Goal: Contribute content: Contribute content

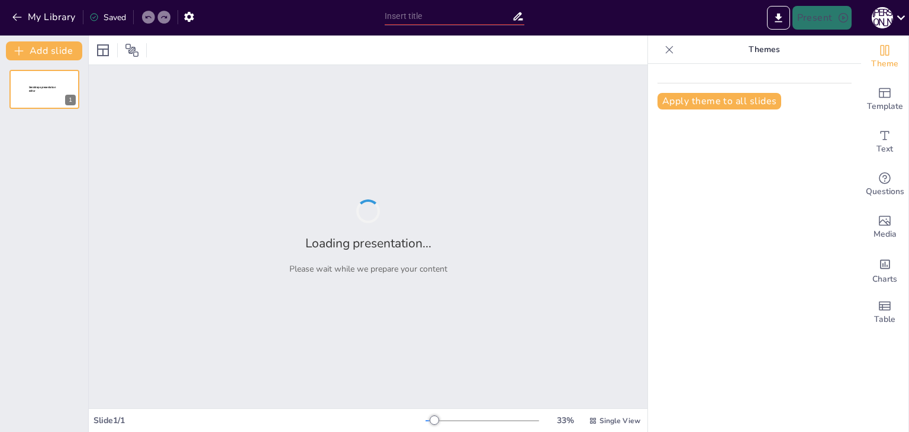
type input "Визначення рН водних розчинів солей: Використання індикаторів"
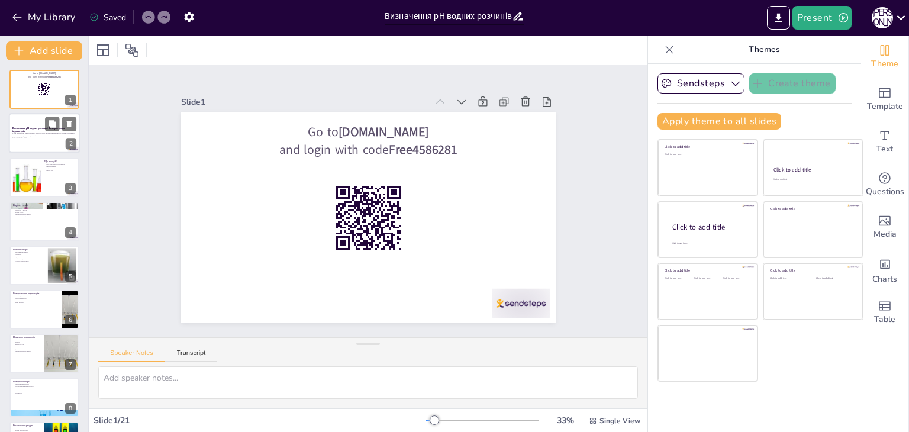
click at [54, 138] on p "Generated with [URL]" at bounding box center [44, 138] width 64 height 2
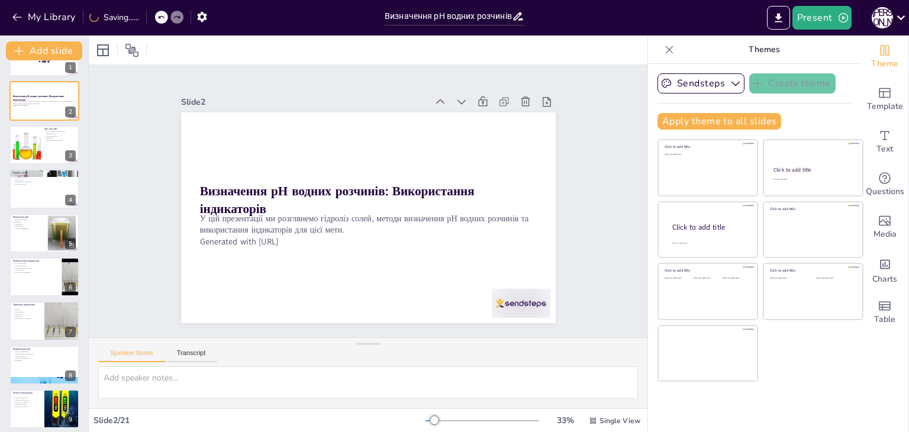
scroll to position [59, 0]
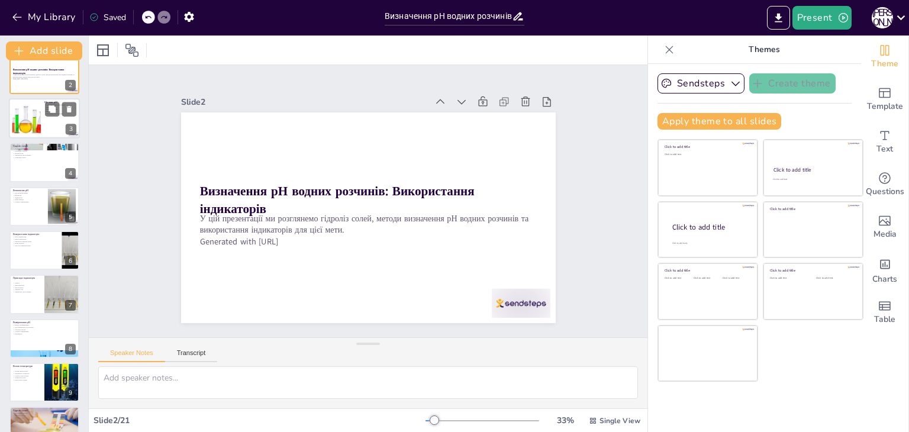
checkbox input "true"
click at [50, 124] on div at bounding box center [44, 118] width 70 height 39
type textarea "lO i dolorsit ametconsec a elits, doeiusmo tem incidid ut laboree dolorem, aliq…"
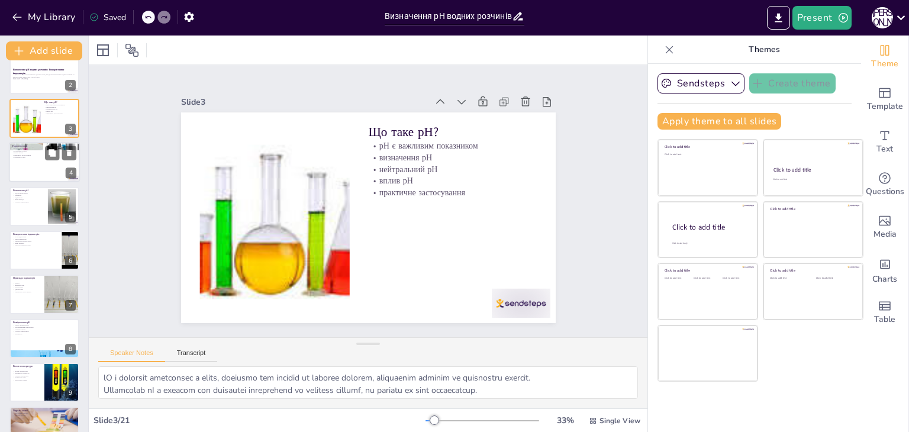
checkbox input "true"
click at [45, 172] on div at bounding box center [44, 162] width 70 height 39
type textarea "Гідроліз солей є важливим процесом, оскільки він впливає на хімічні реакції та …"
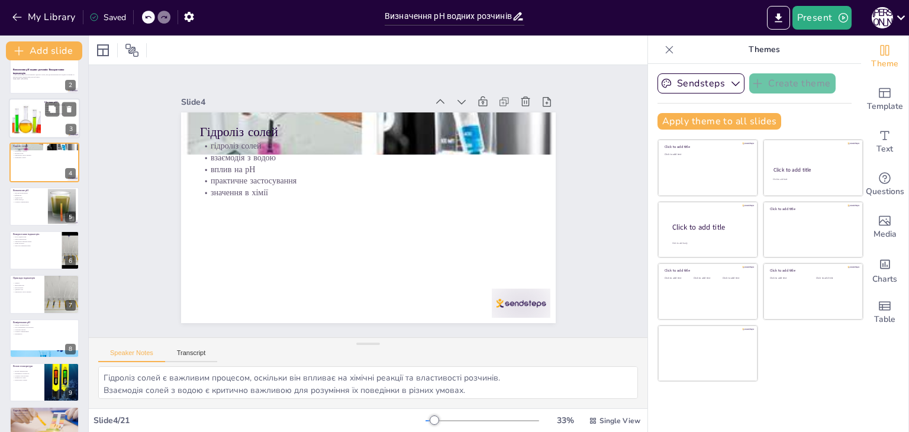
scroll to position [0, 0]
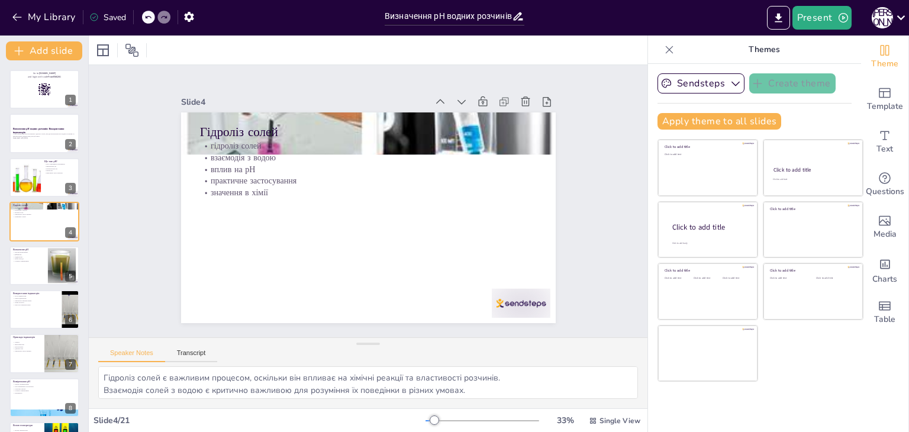
checkbox input "true"
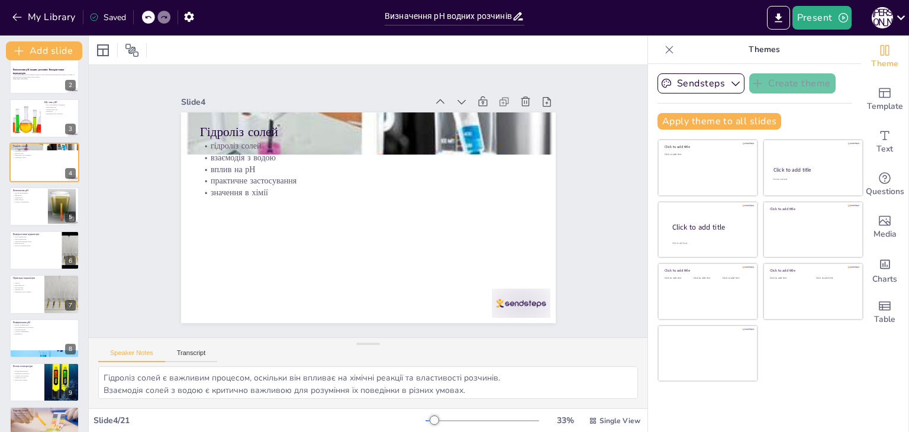
click at [57, 200] on button at bounding box center [52, 198] width 14 height 14
type textarea "Знання про різні методи визначення рН є важливим для вибору найбільш підходящог…"
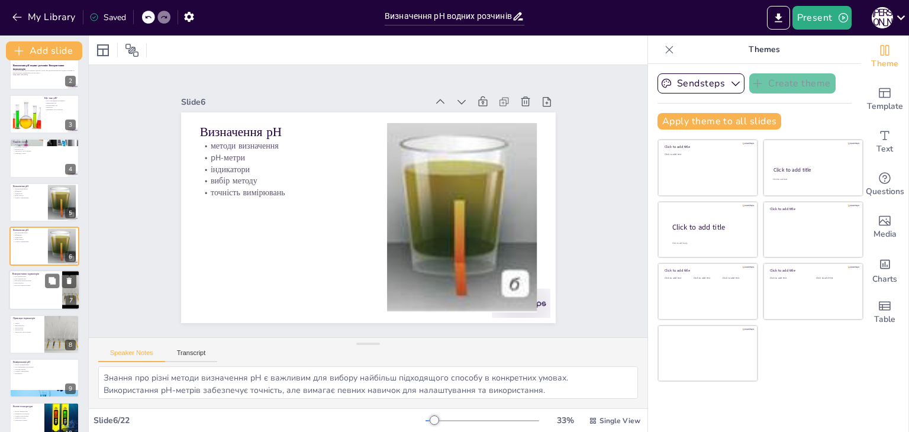
checkbox input "true"
click at [43, 290] on div at bounding box center [44, 290] width 71 height 40
type textarea "Lore ipsumdolors a consectetu aD e seddoeiu, temporin utla etdoloremagn aliquae…"
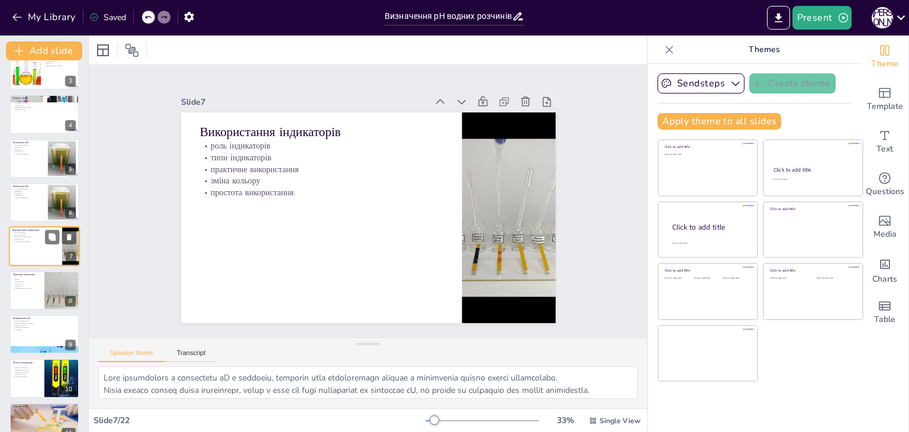
scroll to position [166, 0]
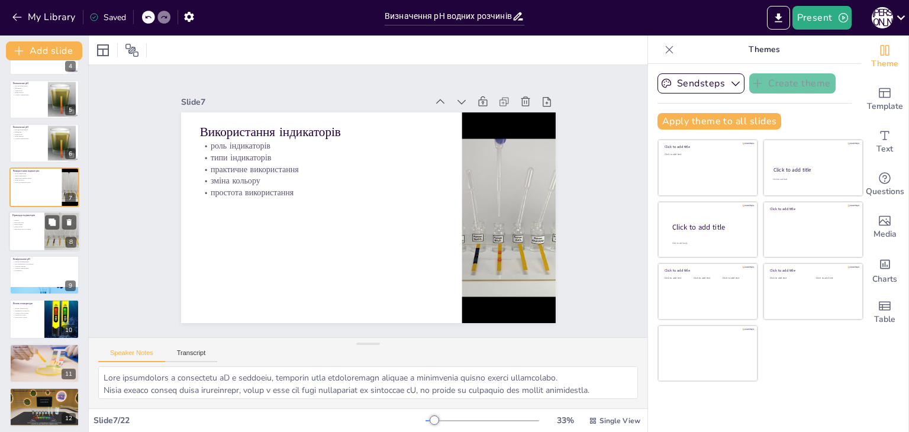
checkbox input "true"
click at [33, 243] on div at bounding box center [44, 231] width 71 height 40
type textarea "Loremi d sitam c adipiscingelit seddoeiusmo, temp incididuntutla e dolore m ali…"
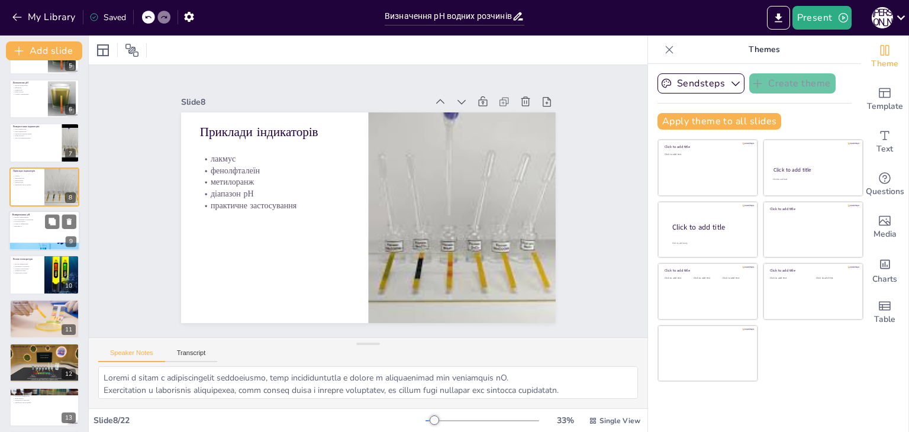
checkbox input "true"
click at [33, 223] on p "точність вимірювань" at bounding box center [44, 223] width 64 height 2
type textarea "Процес вимірювання рН є простим, але вимагає уважності та точності для отриманн…"
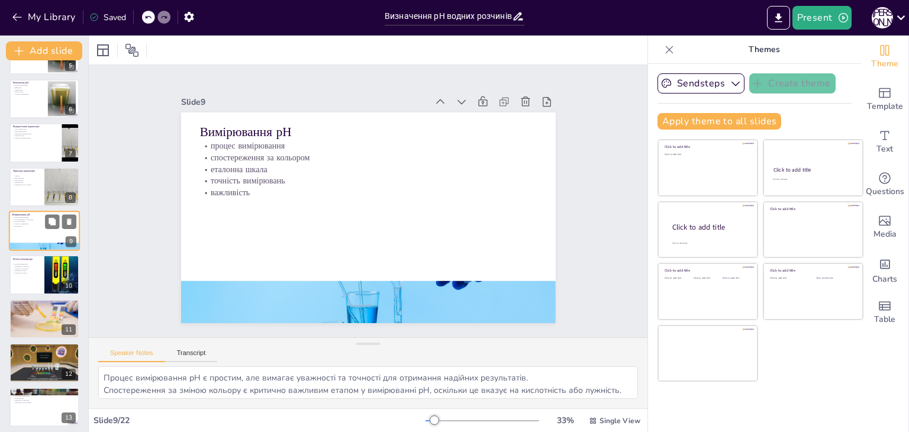
scroll to position [195, 0]
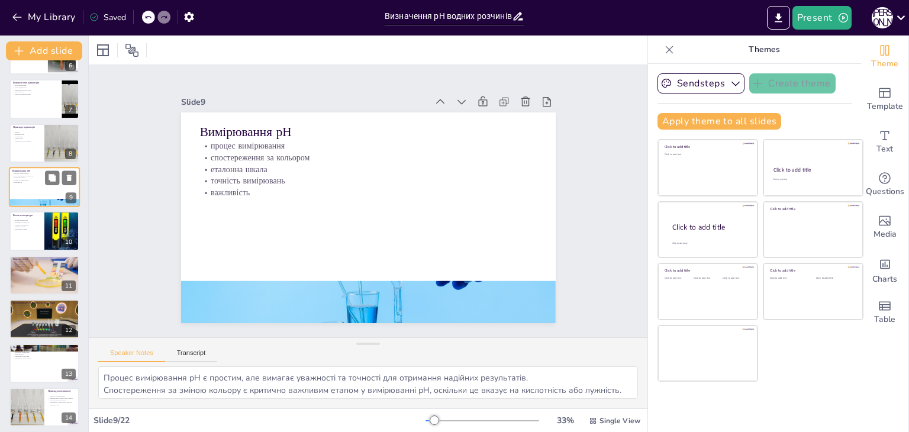
checkbox input "true"
click at [33, 223] on p "точність результатів" at bounding box center [27, 224] width 28 height 2
type textarea "Вплив температури на рН є критично важливим, оскільки він може змінювати резуль…"
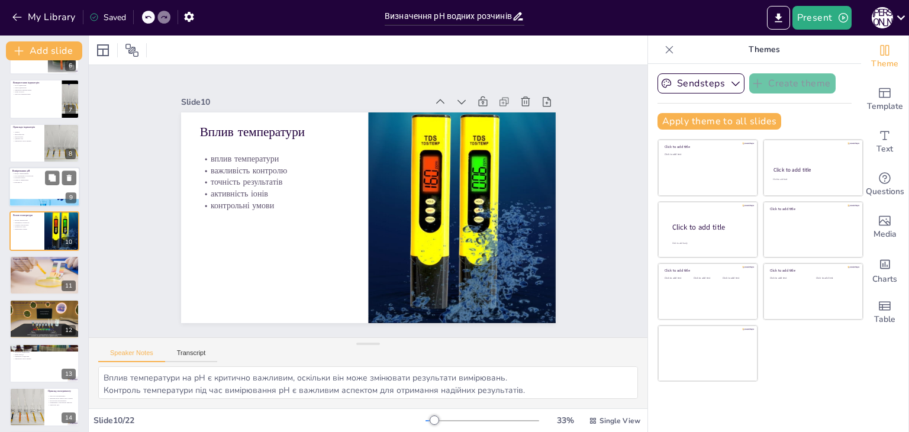
scroll to position [239, 0]
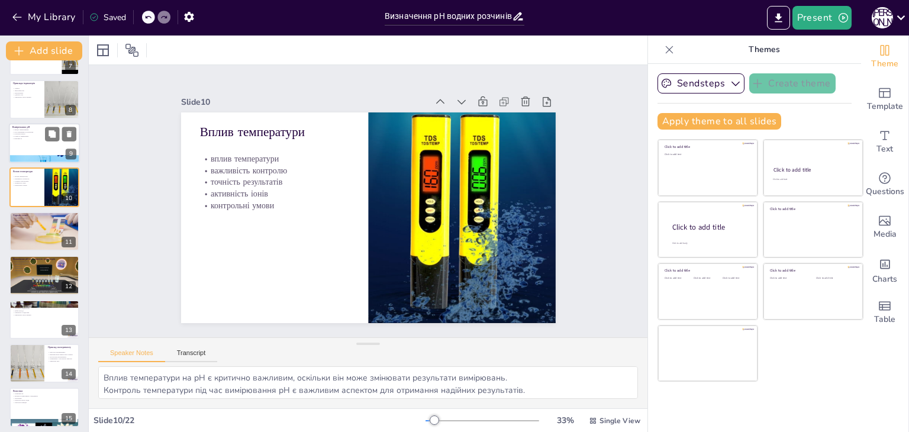
checkbox input "true"
click at [33, 223] on p "іони" at bounding box center [44, 224] width 63 height 2
type textarea "Кислотний гідроліз є важливим для розуміння впливу солей на кислотність розчині…"
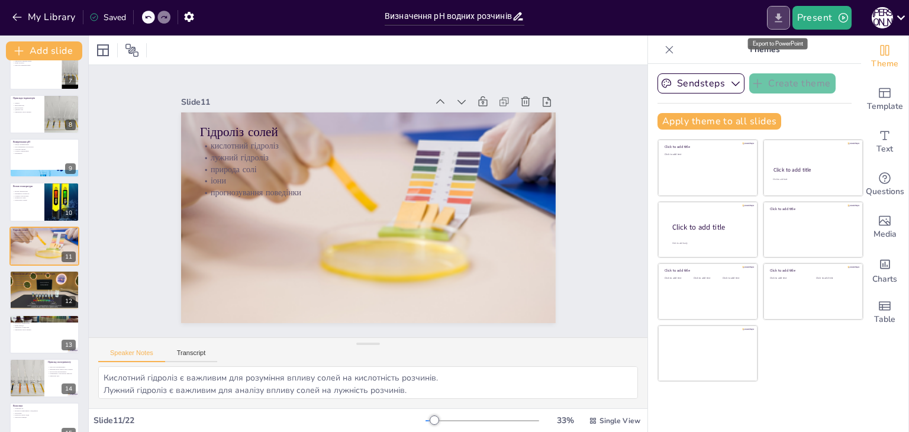
click at [773, 15] on icon "Export to PowerPoint" at bounding box center [778, 18] width 12 height 12
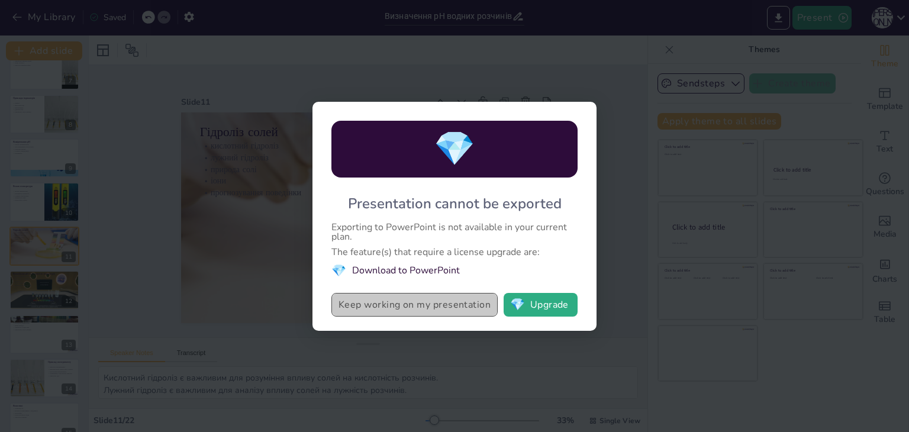
click at [428, 306] on button "Keep working on my presentation" at bounding box center [414, 305] width 166 height 24
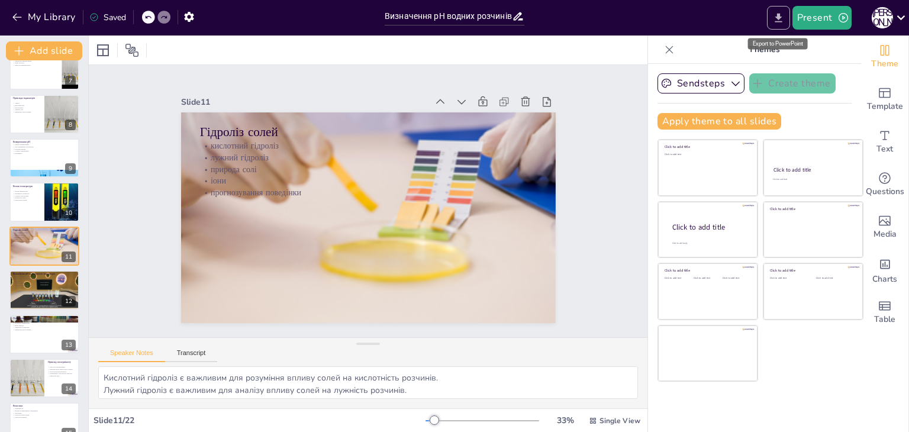
click at [776, 12] on icon "Export to PowerPoint" at bounding box center [778, 18] width 12 height 12
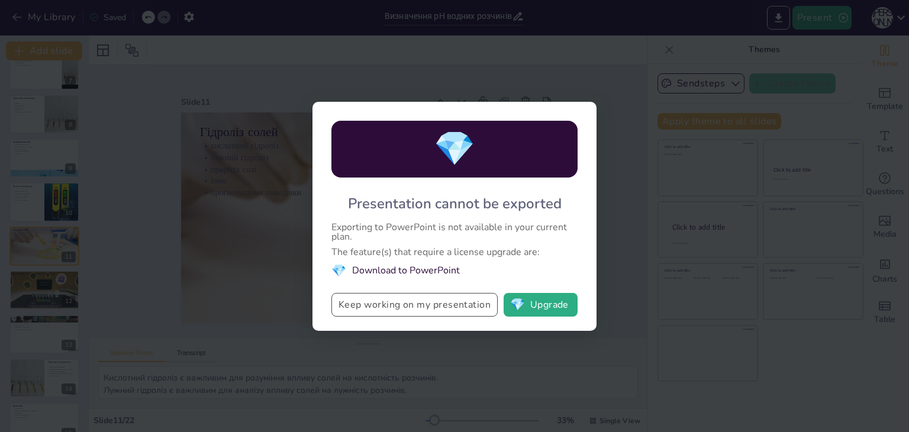
click at [409, 303] on button "Keep working on my presentation" at bounding box center [414, 305] width 166 height 24
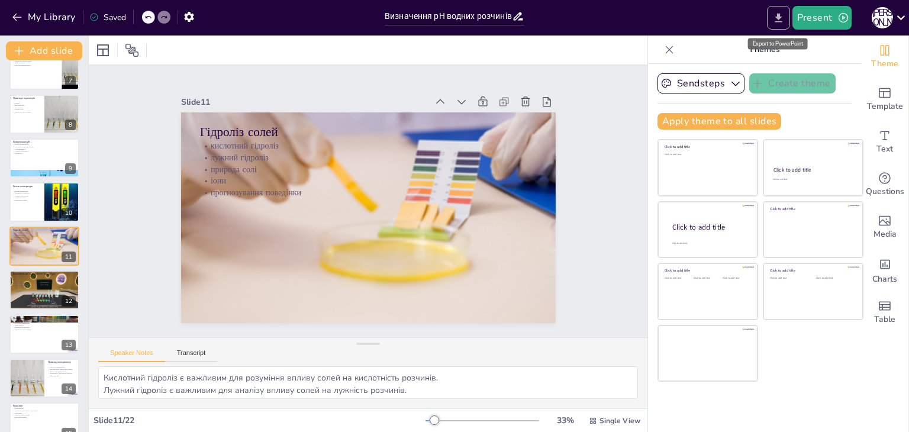
click at [779, 20] on icon "Export to PowerPoint" at bounding box center [778, 18] width 12 height 12
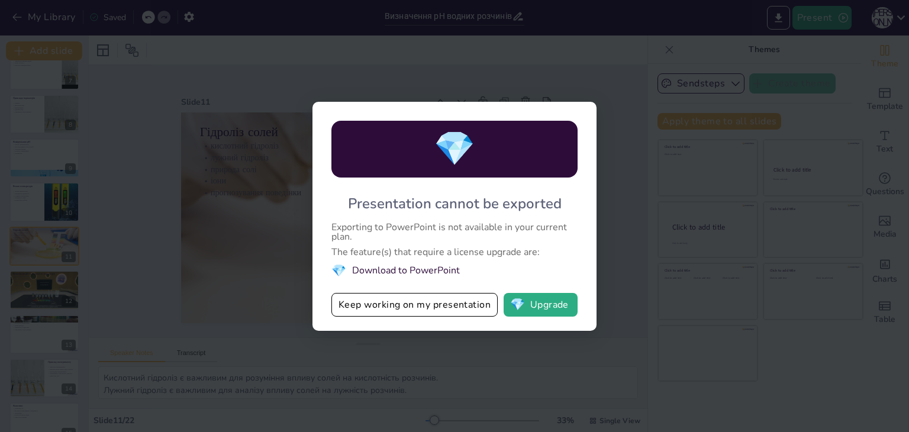
click at [634, 196] on div "💎 Presentation cannot be exported Exporting to PowerPoint is not available in y…" at bounding box center [454, 216] width 909 height 432
click at [459, 306] on button "Keep working on my presentation" at bounding box center [414, 305] width 166 height 24
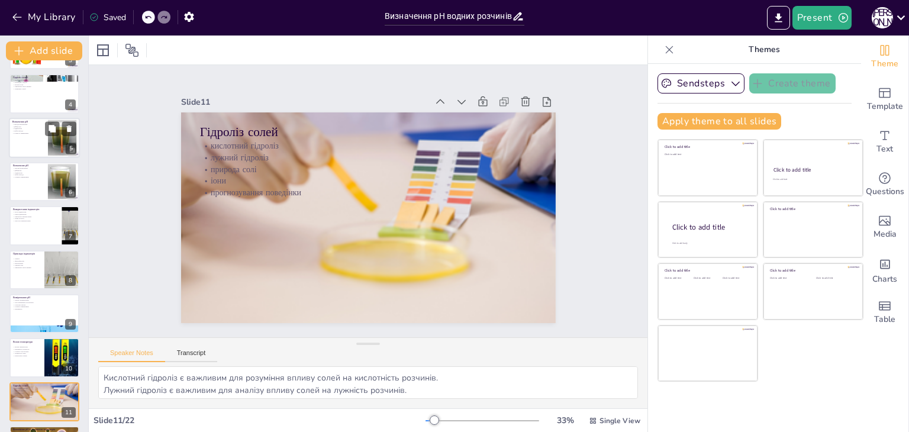
scroll to position [0, 0]
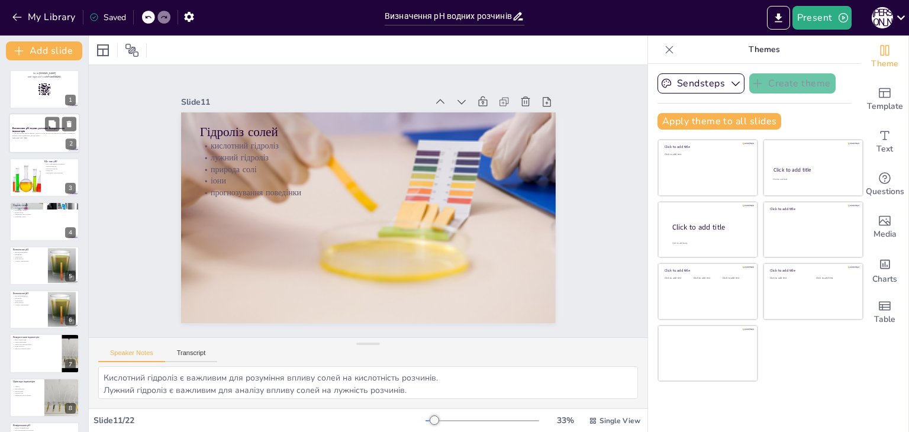
checkbox input "true"
click at [45, 129] on div at bounding box center [60, 124] width 31 height 14
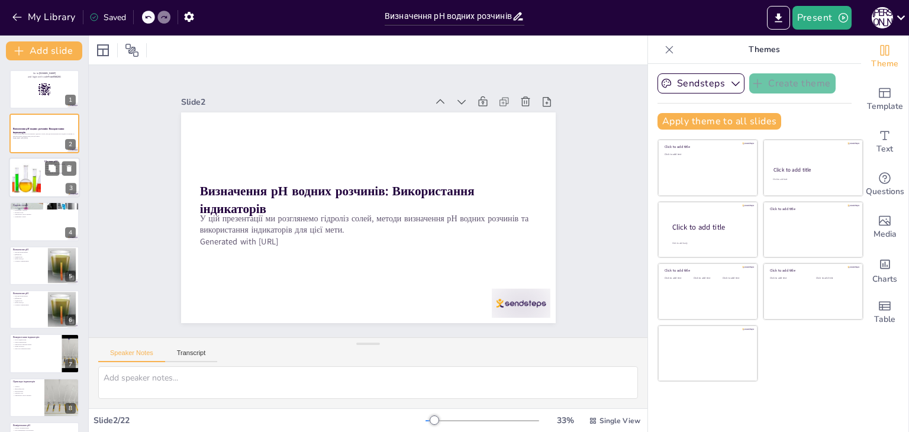
checkbox input "true"
click at [45, 176] on div at bounding box center [44, 177] width 71 height 40
type textarea "lO i dolorsit ametconsec a elits, doeiusmo tem incidid ut laboree dolorem, aliq…"
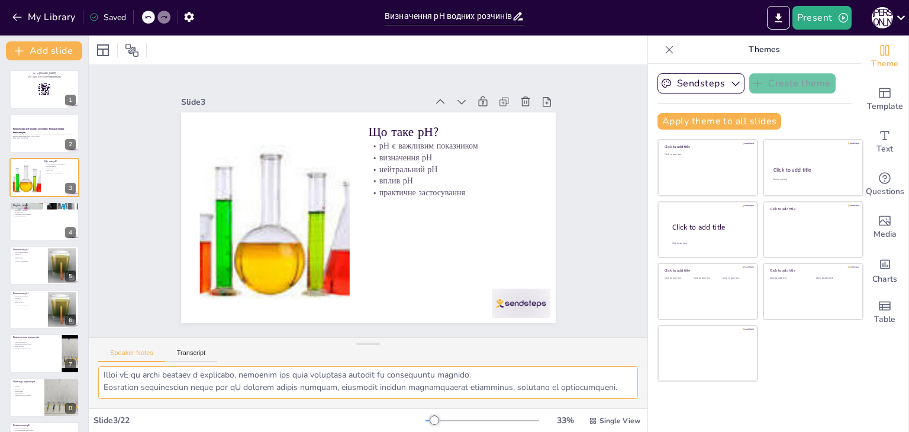
scroll to position [64, 0]
drag, startPoint x: 104, startPoint y: 379, endPoint x: 282, endPoint y: 411, distance: 180.5
click at [282, 411] on div "Slide 1 Go to [DOMAIN_NAME] and login with code Free4586281 Slide 2 Визначення …" at bounding box center [368, 234] width 559 height 396
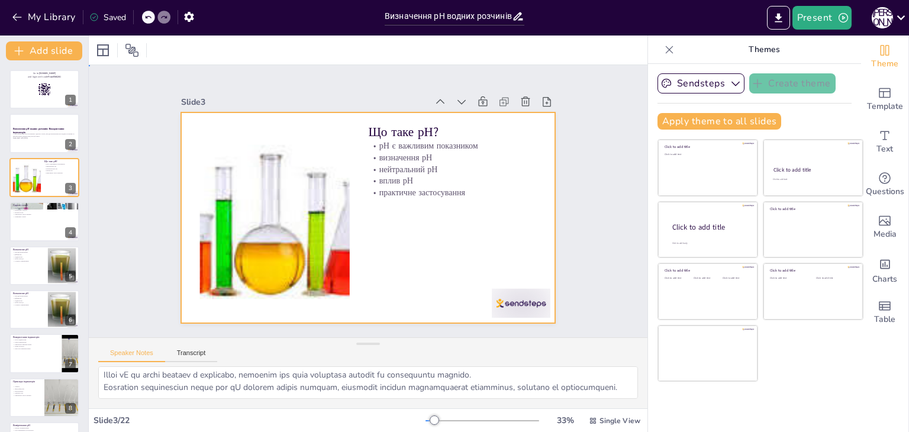
click at [422, 248] on div at bounding box center [366, 217] width 395 height 249
click at [411, 180] on div "рН є важливим показником визначення рН нейтральний рН вплив рН практичне застос…" at bounding box center [456, 178] width 174 height 76
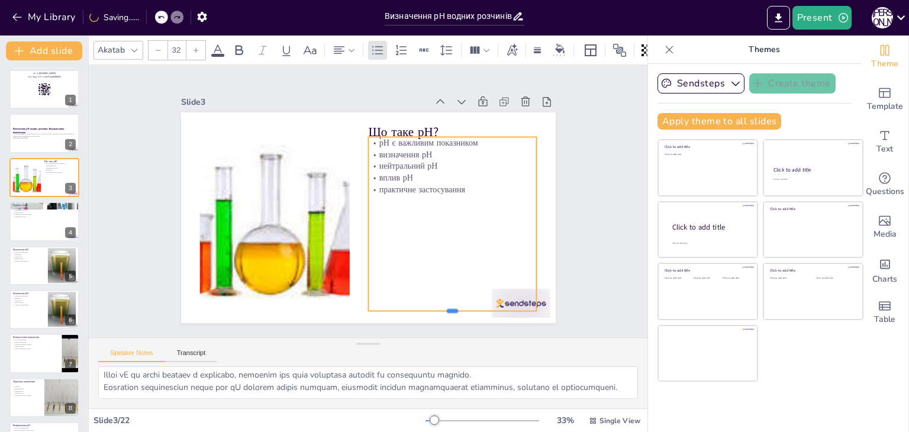
drag, startPoint x: 446, startPoint y: 178, endPoint x: 428, endPoint y: 308, distance: 131.3
click at [428, 308] on div at bounding box center [426, 330] width 167 height 44
click at [465, 188] on p "практичне застосування" at bounding box center [446, 235] width 152 height 94
click at [454, 188] on p "практичне застосування" at bounding box center [453, 200] width 169 height 29
drag, startPoint x: 445, startPoint y: 186, endPoint x: 397, endPoint y: 171, distance: 50.3
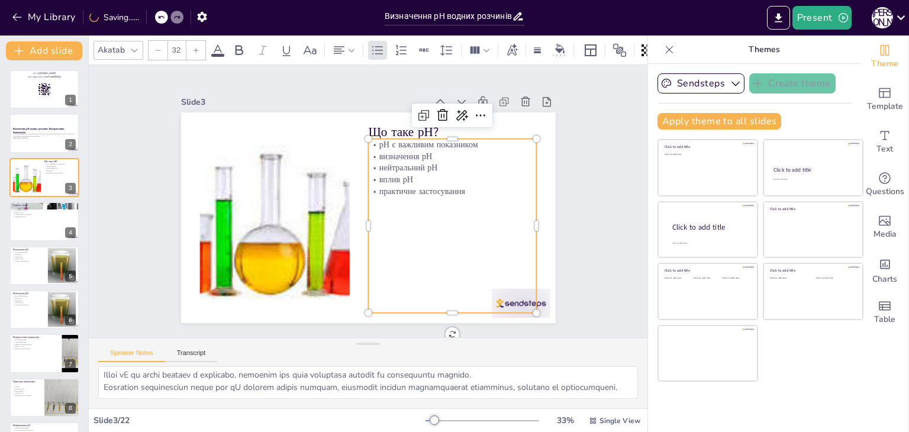
click at [444, 186] on p "практичне застосування" at bounding box center [452, 191] width 169 height 12
click at [405, 151] on p "визначення рН" at bounding box center [456, 165] width 169 height 29
click at [405, 150] on p "визначення рН" at bounding box center [452, 156] width 169 height 12
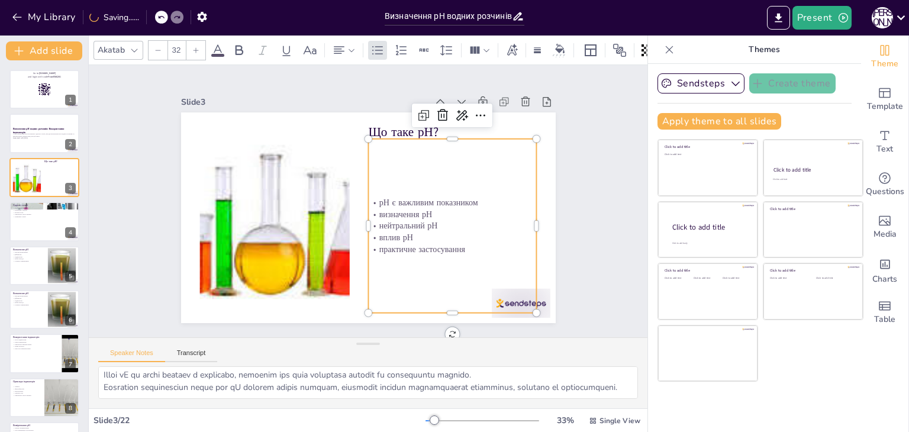
click at [421, 222] on p "нейтральний рН" at bounding box center [452, 226] width 169 height 12
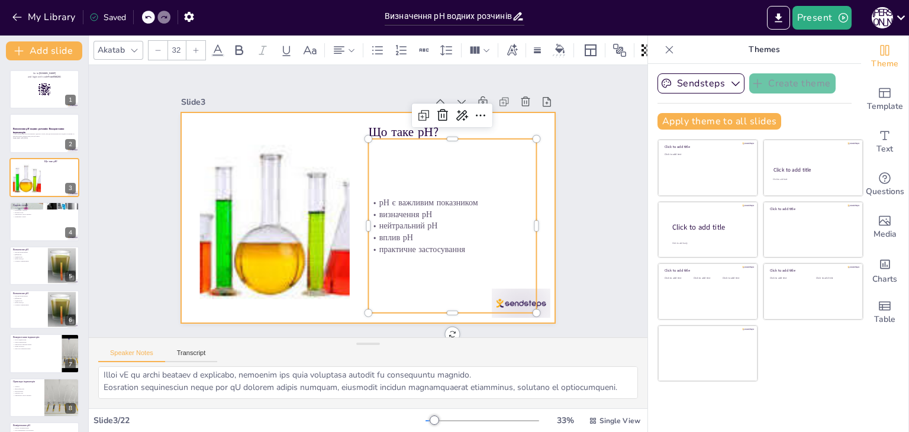
click at [355, 115] on div at bounding box center [366, 217] width 395 height 249
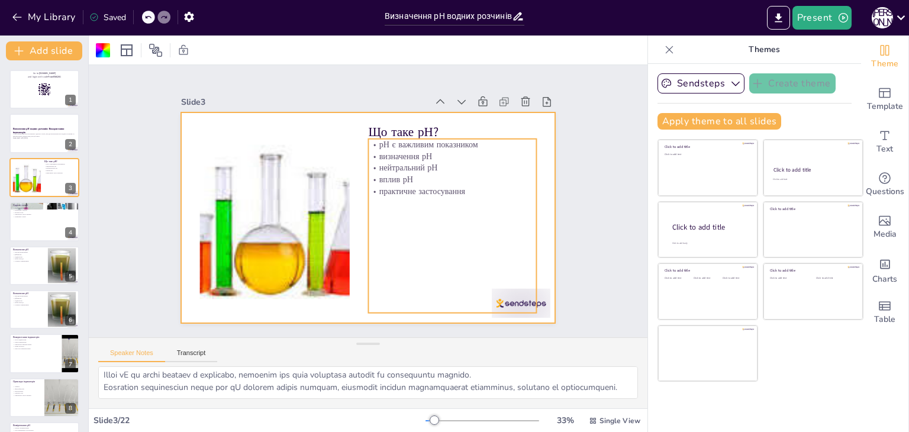
checkbox input "true"
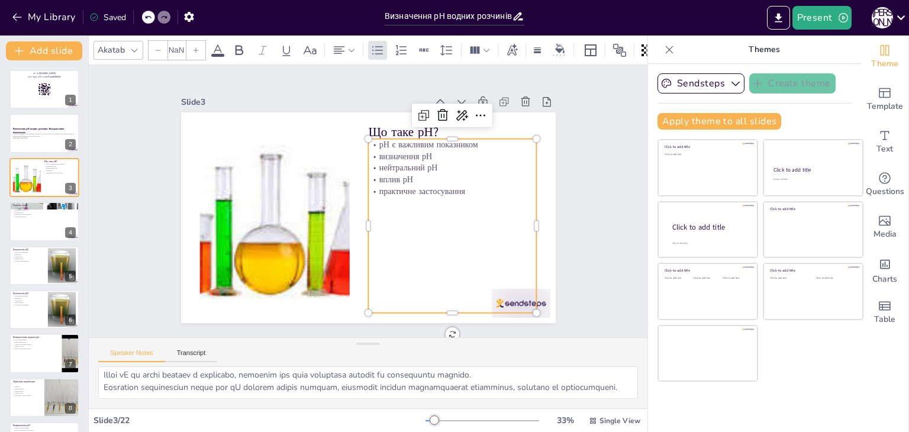
type input "32"
click at [433, 219] on div "рН є важливим показником визначення рН нейтральний рН вплив рН практичне застос…" at bounding box center [449, 234] width 186 height 191
click at [407, 167] on p "нейтральний рН" at bounding box center [455, 176] width 169 height 29
click at [405, 167] on p "нейтральний рН" at bounding box center [454, 181] width 169 height 29
click at [405, 167] on p "нейтральний рН" at bounding box center [452, 173] width 169 height 12
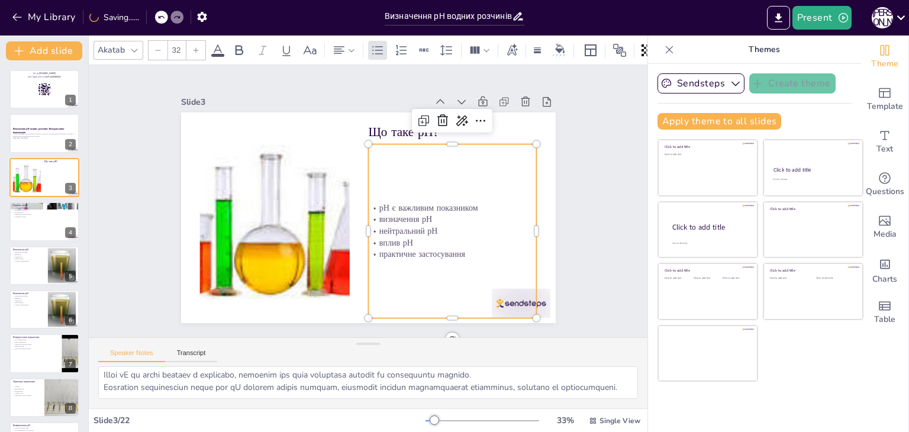
click at [405, 166] on div "рН є важливим показником визначення рН нейтральний рН вплив рН практичне застос…" at bounding box center [452, 231] width 169 height 174
click at [431, 125] on icon at bounding box center [439, 133] width 17 height 17
checkbox input "true"
type input "32"
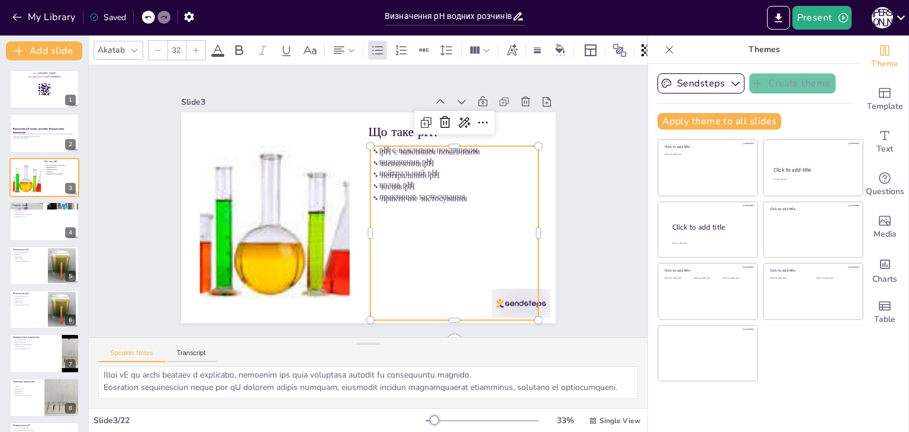
click at [398, 181] on p "вплив рН" at bounding box center [454, 187] width 169 height 12
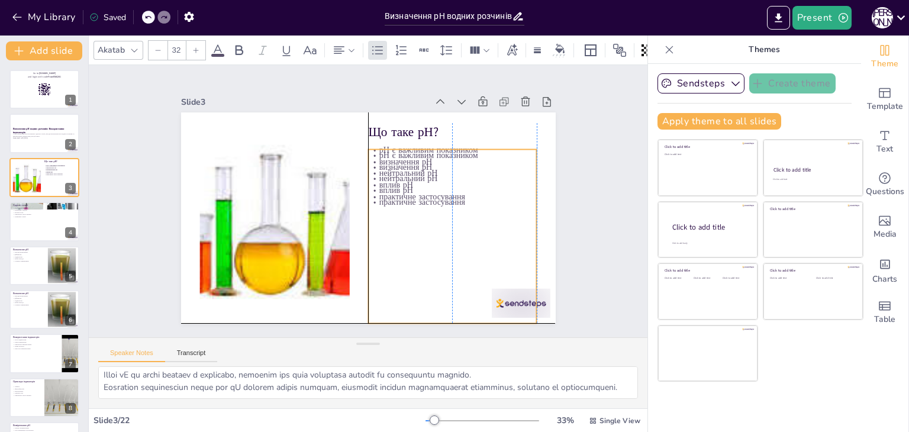
click at [400, 185] on p "вплив рН" at bounding box center [453, 199] width 169 height 29
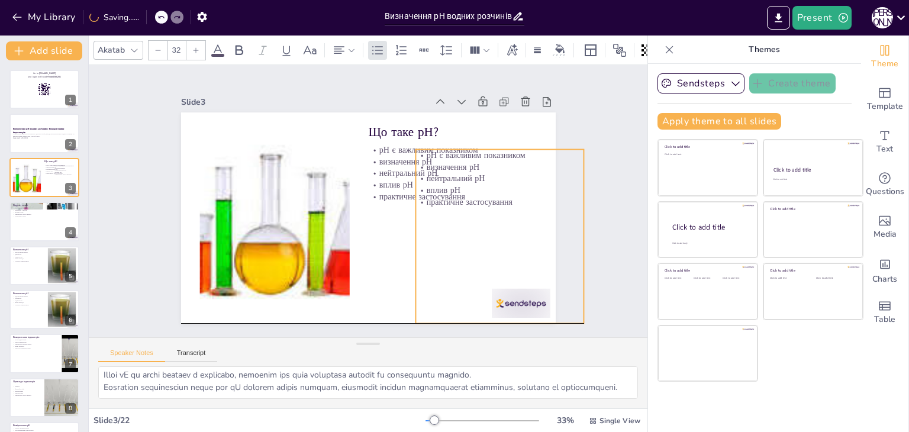
drag, startPoint x: 402, startPoint y: 182, endPoint x: 449, endPoint y: 183, distance: 47.4
click at [449, 195] on p "вплив рН" at bounding box center [498, 218] width 167 height 46
click at [462, 178] on p "нейтральний рН" at bounding box center [501, 192] width 169 height 29
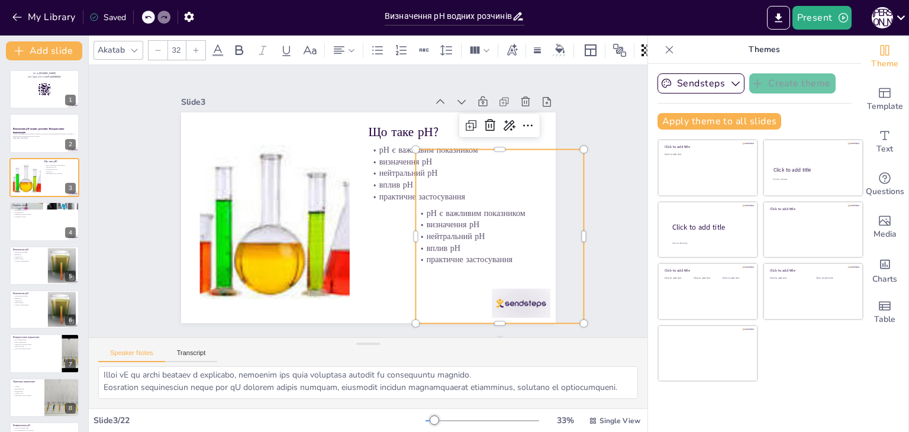
click at [437, 228] on p "визначення рН" at bounding box center [491, 251] width 167 height 47
click at [437, 224] on p "визначення рН" at bounding box center [496, 238] width 169 height 29
click at [437, 228] on p "визначення рН" at bounding box center [491, 251] width 167 height 46
click at [442, 240] on p "визначення рН" at bounding box center [470, 287] width 151 height 94
click at [344, 237] on p "рН є важливим показником" at bounding box center [303, 316] width 79 height 159
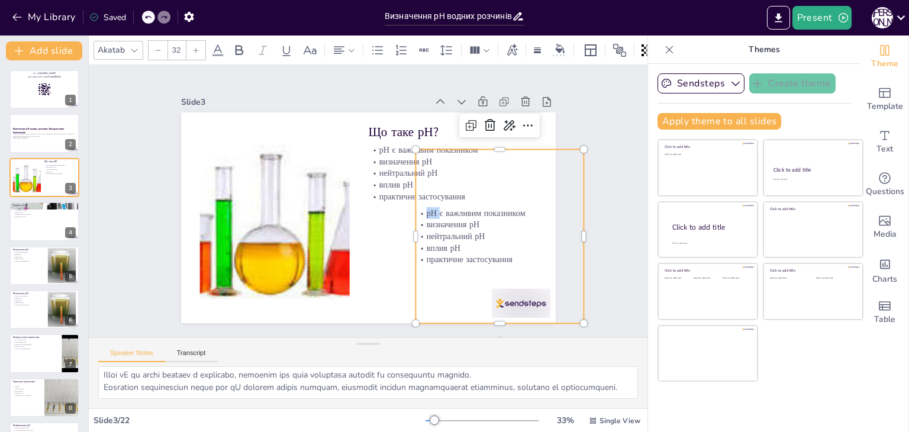
click at [421, 212] on p "рН є важливим показником" at bounding box center [497, 226] width 169 height 29
drag, startPoint x: 421, startPoint y: 212, endPoint x: 452, endPoint y: 203, distance: 32.2
click at [452, 217] on p "рН є важливим показником" at bounding box center [494, 240] width 167 height 46
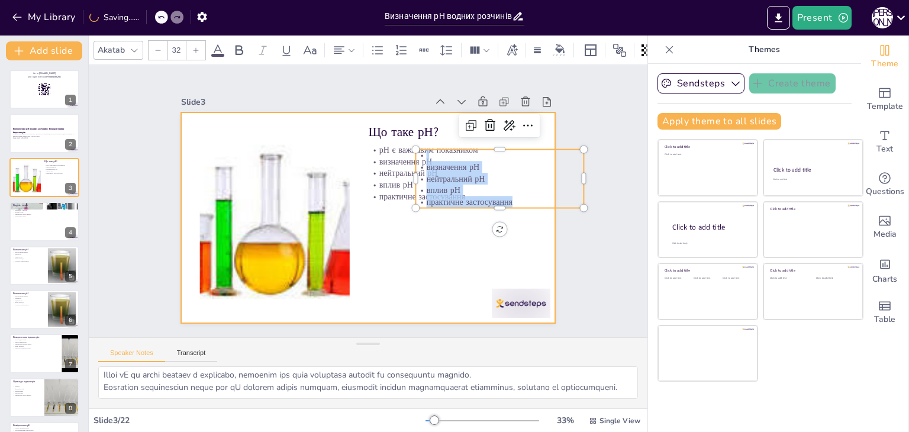
drag, startPoint x: 419, startPoint y: 152, endPoint x: 533, endPoint y: 225, distance: 134.9
click at [533, 225] on div "Що таке рН? рН є важливим показником визначення рН нейтральний рН вплив рН прак…" at bounding box center [366, 217] width 395 height 249
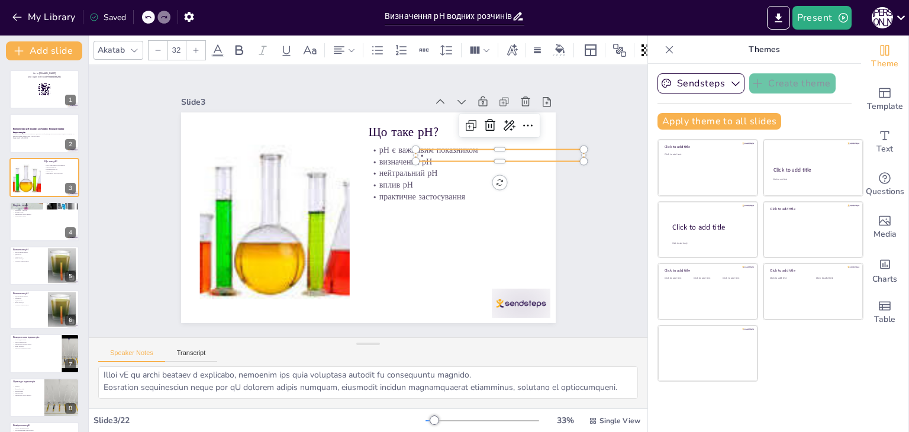
checkbox input "true"
type input "--"
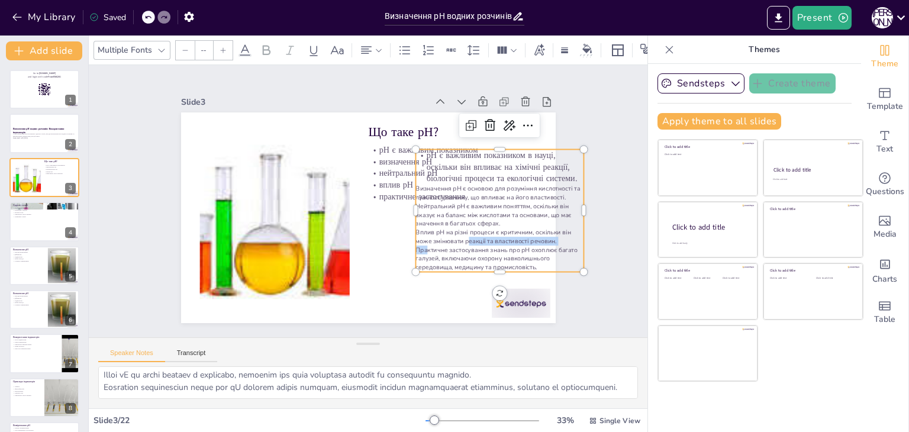
drag, startPoint x: 460, startPoint y: 238, endPoint x: 417, endPoint y: 245, distance: 43.8
click at [417, 245] on div "рН є важливим показником в науці, оскільки він впливає на хімічні реакції, біол…" at bounding box center [498, 223] width 180 height 139
click at [611, 196] on div "Slide 1 Go to [DOMAIN_NAME] and login with code Free4586281 Slide 2 Визначення …" at bounding box center [368, 201] width 559 height 272
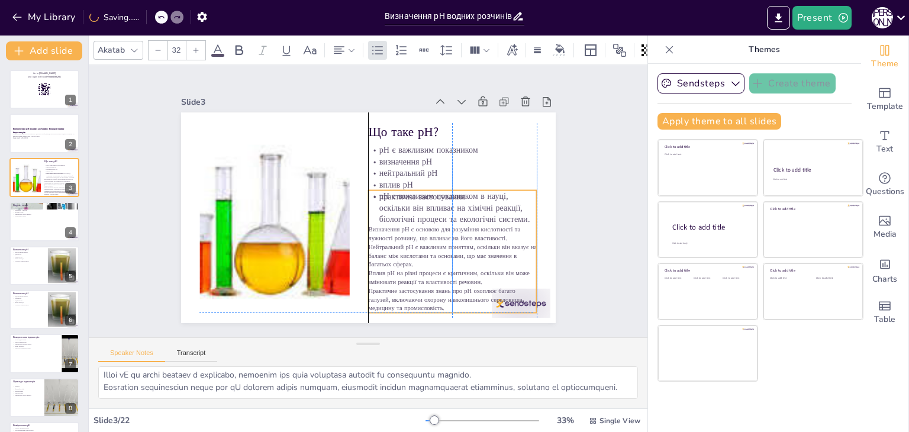
drag, startPoint x: 472, startPoint y: 203, endPoint x: 421, endPoint y: 242, distance: 64.1
click at [380, 242] on p "Нейтральний рН є важливим поняттям, оскільки він вказує на баланс між кислотами…" at bounding box center [342, 298] width 77 height 169
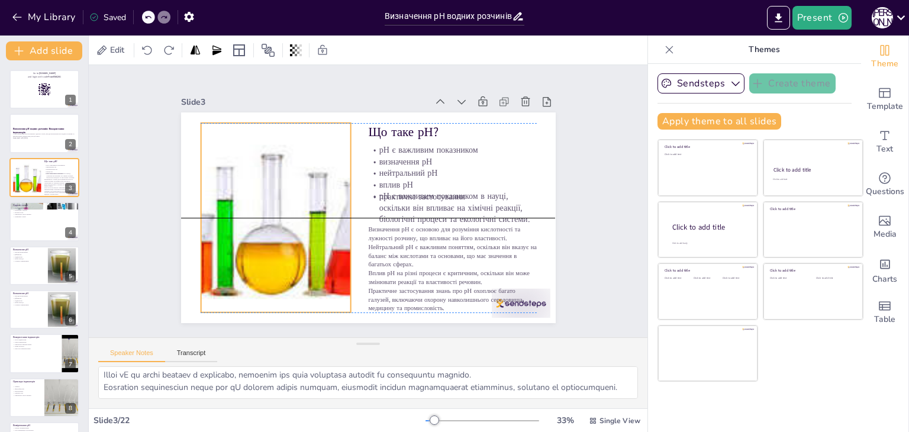
click at [277, 173] on div at bounding box center [276, 217] width 362 height 189
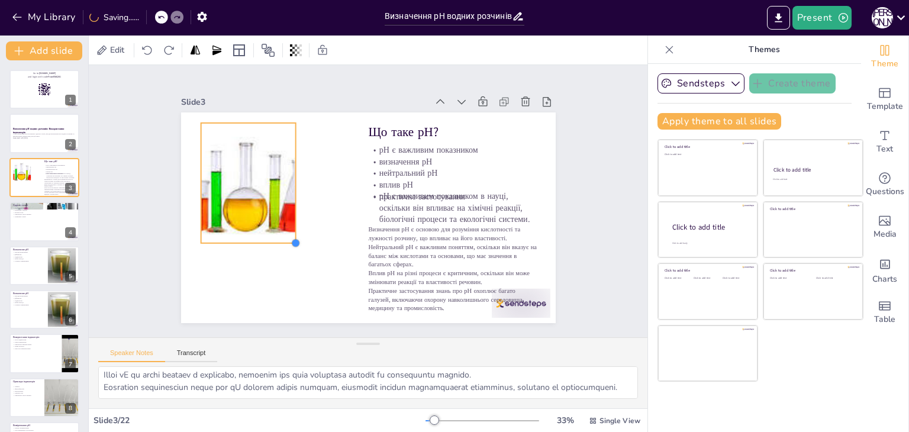
drag, startPoint x: 339, startPoint y: 307, endPoint x: 284, endPoint y: 212, distance: 109.5
click at [284, 212] on div "Що таке рН? рН є важливим показником визначення рН нейтральний рН вплив рН прак…" at bounding box center [375, 186] width 428 height 345
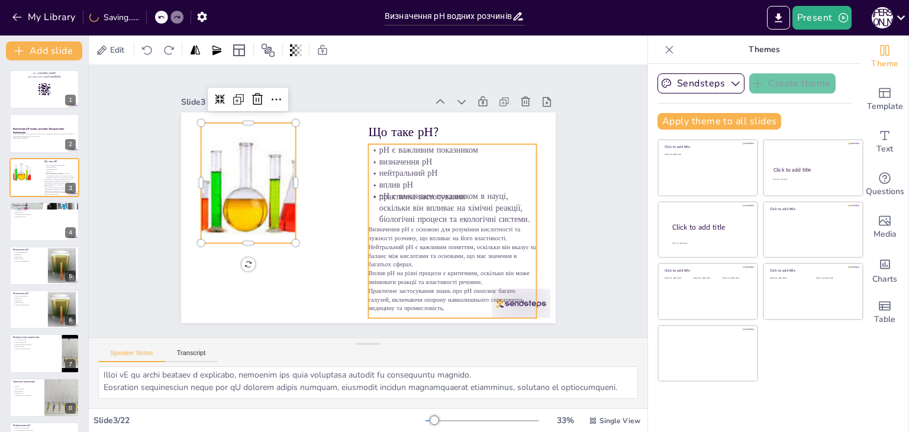
checkbox input "true"
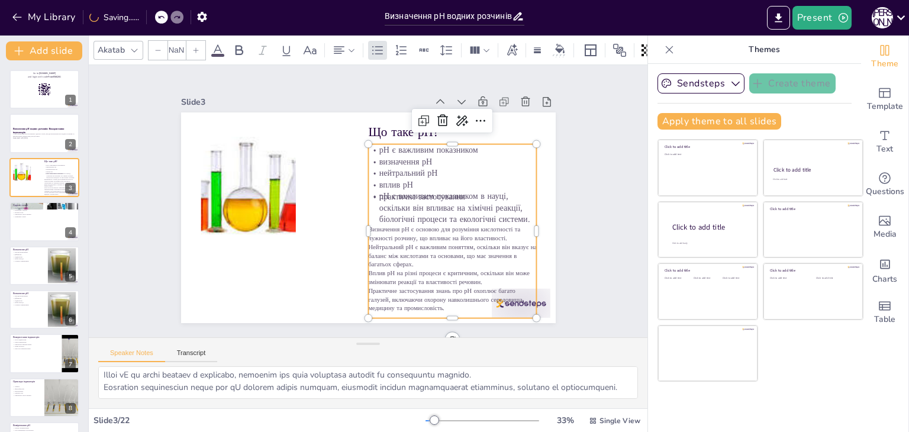
type input "32"
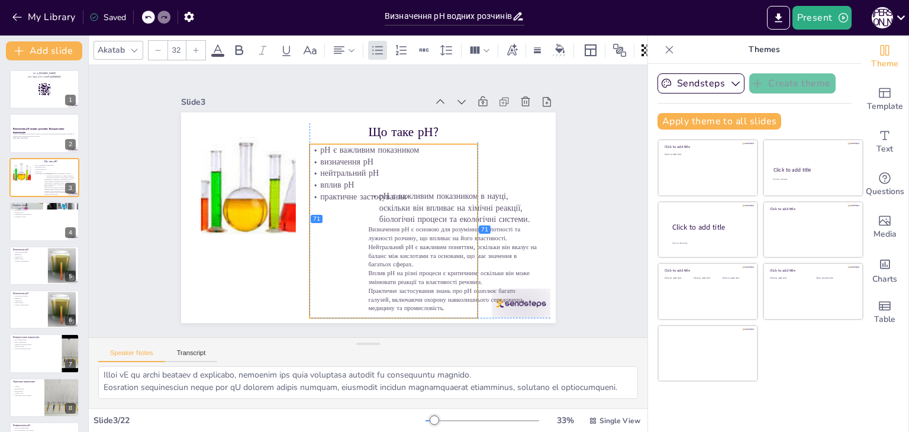
drag, startPoint x: 412, startPoint y: 156, endPoint x: 356, endPoint y: 153, distance: 56.9
click at [356, 153] on p "визначення рН" at bounding box center [401, 167] width 167 height 46
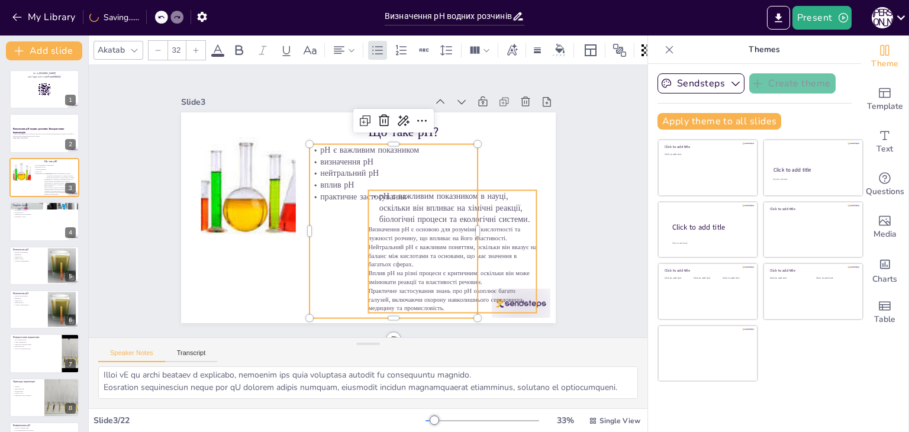
click at [413, 225] on p "Визначення рН є основою для розуміння кислотності та лужності розчину, що вплив…" at bounding box center [443, 251] width 169 height 52
checkbox input "true"
type input "32"
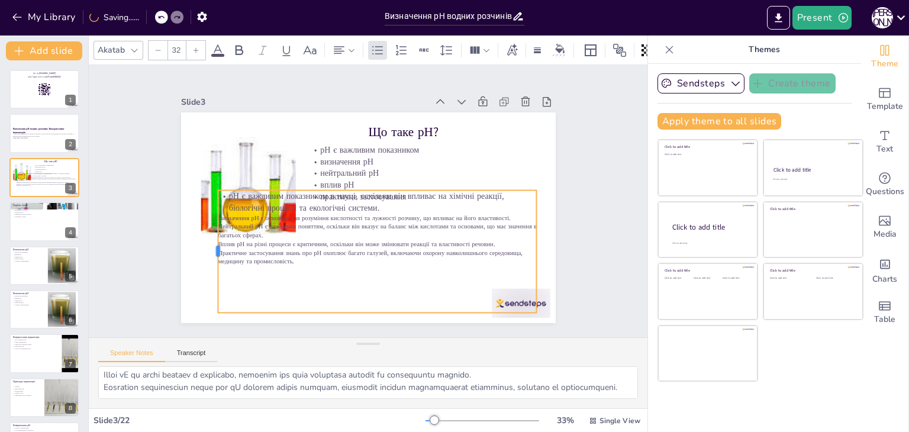
drag, startPoint x: 357, startPoint y: 247, endPoint x: 207, endPoint y: 251, distance: 150.3
click at [207, 251] on div at bounding box center [206, 217] width 35 height 121
click at [421, 228] on p "Нейтральний рН є важливим поняттям, оскільки він вказує на баланс між кислотами…" at bounding box center [374, 232] width 319 height 51
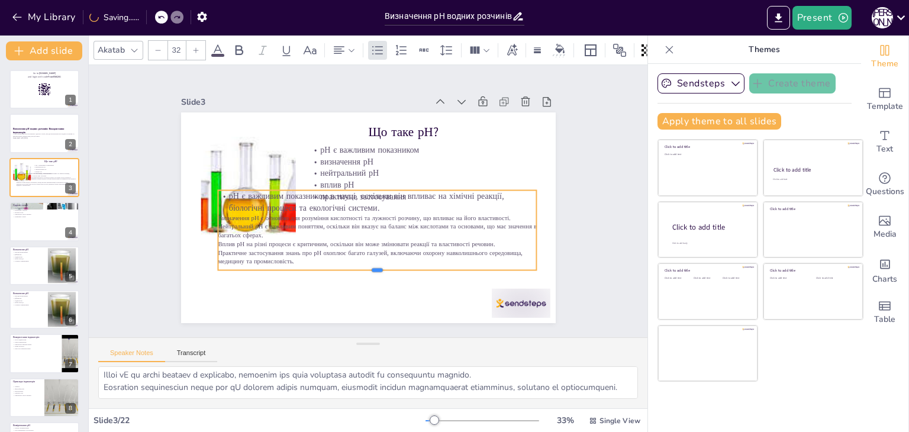
drag, startPoint x: 368, startPoint y: 308, endPoint x: 362, endPoint y: 266, distance: 43.0
click at [362, 270] on div at bounding box center [377, 274] width 319 height 9
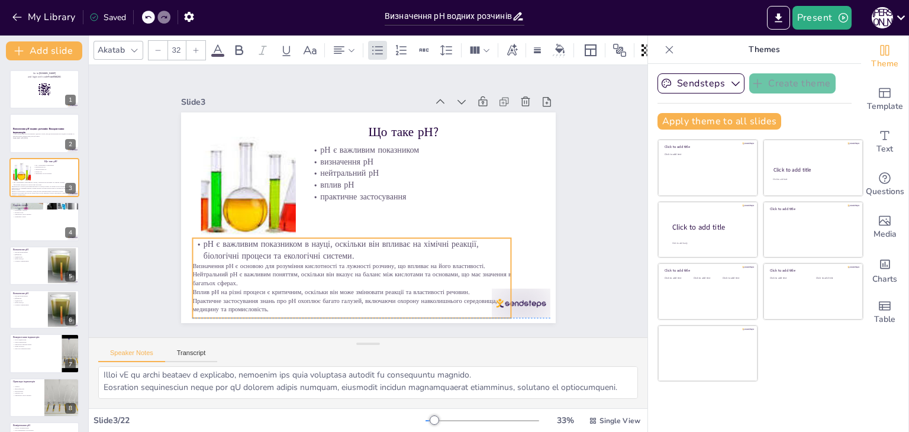
drag, startPoint x: 338, startPoint y: 210, endPoint x: 312, endPoint y: 254, distance: 50.6
click at [312, 254] on div "рН є важливим показником в науці, оскільки він впливає на хімічні реакції, біол…" at bounding box center [351, 276] width 319 height 76
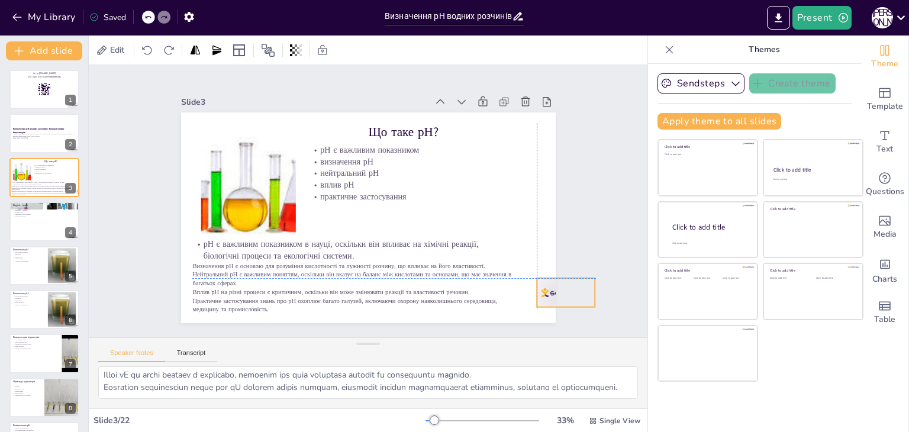
drag, startPoint x: 531, startPoint y: 296, endPoint x: 576, endPoint y: 288, distance: 46.4
click at [576, 288] on div "Slide 1 Go to [DOMAIN_NAME] and login with code Free4586281 Slide 2 Визначення …" at bounding box center [368, 201] width 482 height 330
click at [567, 288] on icon at bounding box center [559, 296] width 17 height 17
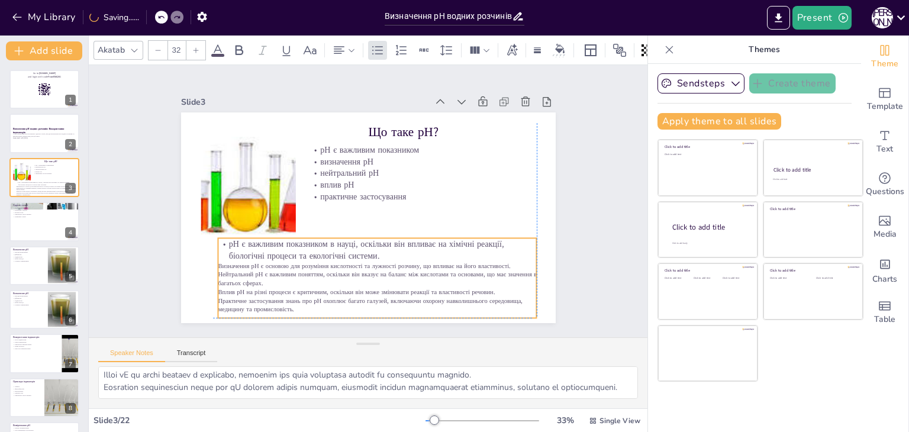
drag, startPoint x: 433, startPoint y: 266, endPoint x: 453, endPoint y: 265, distance: 20.7
click at [453, 265] on p "Нейтральний рН є важливим поняттям, оскільки він вказує на баланс між кислотами…" at bounding box center [368, 279] width 319 height 51
drag, startPoint x: 208, startPoint y: 273, endPoint x: 196, endPoint y: 281, distance: 14.9
click at [196, 281] on div at bounding box center [194, 260] width 18 height 80
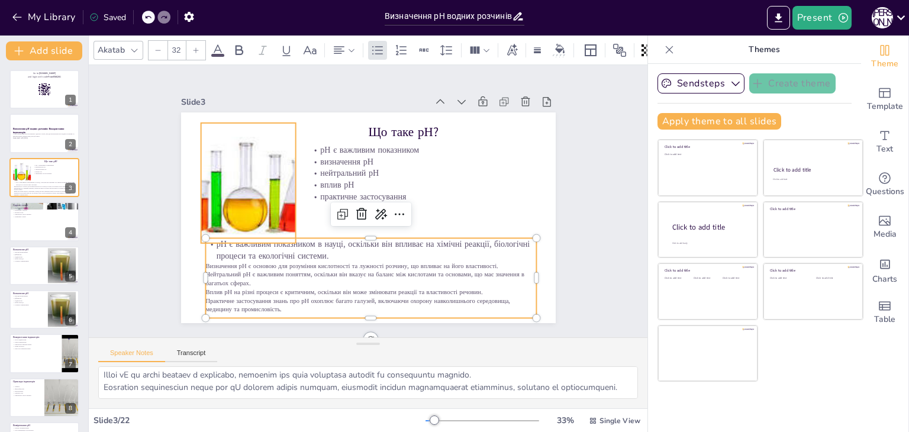
click at [231, 161] on div at bounding box center [251, 170] width 240 height 143
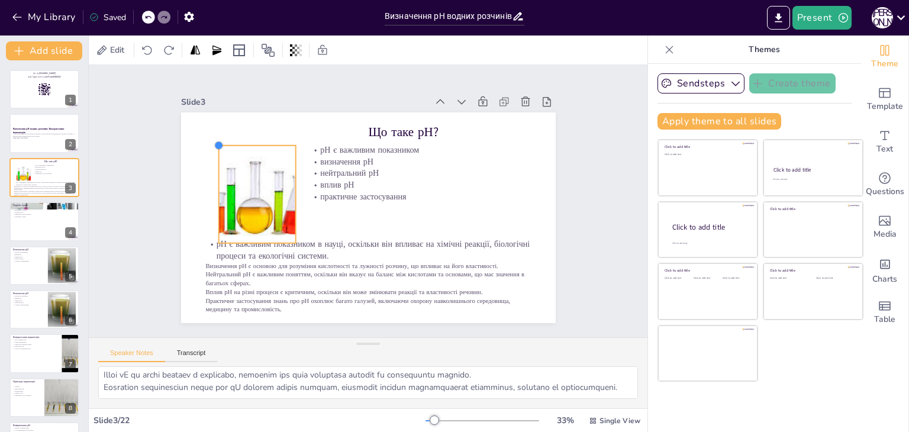
drag, startPoint x: 190, startPoint y: 120, endPoint x: 232, endPoint y: 158, distance: 56.6
click at [232, 158] on div "Що таке рН? рН є важливим показником визначення рН нейтральний рН вплив рН прак…" at bounding box center [366, 217] width 395 height 249
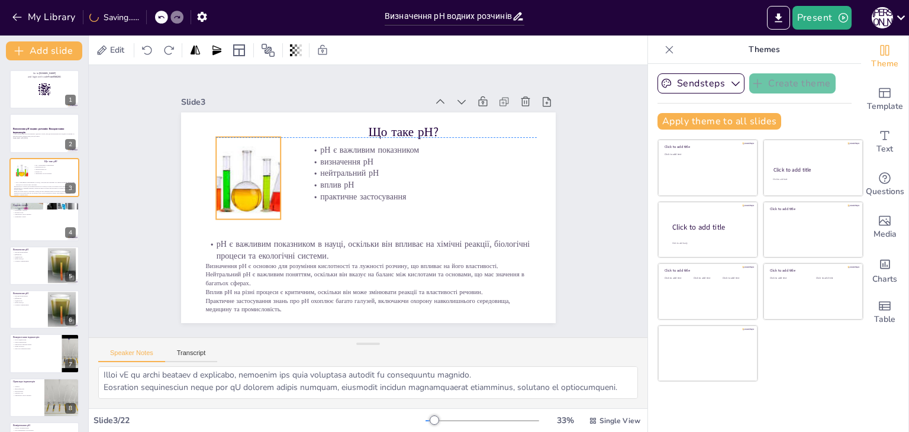
drag, startPoint x: 275, startPoint y: 180, endPoint x: 260, endPoint y: 155, distance: 29.4
click at [260, 155] on div at bounding box center [251, 166] width 164 height 98
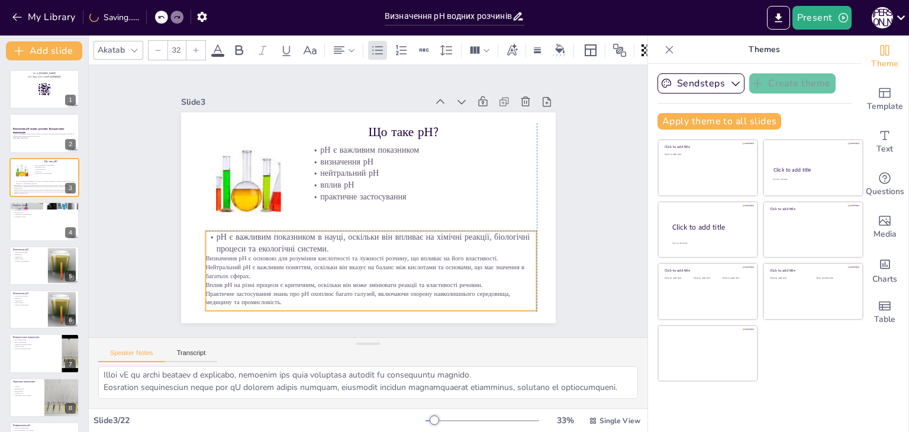
drag, startPoint x: 330, startPoint y: 251, endPoint x: 331, endPoint y: 246, distance: 5.9
click at [331, 246] on p "рН є важливим показником в науці, оскільки він впливає на хімічні реакції, біол…" at bounding box center [370, 242] width 331 height 23
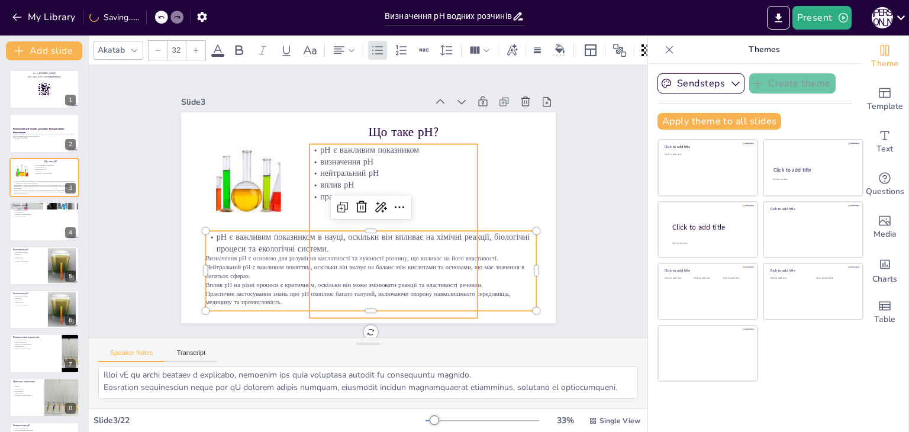
checkbox input "true"
type input "32"
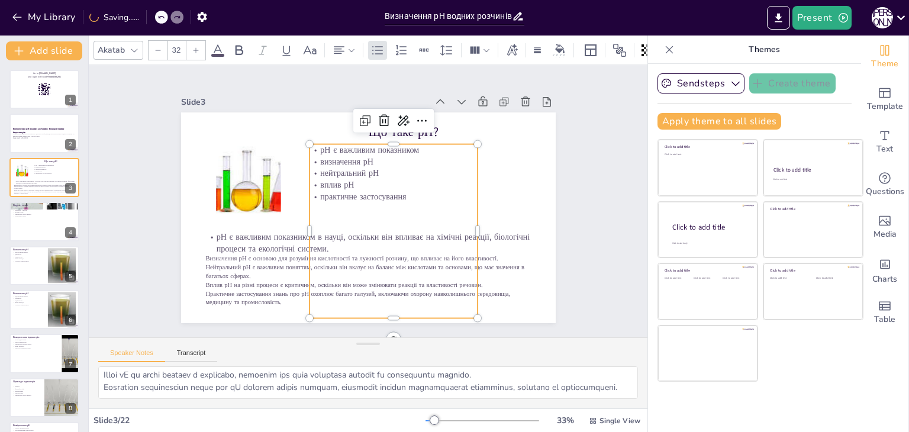
click at [343, 157] on p "визначення рН" at bounding box center [393, 162] width 169 height 12
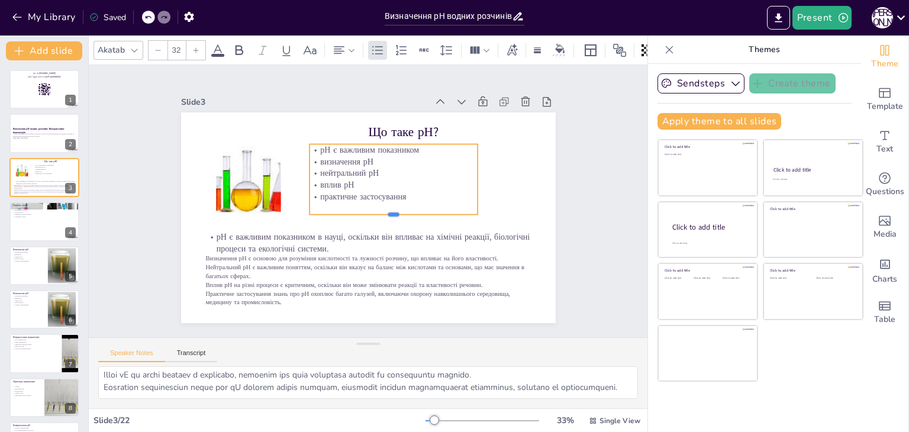
drag, startPoint x: 382, startPoint y: 315, endPoint x: 387, endPoint y: 211, distance: 103.7
click at [387, 211] on div at bounding box center [391, 221] width 169 height 27
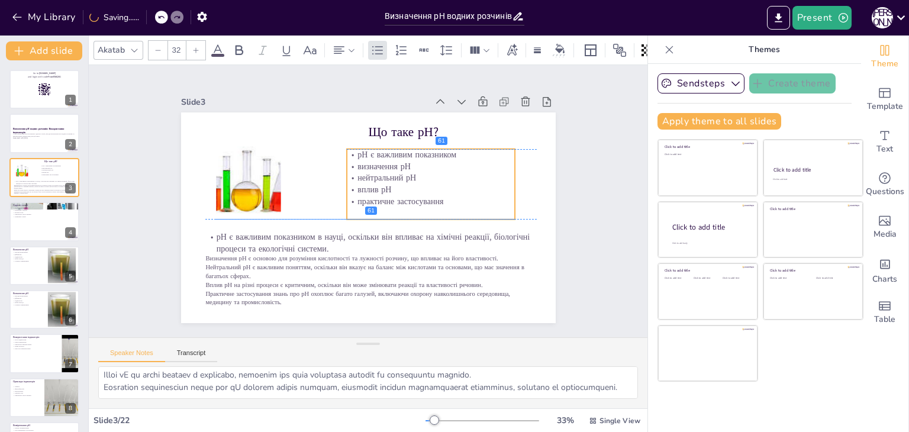
drag, startPoint x: 373, startPoint y: 157, endPoint x: 406, endPoint y: 160, distance: 33.3
click at [406, 160] on p "визначення рН" at bounding box center [431, 166] width 169 height 12
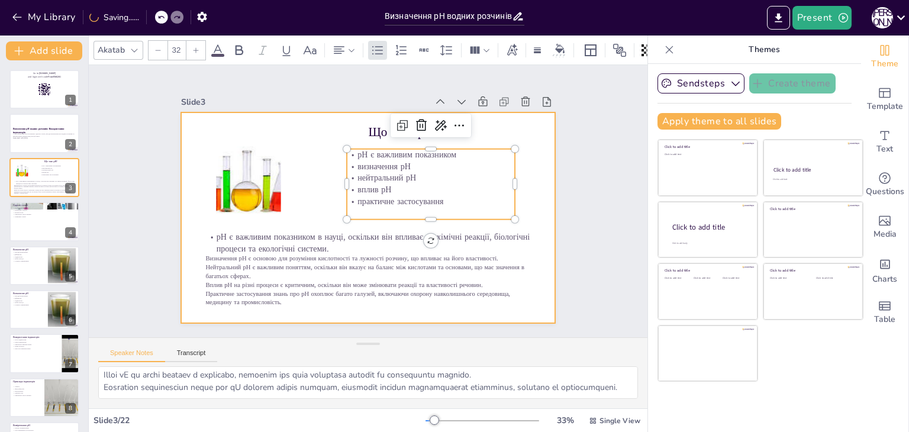
click at [324, 124] on div at bounding box center [368, 217] width 375 height 211
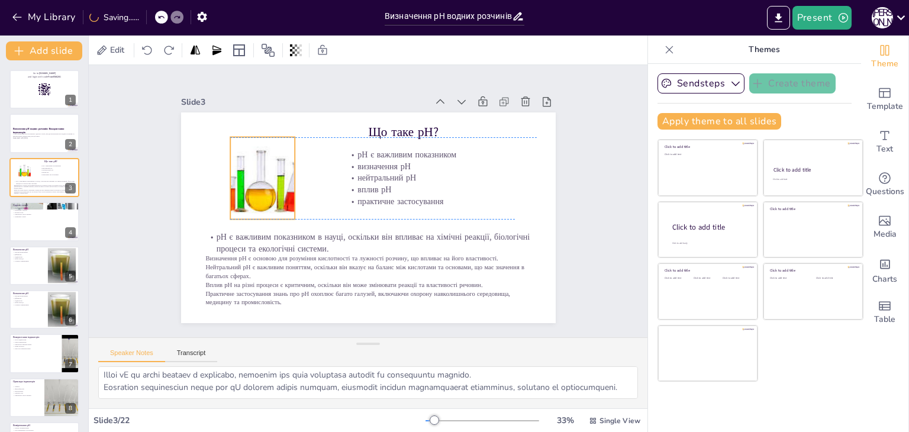
drag, startPoint x: 244, startPoint y: 176, endPoint x: 250, endPoint y: 173, distance: 6.4
click at [250, 173] on div at bounding box center [275, 146] width 174 height 126
click at [593, 178] on div "Slide 1 Go to [DOMAIN_NAME] and login with code Free4586281 Slide 2 Визначення …" at bounding box center [368, 201] width 559 height 272
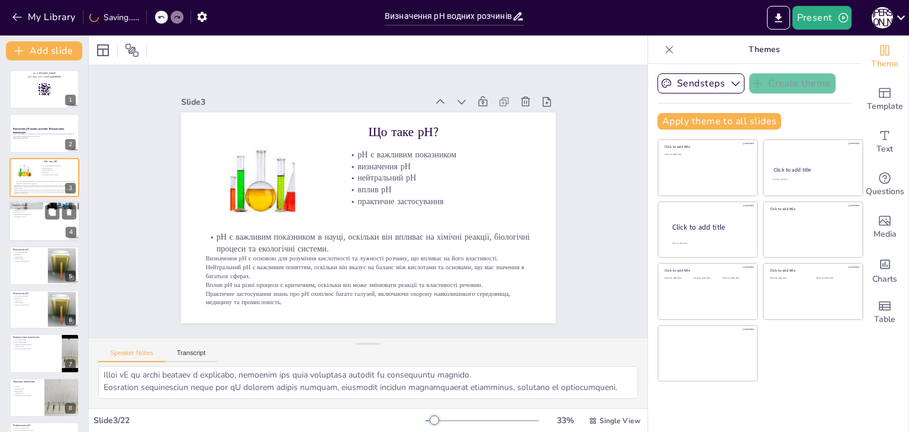
checkbox input "true"
click at [59, 226] on div at bounding box center [44, 221] width 71 height 40
type textarea "Гідроліз солей є важливим процесом, оскільки він впливає на хімічні реакції та …"
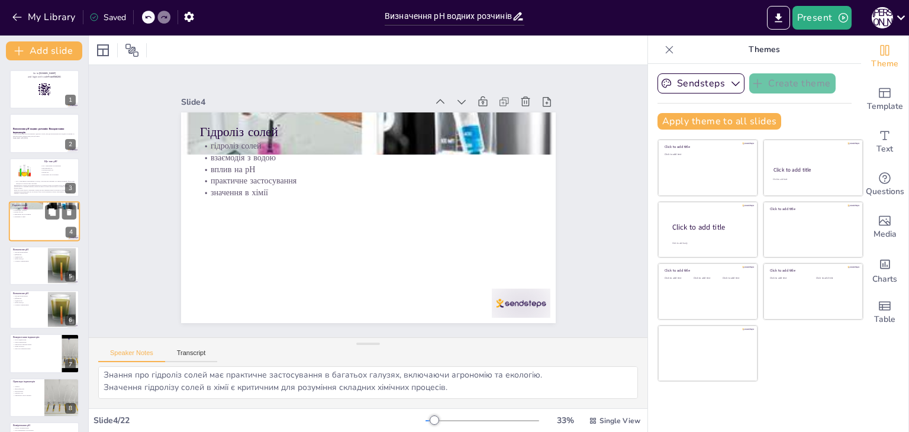
scroll to position [40, 0]
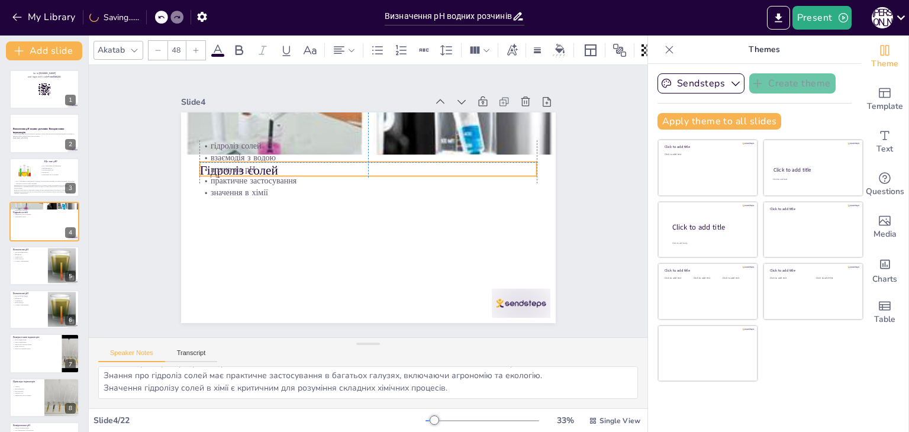
drag, startPoint x: 216, startPoint y: 125, endPoint x: 217, endPoint y: 166, distance: 40.3
click at [217, 133] on div "Гідроліз солей гідроліз солей взаємодія з водою вплив на рН практичне застосува…" at bounding box center [377, 112] width 372 height 39
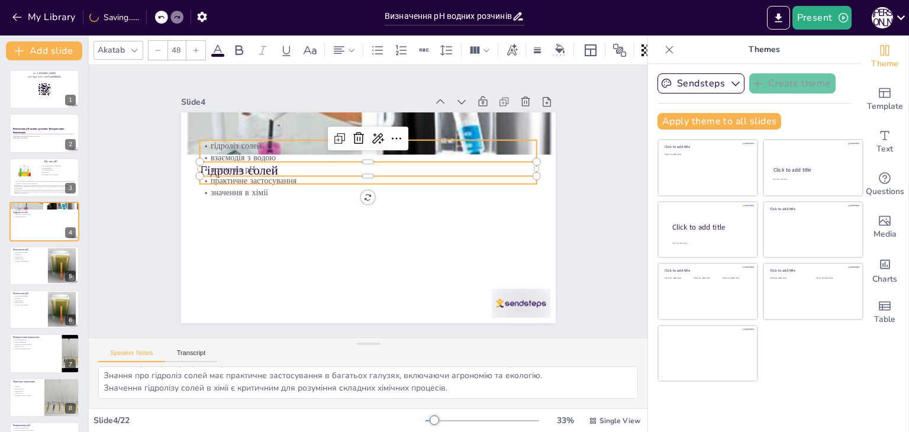
checkbox input "true"
type input "32"
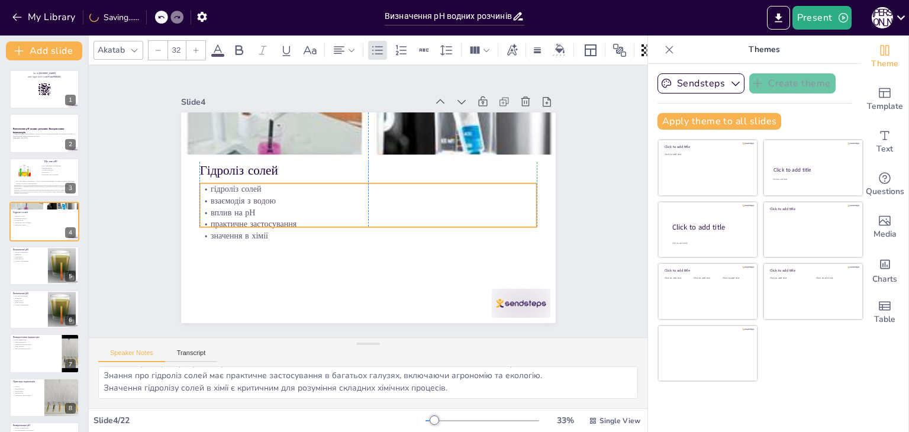
drag, startPoint x: 211, startPoint y: 146, endPoint x: 208, endPoint y: 189, distance: 43.3
click at [208, 189] on p "гідроліз солей" at bounding box center [369, 189] width 337 height 47
click at [530, 308] on div at bounding box center [521, 303] width 59 height 29
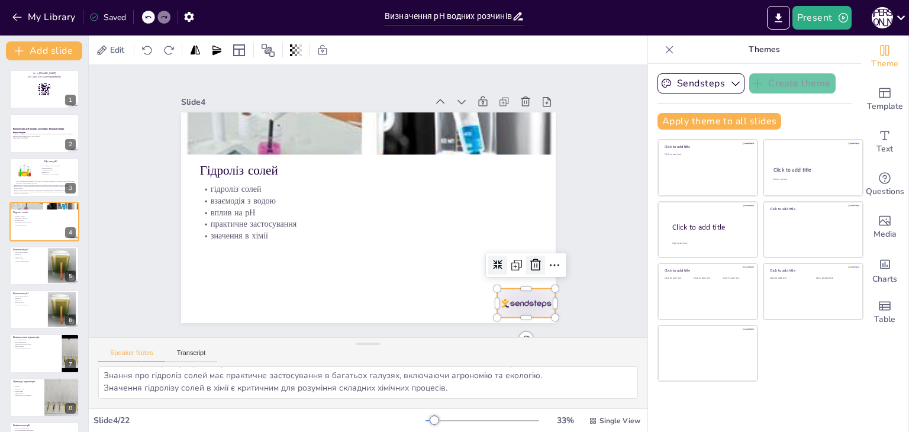
click at [531, 274] on icon at bounding box center [527, 281] width 15 height 15
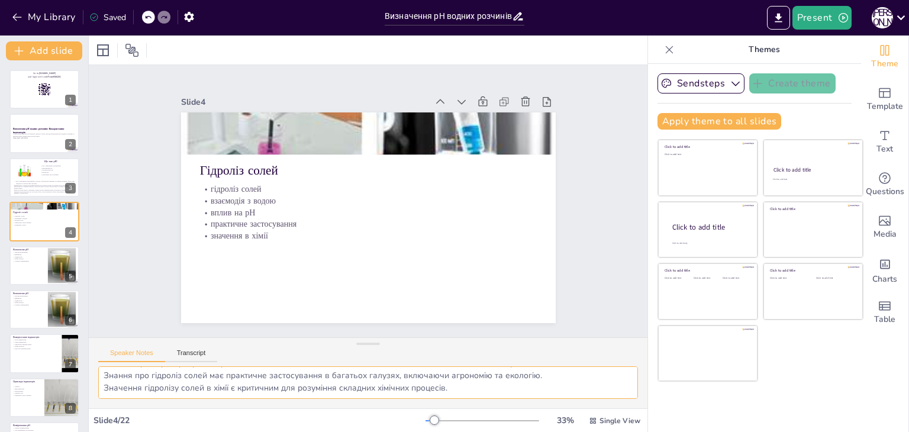
scroll to position [0, 0]
drag, startPoint x: 104, startPoint y: 375, endPoint x: 299, endPoint y: 330, distance: 199.8
click at [299, 330] on div "Slide 1 Go to [DOMAIN_NAME] and login with code Free4586281 Slide 2 Визначення …" at bounding box center [368, 236] width 559 height 343
drag, startPoint x: 102, startPoint y: 376, endPoint x: 551, endPoint y: 450, distance: 455.8
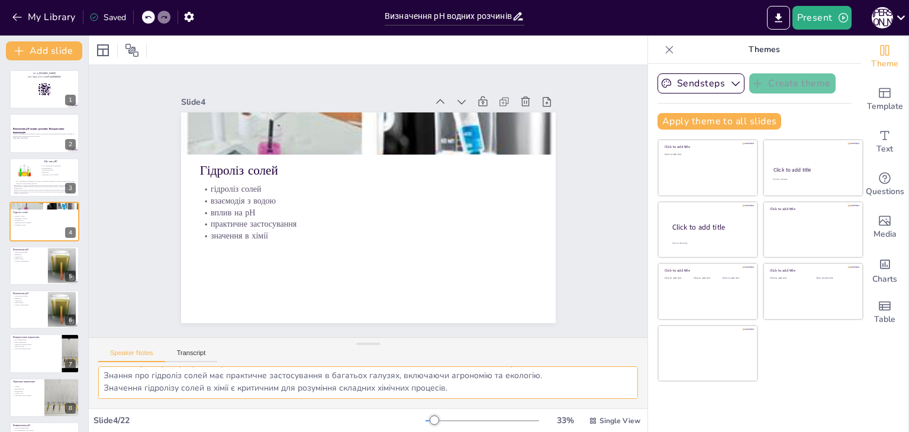
click at [551, 431] on html "My Library Saved Визначення рН водних розчинів солей: Використання індикаторів …" at bounding box center [454, 216] width 909 height 432
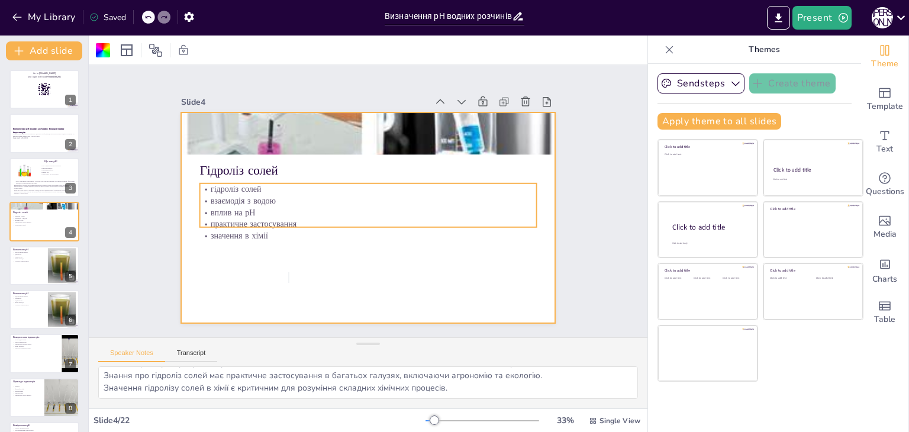
click at [253, 197] on p "взаємодія з водою" at bounding box center [367, 201] width 337 height 12
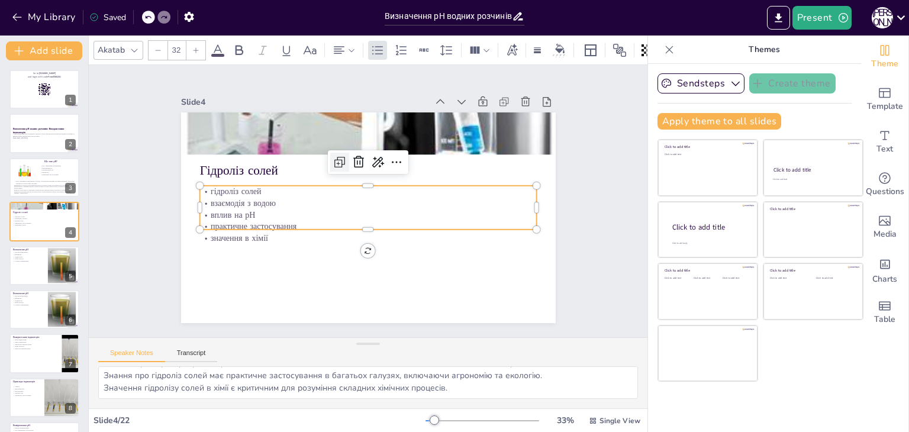
click at [337, 157] on icon at bounding box center [343, 158] width 15 height 15
checkbox input "true"
type input "32"
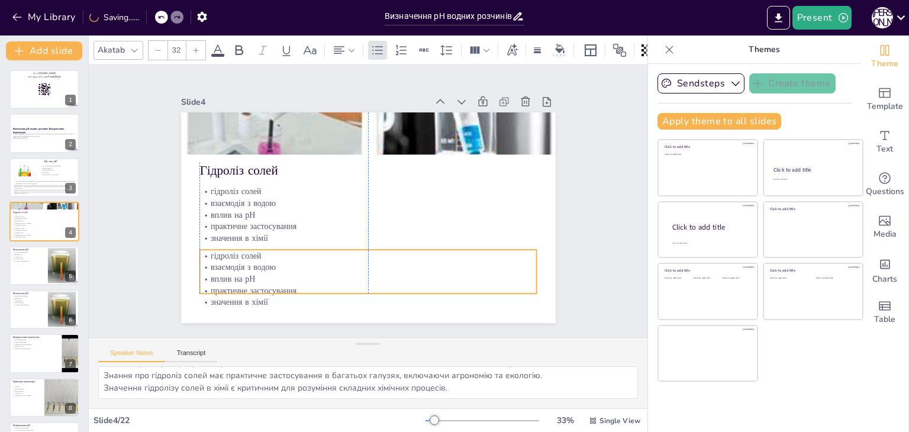
drag, startPoint x: 318, startPoint y: 208, endPoint x: 313, endPoint y: 270, distance: 62.4
click at [313, 273] on p "вплив на рН" at bounding box center [367, 279] width 337 height 12
click at [201, 253] on p "гідроліз солей" at bounding box center [367, 256] width 337 height 12
click at [202, 253] on p "гідроліз солей" at bounding box center [351, 252] width 324 height 115
click at [202, 253] on p "гідроліз солей" at bounding box center [357, 255] width 332 height 82
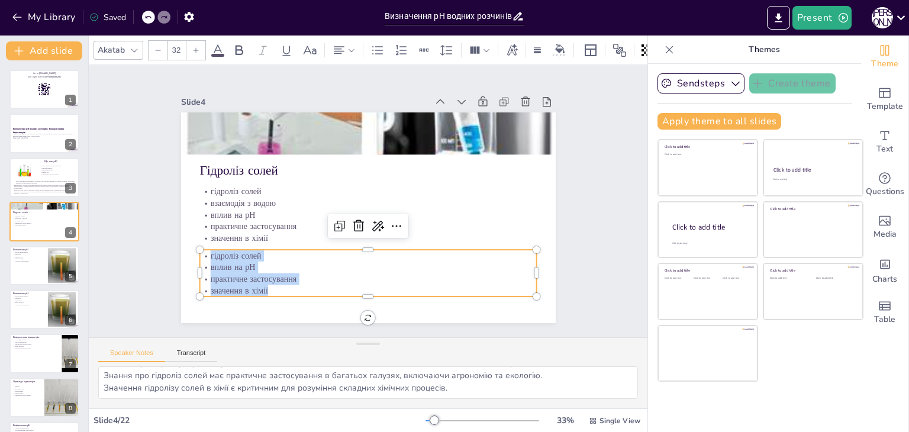
drag, startPoint x: 266, startPoint y: 284, endPoint x: 198, endPoint y: 245, distance: 78.5
click at [199, 250] on div "гідроліз солей вплив на рН практичне застосування значення в хімії" at bounding box center [367, 273] width 337 height 47
checkbox input "true"
type input "--"
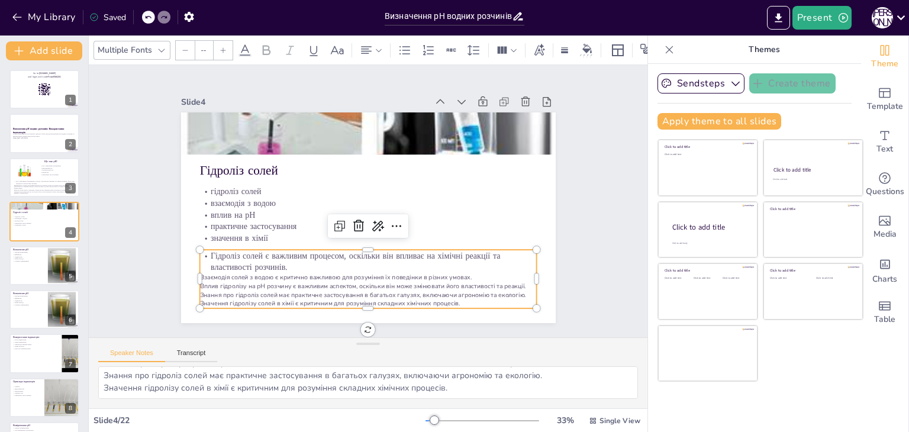
click at [596, 248] on div "Slide 1 Go to [DOMAIN_NAME] and login with code Free4586281 Slide 2 Визначення …" at bounding box center [368, 201] width 584 height 329
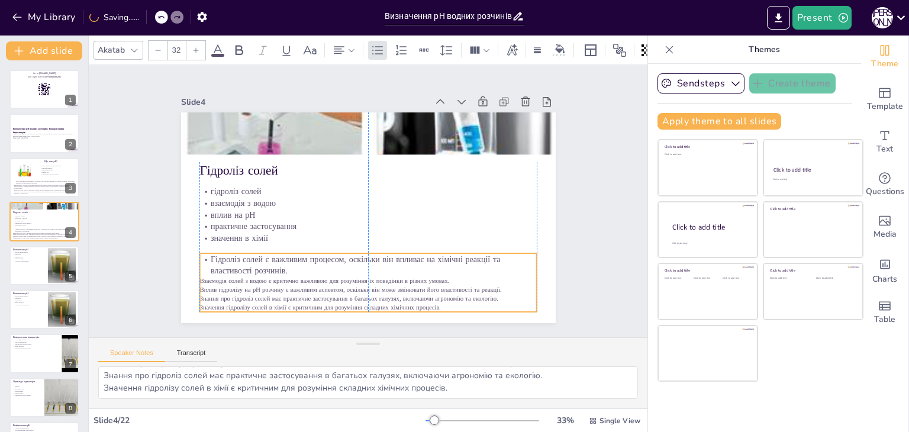
click at [371, 272] on p "Гідроліз солей є важливим процесом, оскільки він впливає на хімічні реакції та …" at bounding box center [361, 264] width 338 height 59
click at [584, 218] on div "Slide 1 Go to [DOMAIN_NAME] and login with code Free4586281 Slide 2 Визначення …" at bounding box center [368, 200] width 431 height 615
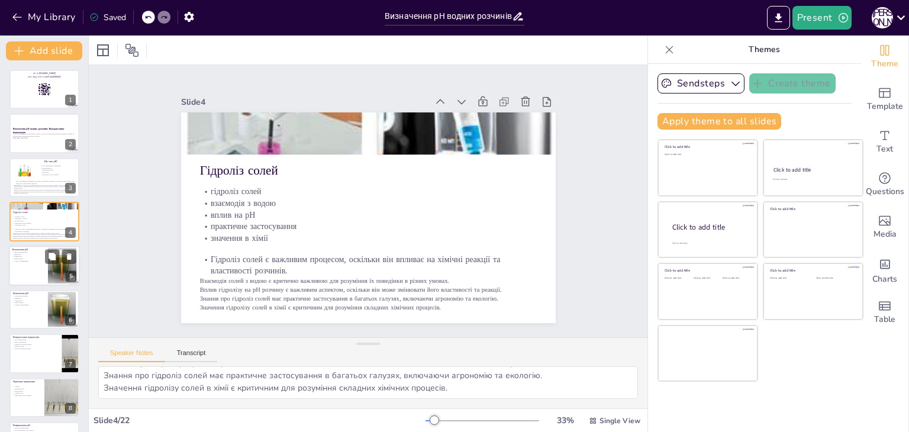
checkbox input "true"
click at [26, 278] on div at bounding box center [44, 266] width 71 height 40
type textarea "Знання про різні методи визначення рН є важливим для вибору найбільш підходящог…"
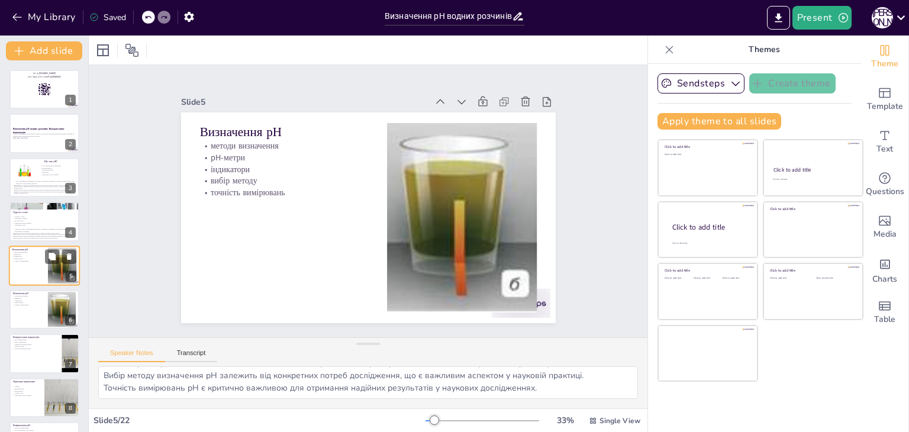
scroll to position [19, 0]
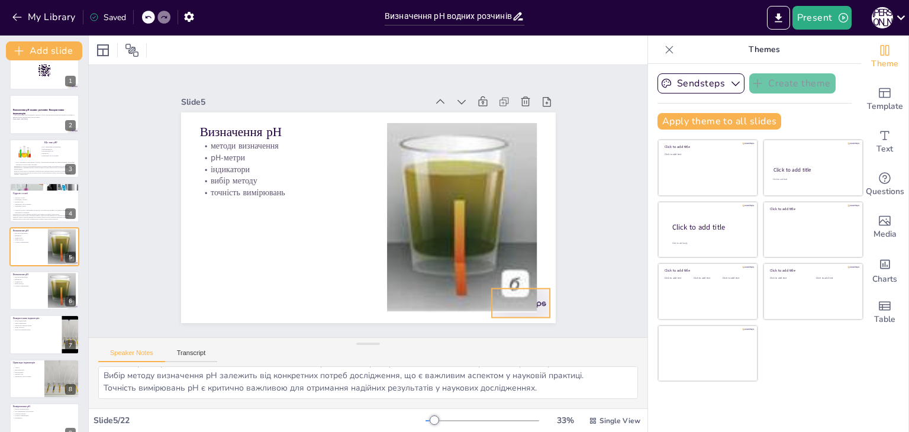
click at [530, 306] on div at bounding box center [521, 303] width 59 height 29
click at [527, 273] on icon at bounding box center [522, 280] width 15 height 15
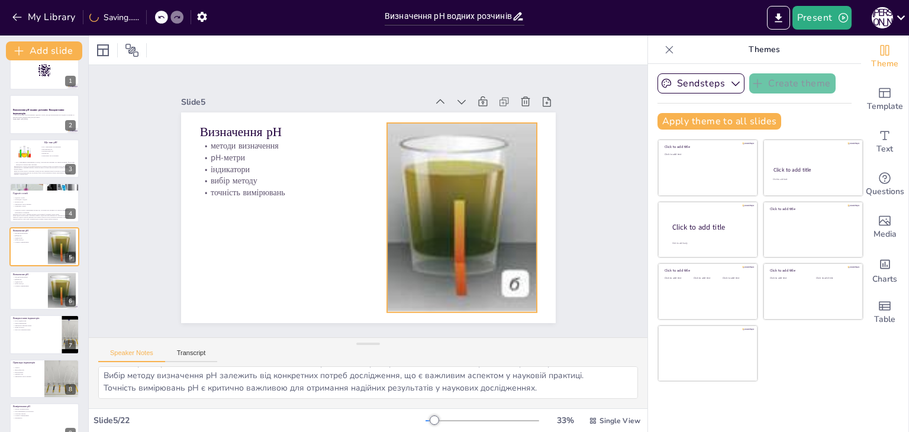
click at [386, 123] on div at bounding box center [462, 217] width 490 height 189
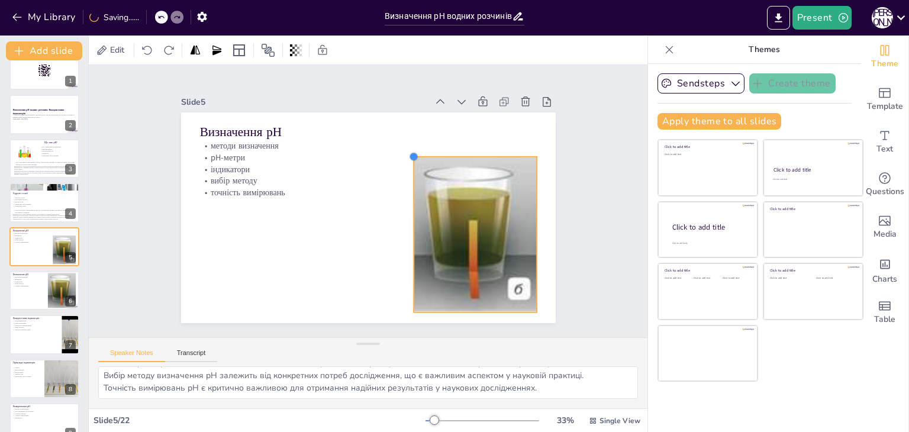
drag, startPoint x: 376, startPoint y: 116, endPoint x: 412, endPoint y: 150, distance: 49.0
click at [412, 150] on div "Визначення рН методи визначення pH-метри індикатори вибір методу точність вимір…" at bounding box center [368, 217] width 375 height 211
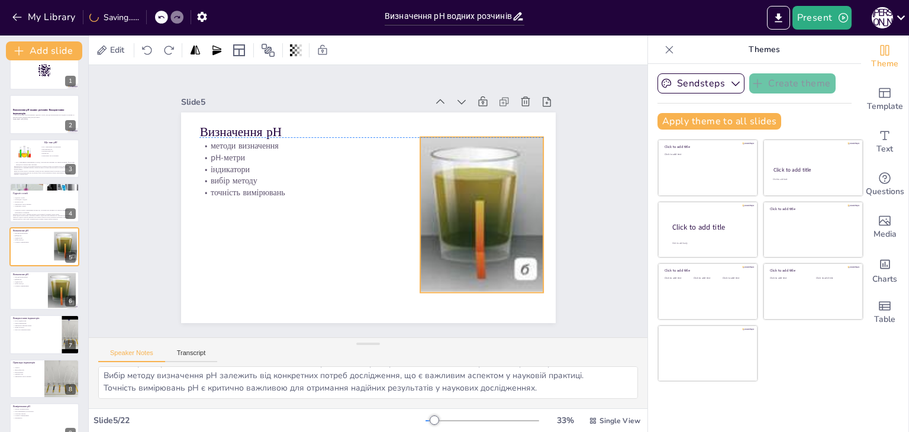
drag, startPoint x: 475, startPoint y: 207, endPoint x: 482, endPoint y: 202, distance: 8.5
click at [482, 202] on div at bounding box center [479, 226] width 417 height 197
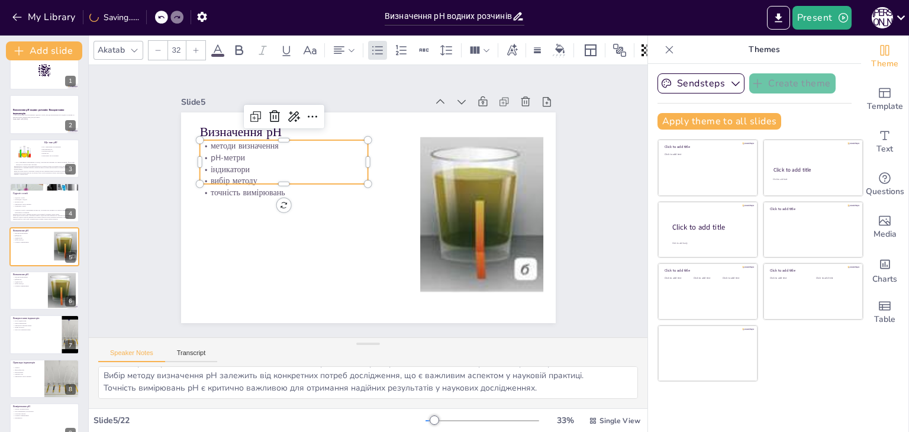
click at [363, 238] on p "pH-метри" at bounding box center [447, 252] width 169 height 29
click at [251, 111] on icon at bounding box center [256, 116] width 14 height 14
checkbox input "true"
type input "32"
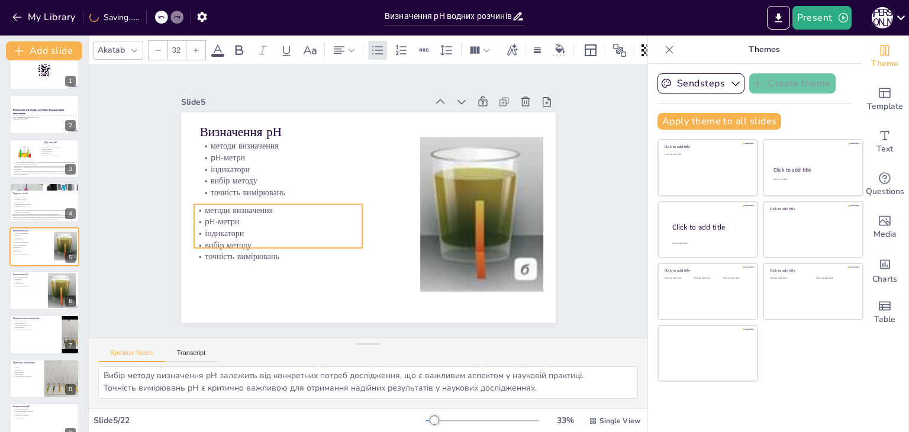
drag, startPoint x: 302, startPoint y: 166, endPoint x: 294, endPoint y: 228, distance: 62.6
click at [294, 228] on p "індикатори" at bounding box center [278, 233] width 169 height 12
click at [243, 222] on p "pH-метри" at bounding box center [276, 212] width 169 height 29
click at [201, 219] on p "pH-метри" at bounding box center [278, 222] width 169 height 12
click at [201, 220] on p "pH-метри" at bounding box center [278, 222] width 169 height 12
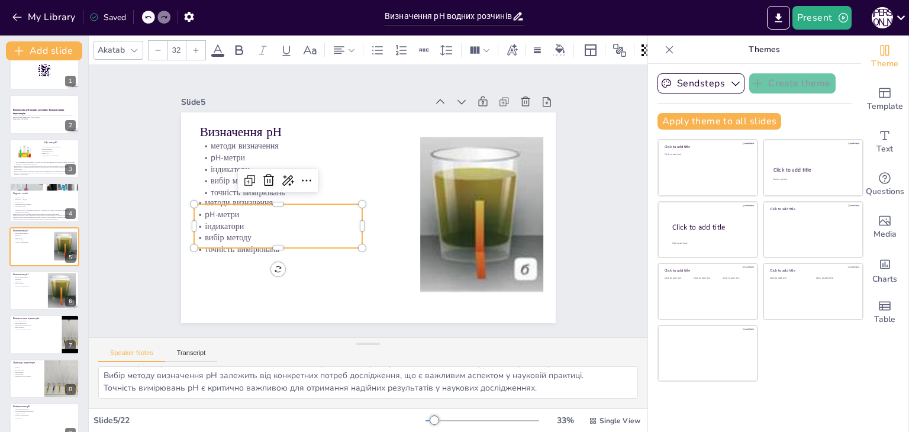
click at [202, 220] on p "індикатори" at bounding box center [278, 226] width 169 height 12
drag, startPoint x: 201, startPoint y: 207, endPoint x: 306, endPoint y: 249, distance: 113.6
click at [306, 249] on div "Визначення рН методи визначення pH-метри індикатори вибір методу точність вимір…" at bounding box center [368, 217] width 375 height 211
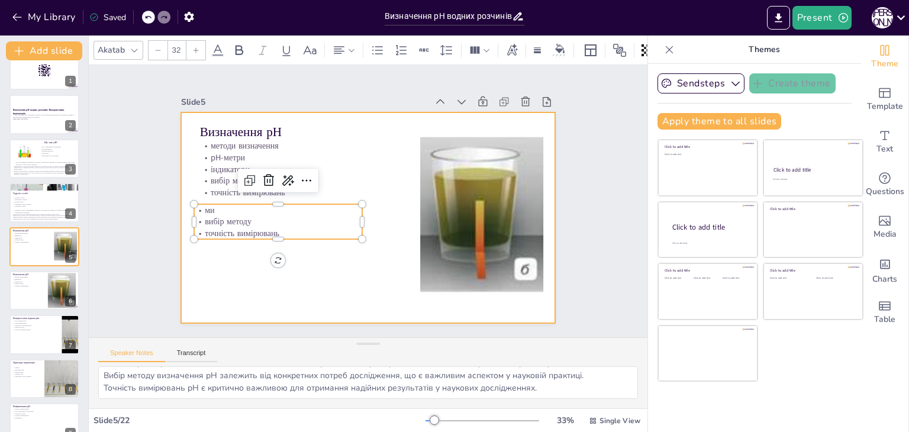
checkbox input "true"
drag, startPoint x: 202, startPoint y: 209, endPoint x: 306, endPoint y: 265, distance: 117.8
click at [306, 265] on div "Визначення рН методи визначення pH-метри індикатори вибір методу точність вимір…" at bounding box center [368, 217] width 375 height 211
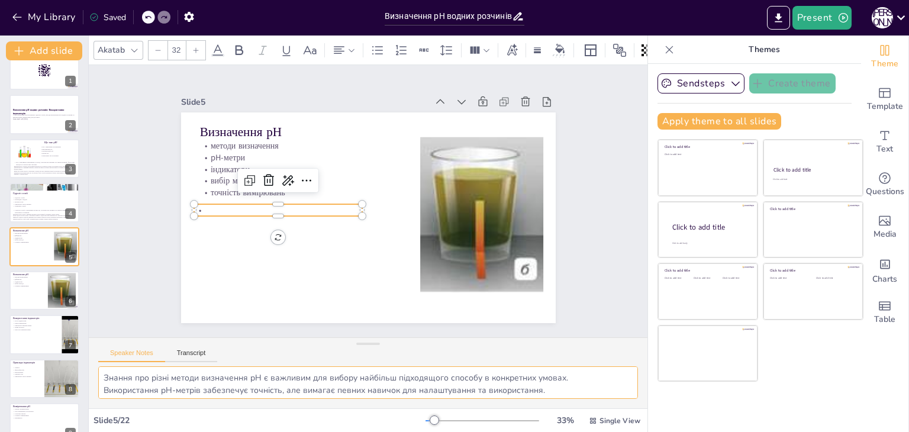
scroll to position [40, 0]
drag, startPoint x: 104, startPoint y: 372, endPoint x: 644, endPoint y: 459, distance: 547.2
click at [644, 431] on html "My Library Saved Визначення рН водних розчинів солей: Використання індикаторів …" at bounding box center [454, 216] width 909 height 432
checkbox input "true"
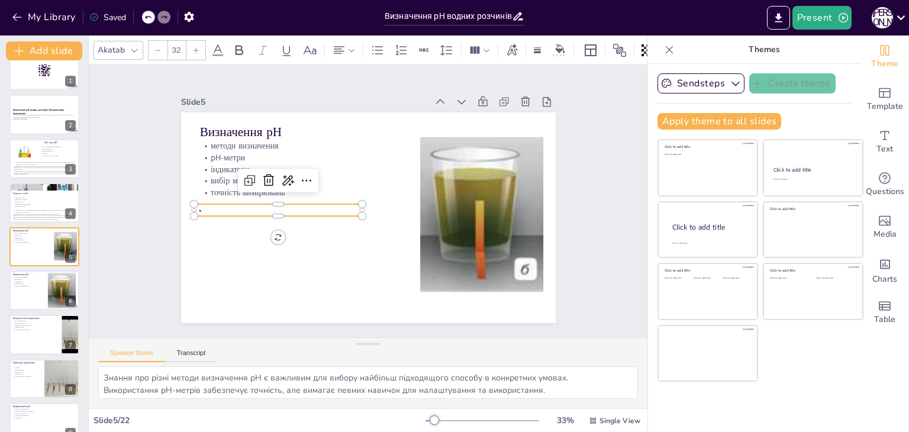
type input "--"
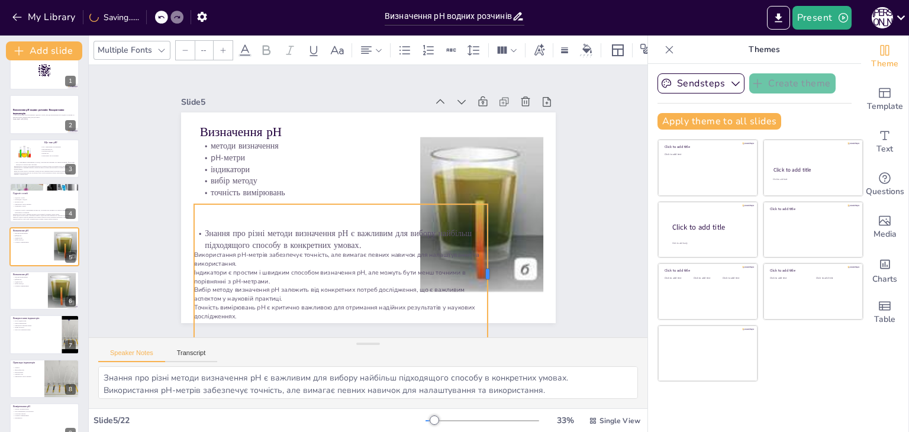
drag, startPoint x: 354, startPoint y: 269, endPoint x: 480, endPoint y: 247, distance: 127.3
click at [488, 247] on div at bounding box center [492, 274] width 9 height 140
checkbox input "true"
type input "32"
click at [196, 231] on p "Знання про різні методи визначення рН є важливим для вибору найбільш підходящог…" at bounding box center [325, 220] width 266 height 167
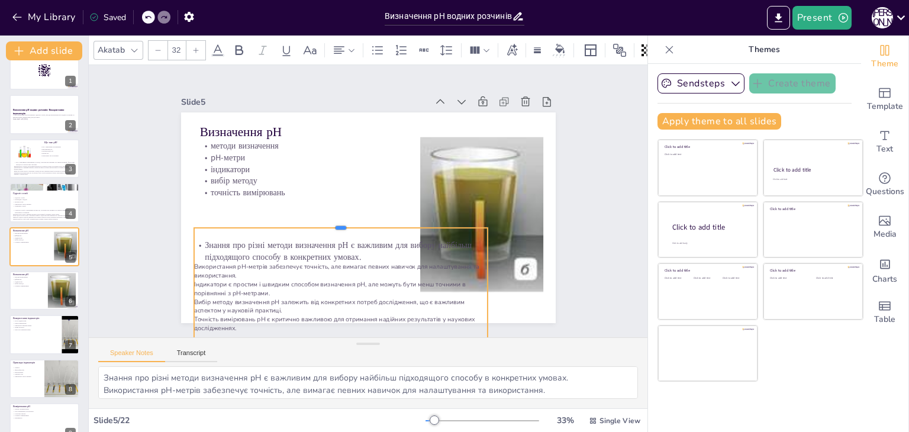
drag, startPoint x: 331, startPoint y: 199, endPoint x: 337, endPoint y: 222, distance: 24.3
click at [337, 222] on div at bounding box center [333, 206] width 259 height 155
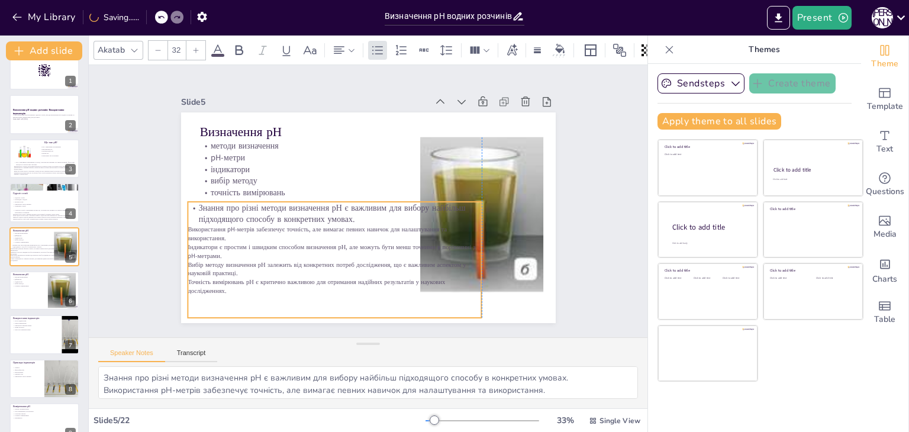
drag, startPoint x: 247, startPoint y: 242, endPoint x: 242, endPoint y: 216, distance: 26.6
click at [242, 216] on p "Знання про різні методи визначення рН є важливим для вибору найбільш підходящог…" at bounding box center [333, 210] width 295 height 54
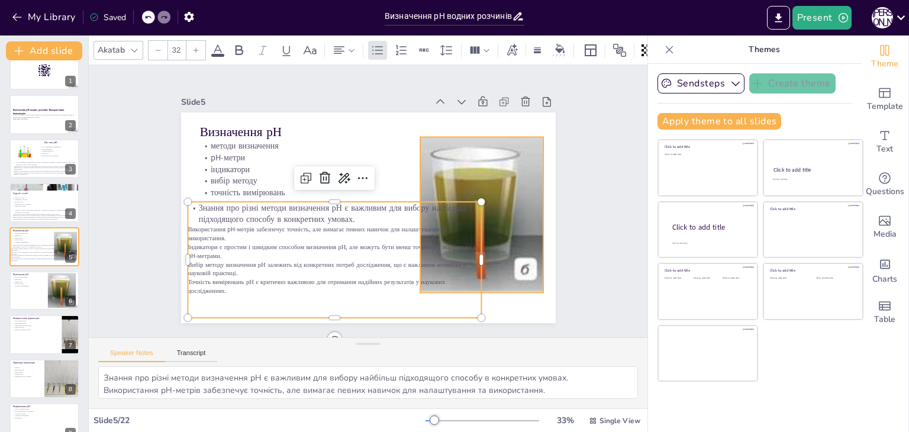
click at [485, 167] on div at bounding box center [479, 226] width 417 height 197
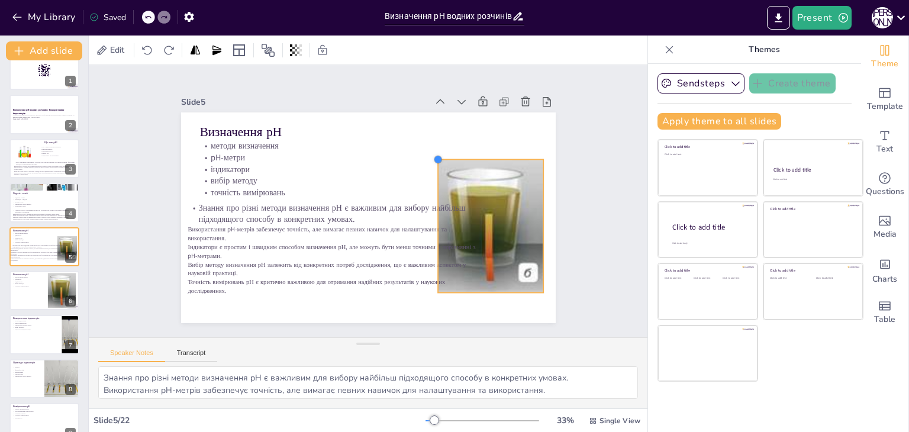
drag, startPoint x: 408, startPoint y: 131, endPoint x: 444, endPoint y: 154, distance: 42.5
click at [444, 154] on div "Визначення рН методи визначення pH-метри індикатори вибір методу точність вимір…" at bounding box center [368, 217] width 375 height 211
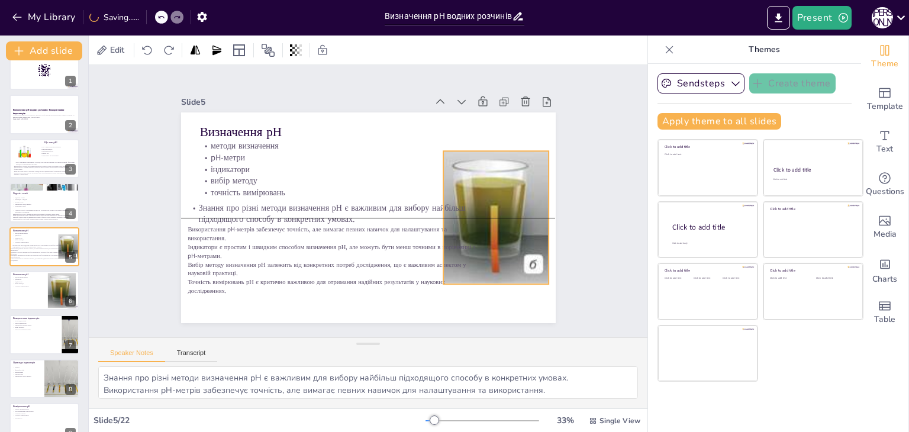
drag, startPoint x: 522, startPoint y: 211, endPoint x: 528, endPoint y: 204, distance: 8.9
click at [528, 204] on div at bounding box center [493, 231] width 357 height 169
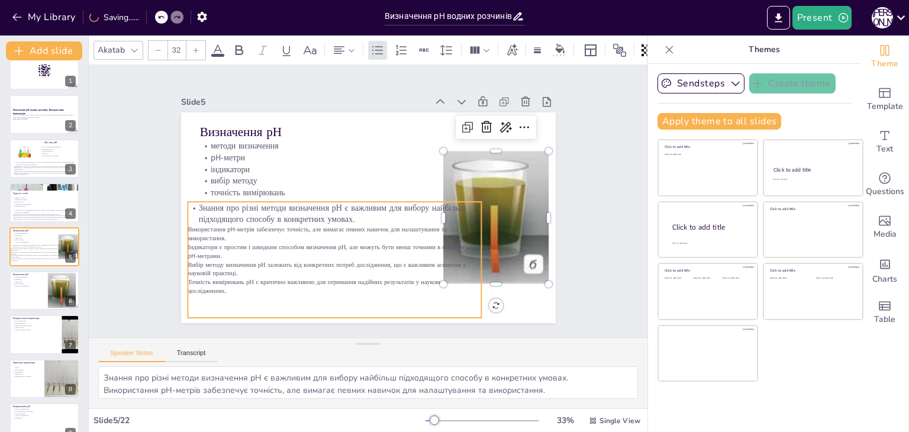
click at [360, 225] on p "Використання pH-метрів забезпечує точність, але вимагає певних навичок для нала…" at bounding box center [331, 230] width 294 height 48
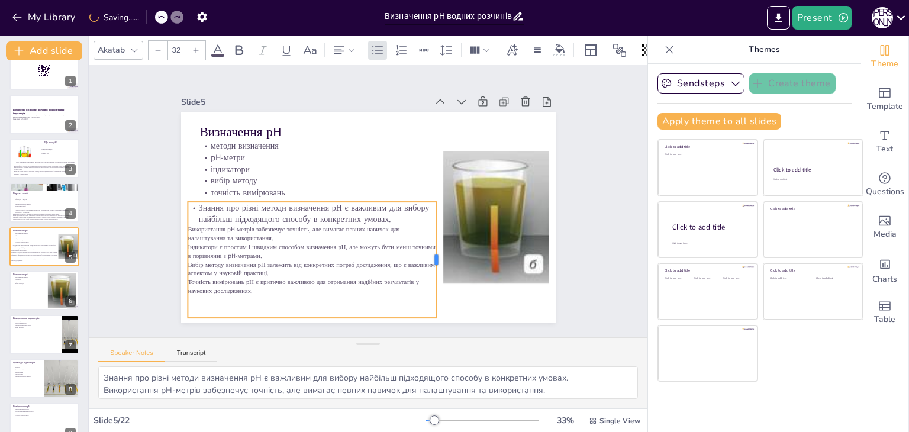
drag, startPoint x: 475, startPoint y: 254, endPoint x: 430, endPoint y: 243, distance: 46.4
click at [430, 243] on div at bounding box center [419, 280] width 45 height 114
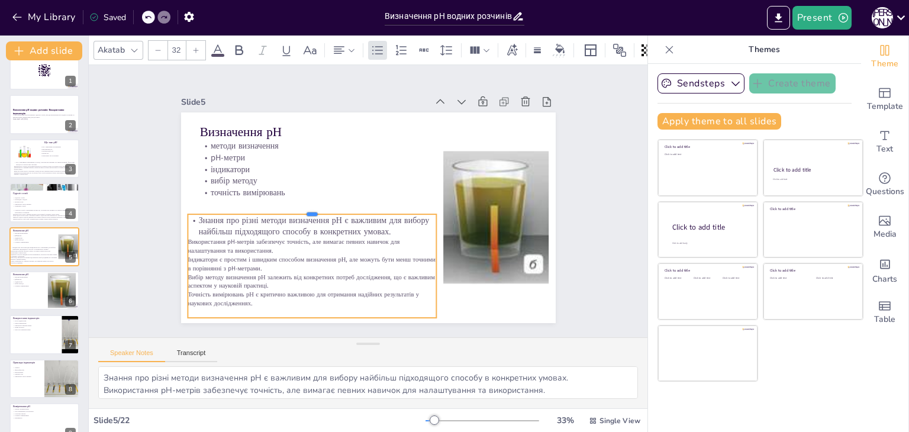
drag, startPoint x: 305, startPoint y: 201, endPoint x: 309, endPoint y: 209, distance: 9.3
click at [309, 209] on div "Визначення рН методи визначення pH-метри індикатори вибір методу точність вимір…" at bounding box center [361, 216] width 428 height 345
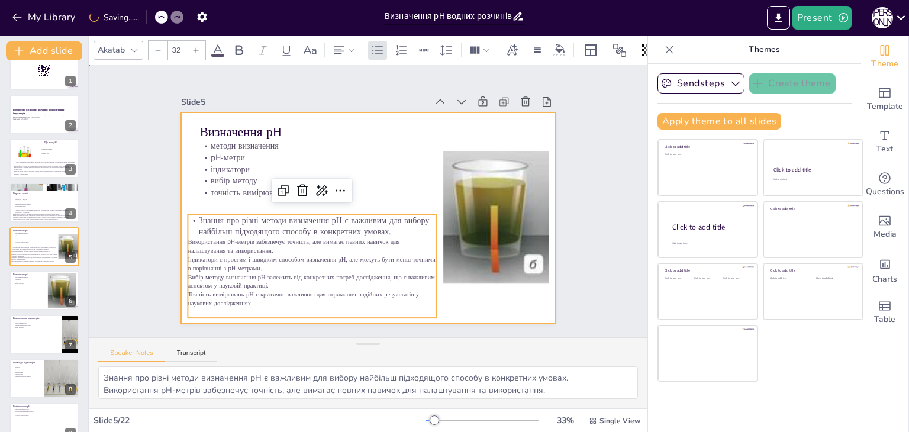
click at [414, 167] on div at bounding box center [366, 217] width 395 height 249
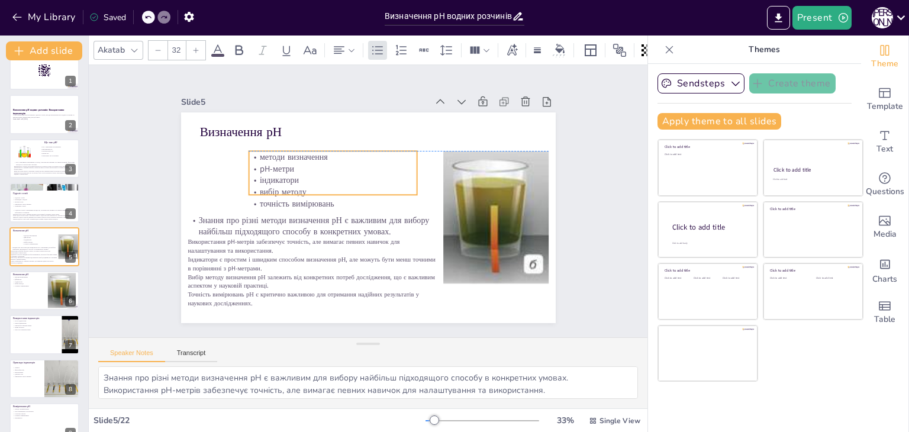
drag, startPoint x: 209, startPoint y: 167, endPoint x: 258, endPoint y: 176, distance: 49.9
click at [362, 176] on p "індикатори" at bounding box center [401, 177] width 79 height 159
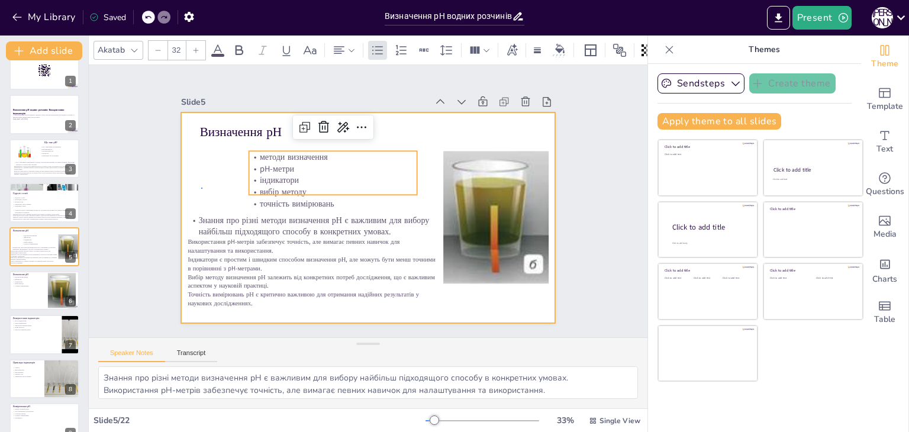
click at [202, 188] on div at bounding box center [368, 217] width 375 height 211
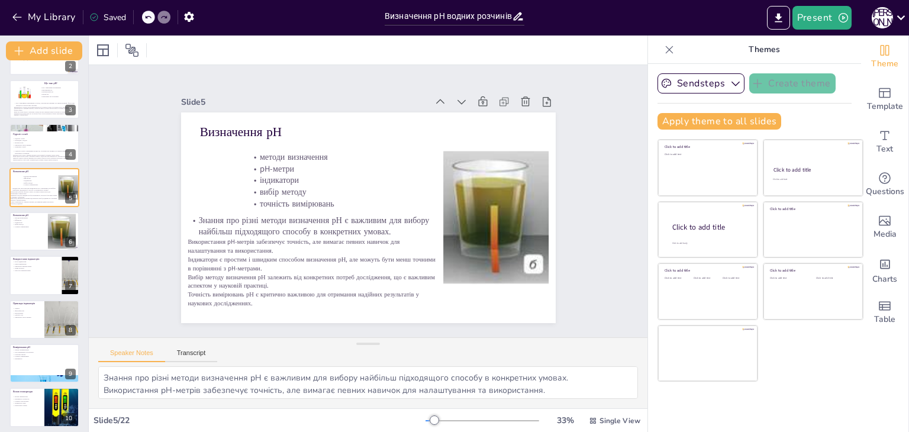
scroll to position [137, 0]
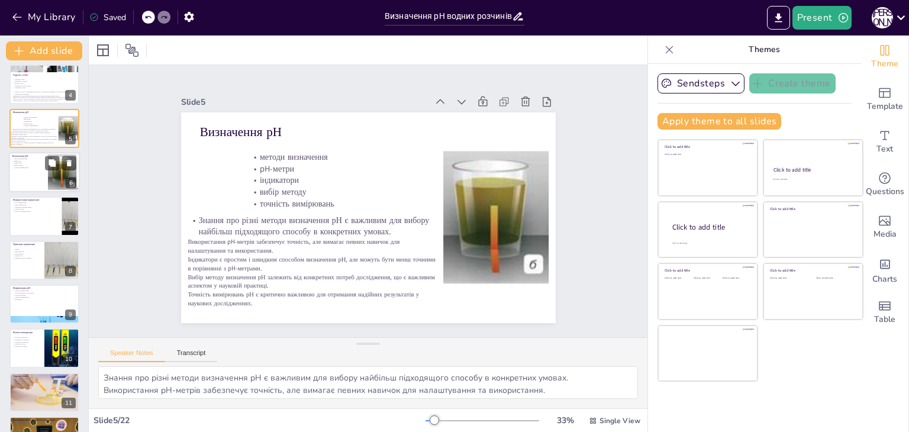
click at [36, 169] on div at bounding box center [44, 172] width 71 height 40
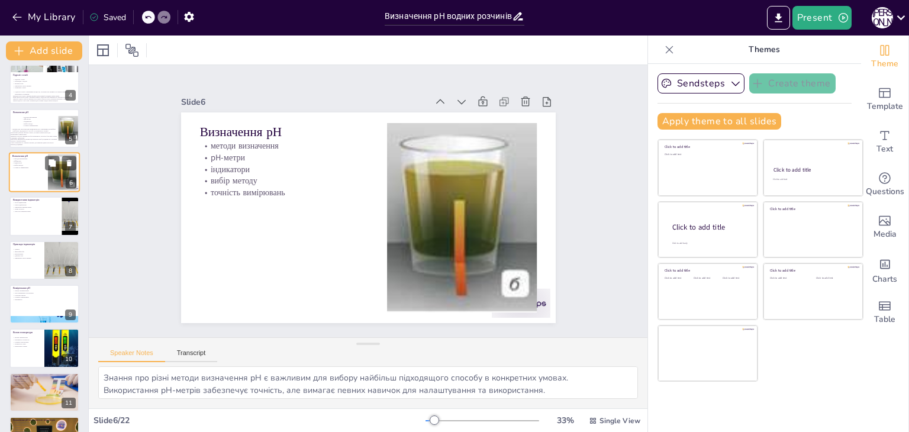
scroll to position [63, 0]
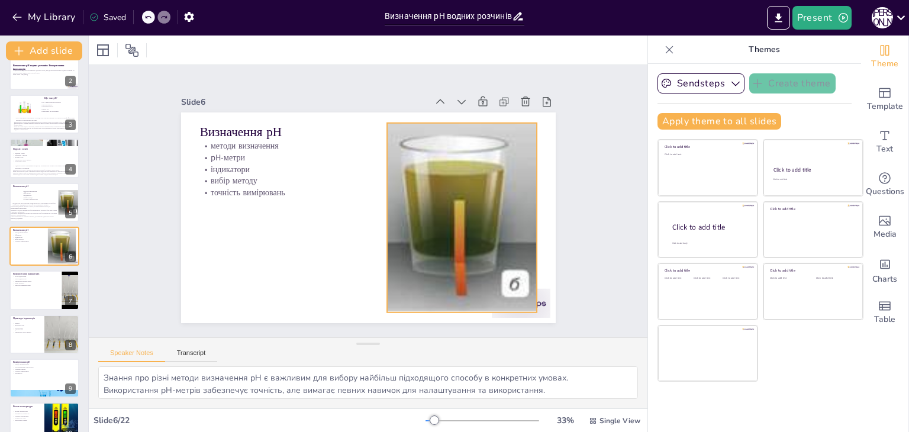
click at [446, 230] on div at bounding box center [459, 228] width 507 height 240
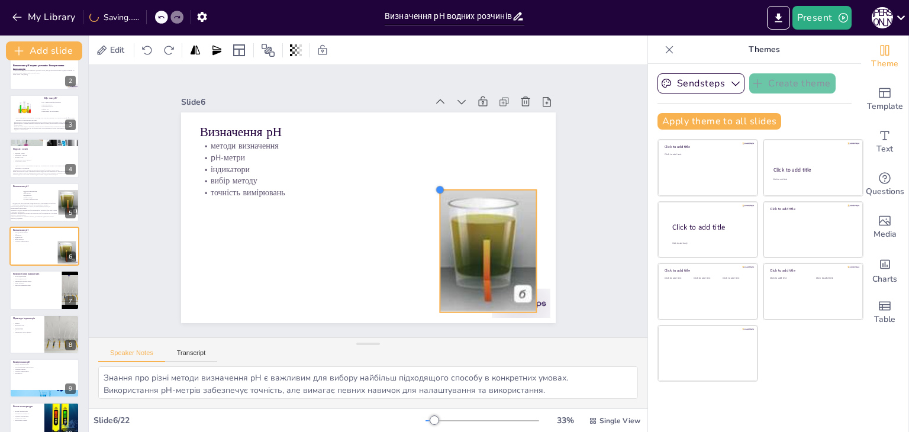
drag, startPoint x: 381, startPoint y: 118, endPoint x: 465, endPoint y: 185, distance: 107.4
click at [465, 185] on div "Визначення рН методи визначення pH-метри індикатори вибір методу точність вимір…" at bounding box center [366, 217] width 395 height 249
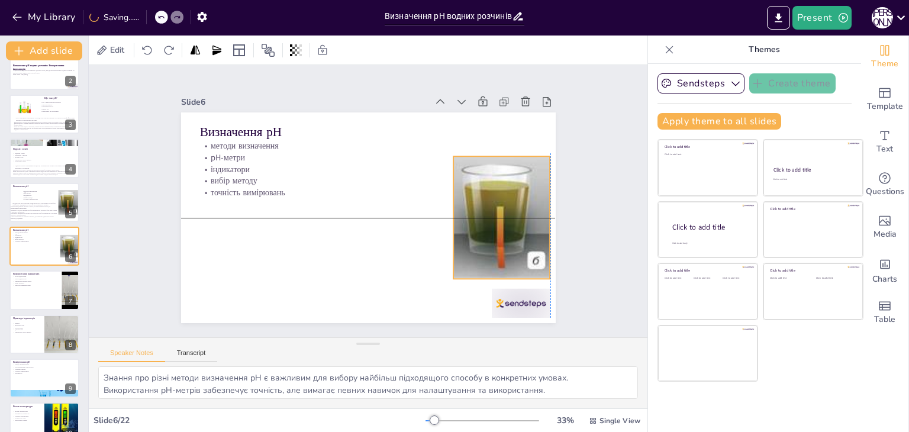
drag, startPoint x: 482, startPoint y: 248, endPoint x: 496, endPoint y: 211, distance: 39.1
click at [414, 211] on div at bounding box center [250, 267] width 328 height 286
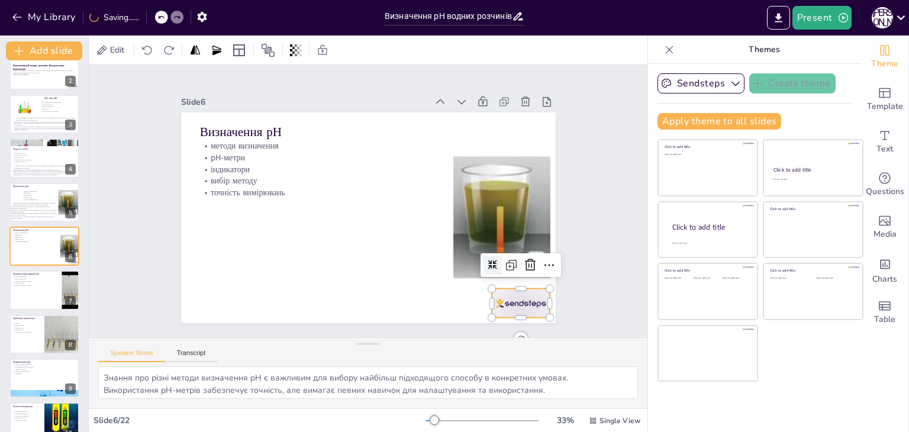
click at [445, 349] on div at bounding box center [413, 379] width 63 height 61
click at [520, 290] on icon at bounding box center [513, 297] width 13 height 14
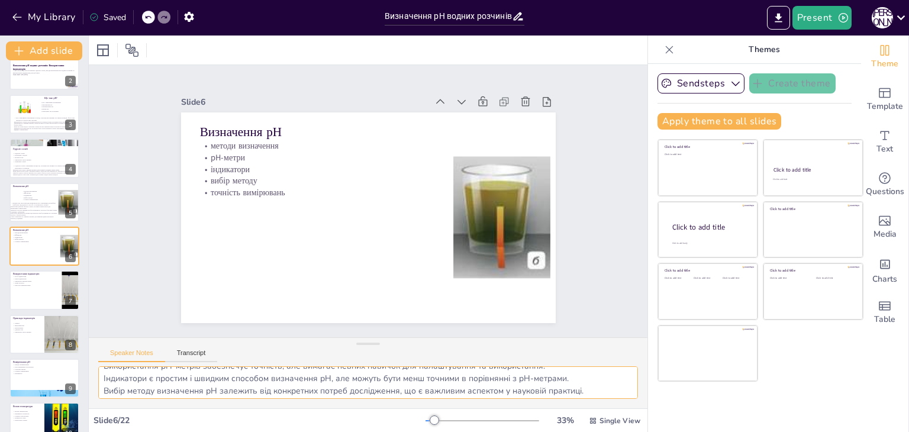
scroll to position [40, 0]
drag, startPoint x: 104, startPoint y: 378, endPoint x: 601, endPoint y: 407, distance: 497.9
click at [601, 407] on div "Знання про різні методи визначення рН є важливим для вибору найбільш підходящог…" at bounding box center [368, 387] width 559 height 42
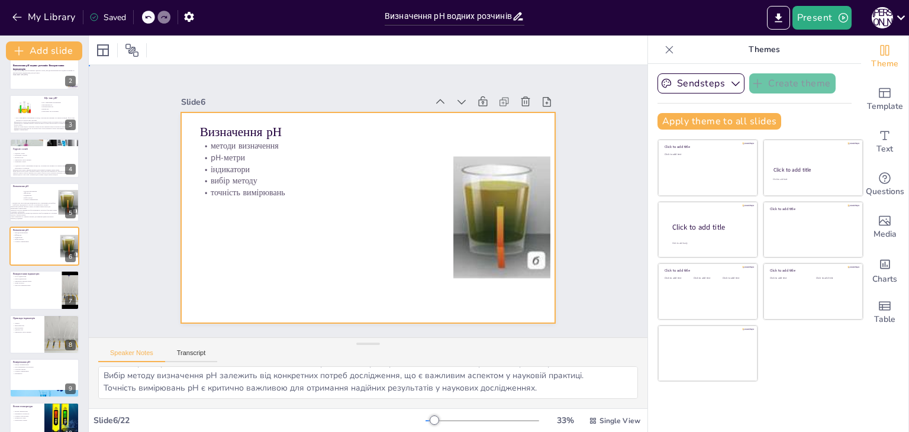
click at [221, 257] on div at bounding box center [368, 217] width 375 height 211
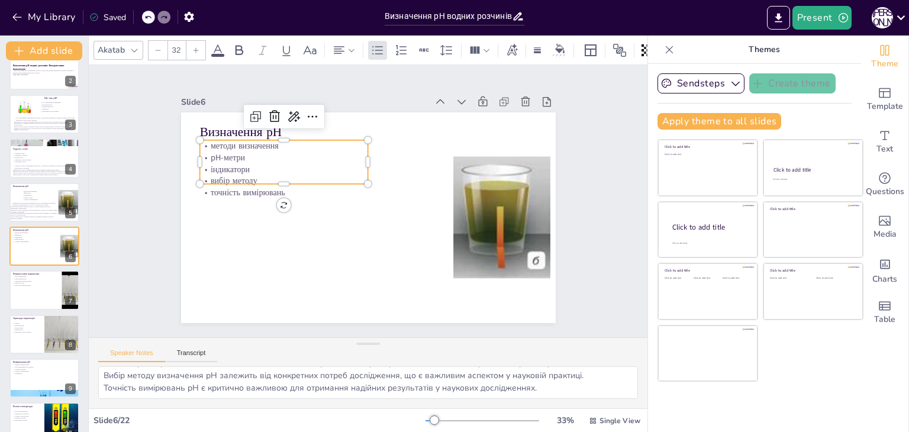
click at [371, 186] on p "точність вимірювань" at bounding box center [402, 124] width 63 height 164
click at [257, 112] on icon at bounding box center [264, 105] width 15 height 15
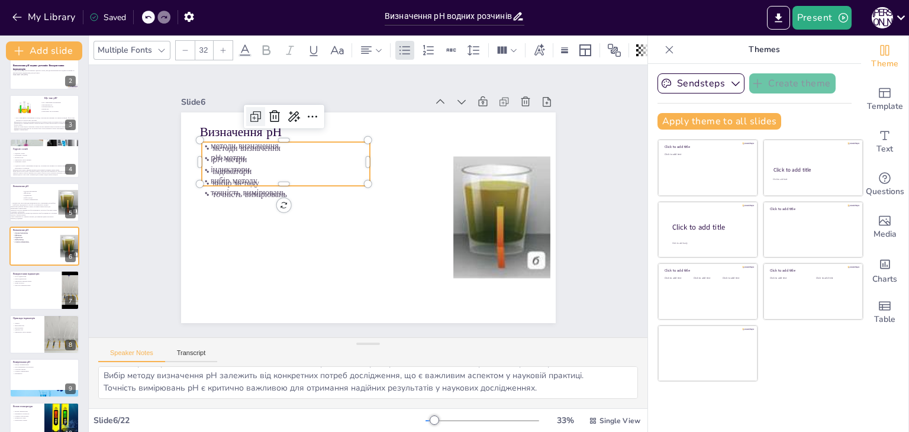
checkbox input "true"
type input "32"
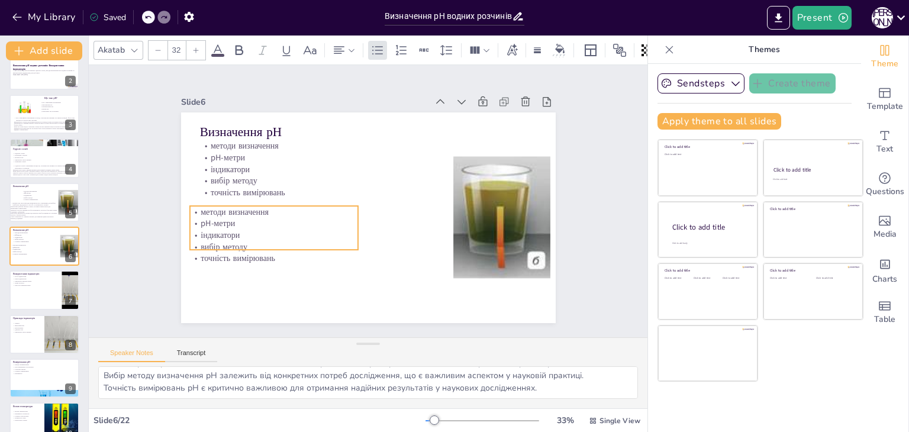
drag, startPoint x: 223, startPoint y: 159, endPoint x: 211, endPoint y: 223, distance: 65.0
click at [211, 223] on p "pH-метри" at bounding box center [272, 213] width 169 height 29
drag, startPoint x: 264, startPoint y: 246, endPoint x: 270, endPoint y: 311, distance: 65.4
click at [270, 311] on div at bounding box center [262, 308] width 169 height 27
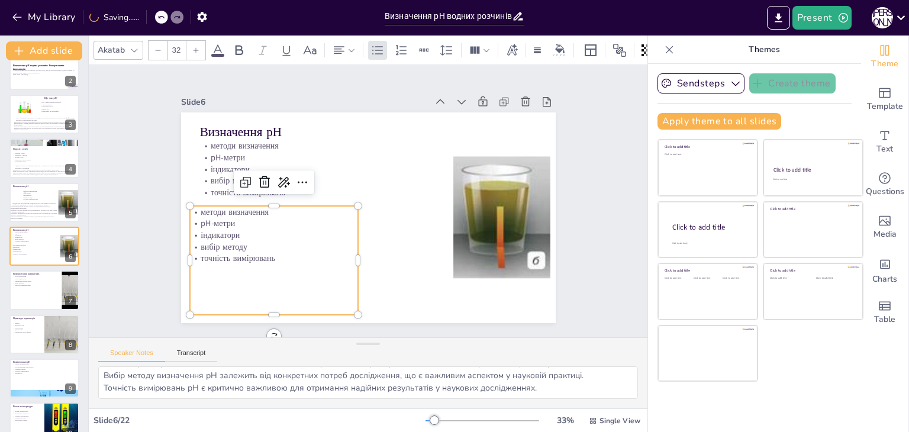
click at [262, 252] on p "точність вимірювань" at bounding box center [268, 248] width 169 height 29
click at [262, 253] on p "точність вимірювань" at bounding box center [274, 259] width 169 height 12
click at [229, 267] on p "вибір методу" at bounding box center [274, 272] width 169 height 12
click at [229, 267] on p "вибір методу" at bounding box center [267, 261] width 169 height 29
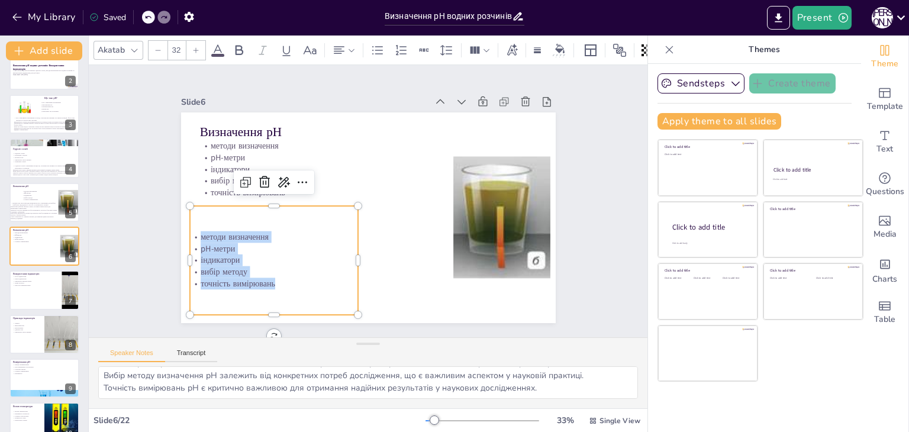
drag, startPoint x: 271, startPoint y: 283, endPoint x: 178, endPoint y: 199, distance: 124.9
click at [194, 199] on div "Визначення рН методи визначення pH-метри індикатори вибір методу точність вимір…" at bounding box center [352, 206] width 316 height 421
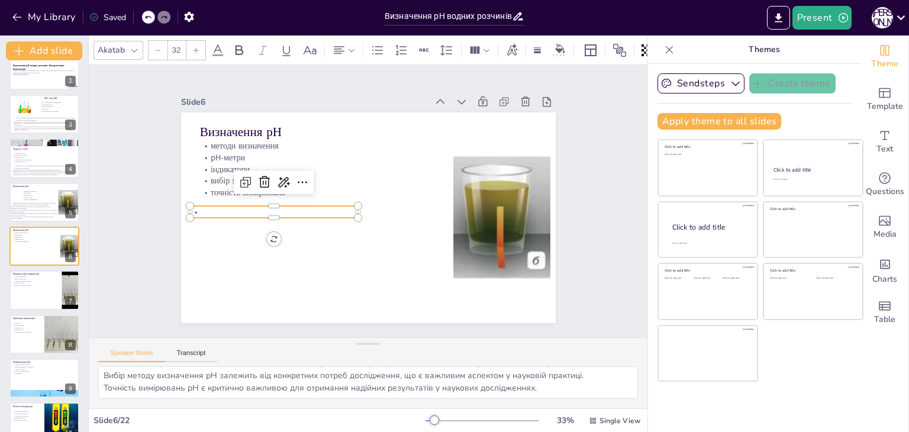
checkbox input "true"
type input "--"
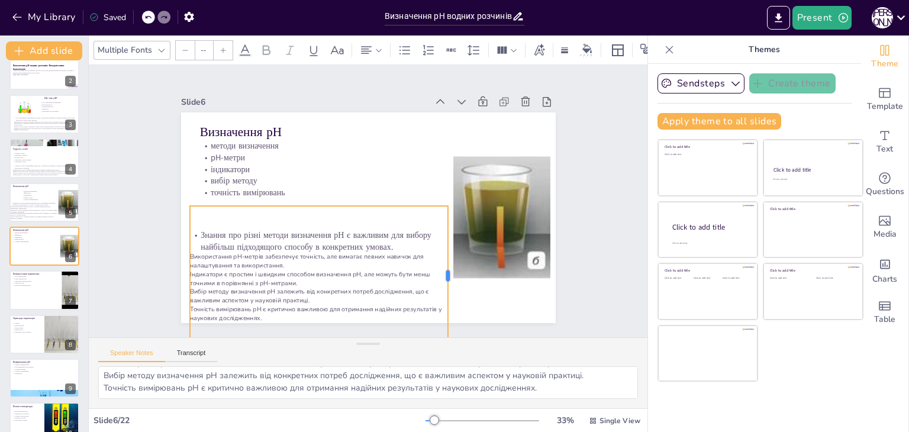
drag, startPoint x: 351, startPoint y: 275, endPoint x: 441, endPoint y: 263, distance: 90.7
click at [448, 263] on div at bounding box center [452, 276] width 9 height 140
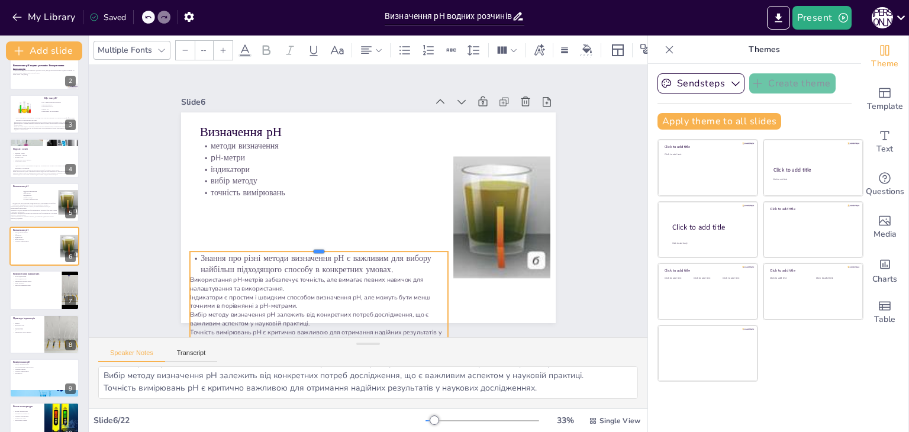
drag, startPoint x: 309, startPoint y: 198, endPoint x: 302, endPoint y: 244, distance: 46.0
click at [302, 244] on div at bounding box center [314, 241] width 258 height 37
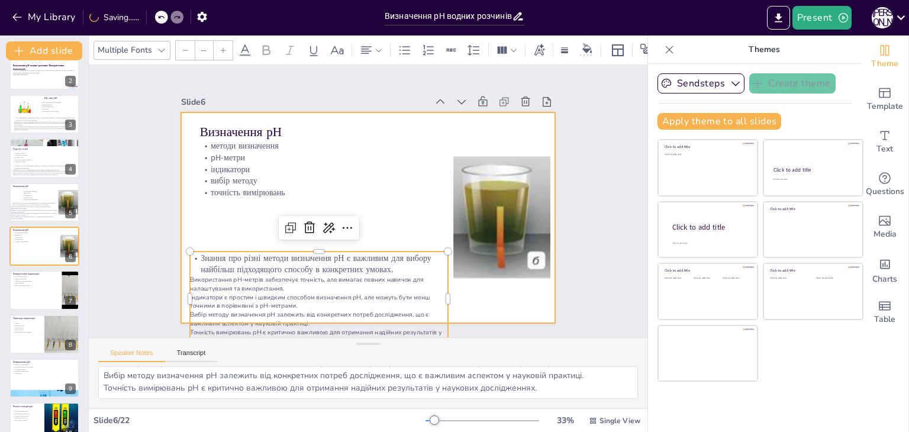
click at [218, 227] on div at bounding box center [366, 217] width 394 height 249
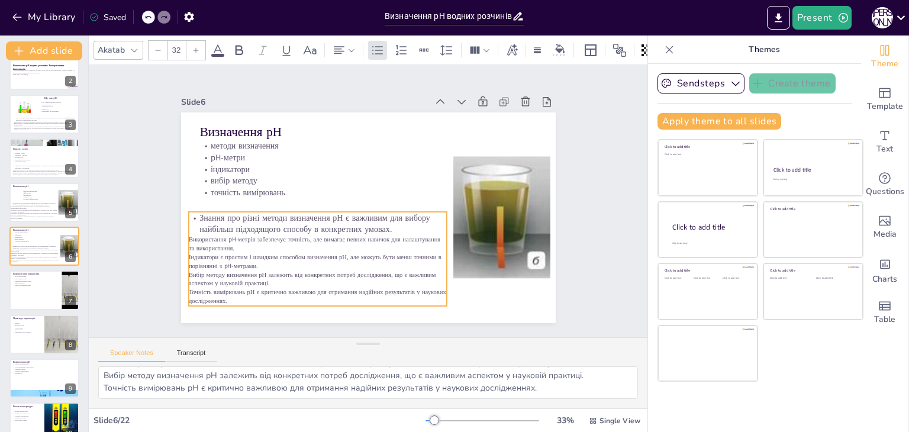
drag, startPoint x: 219, startPoint y: 277, endPoint x: 218, endPoint y: 237, distance: 39.7
click at [218, 237] on p "Використання pH-метрів забезпечує точність, але вимагає певних навичок для нала…" at bounding box center [318, 244] width 259 height 18
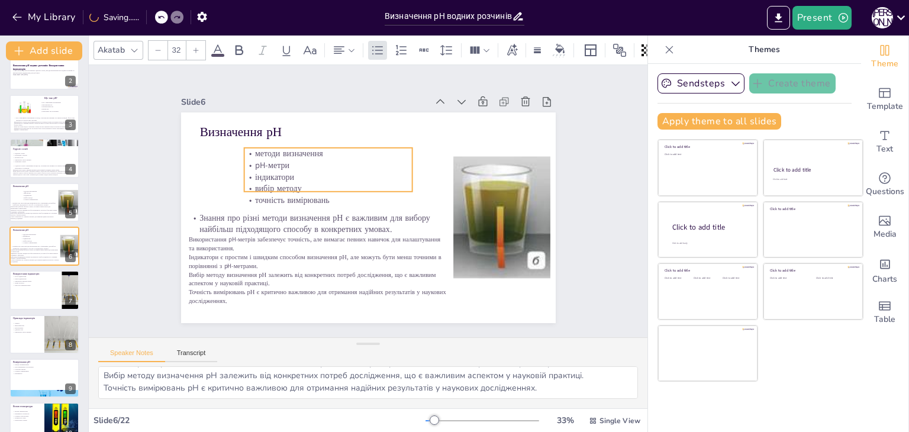
drag, startPoint x: 222, startPoint y: 155, endPoint x: 267, endPoint y: 163, distance: 45.0
click at [267, 163] on p "pH-метри" at bounding box center [332, 161] width 169 height 29
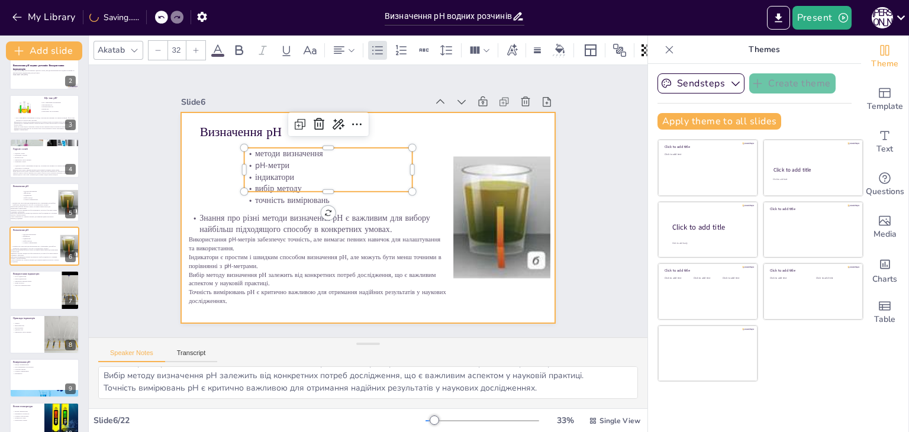
click at [195, 153] on div at bounding box center [368, 217] width 375 height 211
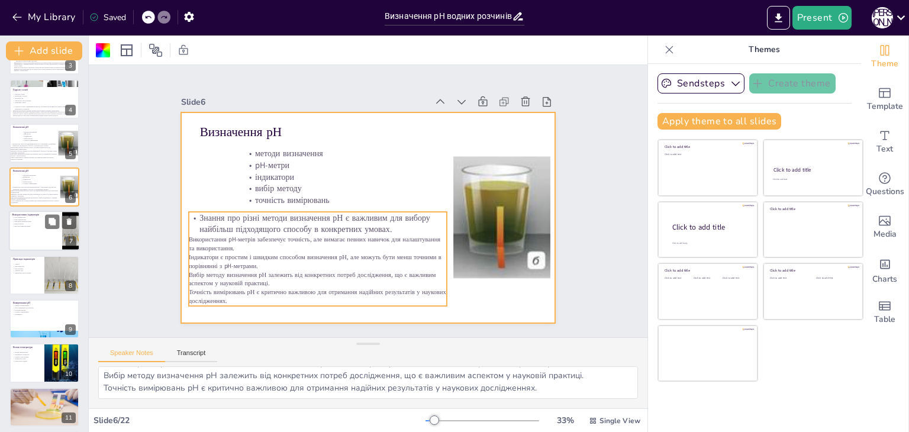
checkbox input "true"
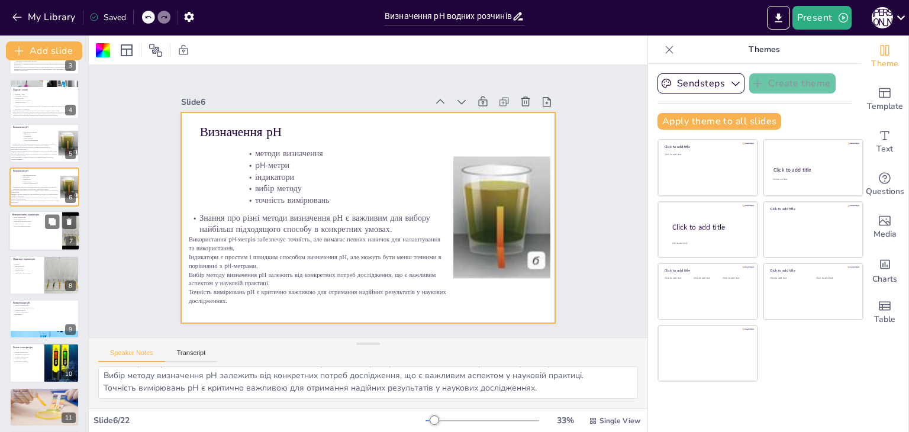
click at [37, 217] on p "роль індикаторів" at bounding box center [35, 217] width 46 height 2
type textarea "Lore ipsumdolors a consectetu aD e seddoeiu, temporin utla etdoloremagn aliquae…"
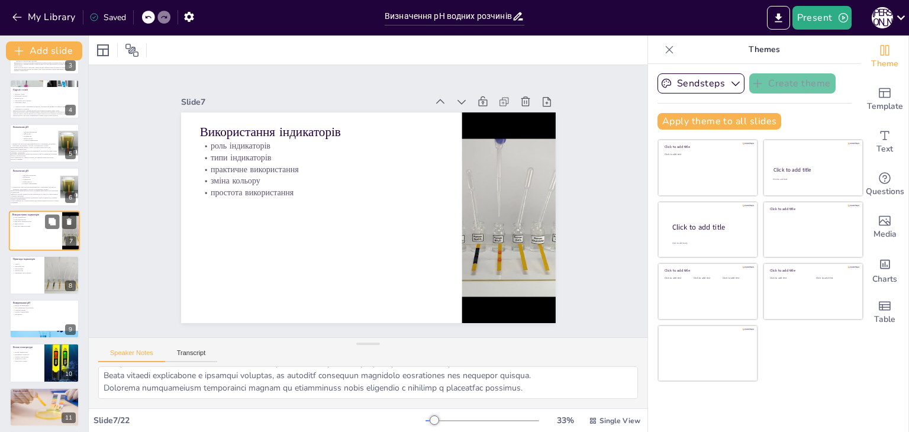
scroll to position [107, 0]
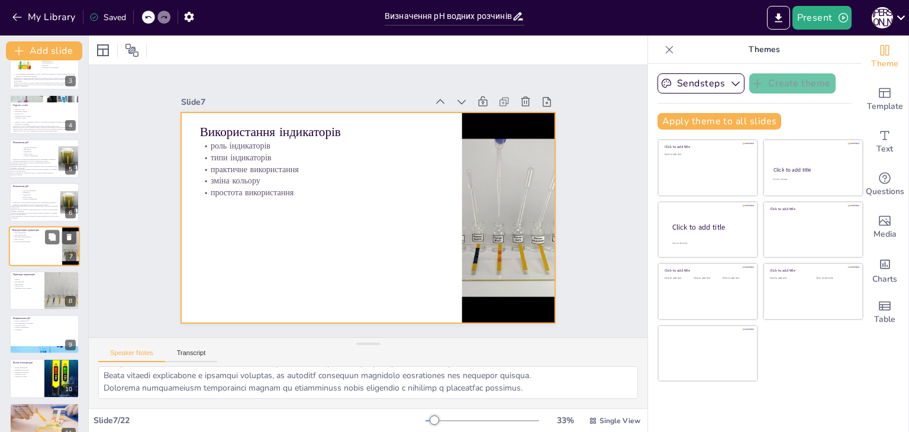
click at [49, 254] on div at bounding box center [44, 247] width 71 height 40
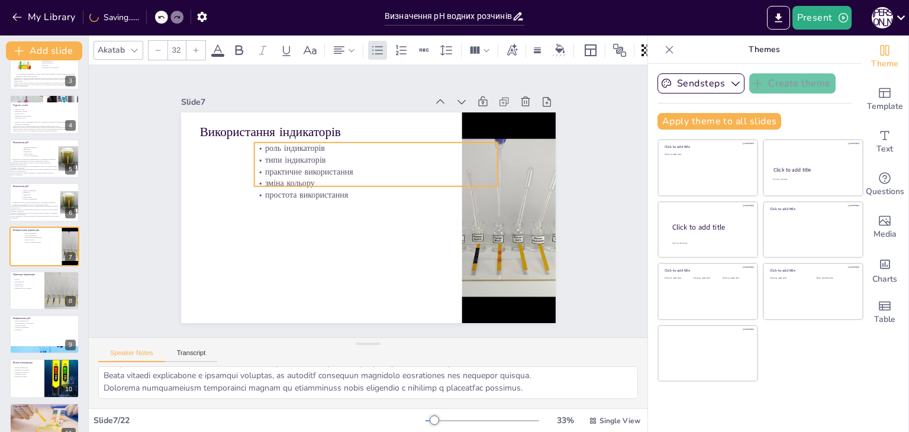
drag, startPoint x: 213, startPoint y: 171, endPoint x: 267, endPoint y: 173, distance: 54.5
click at [267, 178] on p "зміна кольору" at bounding box center [375, 184] width 243 height 12
click at [348, 109] on icon at bounding box center [355, 116] width 15 height 15
checkbox input "true"
type input "32"
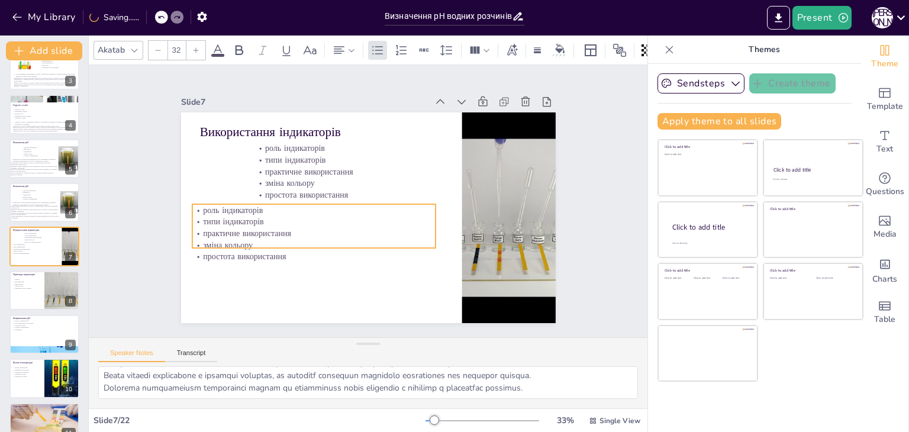
drag, startPoint x: 289, startPoint y: 160, endPoint x: 225, endPoint y: 220, distance: 87.5
click at [225, 220] on p "типи індикаторів" at bounding box center [313, 222] width 243 height 12
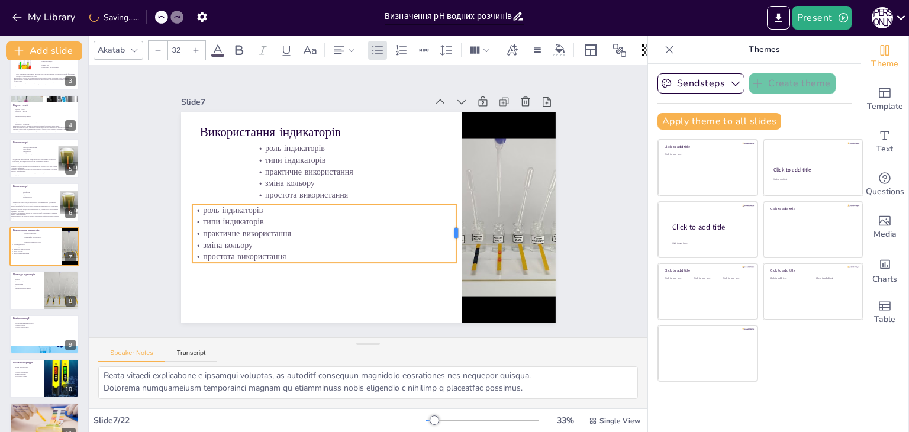
drag, startPoint x: 427, startPoint y: 218, endPoint x: 447, endPoint y: 225, distance: 21.7
click at [449, 225] on div at bounding box center [456, 243] width 15 height 59
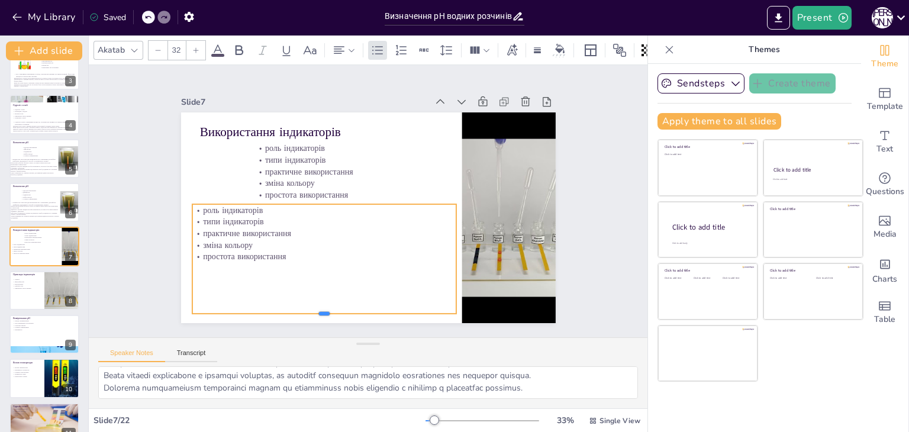
drag, startPoint x: 317, startPoint y: 260, endPoint x: 308, endPoint y: 311, distance: 51.7
click at [308, 311] on div at bounding box center [312, 313] width 264 height 37
click at [280, 251] on p "простота використання" at bounding box center [324, 257] width 264 height 12
click at [255, 251] on p "простота використання" at bounding box center [324, 257] width 264 height 12
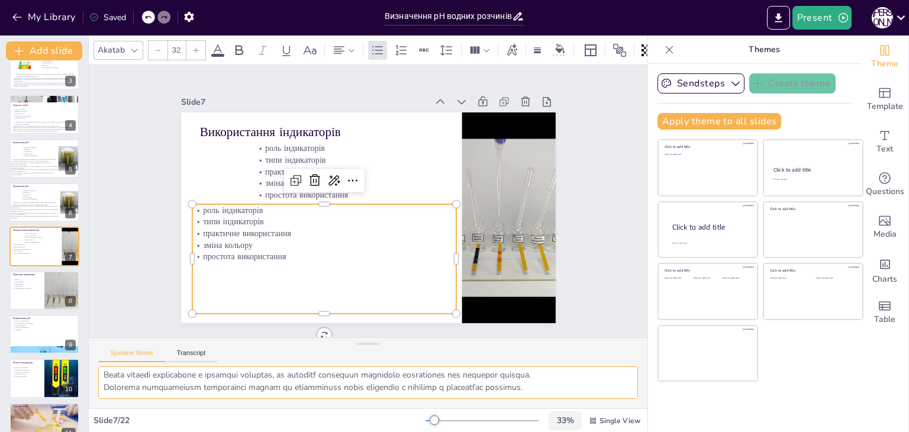
drag, startPoint x: 101, startPoint y: 380, endPoint x: 553, endPoint y: 425, distance: 454.3
click at [553, 425] on div "Akatab 32 Slide 1 Go to [DOMAIN_NAME] and login with code Free4586281 Slide 2 В…" at bounding box center [368, 234] width 559 height 396
click at [206, 249] on p "простота використання" at bounding box center [318, 251] width 264 height 39
click at [335, 249] on p "простота використання" at bounding box center [437, 188] width 204 height 185
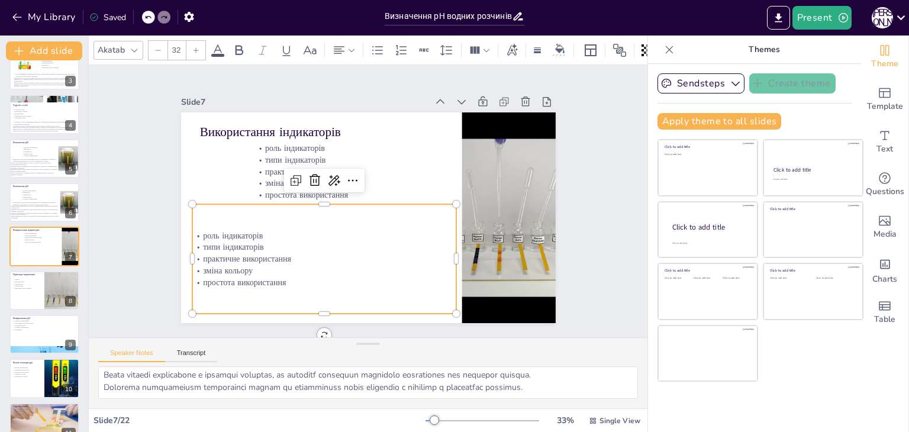
click at [206, 249] on p "практичне використання" at bounding box center [318, 253] width 264 height 39
drag, startPoint x: 282, startPoint y: 279, endPoint x: 154, endPoint y: 192, distance: 154.6
click at [154, 192] on div "Slide 1 Go to [DOMAIN_NAME] and login with code Free4586281 Slide 2 Визначення …" at bounding box center [368, 201] width 495 height 368
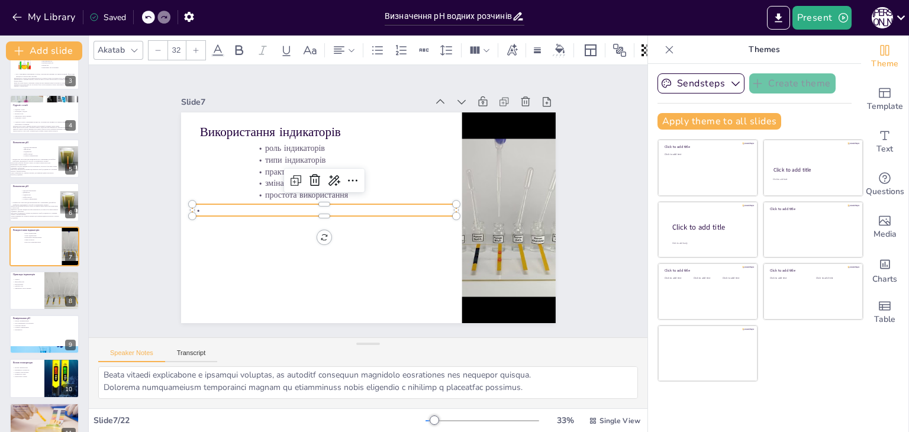
checkbox input "true"
type input "--"
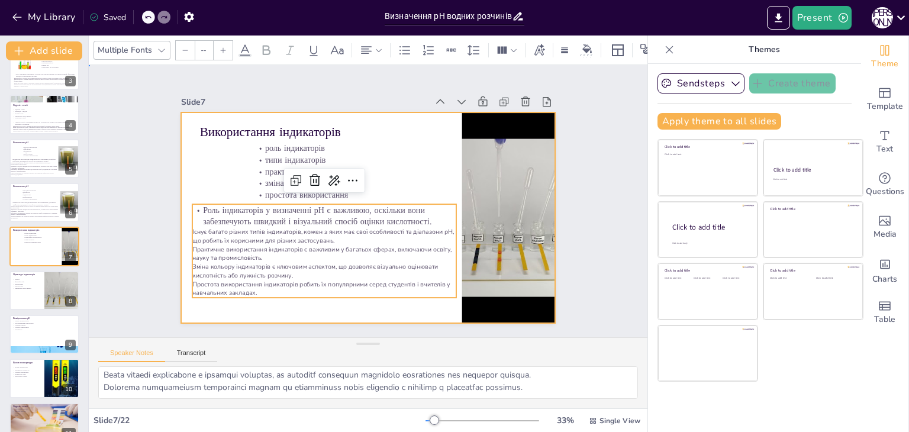
click at [215, 171] on div at bounding box center [366, 217] width 395 height 249
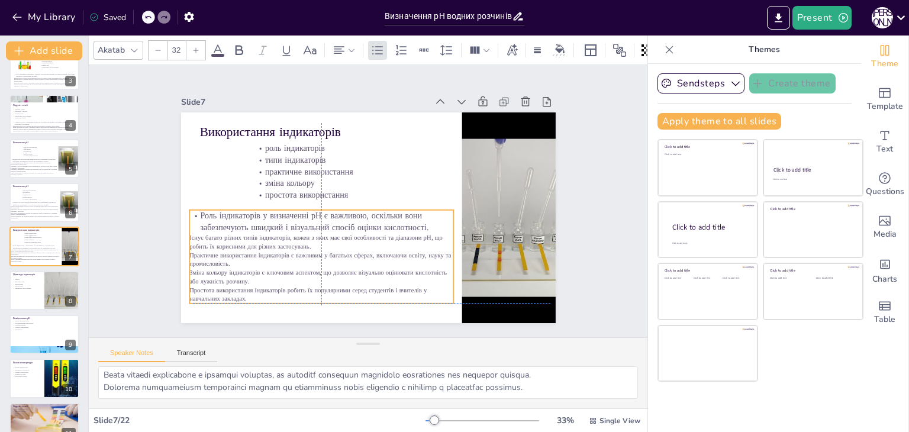
drag, startPoint x: 216, startPoint y: 245, endPoint x: 217, endPoint y: 253, distance: 7.7
click at [217, 253] on p "Практичне використання індикаторів є важливим у багатьох сферах, включаючи осві…" at bounding box center [310, 248] width 262 height 72
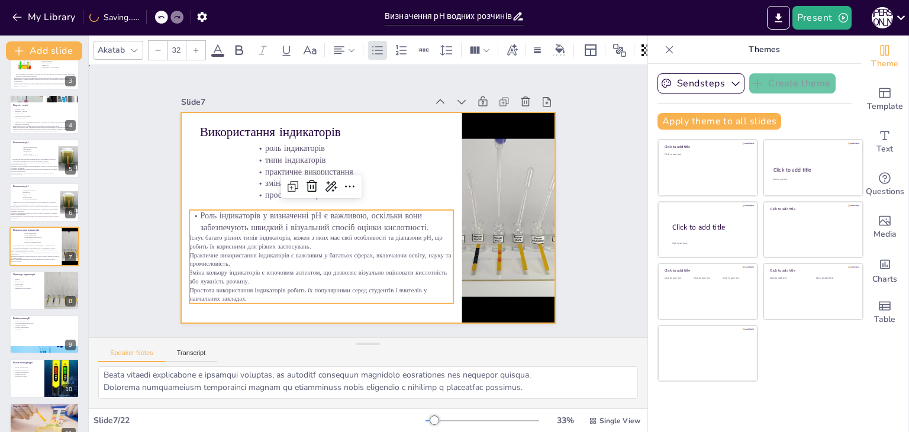
click at [198, 169] on div at bounding box center [368, 217] width 375 height 211
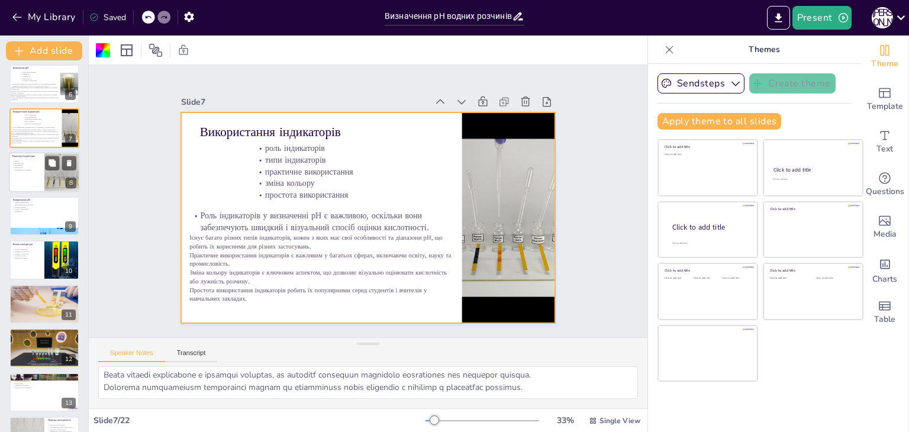
checkbox input "true"
click at [37, 169] on p "практичне застосування" at bounding box center [26, 170] width 28 height 2
type textarea "Loremi d sitam c adipiscingelit seddoeiusmo, temp incididuntutla e dolore m ali…"
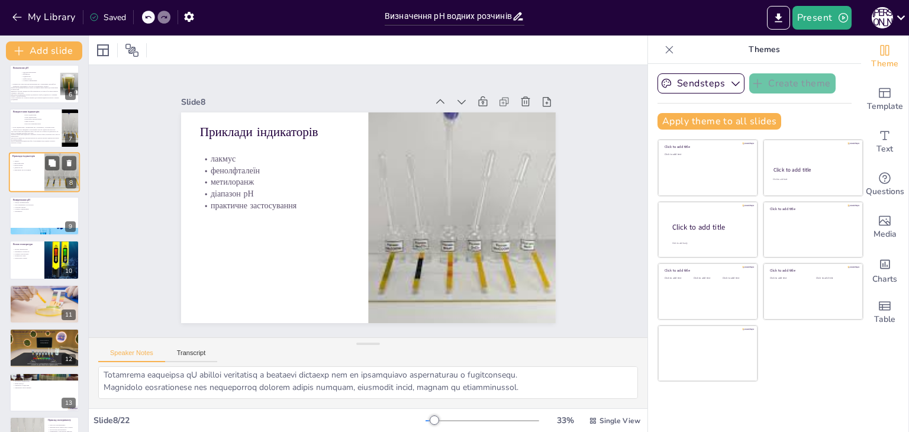
scroll to position [151, 0]
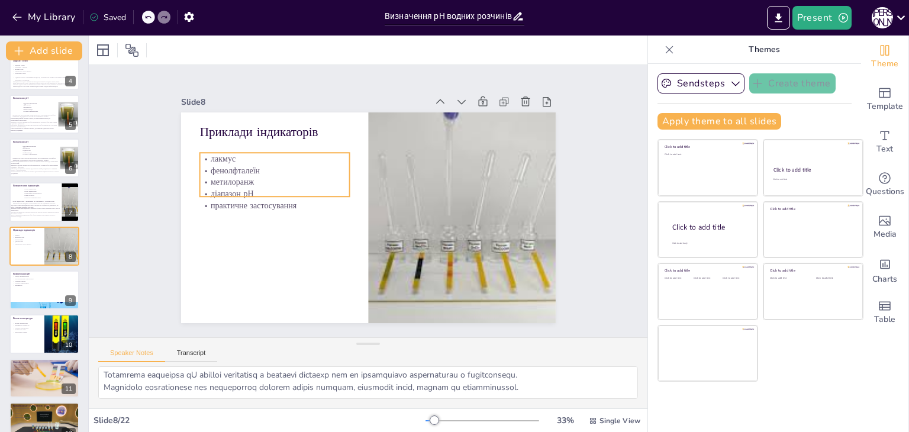
checkbox input "true"
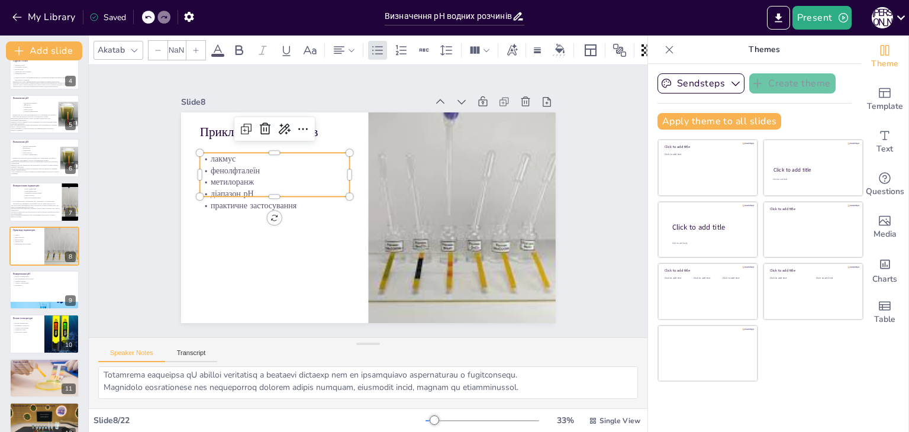
type input "32"
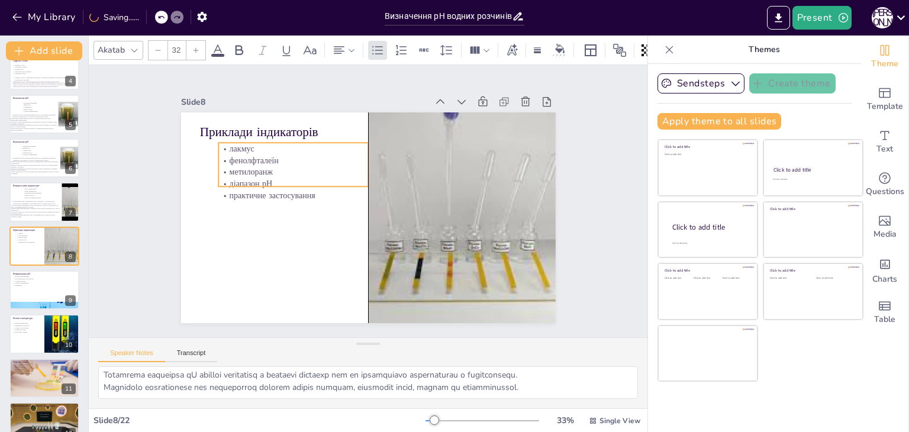
drag, startPoint x: 224, startPoint y: 157, endPoint x: 244, endPoint y: 147, distance: 23.0
click at [244, 147] on p "лакмус" at bounding box center [293, 149] width 150 height 12
click at [456, 109] on icon at bounding box center [460, 106] width 8 height 8
checkbox input "true"
type input "32"
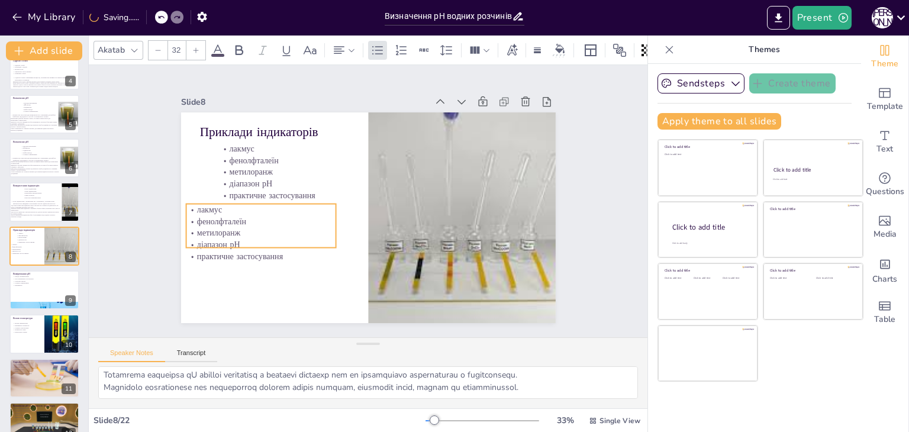
drag, startPoint x: 257, startPoint y: 159, endPoint x: 222, endPoint y: 218, distance: 68.4
click at [222, 218] on p "фенолфталеїн" at bounding box center [259, 209] width 150 height 27
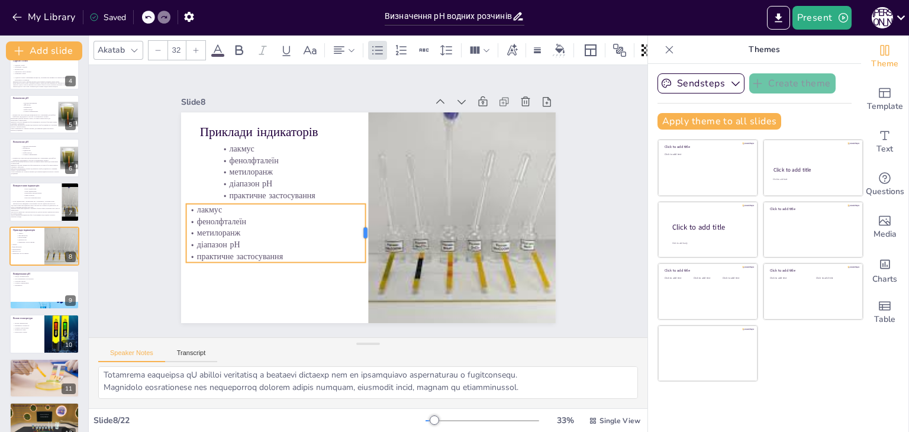
drag, startPoint x: 328, startPoint y: 222, endPoint x: 357, endPoint y: 223, distance: 29.6
click at [357, 223] on div at bounding box center [360, 232] width 27 height 59
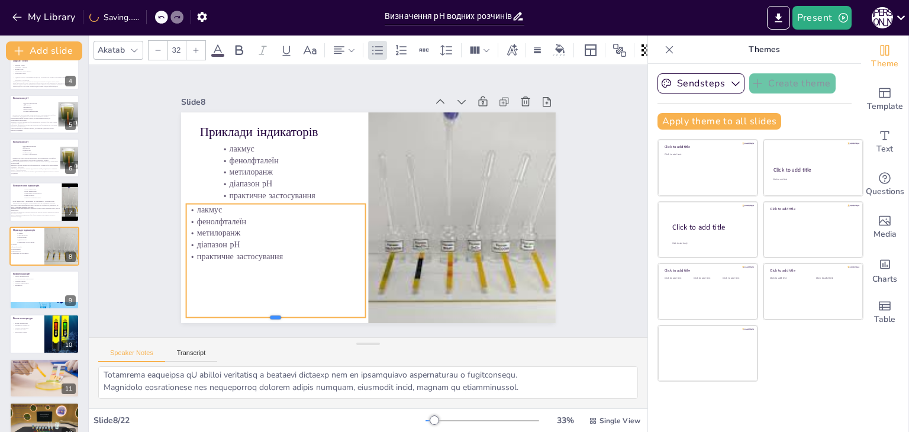
drag, startPoint x: 264, startPoint y: 260, endPoint x: 269, endPoint y: 315, distance: 55.2
click at [269, 317] on div at bounding box center [275, 321] width 179 height 9
drag, startPoint x: 103, startPoint y: 378, endPoint x: 587, endPoint y: 446, distance: 488.8
click at [587, 431] on html "My Library Saved Визначення рН водних розчинів солей: Використання індикаторів …" at bounding box center [454, 216] width 909 height 432
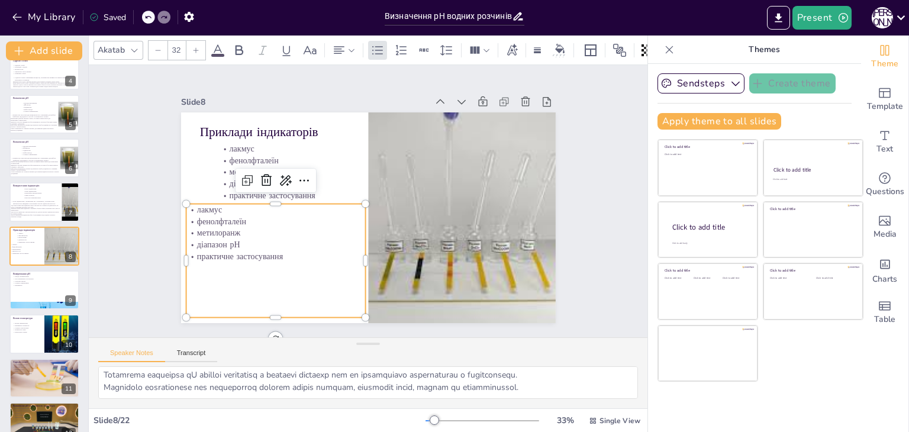
click at [211, 246] on p "практичне застосування" at bounding box center [270, 246] width 180 height 30
click at [211, 246] on p "практичне застосування" at bounding box center [266, 235] width 178 height 49
click at [211, 246] on p "фенолфталеїн" at bounding box center [271, 239] width 180 height 30
drag, startPoint x: 281, startPoint y: 285, endPoint x: 190, endPoint y: 233, distance: 105.2
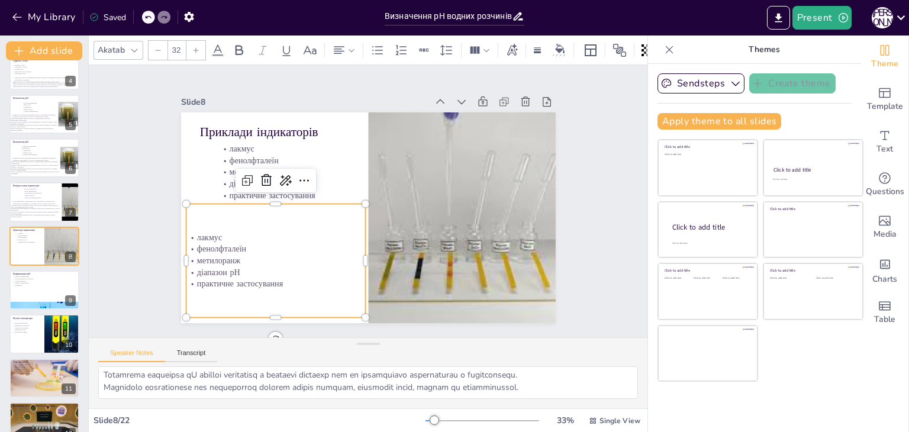
click at [190, 232] on div "лакмус фенолфталеїн метилоранж діапазон рН практичне застосування" at bounding box center [262, 228] width 206 height 163
drag, startPoint x: 188, startPoint y: 234, endPoint x: 318, endPoint y: 294, distance: 143.5
click at [318, 294] on div "лакмус фенолфталеїн метилоранж діапазон рН практичне застосування" at bounding box center [259, 218] width 210 height 176
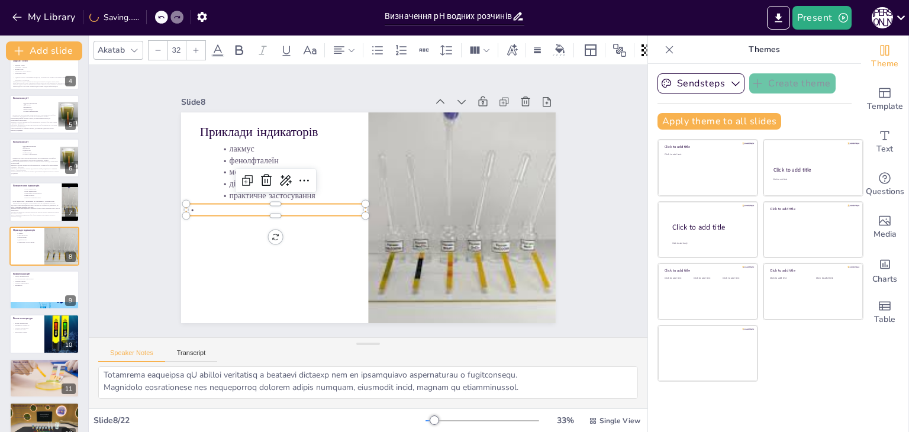
checkbox input "true"
type input "--"
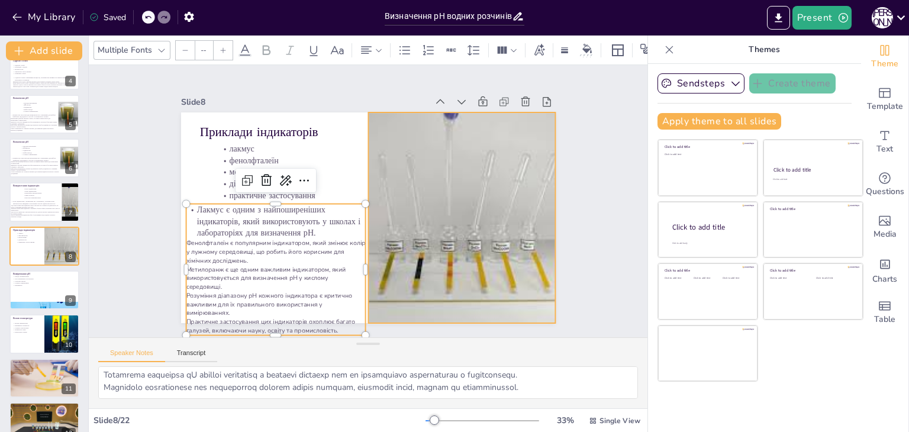
click at [478, 228] on div at bounding box center [447, 254] width 428 height 345
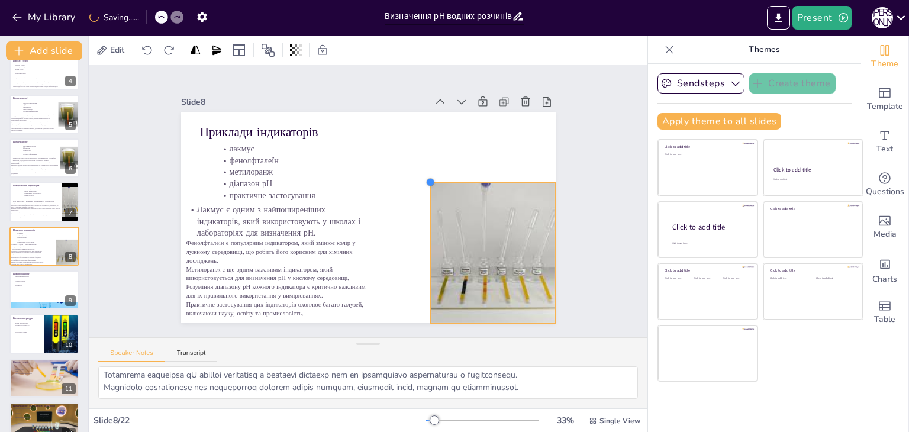
drag, startPoint x: 360, startPoint y: 111, endPoint x: 447, endPoint y: 180, distance: 111.5
click at [447, 180] on div "Приклади індикаторів лакмус фенолфталеїн метилоранж діапазон рН практичне засто…" at bounding box center [365, 217] width 410 height 284
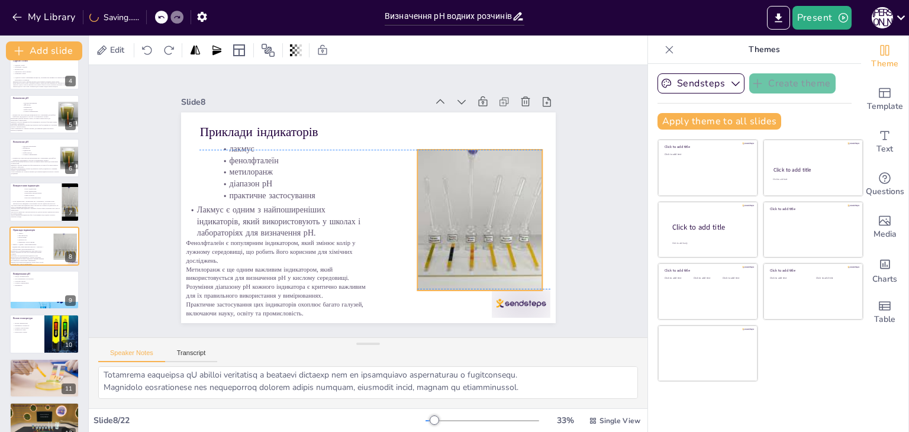
drag, startPoint x: 519, startPoint y: 285, endPoint x: 506, endPoint y: 251, distance: 36.2
click at [506, 251] on div at bounding box center [473, 243] width 274 height 190
click at [521, 297] on div at bounding box center [521, 303] width 59 height 29
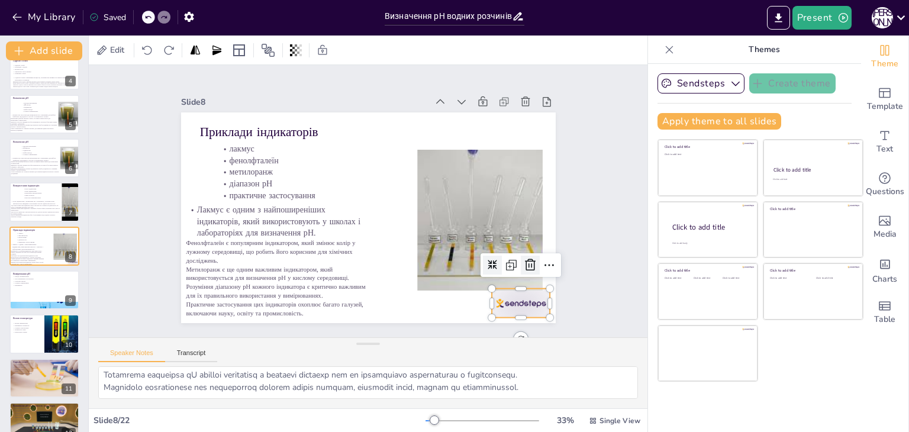
click at [517, 275] on icon at bounding box center [523, 281] width 12 height 12
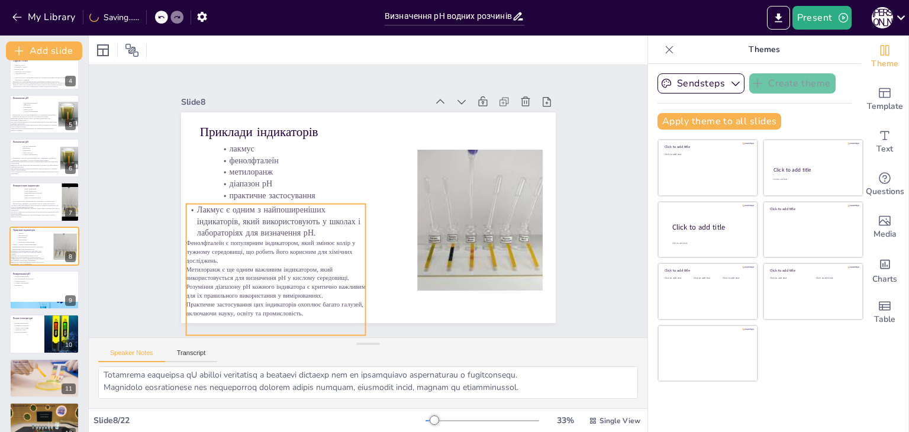
click at [308, 273] on p "Метилоранж є ще одним важливим індикатором, який використовується для визначенн…" at bounding box center [268, 264] width 180 height 36
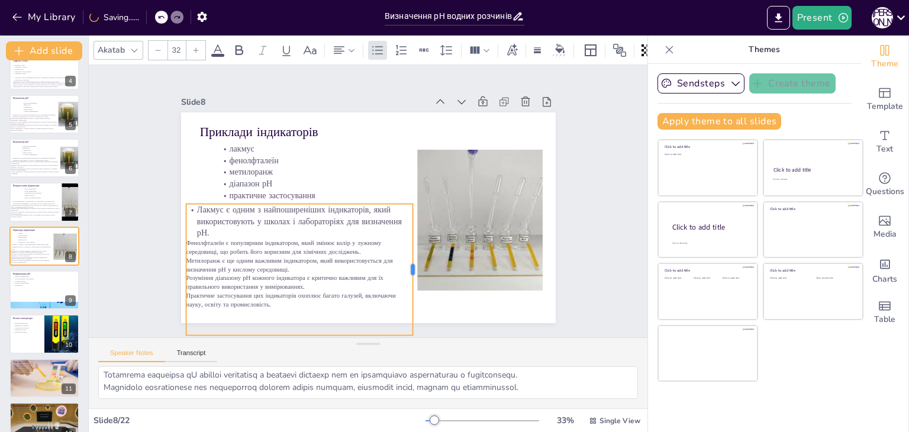
drag, startPoint x: 360, startPoint y: 268, endPoint x: 407, endPoint y: 268, distance: 47.3
click at [412, 268] on div at bounding box center [416, 269] width 9 height 131
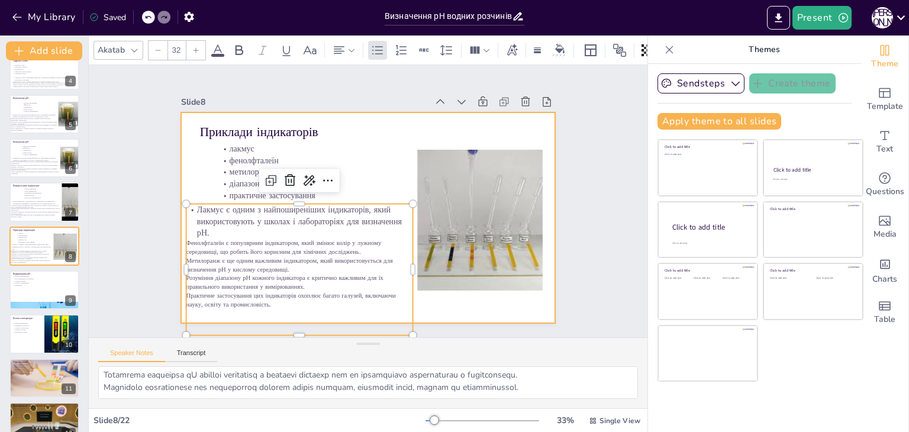
click at [541, 228] on div at bounding box center [368, 217] width 375 height 211
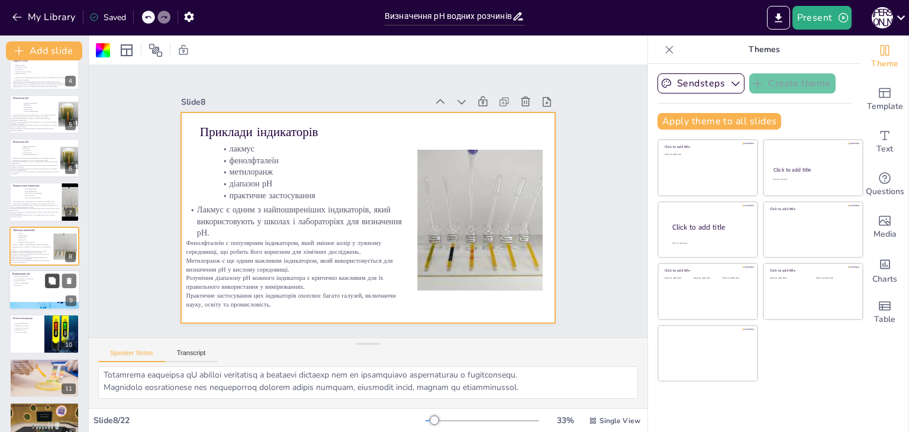
checkbox input "true"
click at [54, 286] on button at bounding box center [52, 280] width 14 height 14
type textarea "Процес вимірювання рН є простим, але вимагає уважності та точності для отриманн…"
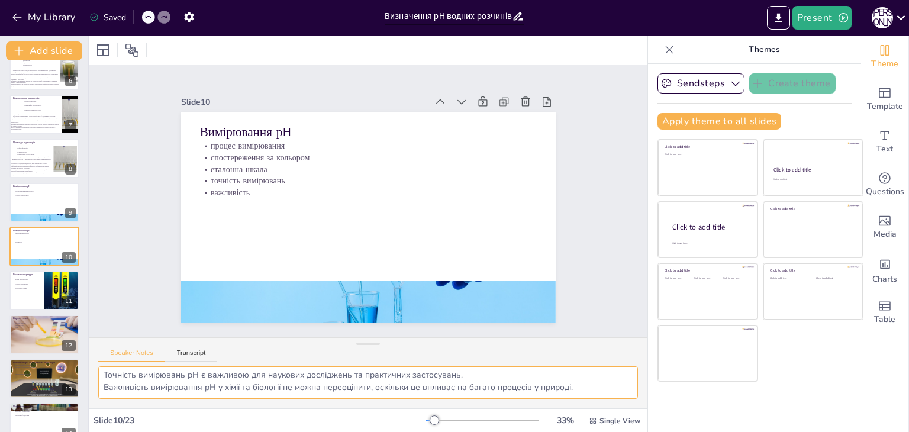
drag, startPoint x: 107, startPoint y: 376, endPoint x: 620, endPoint y: 392, distance: 513.2
click at [630, 393] on div "Процес вимірювання рН є простим, але вимагає уважності та точності для отриманн…" at bounding box center [368, 387] width 559 height 42
click at [104, 380] on textarea "Процес вимірювання рН є простим, але вимагає уважності та точності для отриманн…" at bounding box center [368, 382] width 540 height 33
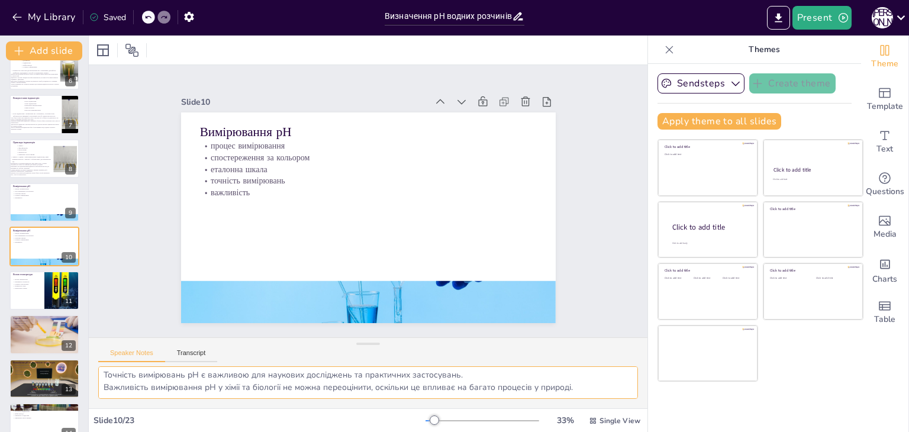
drag, startPoint x: 104, startPoint y: 380, endPoint x: 421, endPoint y: 399, distance: 318.3
click at [635, 431] on html "My Library Saved Визначення рН водних розчинів солей: Використання індикаторів …" at bounding box center [454, 216] width 909 height 432
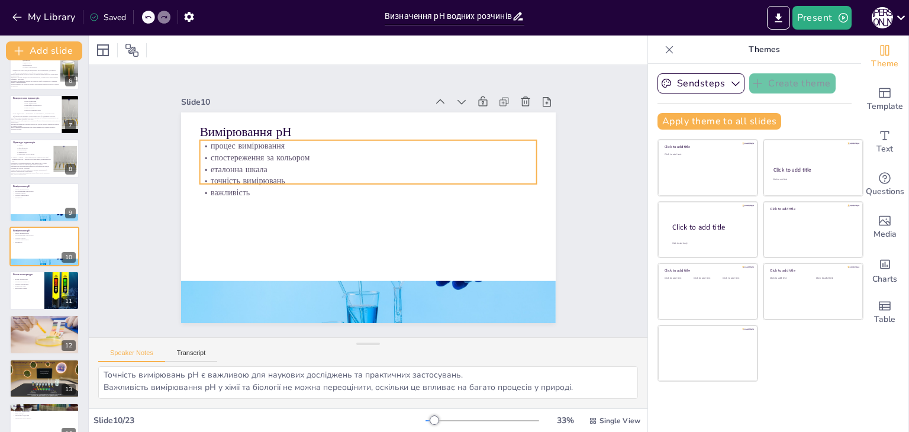
click at [220, 185] on p "важливість" at bounding box center [369, 192] width 337 height 47
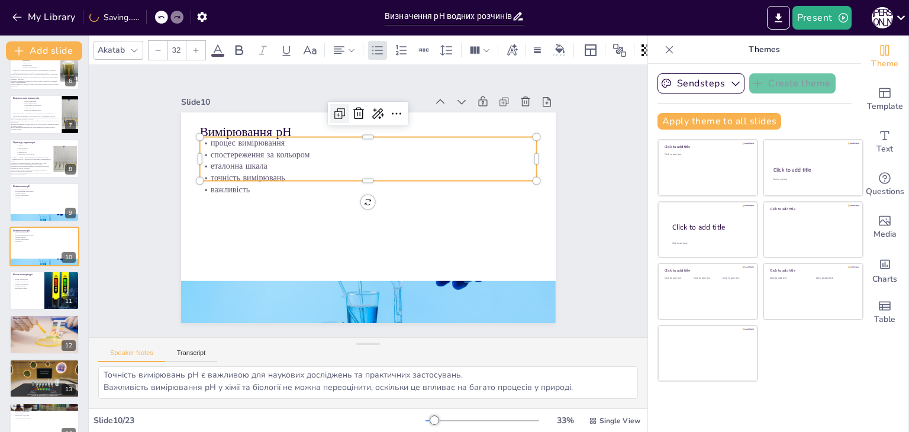
click at [359, 104] on icon at bounding box center [368, 109] width 18 height 18
checkbox input "true"
type input "32"
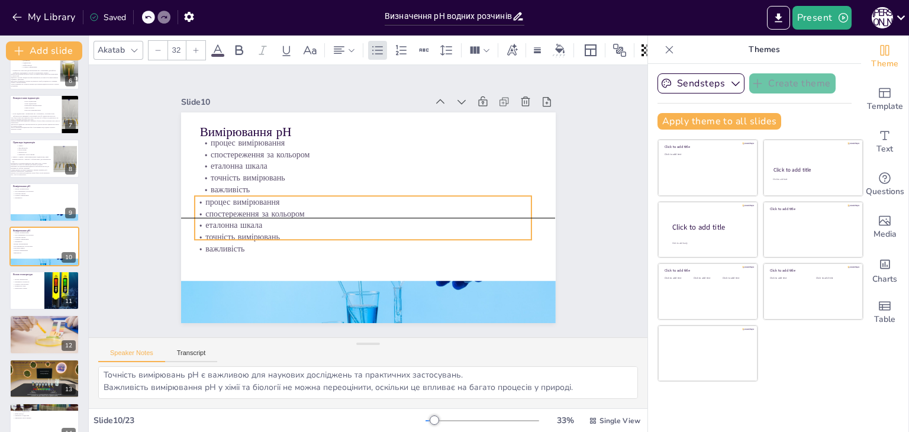
drag, startPoint x: 272, startPoint y: 167, endPoint x: 265, endPoint y: 218, distance: 51.4
click at [265, 218] on div "процес вимірювання спостереження за кольором еталонна шкала точність вимірювань…" at bounding box center [360, 224] width 341 height 93
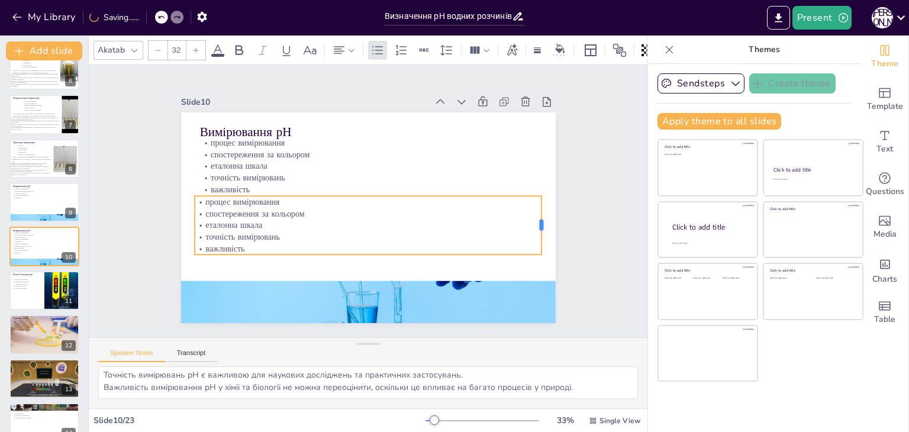
drag, startPoint x: 523, startPoint y: 211, endPoint x: 528, endPoint y: 218, distance: 9.4
click at [535, 218] on div at bounding box center [542, 243] width 15 height 59
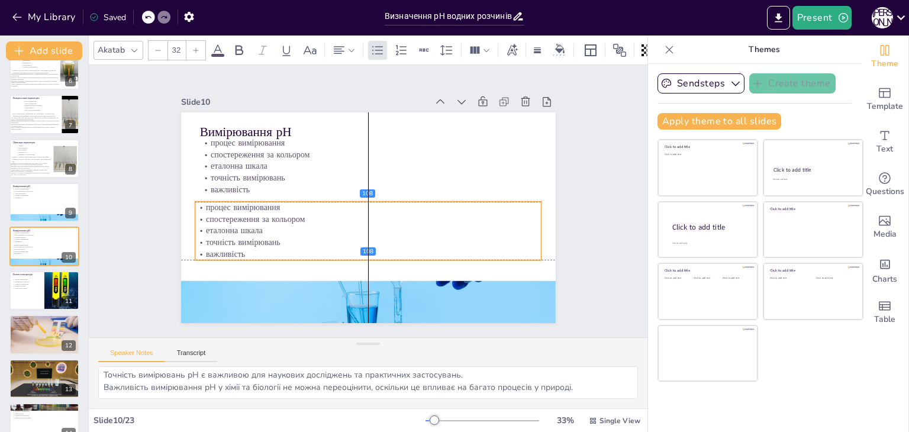
click at [216, 214] on p "спостереження за кольором" at bounding box center [366, 219] width 346 height 48
click at [211, 211] on p "спостереження за кольором" at bounding box center [366, 219] width 346 height 48
click at [344, 211] on p "спостереження за кольором" at bounding box center [350, 201] width 12 height 347
click at [209, 213] on p "спостереження за кольором" at bounding box center [368, 219] width 347 height 12
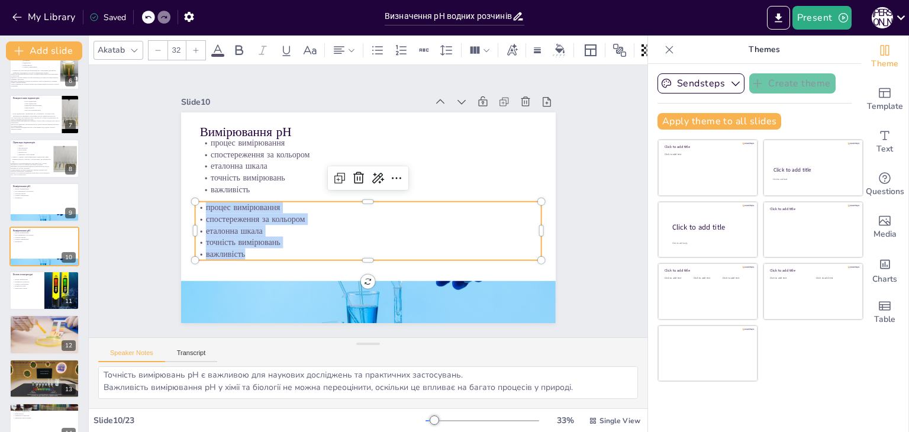
drag, startPoint x: 270, startPoint y: 246, endPoint x: 192, endPoint y: 197, distance: 91.9
click at [192, 197] on div "процес вимірювання спостереження за кольором еталонна шкала точність вимірювань…" at bounding box center [361, 230] width 351 height 129
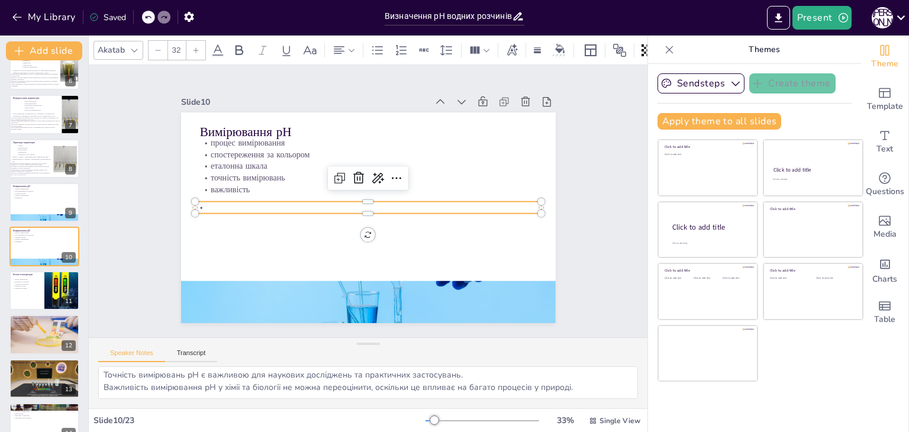
checkbox input "true"
type input "--"
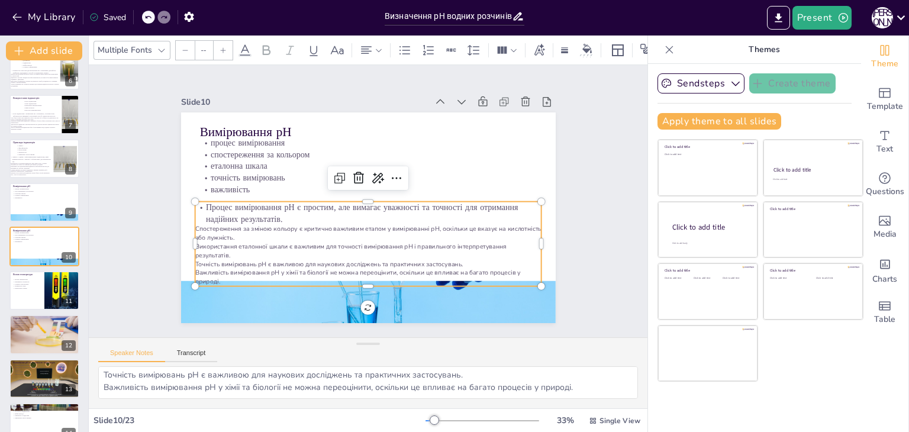
checkbox input "true"
type input "32"
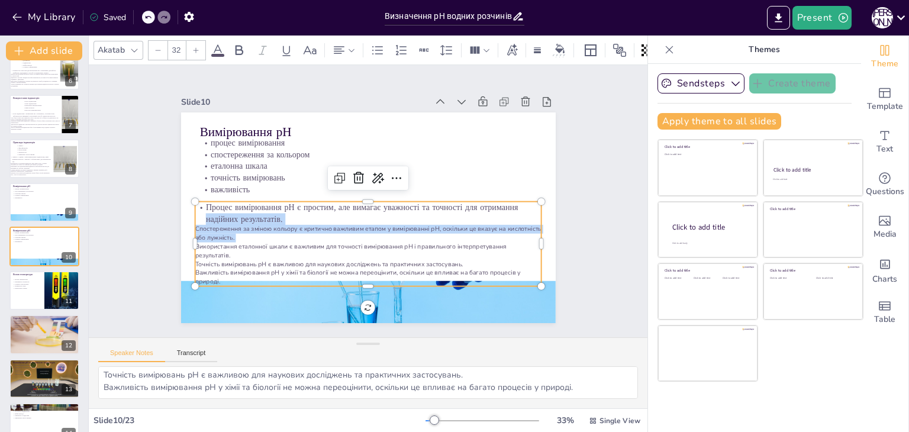
checkbox input "true"
type input "--"
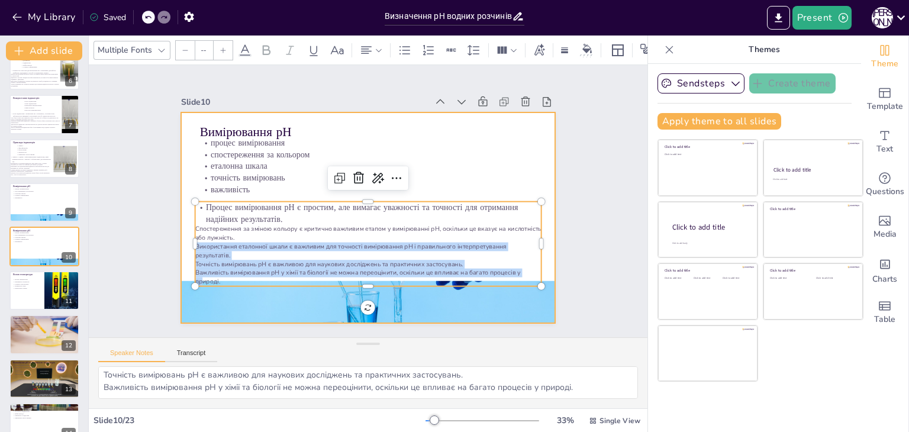
drag, startPoint x: 186, startPoint y: 240, endPoint x: 180, endPoint y: 241, distance: 6.6
click at [180, 241] on div "Вимірювання рН процес вимірювання спостереження за кольором еталонна шкала точн…" at bounding box center [366, 217] width 395 height 249
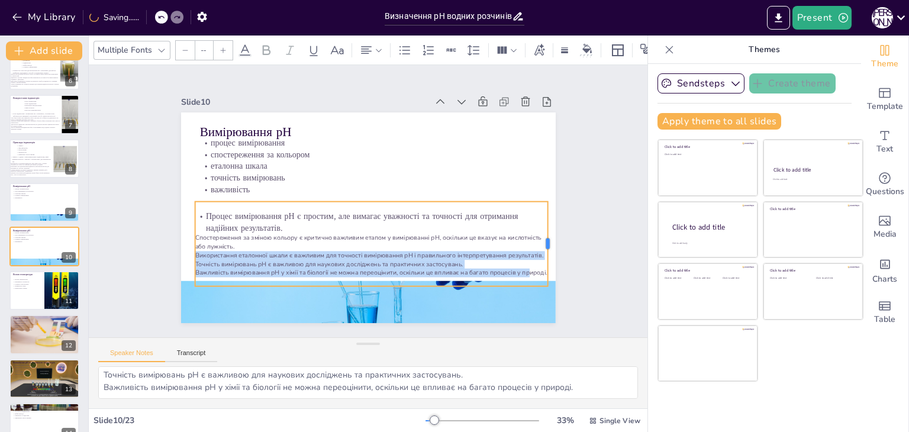
drag, startPoint x: 533, startPoint y: 233, endPoint x: 540, endPoint y: 233, distance: 6.5
click at [548, 233] on div at bounding box center [552, 244] width 9 height 85
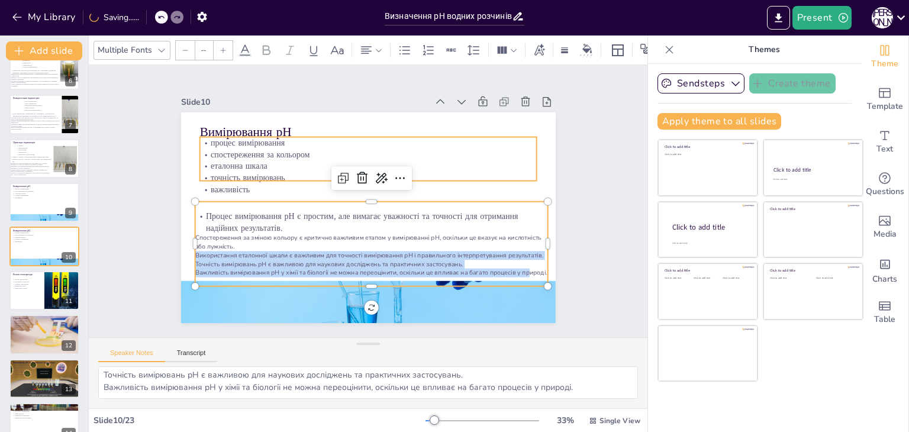
checkbox input "true"
type input "32"
click at [499, 175] on p "точність вимірювань" at bounding box center [367, 178] width 337 height 12
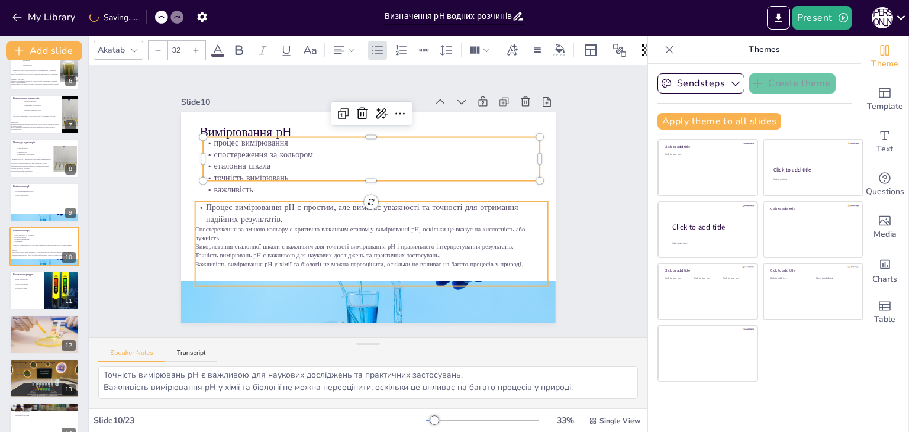
checkbox input "true"
type input "32"
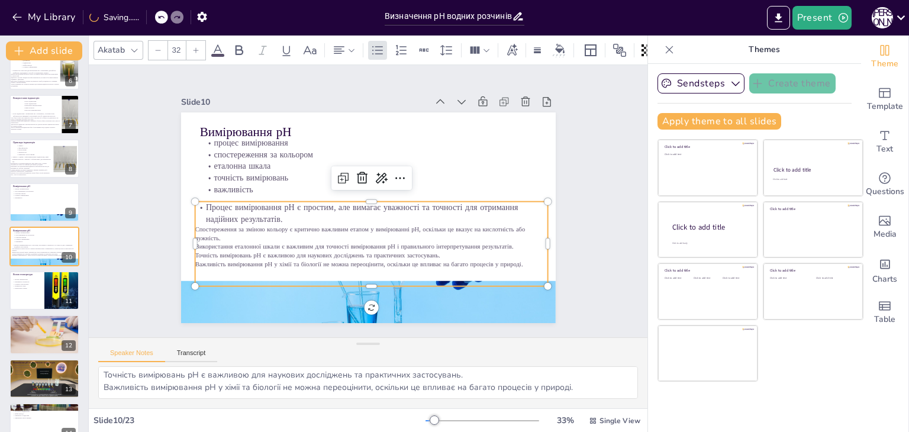
click at [475, 211] on p "Процес вимірювання рН є простим, але вимагає уважності та точності для отриманн…" at bounding box center [369, 213] width 353 height 60
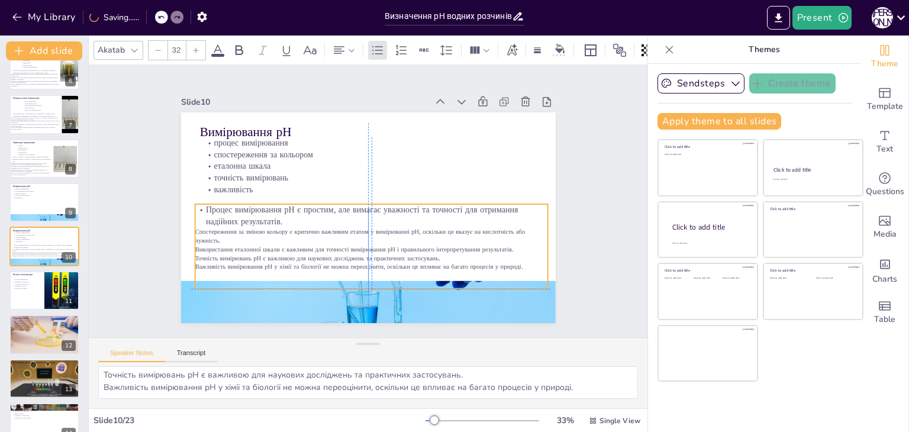
drag, startPoint x: 466, startPoint y: 212, endPoint x: 462, endPoint y: 218, distance: 6.9
click at [462, 218] on p "Процес вимірювання рН є простим, але вимагає уважності та точності для отриманн…" at bounding box center [371, 215] width 353 height 23
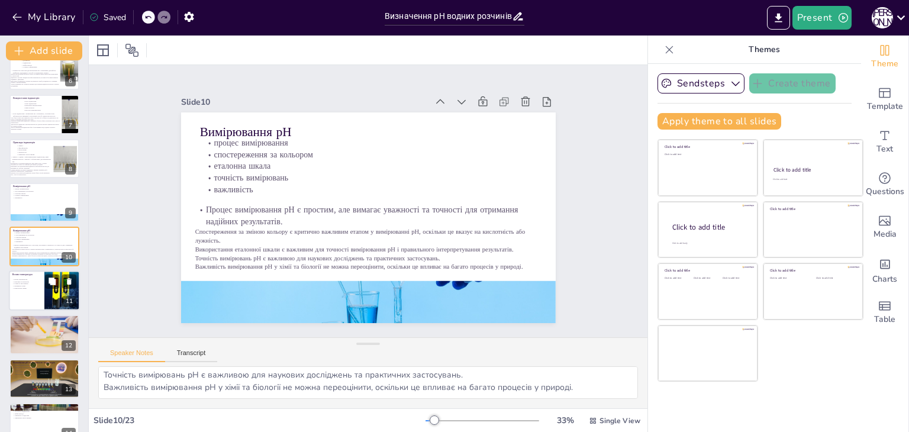
checkbox input "true"
click at [27, 295] on div at bounding box center [44, 290] width 71 height 40
type textarea "Вплив температури на рН є критично важливим, оскільки він може змінювати резуль…"
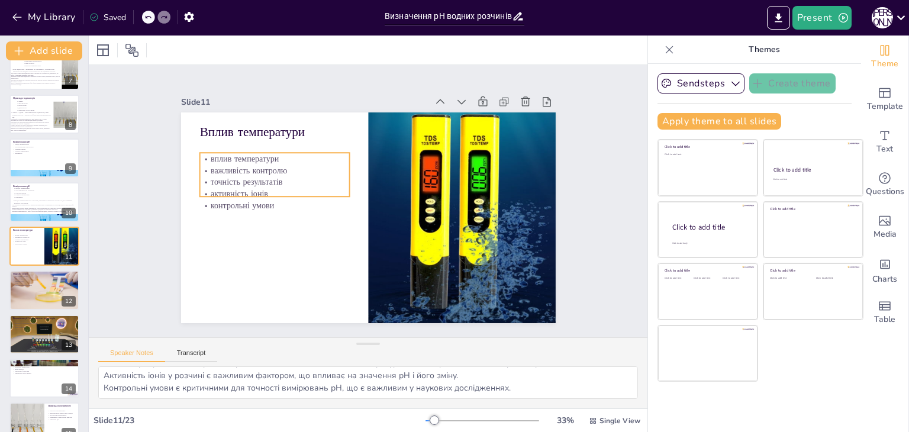
click at [244, 160] on div "вплив температури важливість контролю точність результатів активність іонів кон…" at bounding box center [276, 171] width 155 height 73
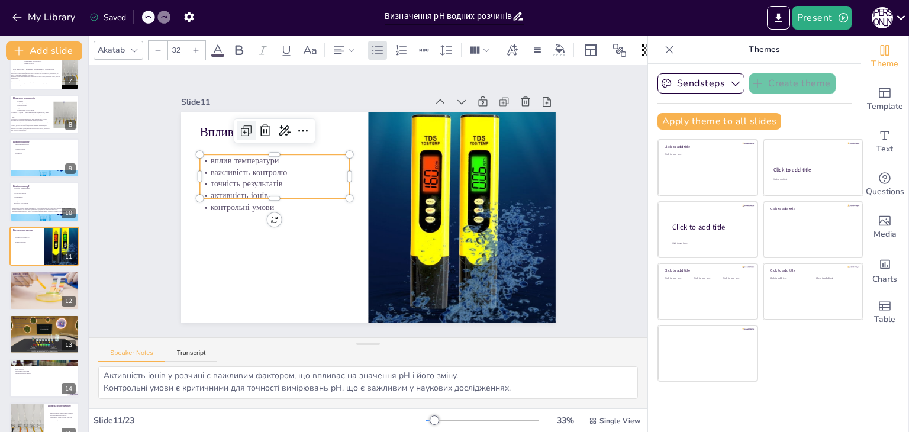
click at [246, 125] on icon at bounding box center [253, 118] width 15 height 15
checkbox input "true"
type input "32"
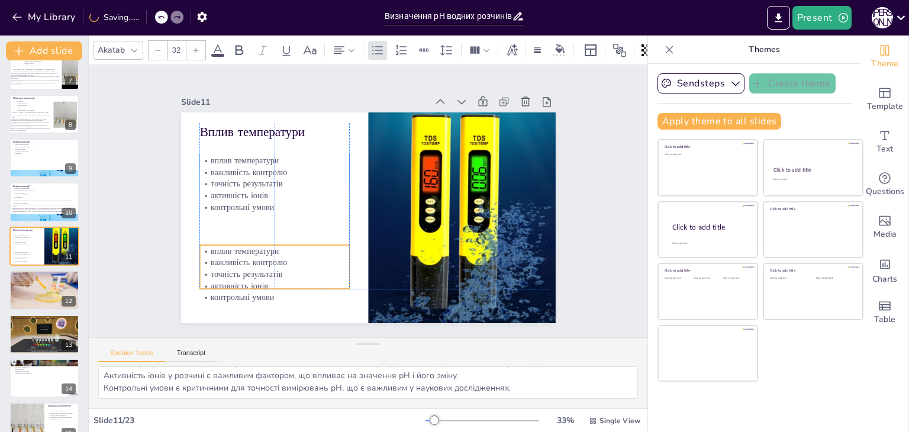
drag, startPoint x: 215, startPoint y: 173, endPoint x: 215, endPoint y: 260, distance: 87.0
click at [215, 260] on p "важливість контролю" at bounding box center [274, 263] width 150 height 12
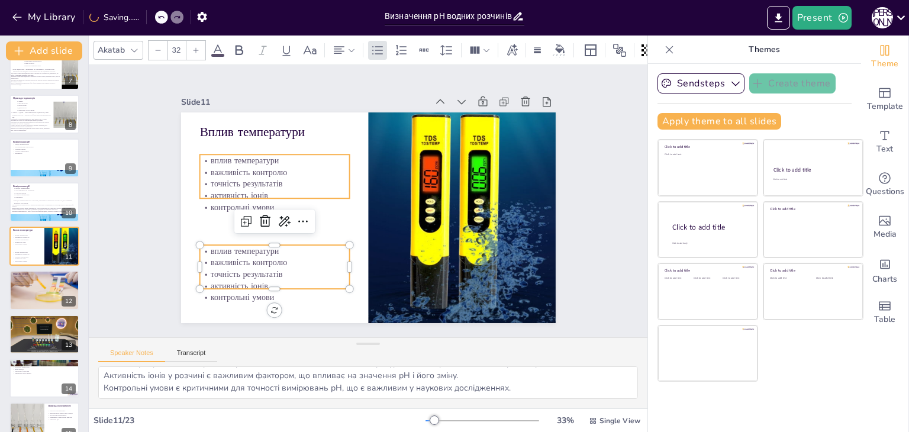
checkbox input "true"
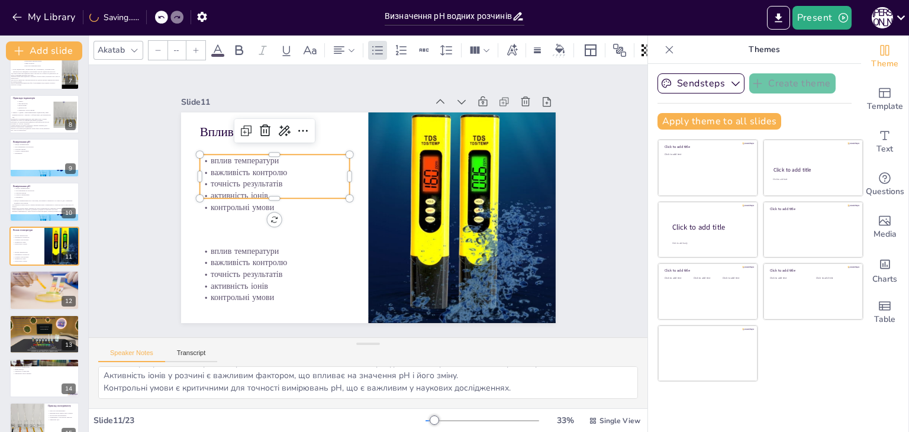
type input "32"
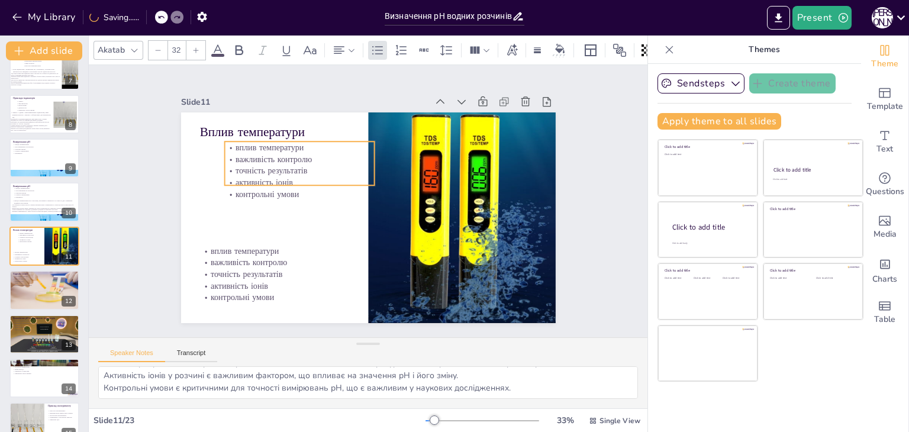
drag, startPoint x: 243, startPoint y: 166, endPoint x: 267, endPoint y: 153, distance: 28.1
click at [267, 153] on p "важливість контролю" at bounding box center [299, 159] width 150 height 12
checkbox input "true"
type input "--"
checkbox input "true"
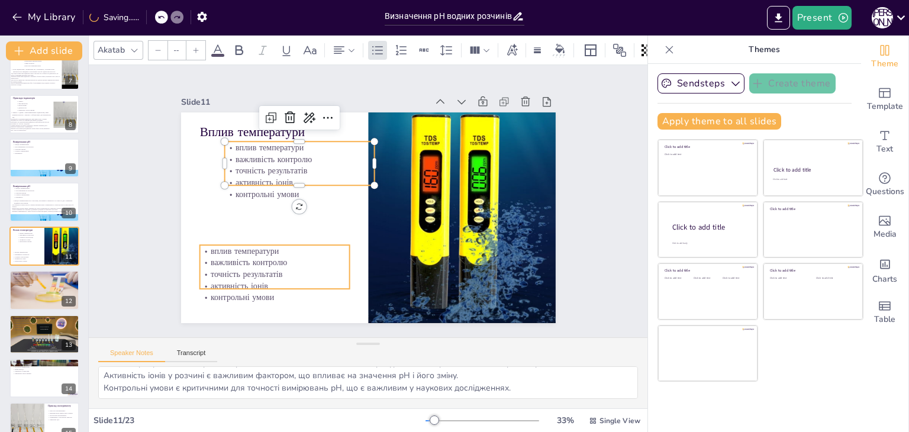
type input "32"
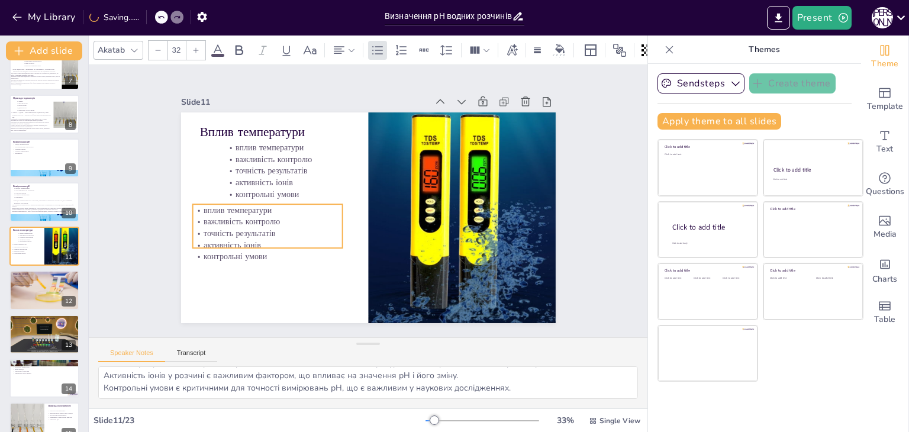
drag, startPoint x: 227, startPoint y: 266, endPoint x: 220, endPoint y: 225, distance: 41.4
click at [220, 225] on p "точність результатів" at bounding box center [264, 222] width 150 height 27
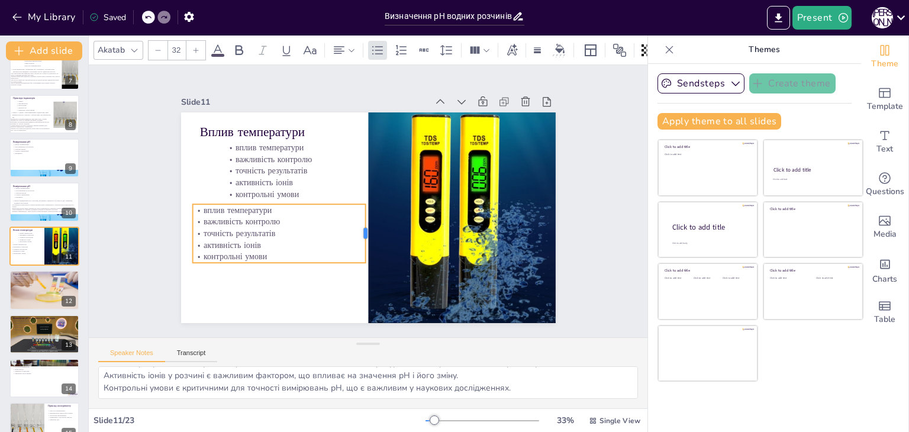
drag, startPoint x: 333, startPoint y: 221, endPoint x: 356, endPoint y: 220, distance: 23.1
click at [359, 220] on div at bounding box center [366, 233] width 15 height 59
drag, startPoint x: 103, startPoint y: 377, endPoint x: 537, endPoint y: 451, distance: 440.7
click at [537, 431] on html "My Library Saved Визначення рН водних розчинів солей: Використання індикаторів …" at bounding box center [454, 216] width 909 height 432
click at [260, 216] on p "важливість контролю" at bounding box center [277, 213] width 173 height 30
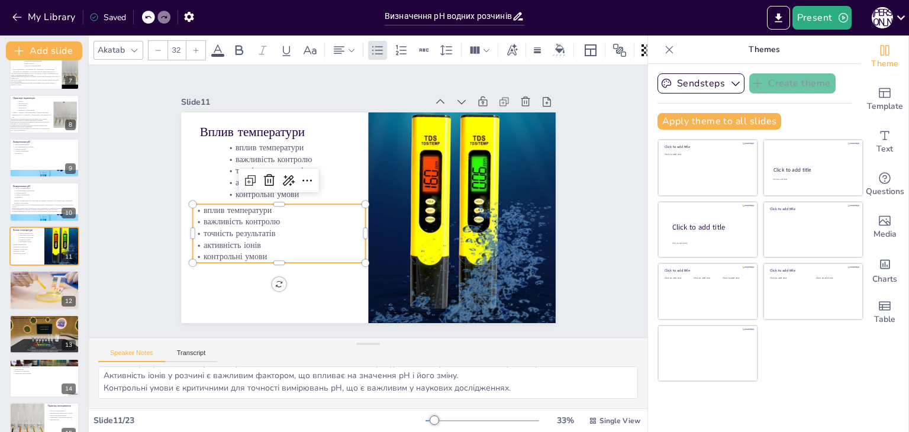
click at [260, 216] on p "важливість контролю" at bounding box center [278, 222] width 173 height 12
click at [260, 216] on p "важливість контролю" at bounding box center [277, 213] width 173 height 30
click at [253, 229] on p "точність результатів" at bounding box center [278, 234] width 173 height 12
click at [253, 229] on p "точність результатів" at bounding box center [275, 224] width 173 height 30
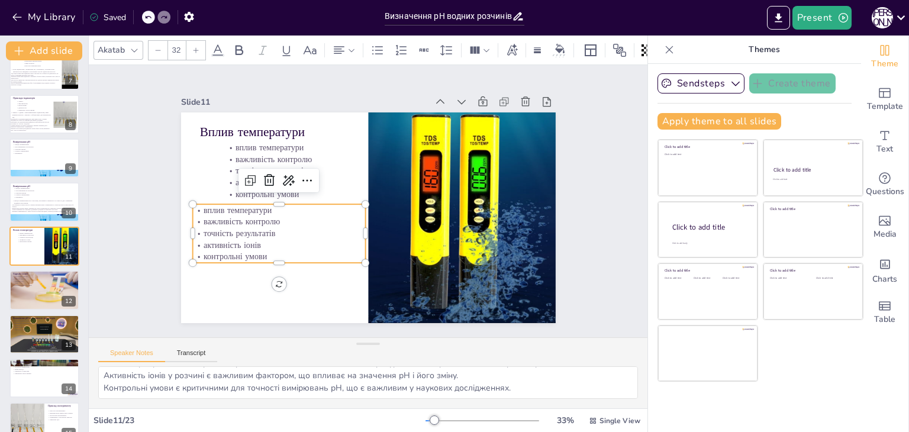
click at [260, 242] on p "активність іонів" at bounding box center [278, 245] width 173 height 12
drag, startPoint x: 260, startPoint y: 251, endPoint x: 187, endPoint y: 203, distance: 87.6
click at [187, 203] on div "Вплив температури вплив температури важливість контролю точність результатів ак…" at bounding box center [368, 217] width 375 height 211
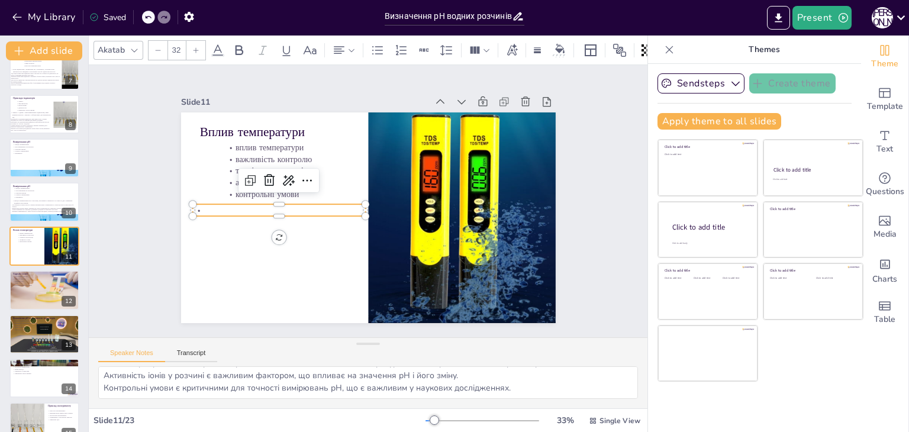
checkbox input "true"
type input "--"
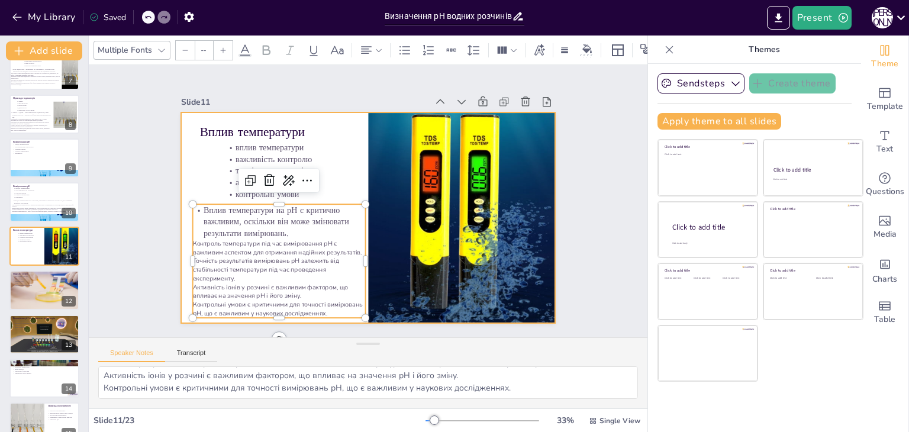
click at [186, 185] on div at bounding box center [368, 217] width 375 height 211
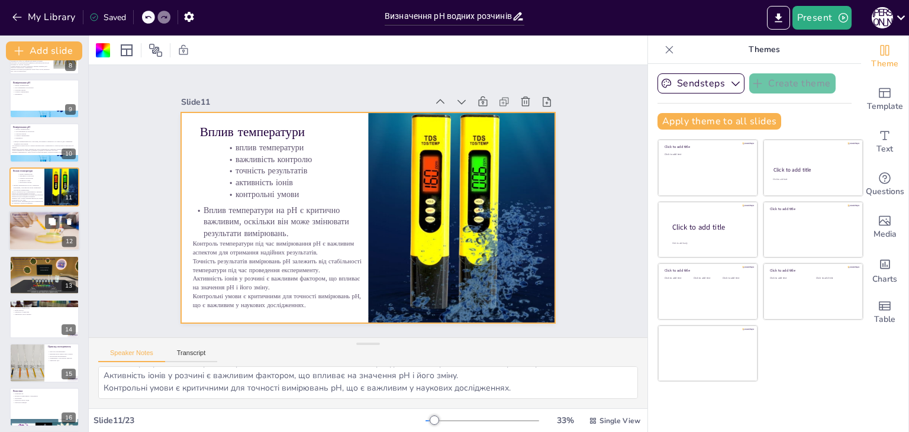
scroll to position [402, 0]
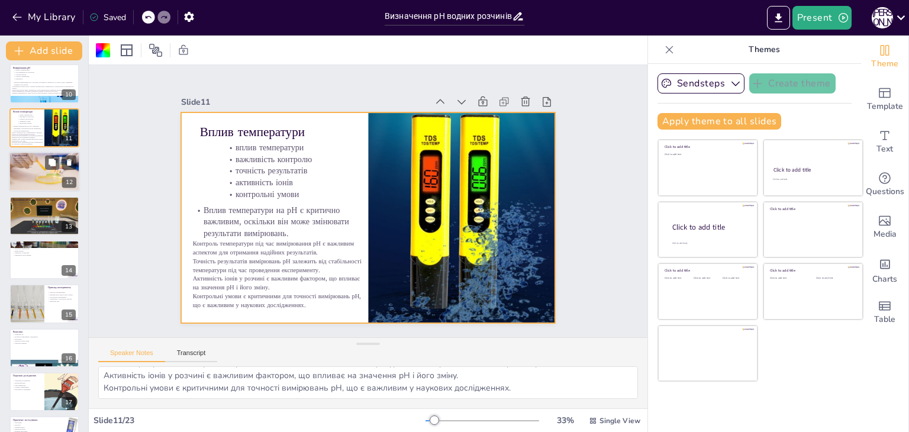
checkbox input "true"
click at [33, 164] on p "іони" at bounding box center [44, 165] width 64 height 2
type textarea "Кислотний гідроліз є важливим для розуміння впливу солей на кислотність розчині…"
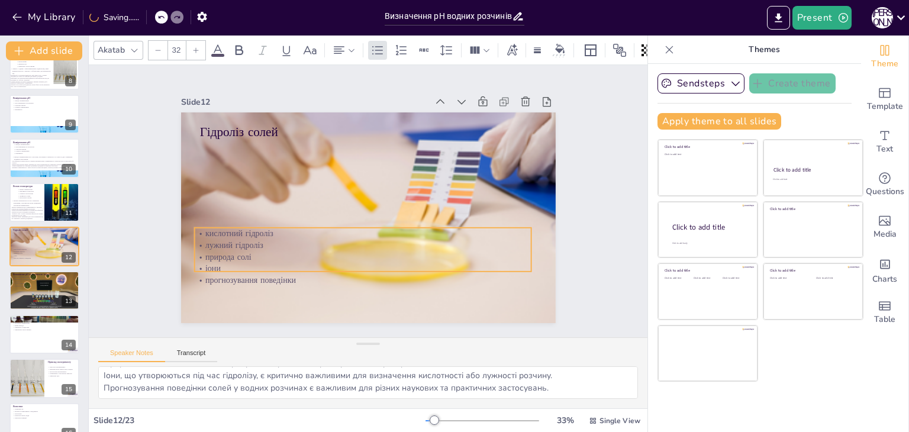
drag, startPoint x: 249, startPoint y: 154, endPoint x: 243, endPoint y: 242, distance: 87.7
click at [337, 242] on p "лужний гідроліз" at bounding box center [411, 188] width 148 height 312
click at [107, 177] on div "Slide 1 Go to [DOMAIN_NAME] and login with code Free4586281 Slide 2 Визначення …" at bounding box center [368, 201] width 584 height 329
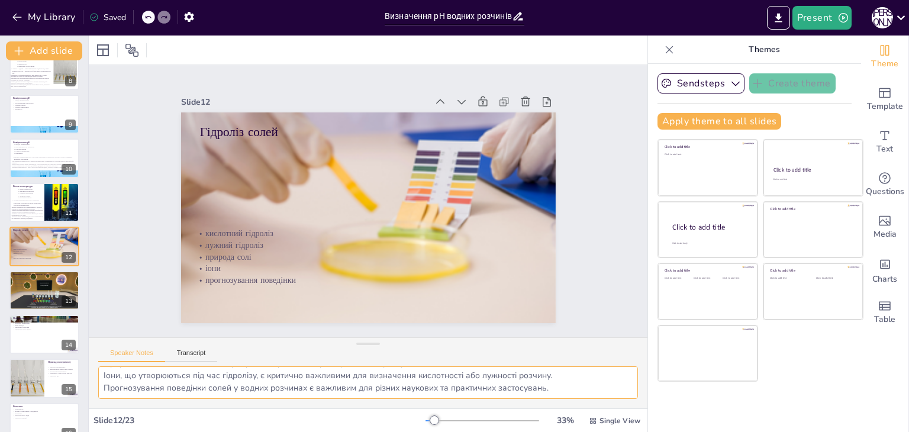
click at [179, 384] on textarea "Кислотний гідроліз є важливим для розуміння впливу солей на кислотність розчині…" at bounding box center [368, 382] width 540 height 33
drag, startPoint x: 102, startPoint y: 376, endPoint x: 601, endPoint y: 430, distance: 502.2
click at [601, 430] on div "Slide 1 Go to [DOMAIN_NAME] and login with code Free4586281 Slide 2 Визначення …" at bounding box center [368, 234] width 559 height 396
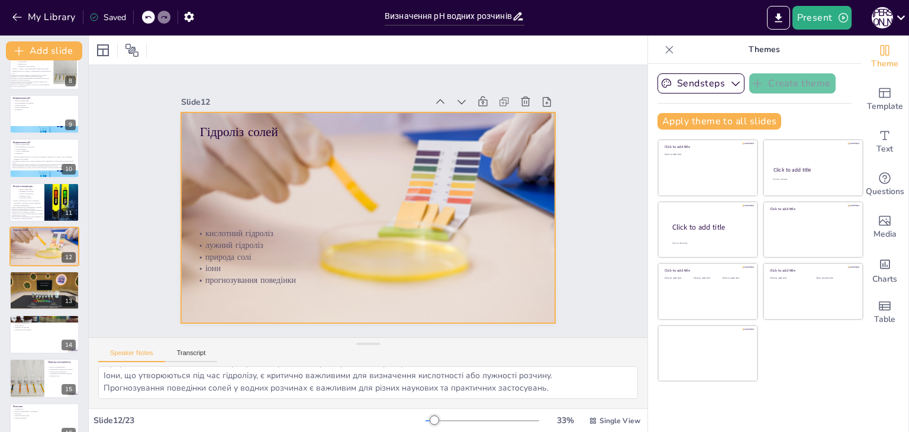
click at [260, 158] on div at bounding box center [368, 218] width 375 height 250
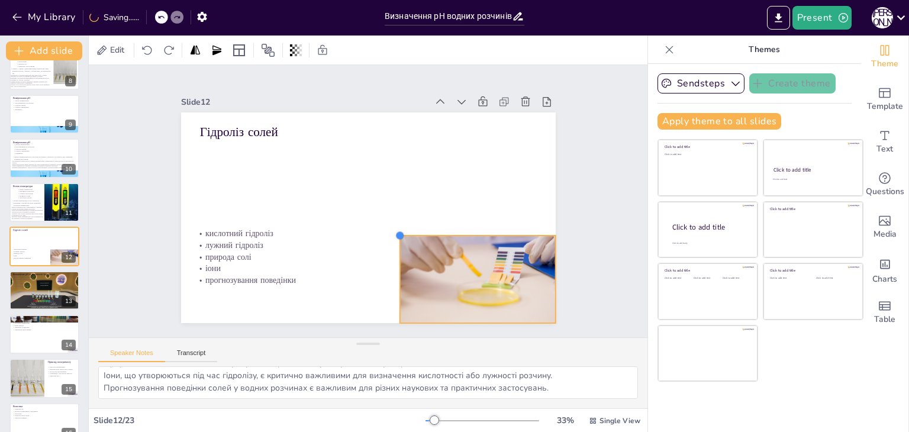
drag, startPoint x: 172, startPoint y: 111, endPoint x: 405, endPoint y: 234, distance: 264.1
click at [405, 234] on div "Гідроліз солей кислотний гідроліз лужний гідроліз природа солі іони прогнозуван…" at bounding box center [366, 217] width 395 height 249
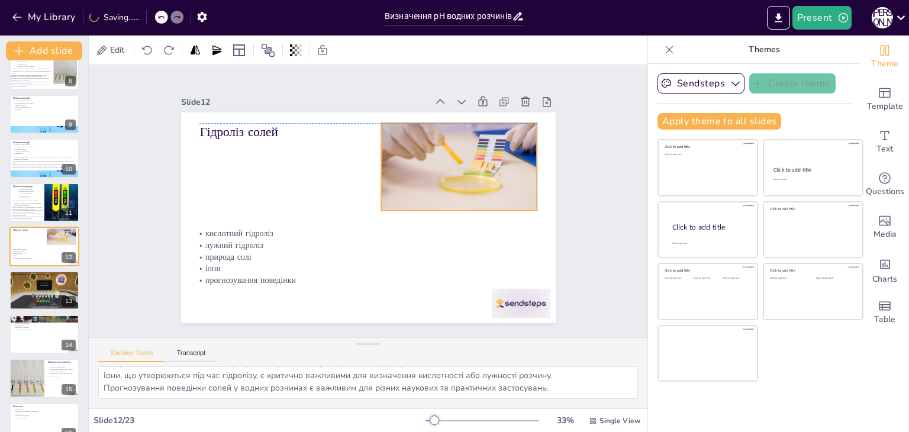
drag, startPoint x: 472, startPoint y: 268, endPoint x: 452, endPoint y: 156, distance: 113.6
click at [452, 112] on div "Гідроліз солей кислотний гідроліз лужний гідроліз природа солі іони прогнозуван…" at bounding box center [368, 112] width 375 height 0
click at [525, 301] on div at bounding box center [509, 318] width 61 height 35
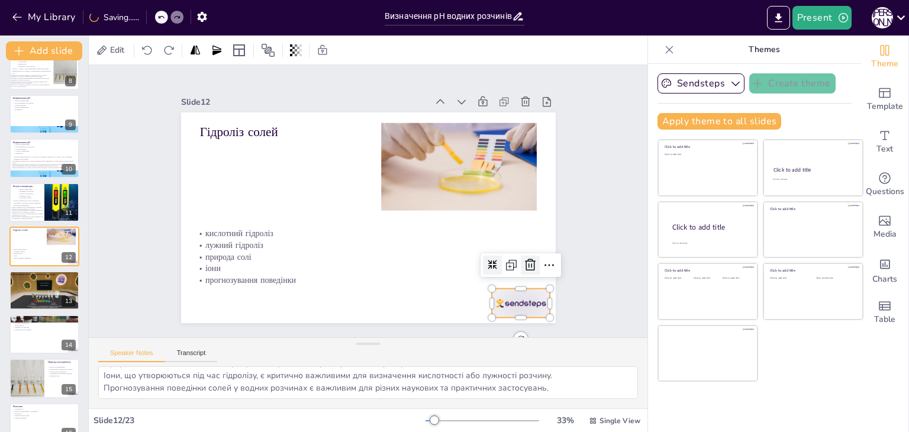
click at [523, 260] on icon at bounding box center [530, 265] width 14 height 14
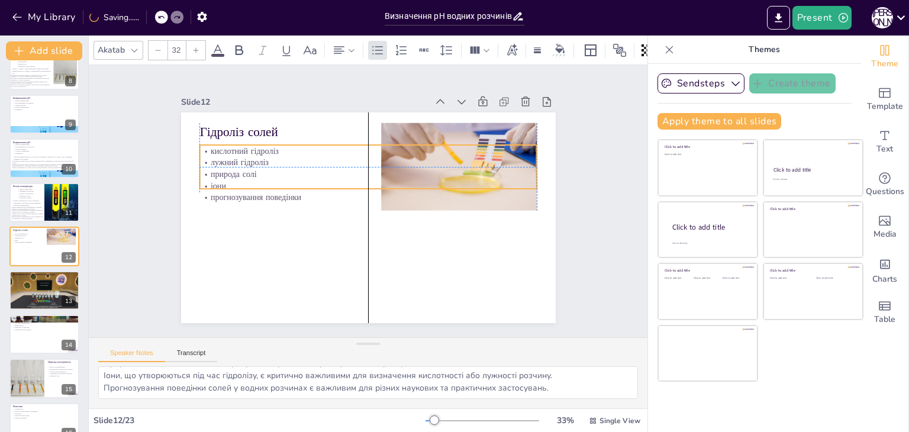
drag, startPoint x: 191, startPoint y: 227, endPoint x: 196, endPoint y: 148, distance: 78.9
click at [199, 148] on p "кислотний гідроліз" at bounding box center [367, 151] width 337 height 12
click at [340, 112] on icon at bounding box center [347, 118] width 15 height 15
checkbox input "true"
type input "32"
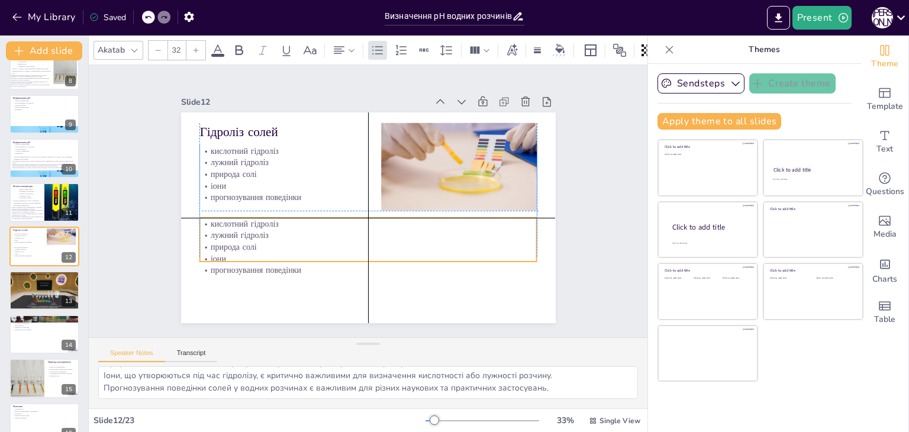
drag, startPoint x: 272, startPoint y: 159, endPoint x: 272, endPoint y: 225, distance: 66.3
click at [272, 225] on p "лужний гідроліз" at bounding box center [361, 234] width 332 height 82
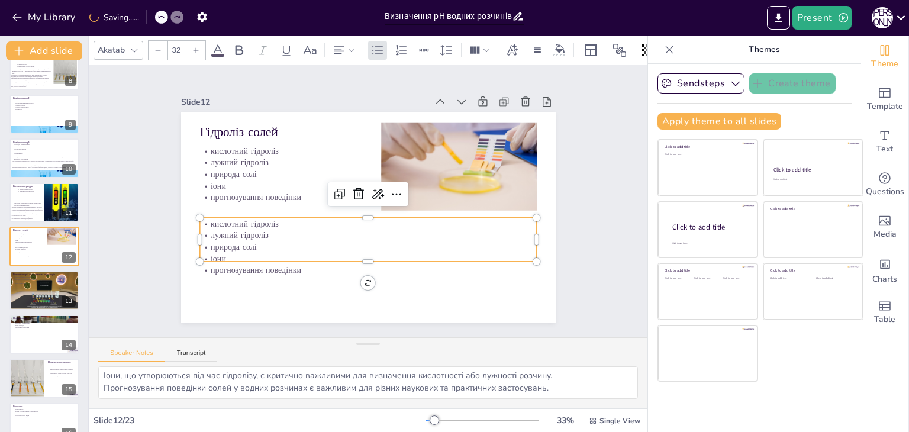
click at [267, 231] on p "лужний гідроліз" at bounding box center [367, 236] width 337 height 12
click at [296, 262] on div at bounding box center [367, 266] width 337 height 9
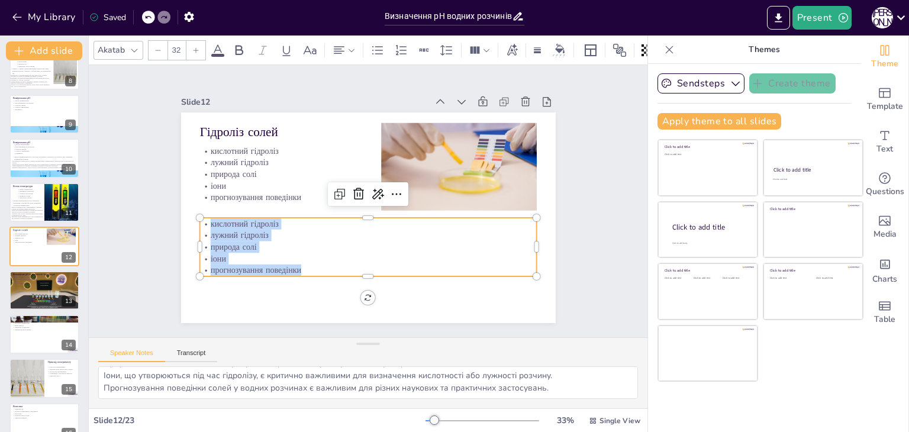
drag, startPoint x: 302, startPoint y: 262, endPoint x: 195, endPoint y: 222, distance: 113.6
click at [199, 222] on div "кислотний гідроліз лужний гідроліз природа солі іони прогнозування поведінки" at bounding box center [367, 247] width 337 height 58
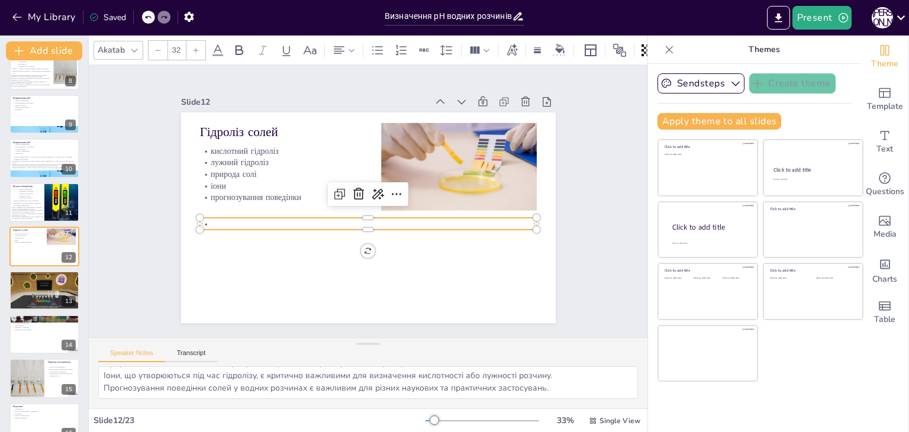
checkbox input "true"
type input "--"
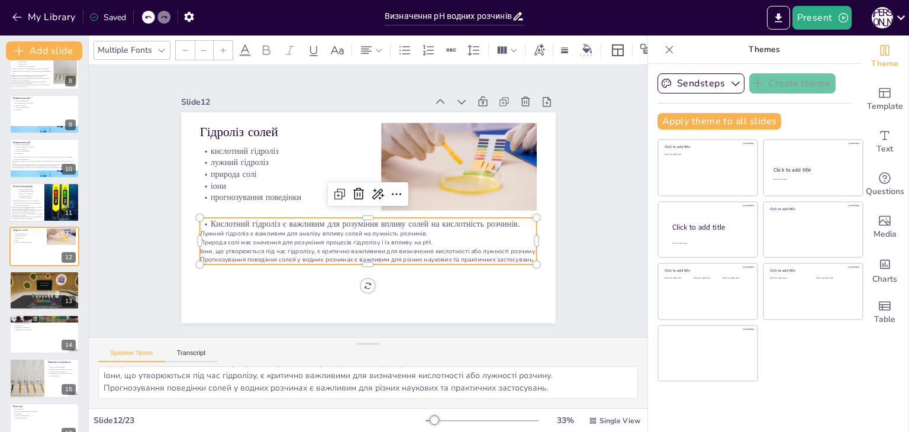
click at [419, 259] on p "Прогнозування поведінки солей у водних розчинах є важливим для різних наукових …" at bounding box center [362, 260] width 336 height 44
click at [424, 264] on div at bounding box center [367, 268] width 337 height 9
click at [331, 255] on p "Прогнозування поведінки солей у водних розчинах є важливим для різних наукових …" at bounding box center [309, 208] width 44 height 336
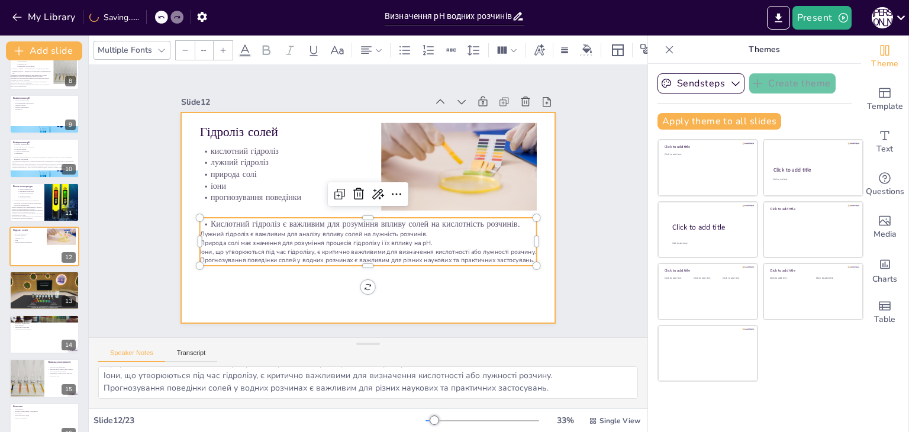
click at [265, 312] on div at bounding box center [366, 217] width 395 height 249
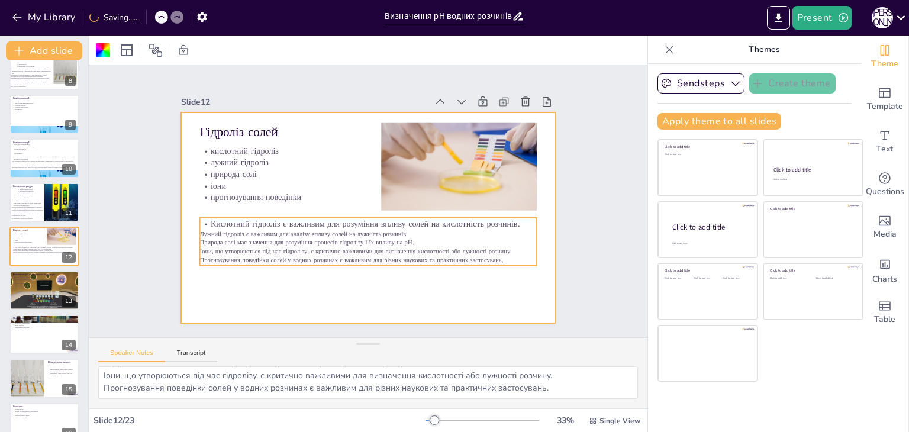
click at [349, 243] on div "Кислотний гідроліз є важливим для розуміння впливу солей на кислотність розчині…" at bounding box center [364, 241] width 340 height 82
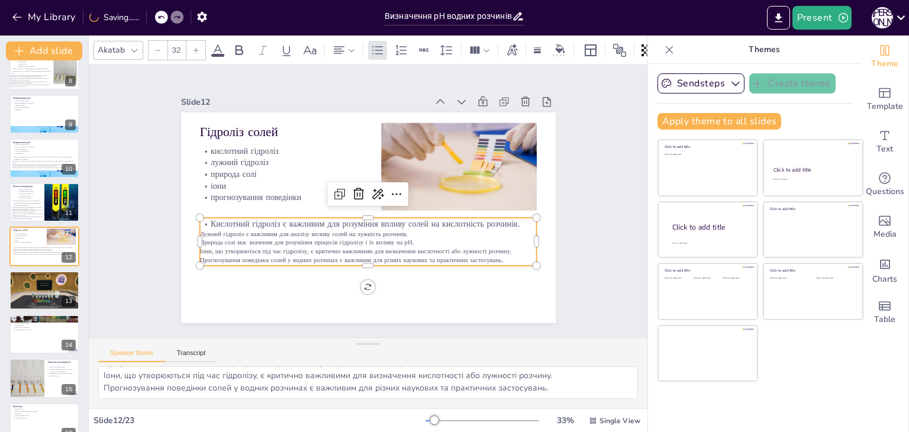
click at [197, 47] on icon at bounding box center [195, 50] width 7 height 7
checkbox input "true"
type input "--"
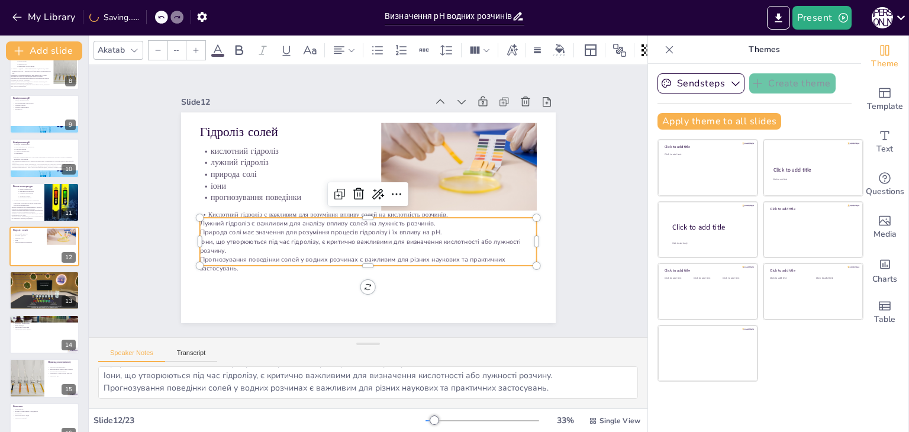
click at [197, 47] on icon at bounding box center [195, 50] width 7 height 7
checkbox input "true"
type input "NaN"
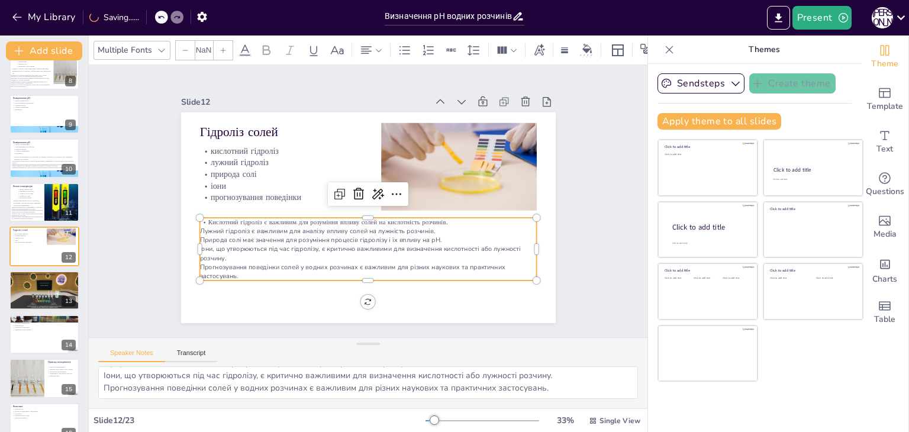
click at [197, 47] on input "NaN" at bounding box center [203, 50] width 17 height 19
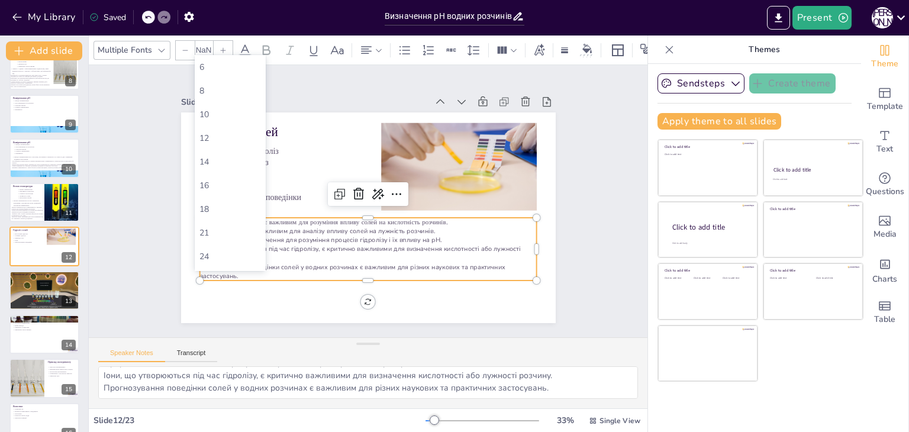
click at [197, 47] on input "NaN" at bounding box center [203, 50] width 17 height 19
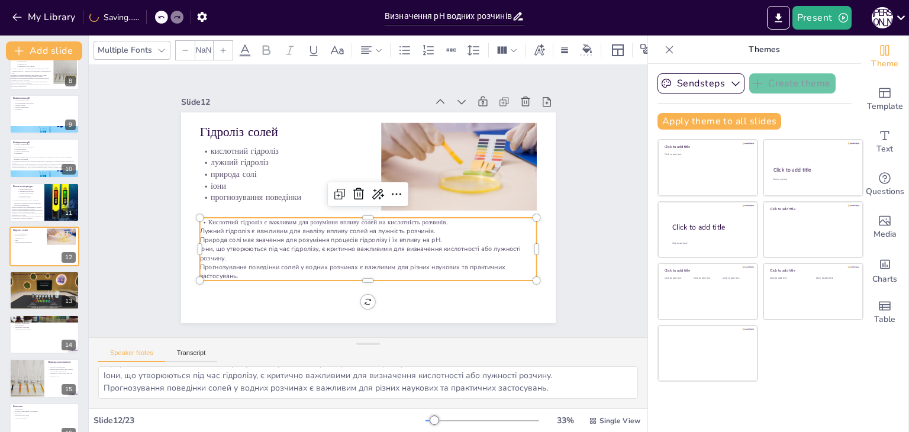
click at [222, 49] on div at bounding box center [223, 50] width 19 height 19
click at [202, 47] on input "NaN" at bounding box center [203, 50] width 17 height 19
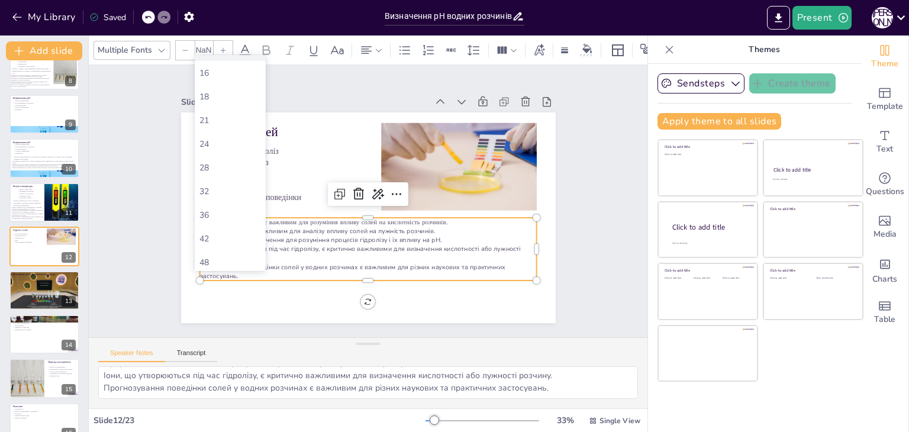
scroll to position [118, 0]
click at [221, 202] on div "36" at bounding box center [230, 209] width 71 height 24
checkbox input "true"
type input "36"
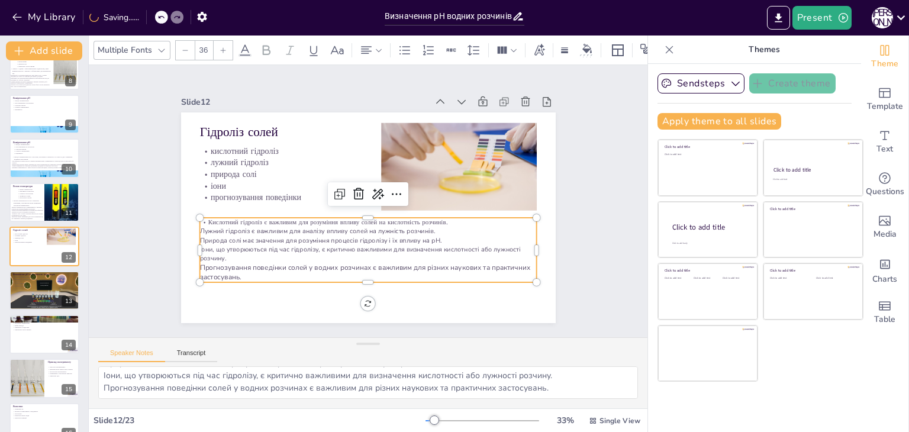
click at [226, 53] on div at bounding box center [223, 50] width 19 height 19
checkbox input "true"
type input "37"
click at [226, 53] on div at bounding box center [223, 50] width 19 height 19
checkbox input "true"
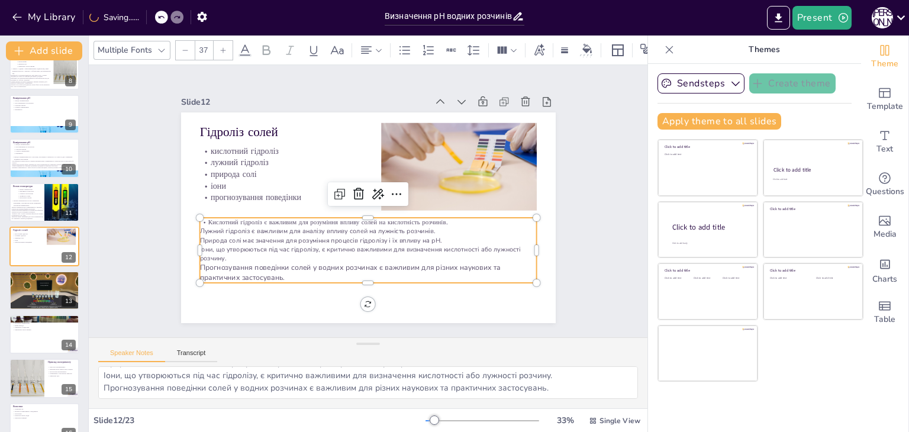
type input "38"
click at [226, 53] on div at bounding box center [223, 50] width 19 height 19
checkbox input "true"
type input "39"
click at [226, 53] on div at bounding box center [223, 50] width 19 height 19
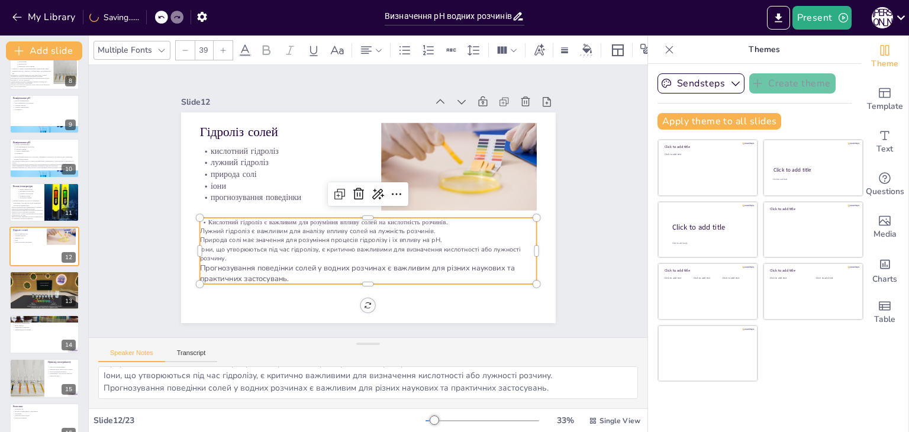
checkbox input "true"
type input "40"
click at [226, 53] on div at bounding box center [223, 50] width 19 height 19
checkbox input "true"
type input "41"
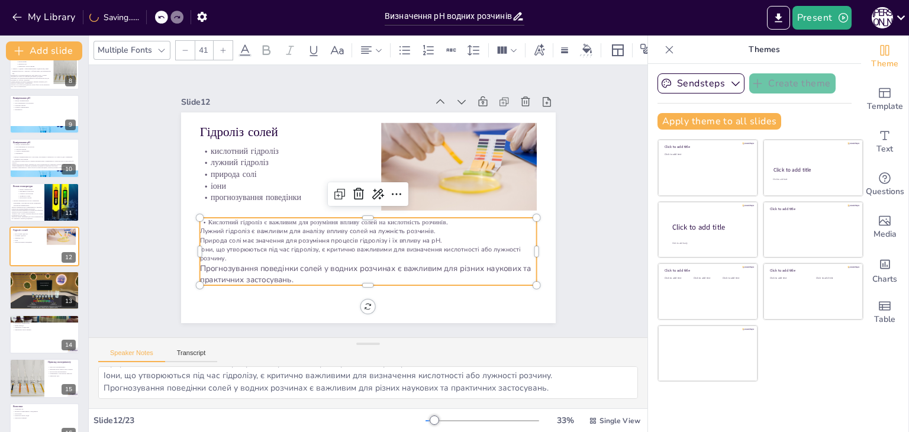
click at [226, 53] on div at bounding box center [223, 50] width 19 height 19
checkbox input "true"
type input "42"
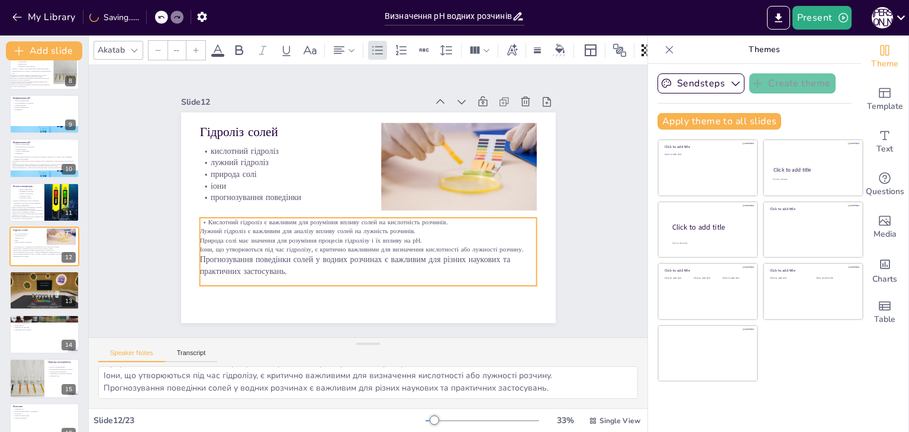
click at [299, 227] on p "Лужний гідроліз є важливим для аналізу впливу солей на лужність розчинів." at bounding box center [338, 194] width 79 height 331
click at [171, 49] on input "--" at bounding box center [176, 50] width 17 height 19
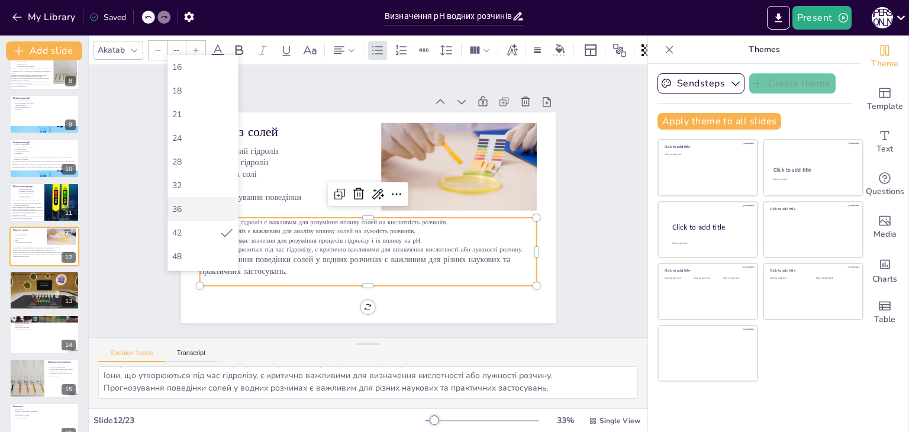
click at [186, 210] on div "36" at bounding box center [203, 209] width 62 height 11
checkbox input "true"
type input "36"
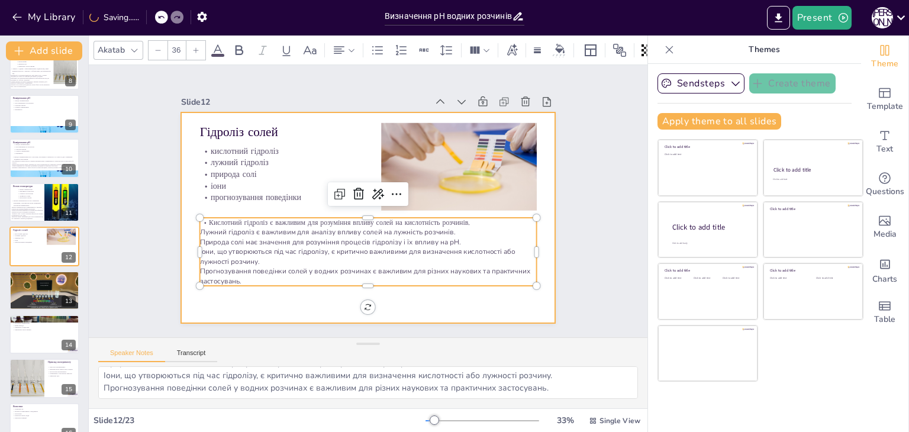
click at [257, 299] on div at bounding box center [368, 217] width 375 height 211
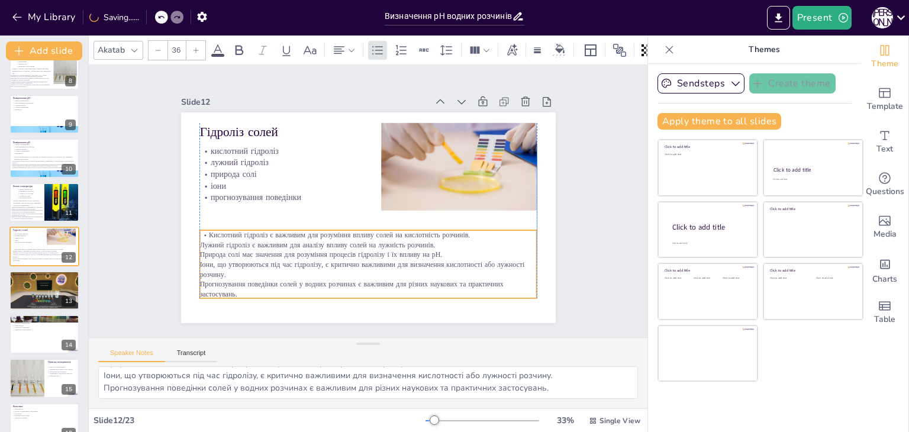
drag, startPoint x: 251, startPoint y: 249, endPoint x: 251, endPoint y: 262, distance: 12.4
click at [251, 262] on p "Іони, що утворюються під час гідролізу, є критично важливими для визначення кис…" at bounding box center [360, 269] width 337 height 54
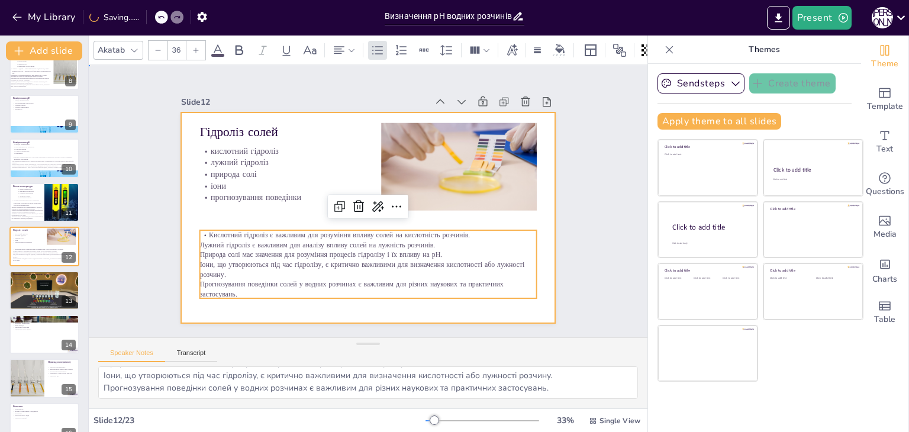
click at [220, 214] on div at bounding box center [368, 217] width 375 height 211
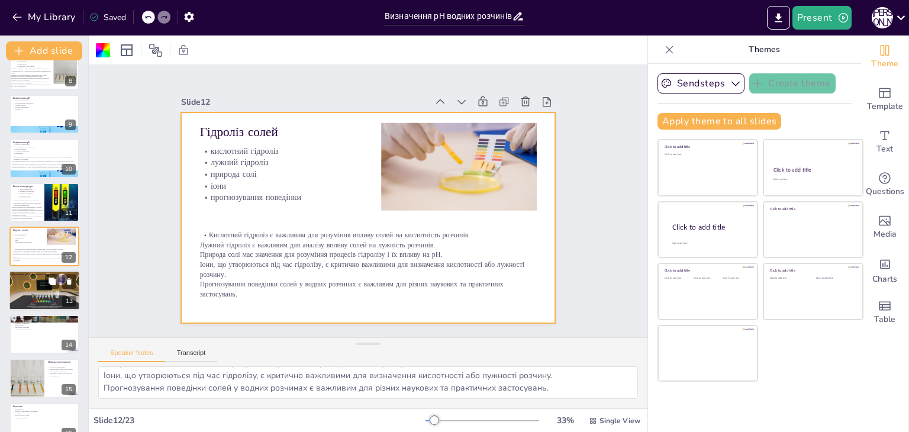
checkbox input "true"
click at [25, 298] on div at bounding box center [44, 290] width 71 height 40
type textarea "Простота використання індикаторів робить їх популярними в навчальних закладах, …"
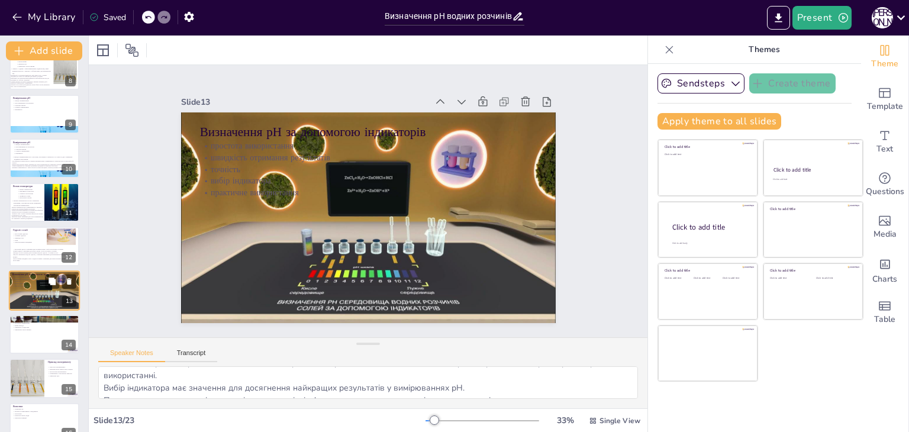
scroll to position [372, 0]
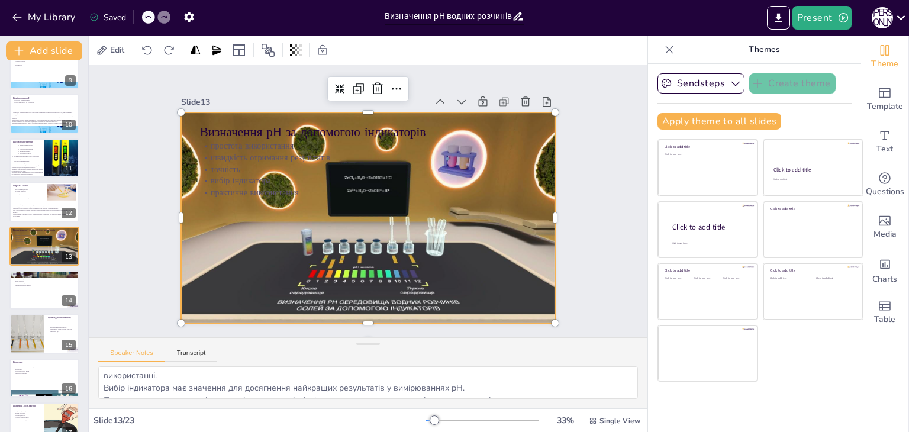
click at [237, 235] on div at bounding box center [368, 217] width 375 height 211
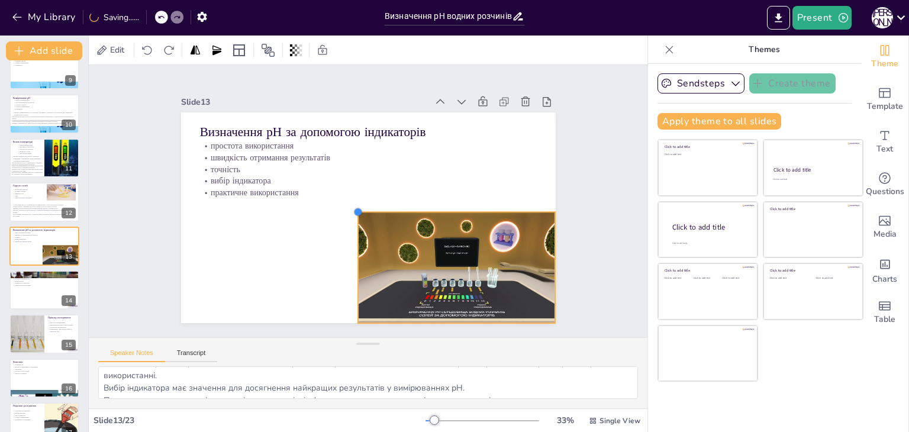
drag, startPoint x: 173, startPoint y: 107, endPoint x: 350, endPoint y: 225, distance: 213.2
click at [350, 225] on div "Визначення рН за допомогою індикаторів простота використання швидкість отриманн…" at bounding box center [366, 217] width 395 height 249
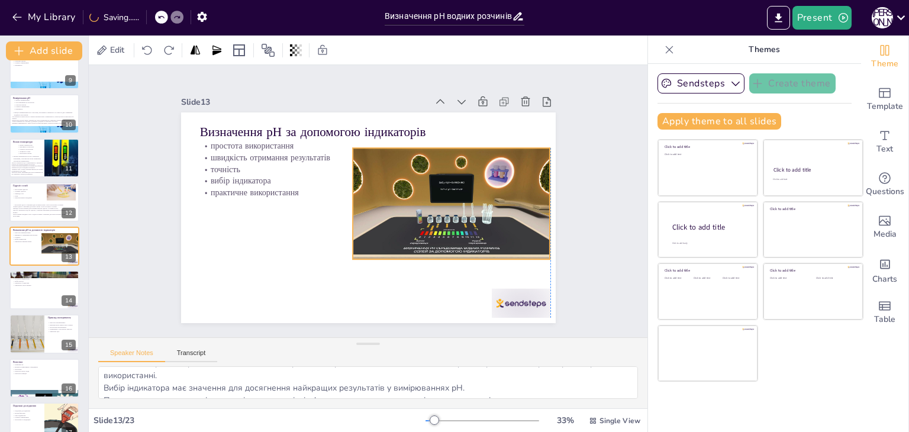
drag, startPoint x: 431, startPoint y: 256, endPoint x: 425, endPoint y: 193, distance: 63.6
click at [425, 112] on div "Визначення рН за допомогою індикаторів простота використання швидкість отриманн…" at bounding box center [368, 112] width 375 height 0
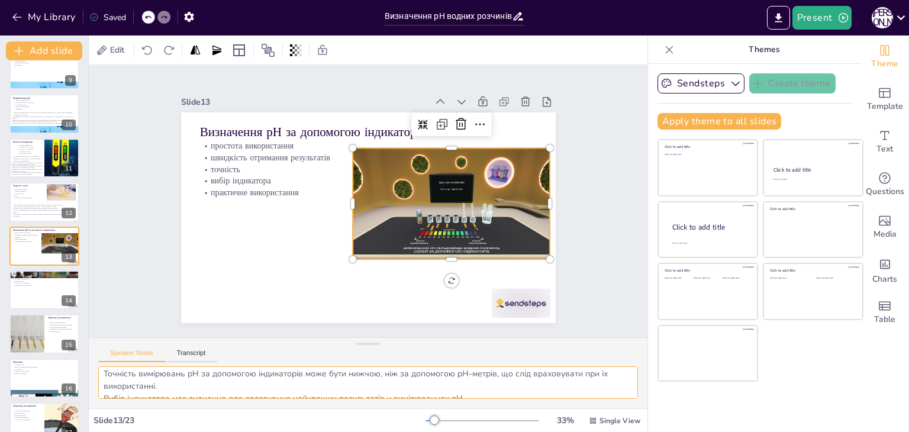
scroll to position [52, 0]
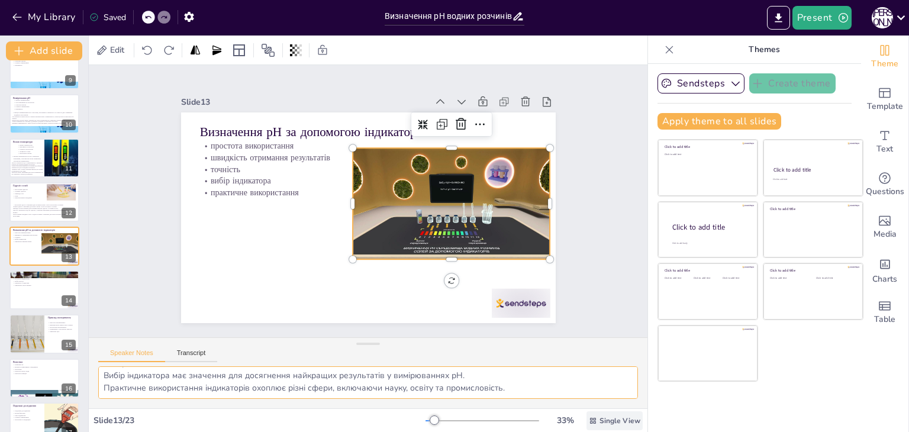
drag, startPoint x: 106, startPoint y: 373, endPoint x: 578, endPoint y: 412, distance: 473.8
click at [578, 412] on div "Edit Slide 1 Go to [DOMAIN_NAME] and login with code Free4586281 Slide 2 Визнач…" at bounding box center [368, 234] width 559 height 396
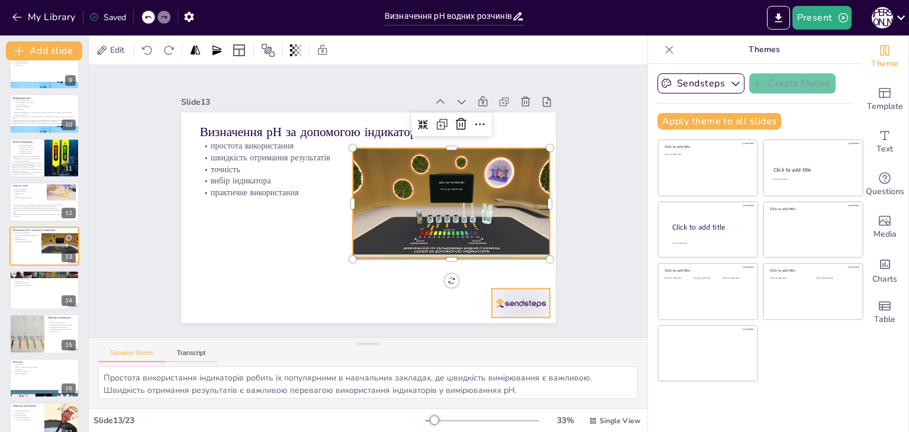
click at [518, 297] on div at bounding box center [521, 303] width 59 height 29
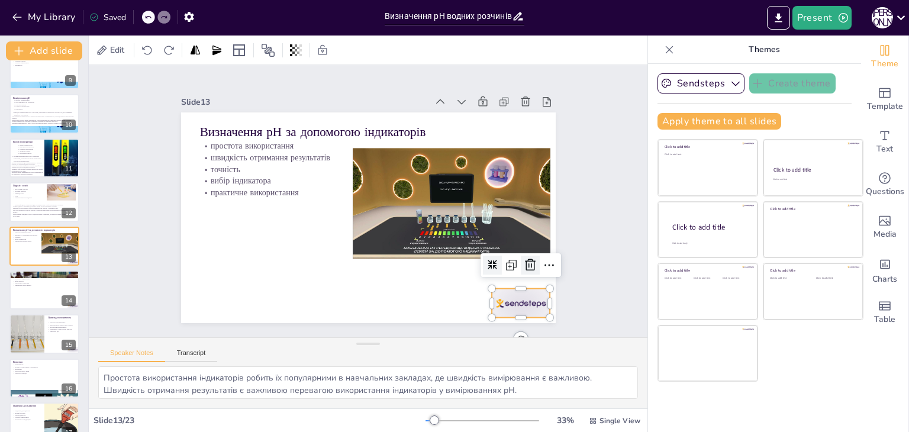
click at [525, 259] on icon at bounding box center [530, 265] width 11 height 12
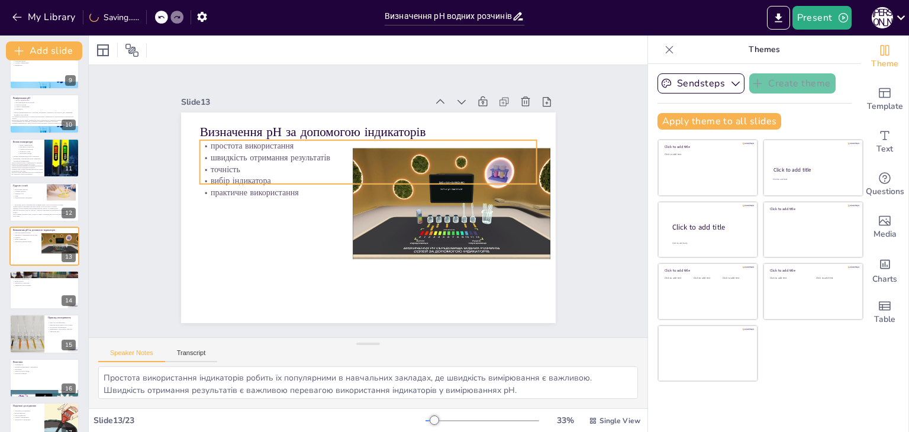
click at [250, 176] on p "вибір індикатора" at bounding box center [370, 180] width 337 height 47
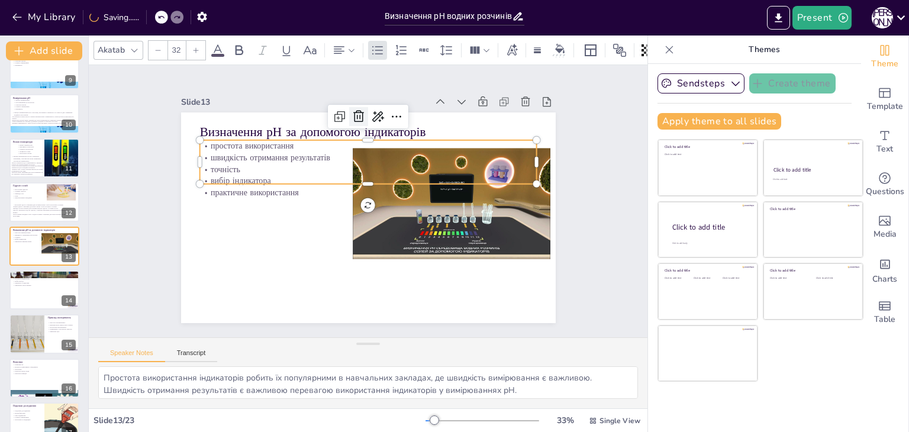
click at [360, 112] on icon at bounding box center [367, 115] width 15 height 15
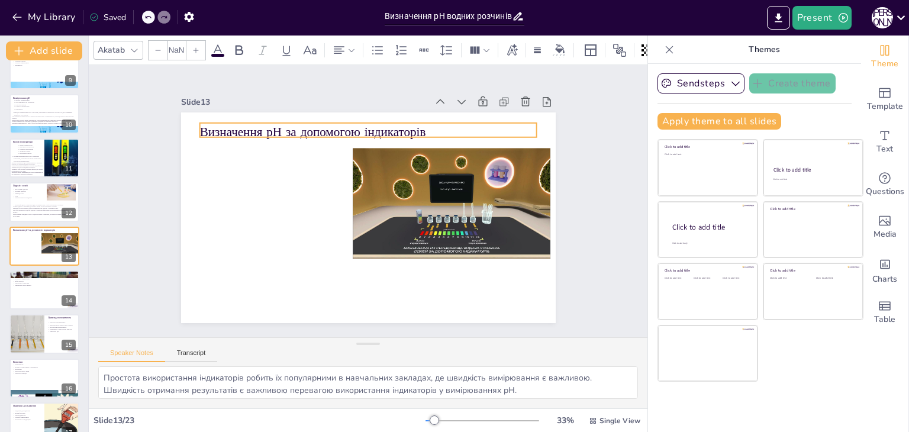
checkbox input "true"
type input "48"
click at [355, 133] on p "Визначення рН за допомогою індикаторів" at bounding box center [431, 172] width 153 height 315
click at [335, 97] on icon at bounding box center [338, 100] width 7 height 7
checkbox input "true"
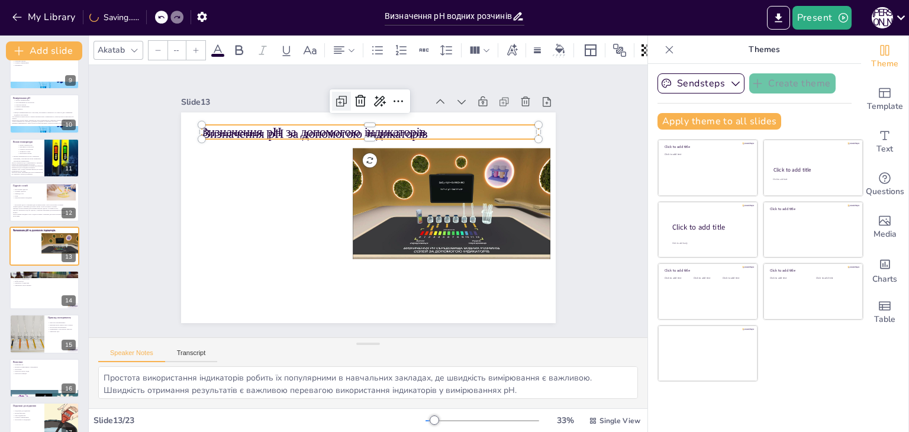
type input "48"
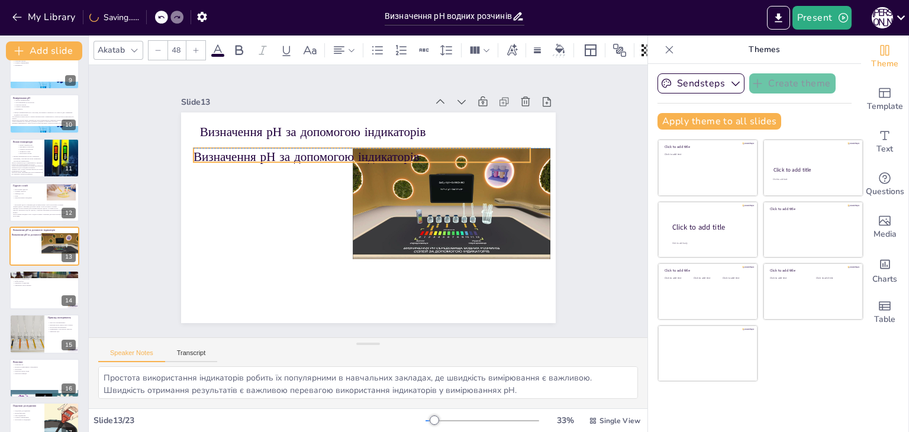
drag, startPoint x: 280, startPoint y: 130, endPoint x: 272, endPoint y: 157, distance: 28.5
click at [272, 157] on p "Визначення рН за допомогою індикаторів" at bounding box center [361, 157] width 337 height 18
click at [195, 153] on p "Визначення рН за допомогою індикаторів" at bounding box center [361, 157] width 337 height 18
click at [199, 154] on p "Визначення рН за допомогою індикаторів" at bounding box center [367, 156] width 337 height 53
checkbox input "true"
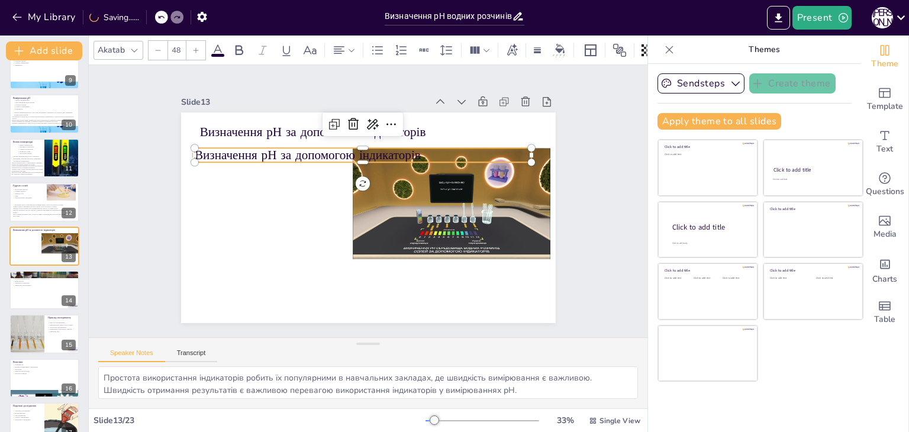
type input "--"
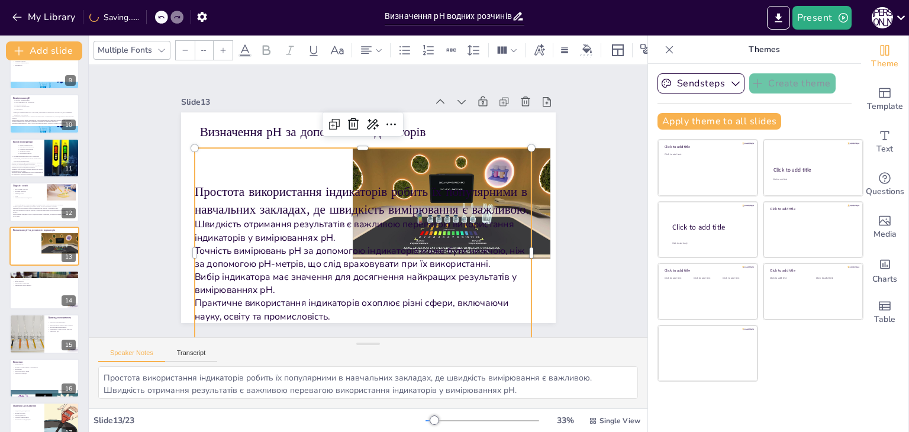
click at [244, 167] on div "Простота використання індикаторів робить їх популярними в навчальних закладах, …" at bounding box center [363, 252] width 337 height 209
click at [185, 163] on div at bounding box center [189, 252] width 9 height 209
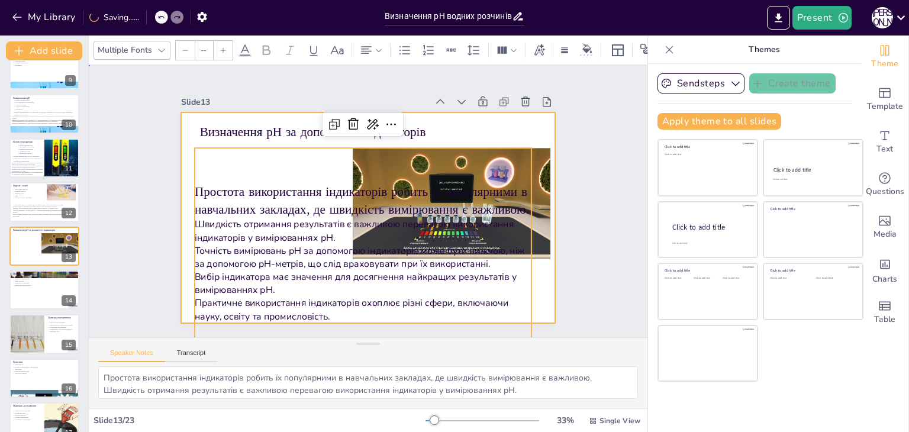
click at [181, 162] on div at bounding box center [368, 217] width 375 height 211
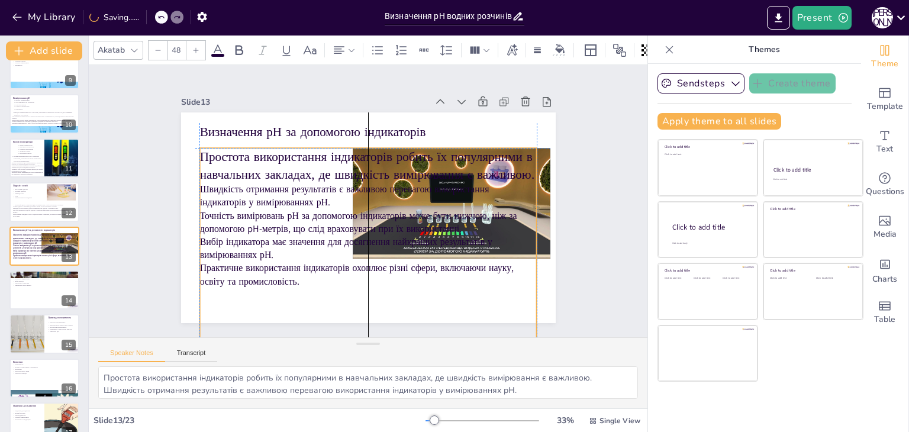
click at [211, 151] on p "Простота використання індикаторів робить їх популярними в навчальних закладах, …" at bounding box center [367, 165] width 337 height 35
click at [175, 41] on input "48" at bounding box center [176, 50] width 17 height 19
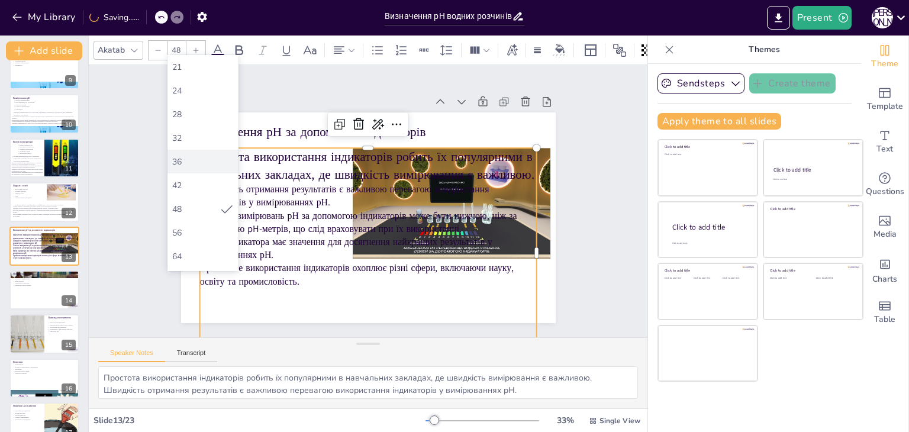
scroll to position [178, 0]
click at [196, 154] on div "36" at bounding box center [203, 149] width 62 height 11
checkbox input "true"
type input "36"
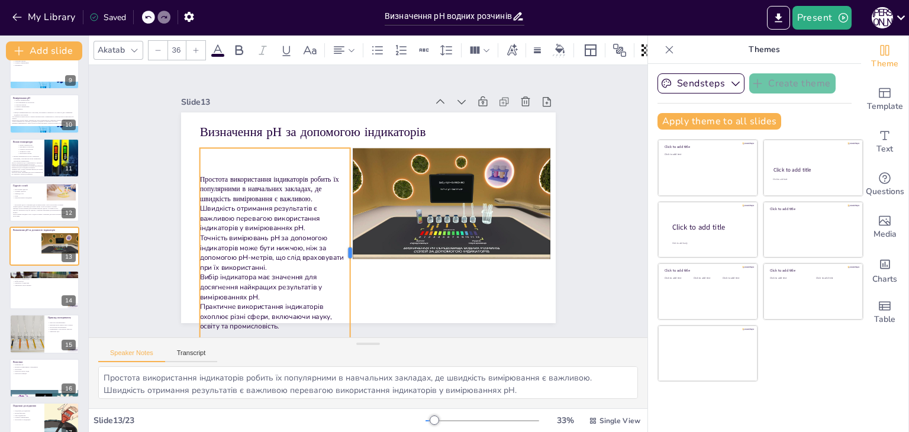
drag, startPoint x: 527, startPoint y: 249, endPoint x: 341, endPoint y: 227, distance: 187.7
click at [350, 227] on div at bounding box center [354, 252] width 9 height 209
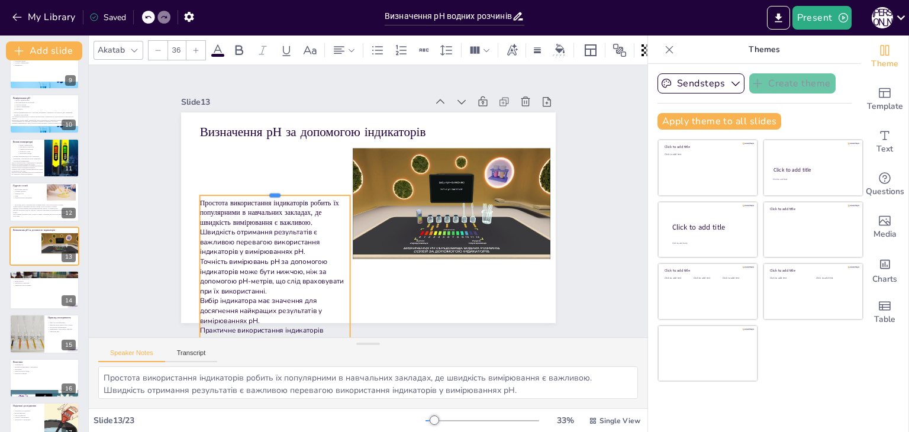
drag, startPoint x: 266, startPoint y: 143, endPoint x: 270, endPoint y: 190, distance: 47.5
click at [270, 190] on div at bounding box center [274, 190] width 151 height 9
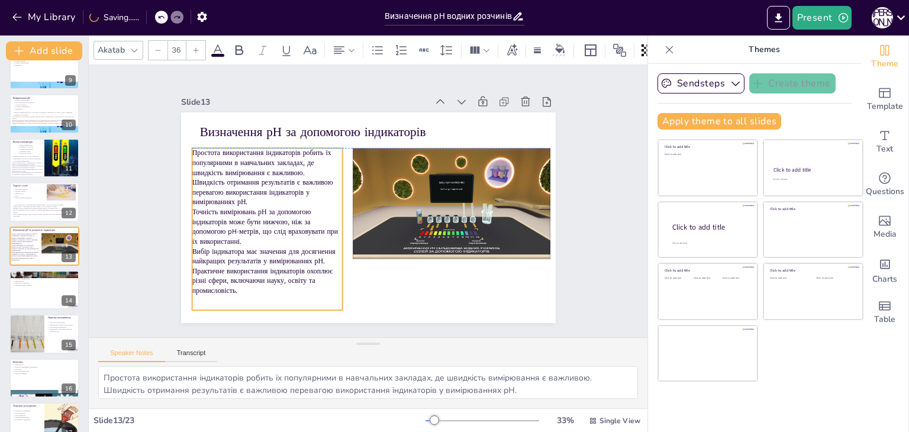
drag, startPoint x: 224, startPoint y: 198, endPoint x: 216, endPoint y: 154, distance: 43.9
click at [216, 154] on p "Простота використання індикаторів робить їх популярними в навчальних закладах, …" at bounding box center [267, 163] width 151 height 30
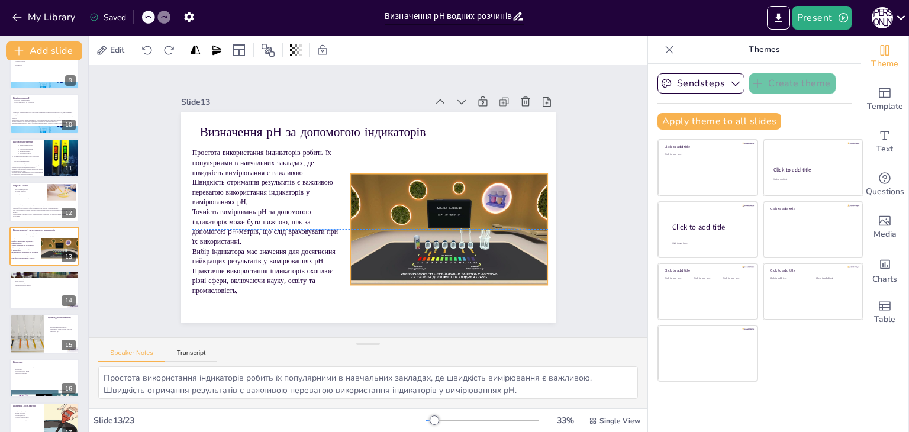
drag, startPoint x: 456, startPoint y: 195, endPoint x: 454, endPoint y: 216, distance: 20.8
click at [454, 216] on div at bounding box center [449, 228] width 198 height 111
click at [600, 164] on div "Slide 1 Go to [DOMAIN_NAME] and login with code Free4586281 Slide 2 Визначення …" at bounding box center [368, 201] width 559 height 272
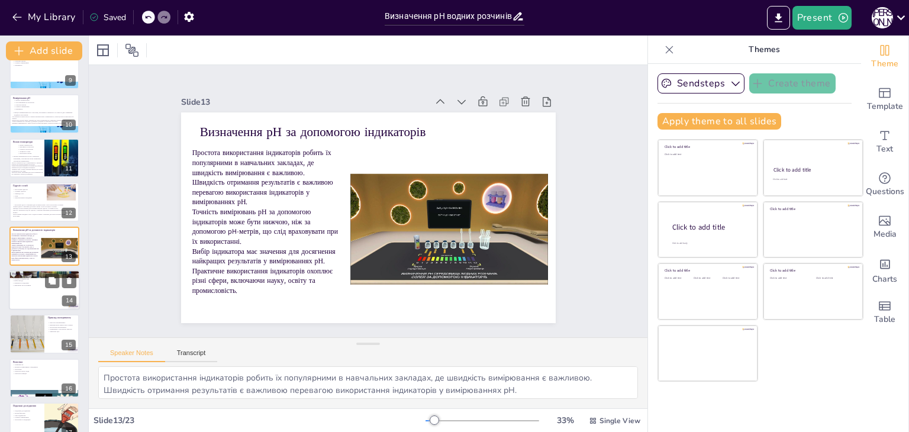
checkbox input "true"
click at [33, 285] on p "практичне застосування" at bounding box center [44, 285] width 64 height 2
type textarea "Точність pH-метрів є важливою перевагою, особливо в наукових дослідженнях, де п…"
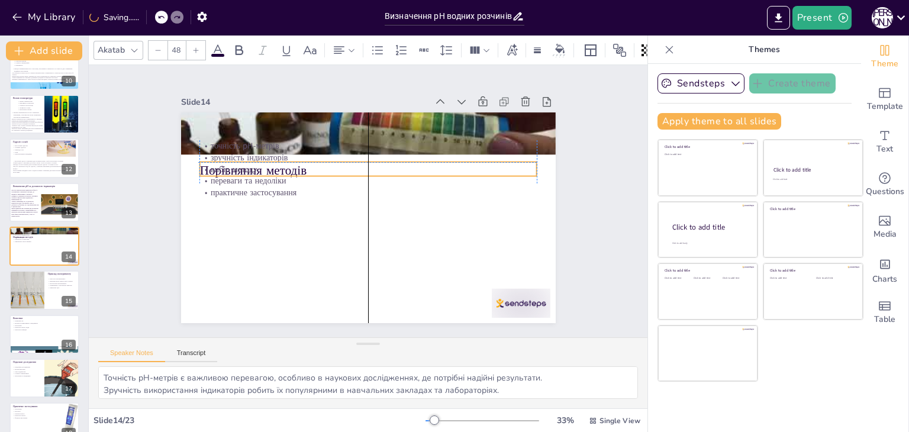
drag, startPoint x: 234, startPoint y: 129, endPoint x: 233, endPoint y: 167, distance: 37.9
click at [288, 167] on div "Порівняння методів точність pH-метрів зручність індикаторів вибір методу перева…" at bounding box center [427, 267] width 278 height 250
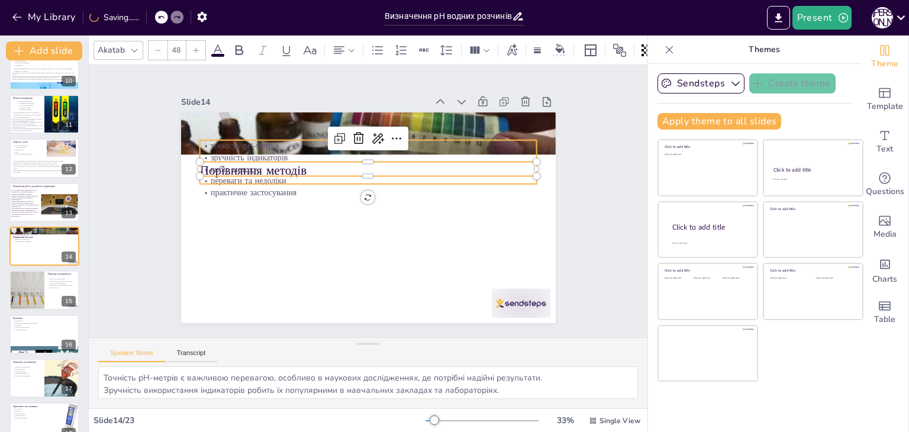
checkbox input "true"
type input "32"
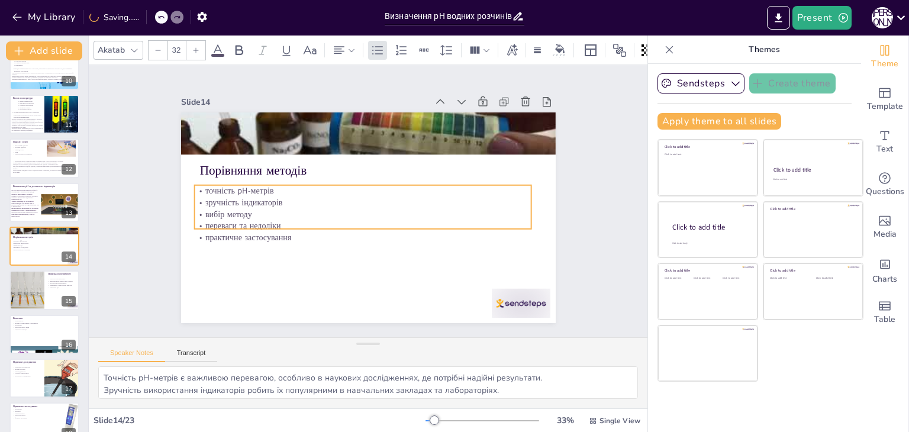
drag, startPoint x: 234, startPoint y: 144, endPoint x: 229, endPoint y: 189, distance: 45.3
click at [229, 189] on p "точність pH-метрів" at bounding box center [364, 190] width 337 height 47
click at [528, 301] on div at bounding box center [521, 303] width 59 height 29
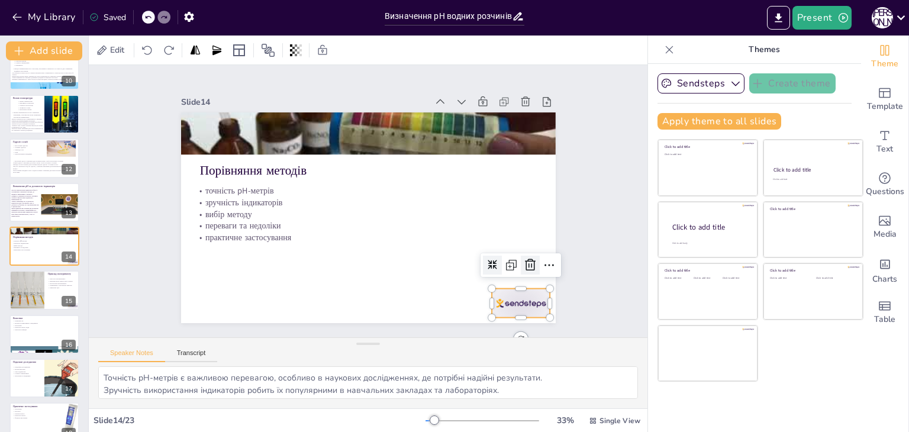
click at [528, 274] on icon at bounding box center [522, 281] width 15 height 15
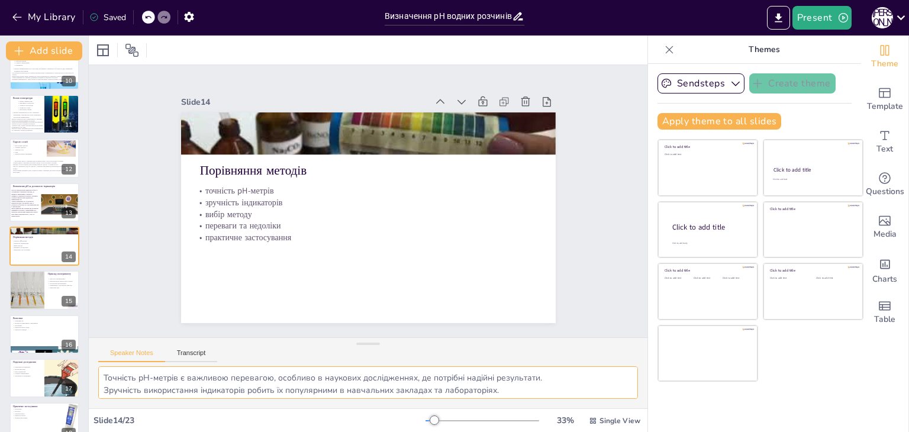
scroll to position [52, 0]
drag, startPoint x: 104, startPoint y: 376, endPoint x: 598, endPoint y: 386, distance: 494.7
click at [601, 385] on textarea "Точність pH-метрів є важливою перевагою, особливо в наукових дослідженнях, де п…" at bounding box center [368, 382] width 540 height 33
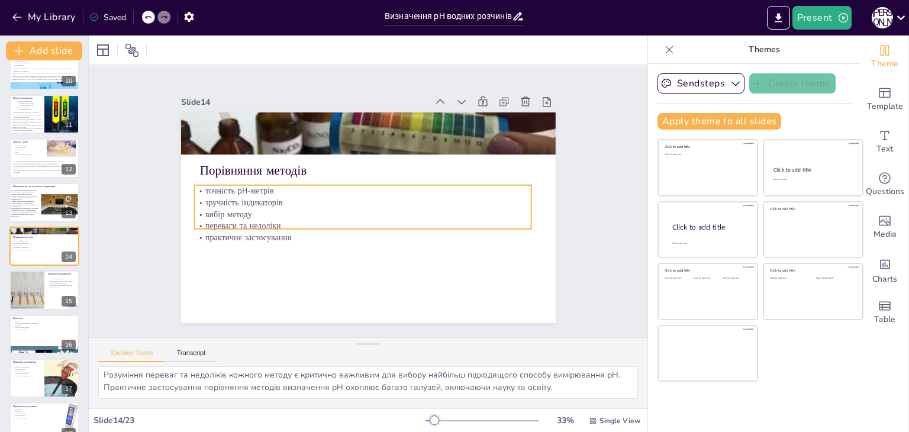
click at [228, 211] on p "вибір методу" at bounding box center [361, 213] width 337 height 47
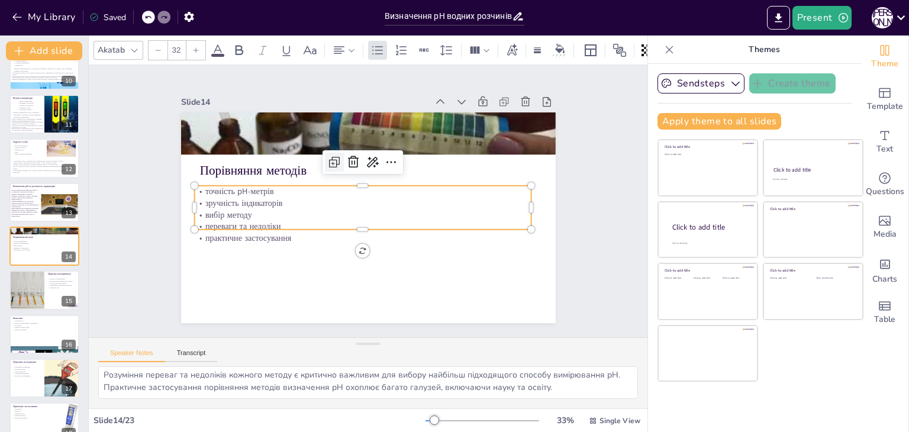
click at [329, 157] on icon at bounding box center [334, 162] width 14 height 14
checkbox input "true"
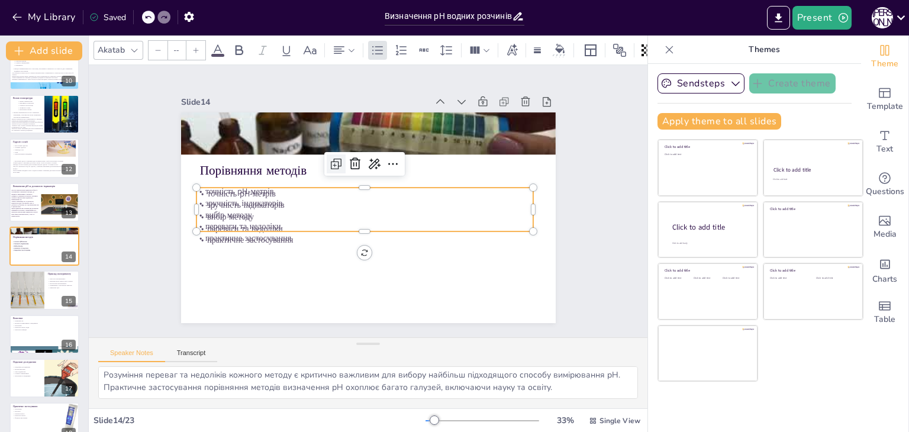
type input "32"
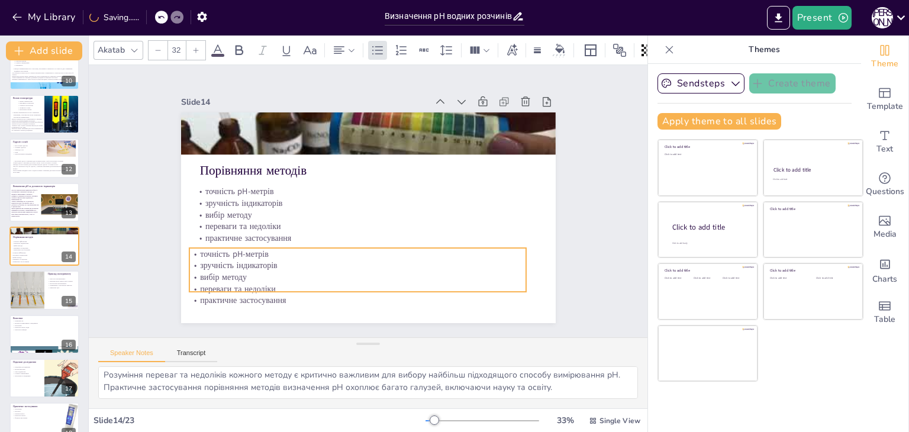
drag, startPoint x: 249, startPoint y: 198, endPoint x: 241, endPoint y: 257, distance: 59.6
click at [241, 260] on p "зручність індикаторів" at bounding box center [357, 266] width 337 height 12
click at [427, 257] on p "зручність індикаторів" at bounding box center [433, 206] width 12 height 337
click at [243, 260] on p "зручність індикаторів" at bounding box center [362, 266] width 337 height 12
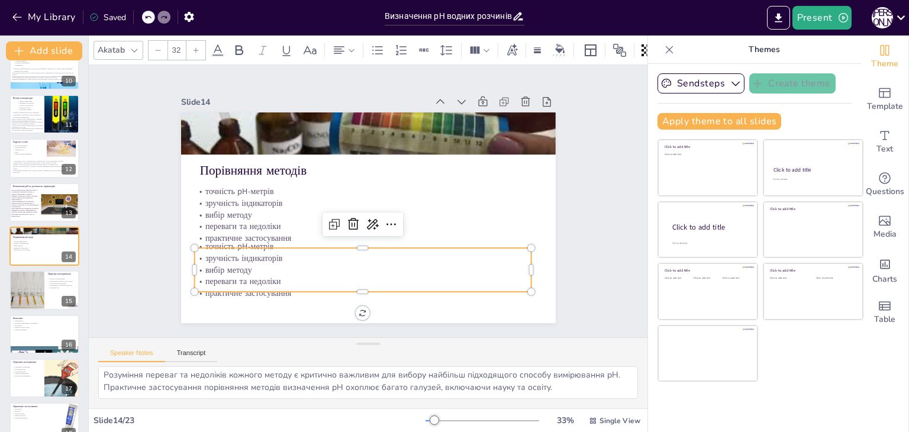
click at [236, 264] on p "вибір методу" at bounding box center [362, 270] width 337 height 12
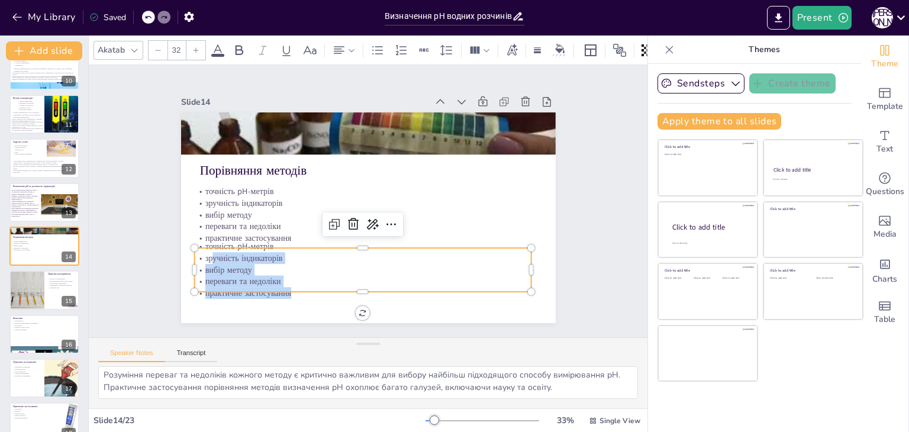
drag, startPoint x: 286, startPoint y: 285, endPoint x: 205, endPoint y: 249, distance: 89.5
click at [205, 249] on div "точність pH-метрів зручність індикаторів вибір методу переваги та недоліки прак…" at bounding box center [362, 270] width 337 height 58
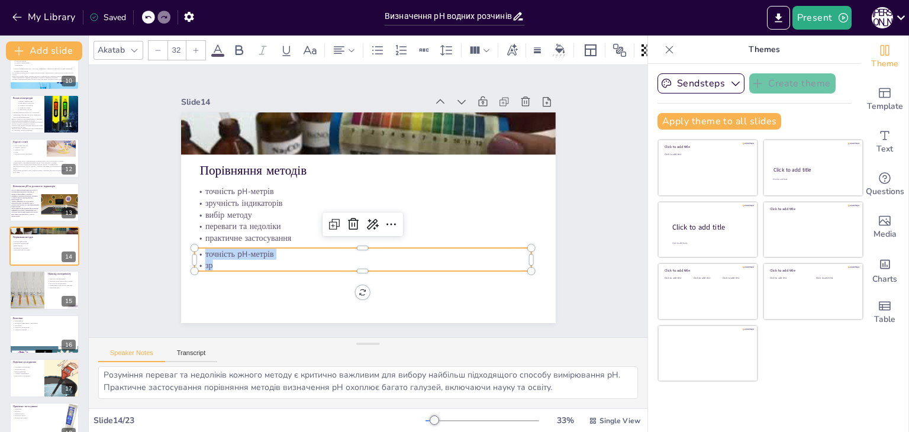
drag, startPoint x: 209, startPoint y: 259, endPoint x: 189, endPoint y: 247, distance: 23.6
click at [227, 247] on div "Порівняння методів точність pH-метрів зручність індикаторів вибір методу перева…" at bounding box center [351, 203] width 249 height 395
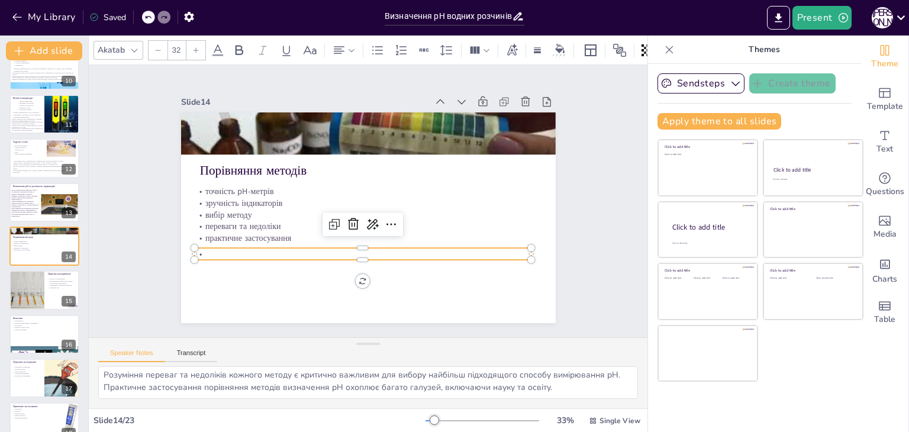
checkbox input "true"
type input "--"
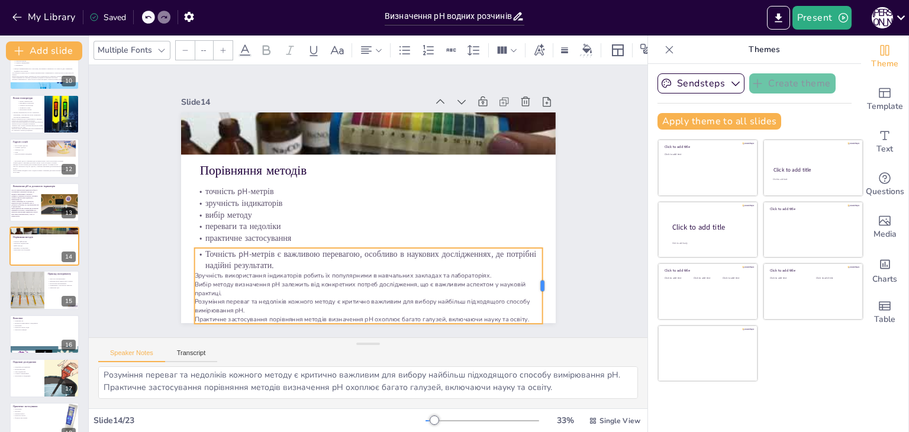
drag, startPoint x: 525, startPoint y: 283, endPoint x: 537, endPoint y: 282, distance: 11.3
click at [543, 282] on div at bounding box center [547, 286] width 9 height 76
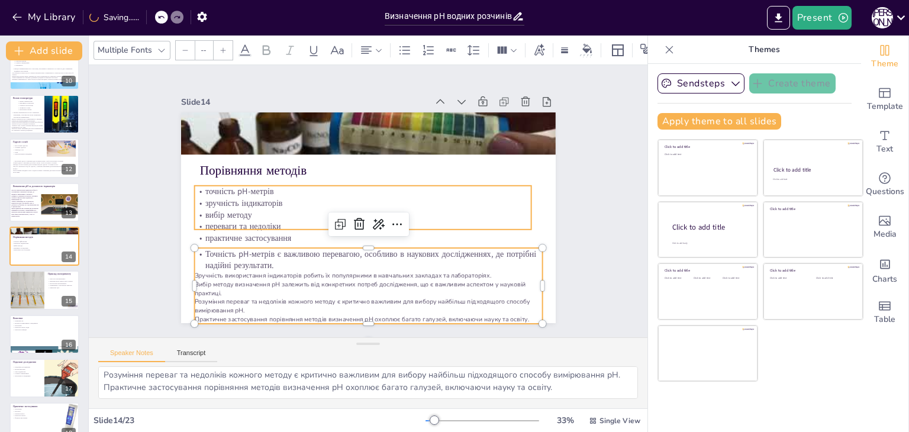
checkbox input "true"
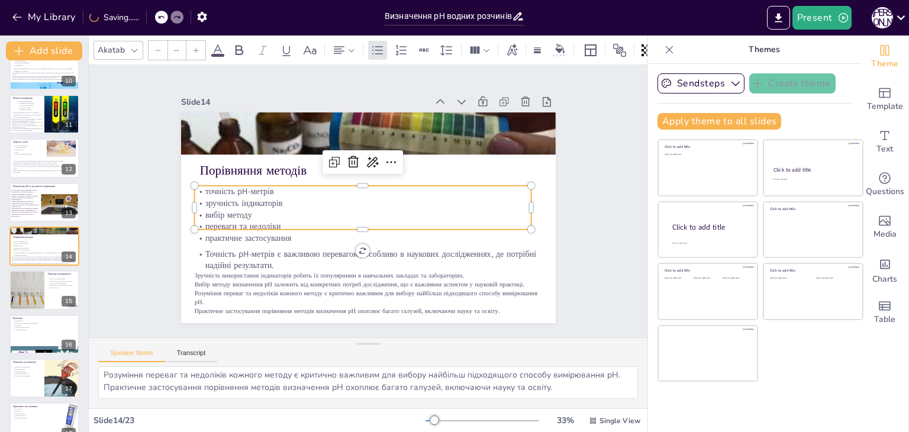
type input "32"
click at [430, 230] on p "практичне застосування" at bounding box center [359, 237] width 337 height 47
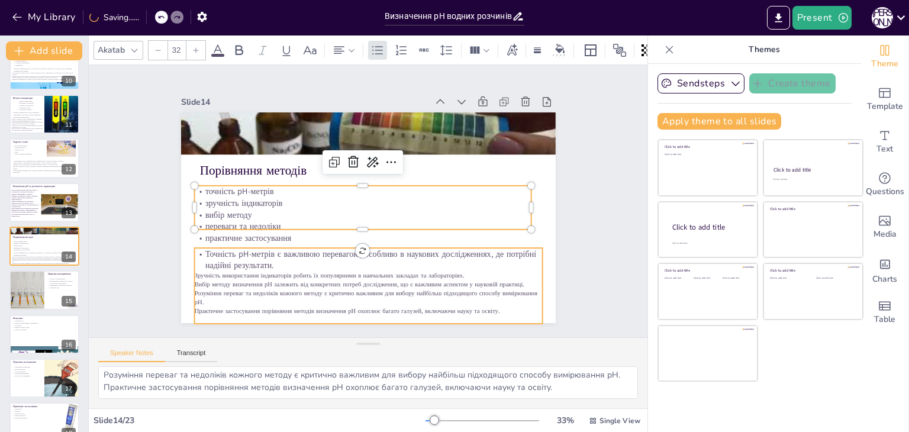
checkbox input "true"
type input "--"
checkbox input "true"
type input "32"
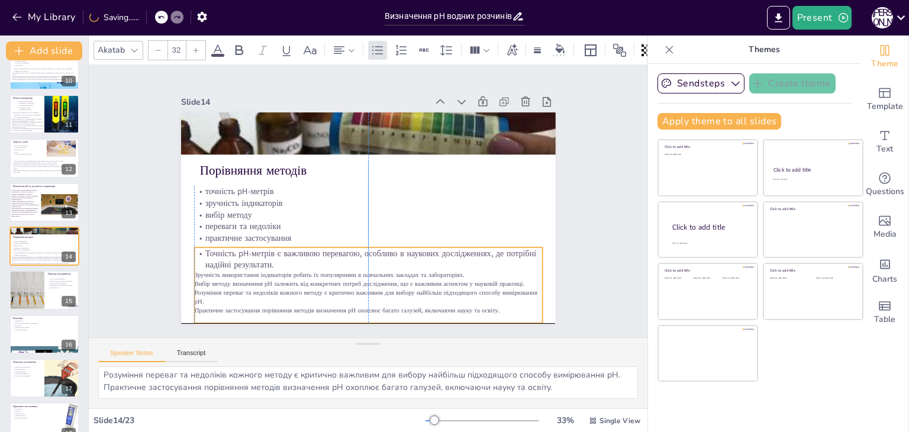
click at [422, 260] on p "Точність pH-метрів є важливою перевагою, особливо в наукових дослідженнях, де п…" at bounding box center [362, 259] width 349 height 60
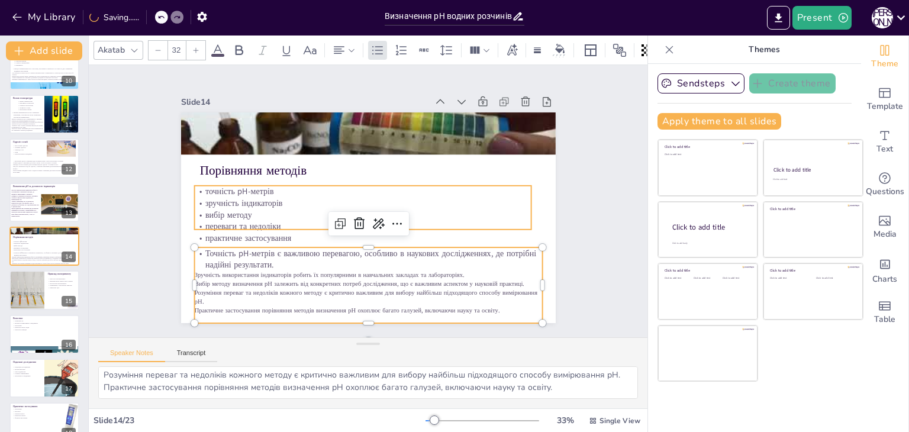
checkbox input "true"
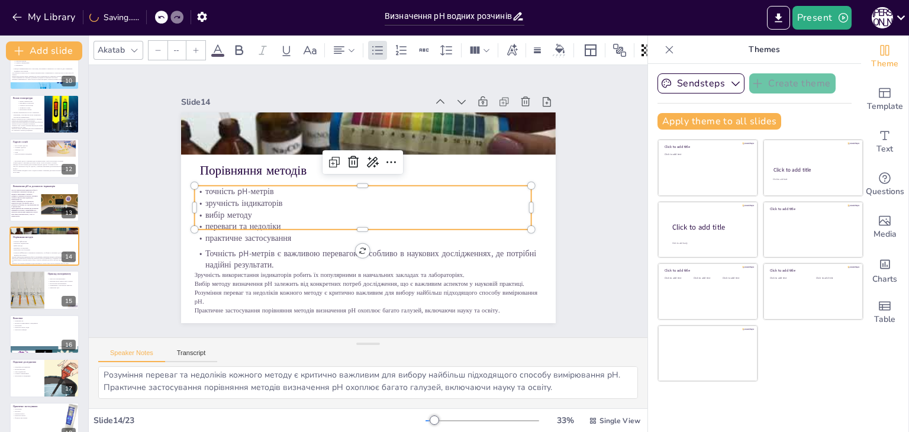
type input "32"
click at [512, 218] on p "переваги та недоліки" at bounding box center [360, 225] width 337 height 47
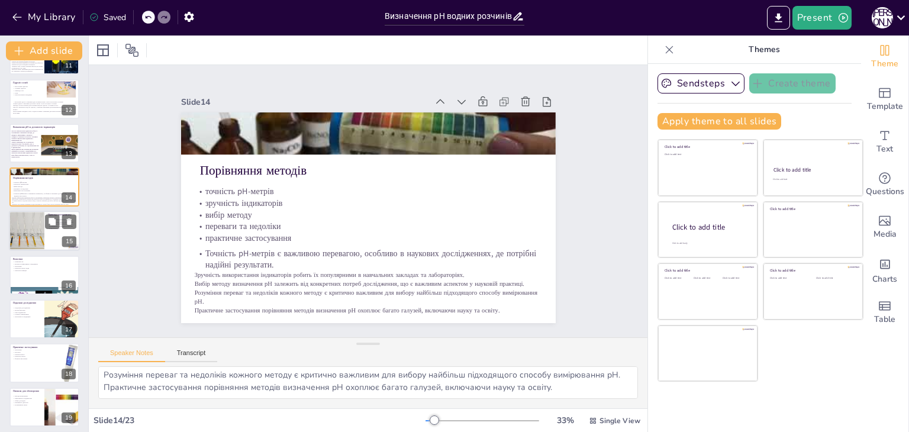
checkbox input "true"
click at [22, 226] on div at bounding box center [27, 231] width 54 height 40
type textarea "Простота експерименту робить його ідеальним для демонстрації принципів визначен…"
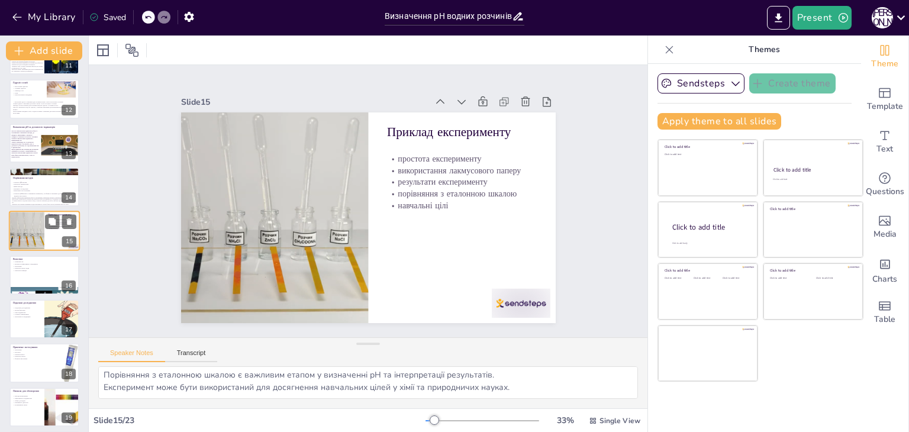
scroll to position [40, 0]
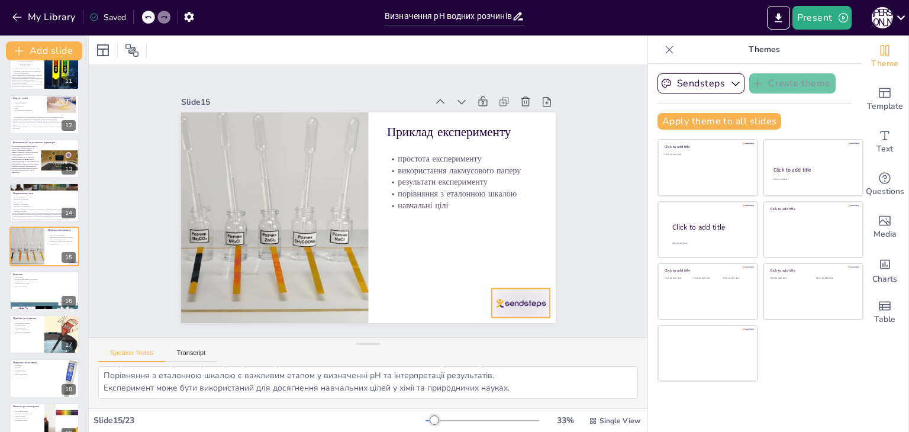
click at [531, 301] on div at bounding box center [510, 318] width 62 height 35
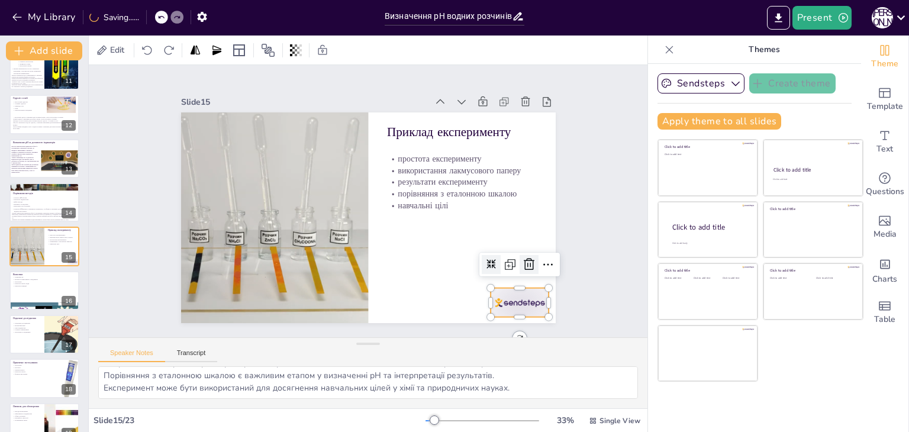
click at [519, 273] on icon at bounding box center [521, 280] width 15 height 15
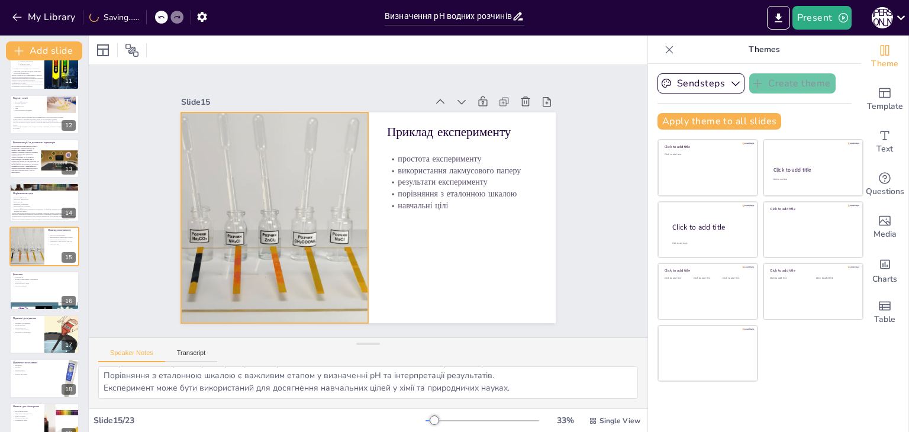
click at [324, 180] on div at bounding box center [274, 217] width 282 height 211
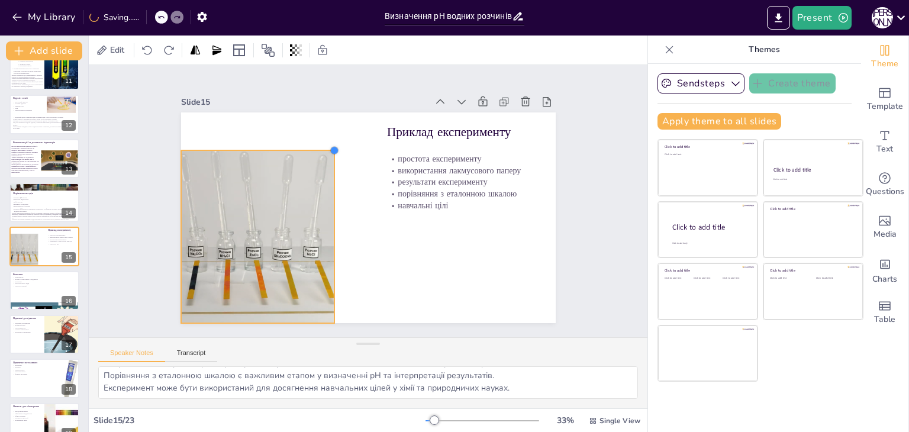
drag, startPoint x: 357, startPoint y: 109, endPoint x: 324, endPoint y: 148, distance: 51.6
click at [335, 148] on div at bounding box center [340, 147] width 11 height 11
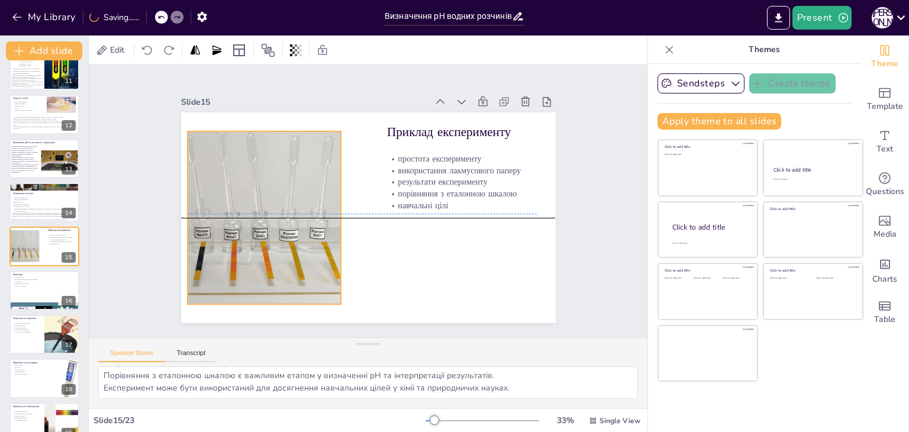
drag, startPoint x: 230, startPoint y: 209, endPoint x: 236, endPoint y: 188, distance: 21.7
click at [236, 188] on div at bounding box center [264, 217] width 231 height 173
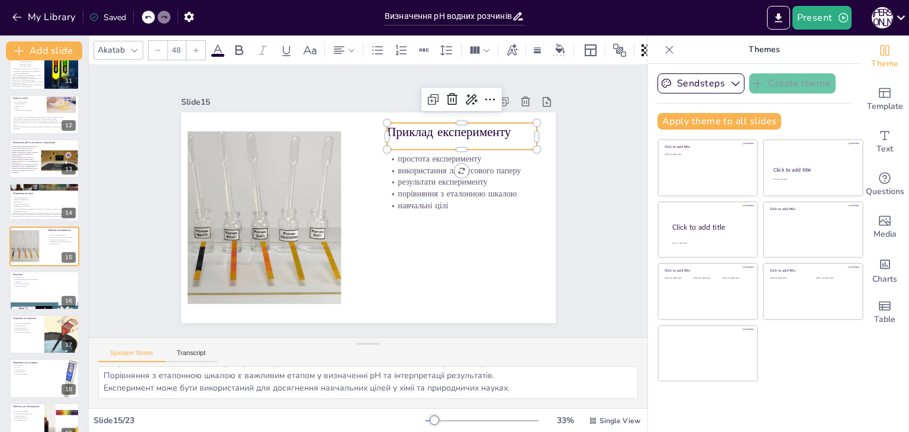
click at [411, 128] on p "Приклад експерименту" at bounding box center [474, 152] width 150 height 49
checkbox input "true"
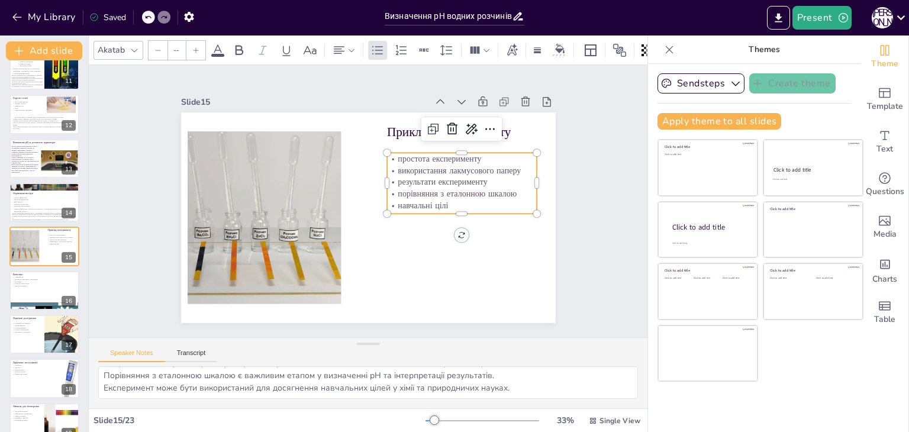
type input "32"
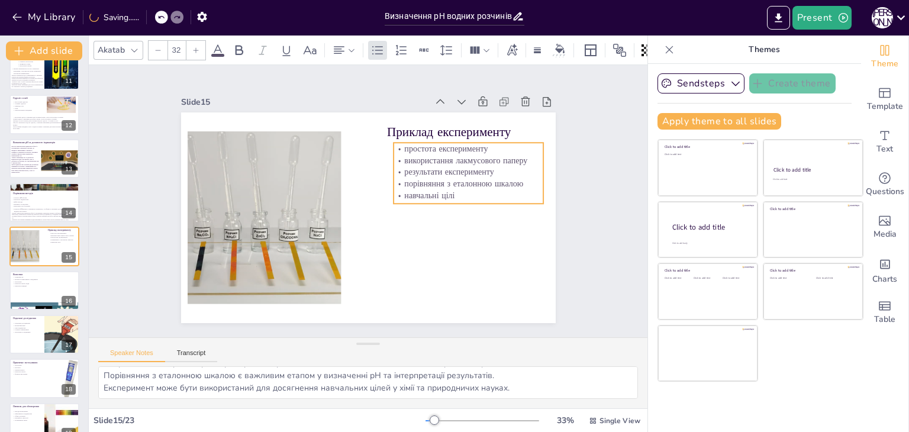
drag, startPoint x: 415, startPoint y: 169, endPoint x: 421, endPoint y: 159, distance: 12.0
click at [421, 164] on p "використання лакмусового паперу" at bounding box center [476, 192] width 146 height 57
click at [440, 120] on icon at bounding box center [447, 127] width 15 height 15
checkbox input "true"
type input "32"
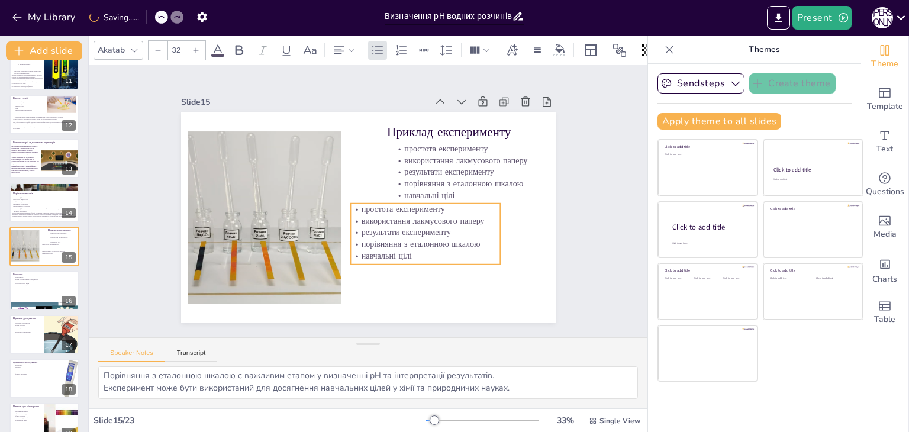
drag, startPoint x: 424, startPoint y: 180, endPoint x: 379, endPoint y: 243, distance: 77.2
click at [379, 243] on p "порівняння з еталонною шкалою" at bounding box center [425, 244] width 150 height 12
drag, startPoint x: 494, startPoint y: 227, endPoint x: 539, endPoint y: 232, distance: 45.3
click at [539, 240] on div at bounding box center [539, 271] width 22 height 62
drag, startPoint x: 103, startPoint y: 372, endPoint x: 547, endPoint y: 405, distance: 445.0
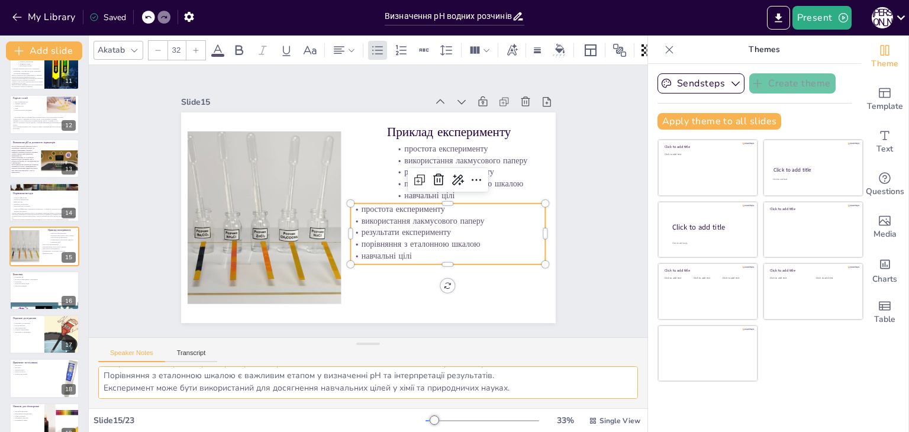
click at [547, 405] on div "Простота експерименту робить його ідеальним для демонстрації принципів визначен…" at bounding box center [368, 387] width 559 height 42
click at [412, 230] on p "результати експерименту" at bounding box center [444, 241] width 195 height 32
click at [412, 230] on p "результати експерименту" at bounding box center [441, 240] width 195 height 32
click at [412, 230] on p "результати експерименту" at bounding box center [441, 241] width 195 height 32
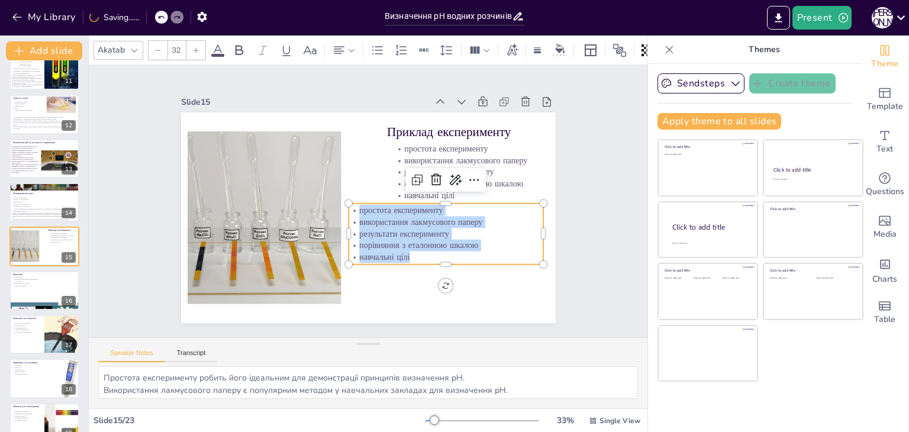
drag, startPoint x: 414, startPoint y: 251, endPoint x: 345, endPoint y: 199, distance: 86.2
click at [349, 204] on div "простота експерименту використання лакмусового паперу результати експерименту п…" at bounding box center [446, 234] width 195 height 61
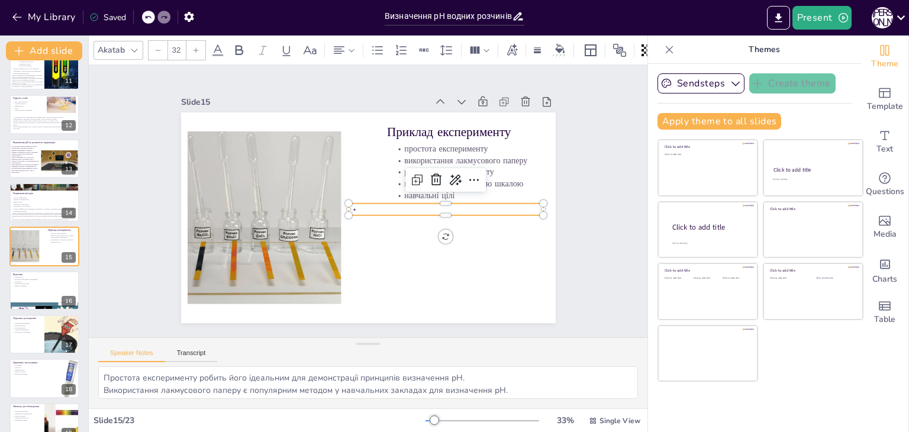
checkbox input "true"
type input "--"
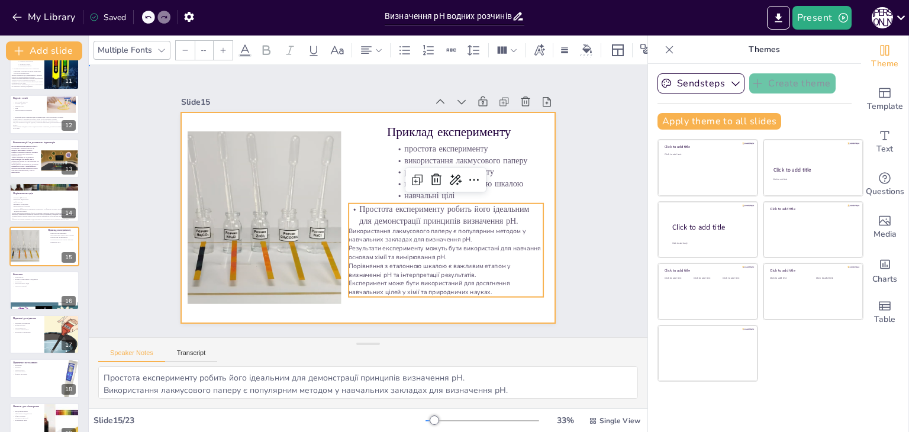
click at [346, 158] on div at bounding box center [366, 217] width 395 height 249
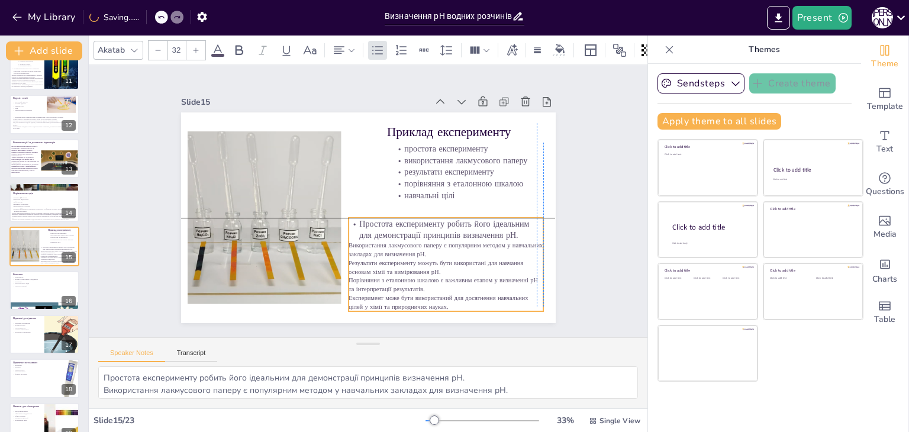
drag, startPoint x: 362, startPoint y: 230, endPoint x: 360, endPoint y: 240, distance: 10.3
click at [360, 240] on p "Використання лакмусового паперу є популярним методом у навчальних закладах для …" at bounding box center [440, 258] width 195 height 38
click at [533, 115] on div "Slide 1 Go to [DOMAIN_NAME] and login with code Free4586281 Slide 2 Визначення …" at bounding box center [368, 201] width 329 height 584
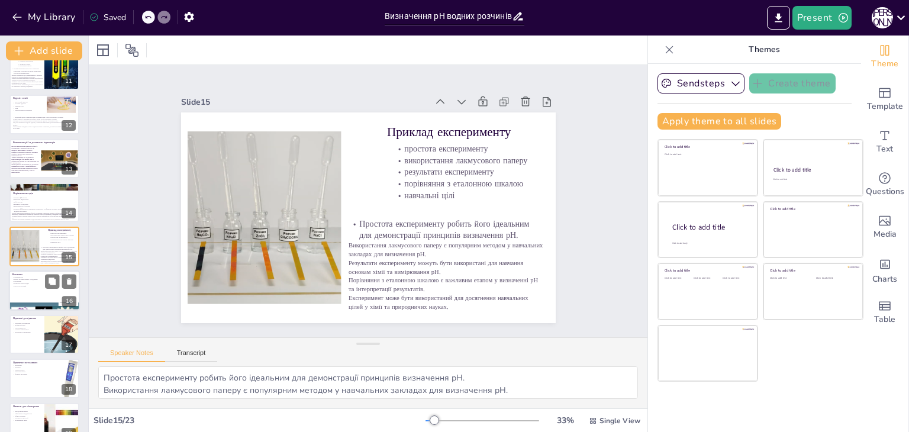
checkbox input "true"
click at [30, 285] on p "прогнози реакцій" at bounding box center [44, 286] width 63 height 2
type textarea "Значення рН є критично важливим для розуміння хімічних реакцій і їх наслідків. …"
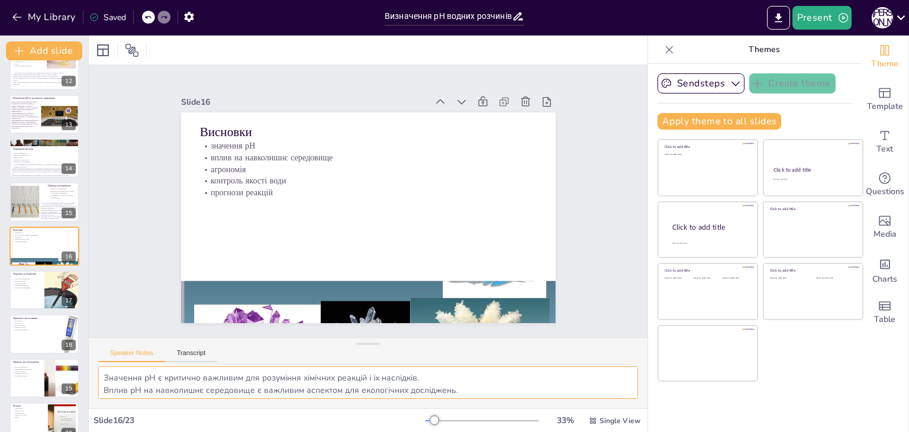
scroll to position [40, 0]
drag, startPoint x: 102, startPoint y: 376, endPoint x: 459, endPoint y: 389, distance: 357.0
click at [459, 389] on textarea "Значення рН є критично важливим для розуміння хімічних реакцій і їх наслідків. …" at bounding box center [368, 382] width 540 height 33
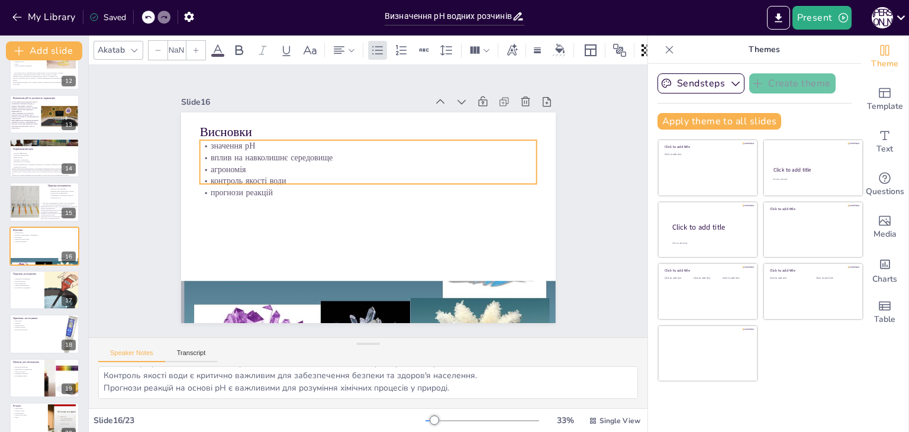
checkbox input "true"
type input "32"
click at [211, 154] on p "вплив на навколишнє середовище" at bounding box center [372, 157] width 337 height 47
click at [341, 106] on icon at bounding box center [348, 113] width 15 height 15
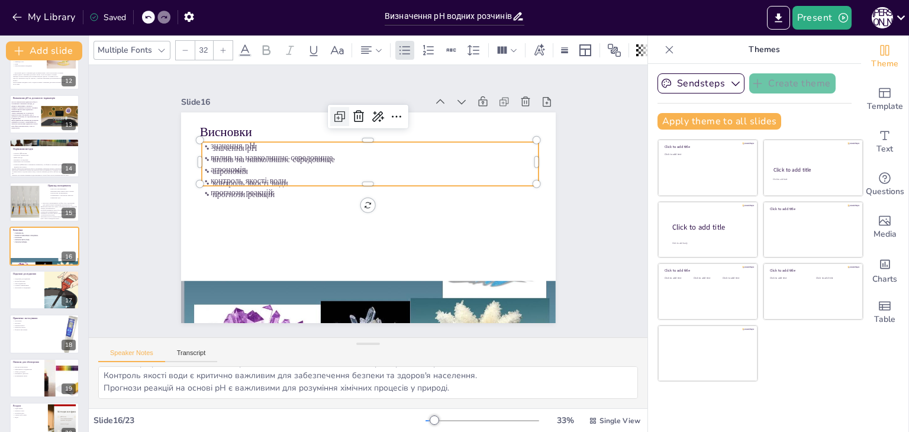
checkbox input "true"
type input "32"
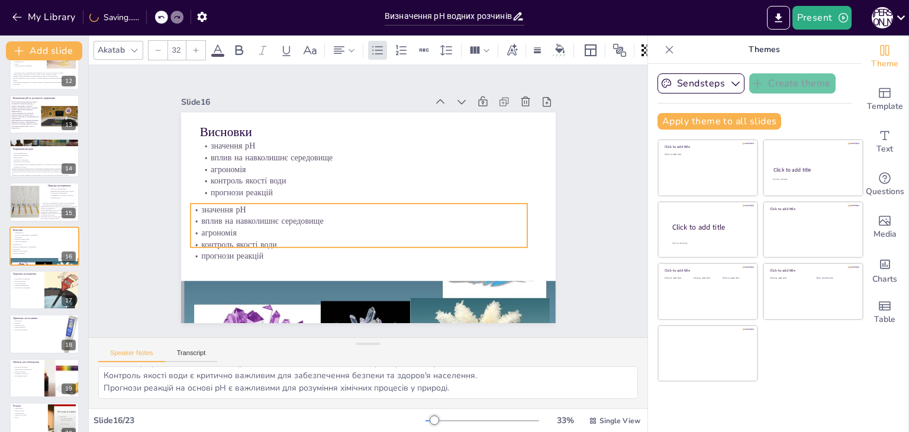
drag, startPoint x: 222, startPoint y: 153, endPoint x: 211, endPoint y: 214, distance: 62.6
click at [211, 214] on p "вплив на навколишнє середовище" at bounding box center [353, 217] width 324 height 115
click at [324, 220] on p "вплив на навколишнє середовище" at bounding box center [347, 194] width 47 height 337
click at [244, 220] on p "вплив на навколишнє середовище" at bounding box center [355, 219] width 332 height 82
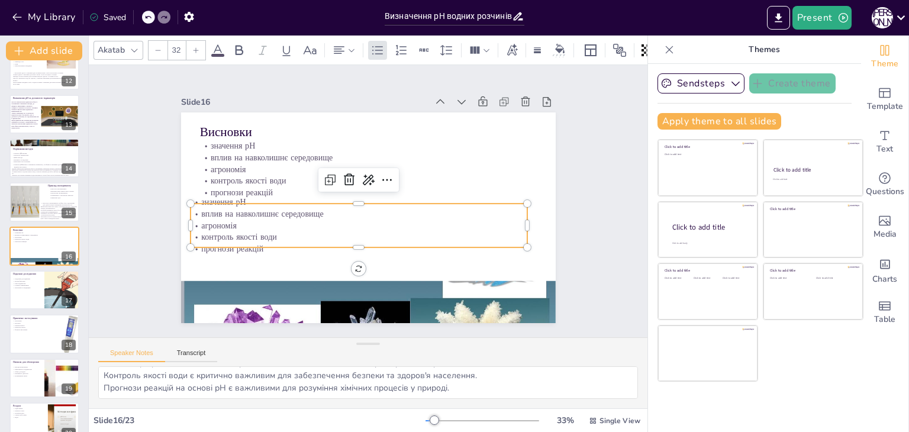
click at [244, 220] on p "агрономія" at bounding box center [352, 221] width 324 height 115
click at [260, 245] on div at bounding box center [353, 250] width 336 height 44
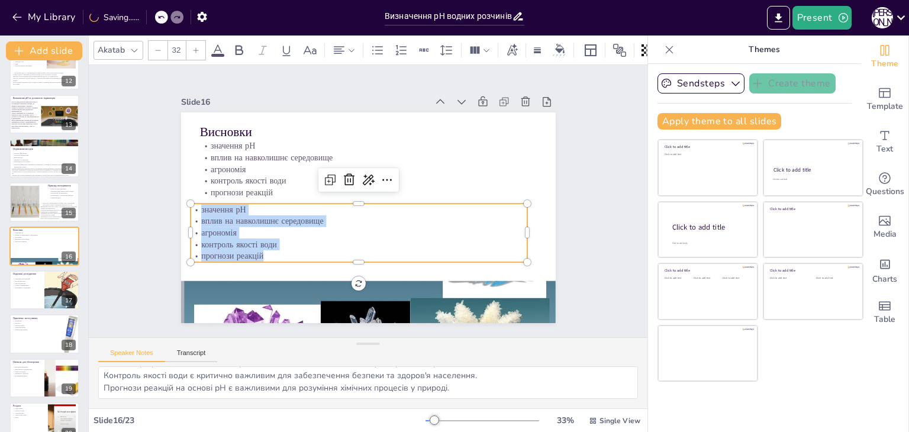
drag, startPoint x: 261, startPoint y: 254, endPoint x: 191, endPoint y: 198, distance: 89.7
click at [191, 198] on div "Висновки значення рН вплив на навколишнє середовище агрономія контроль якості в…" at bounding box center [366, 217] width 395 height 249
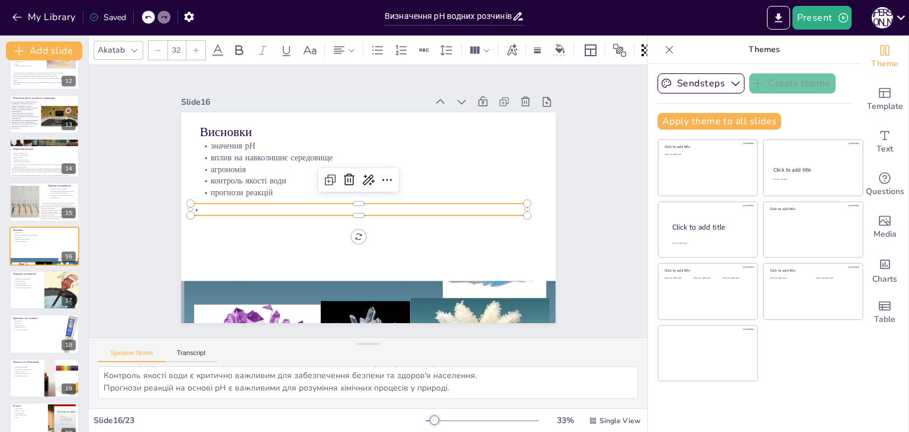
checkbox input "true"
type input "--"
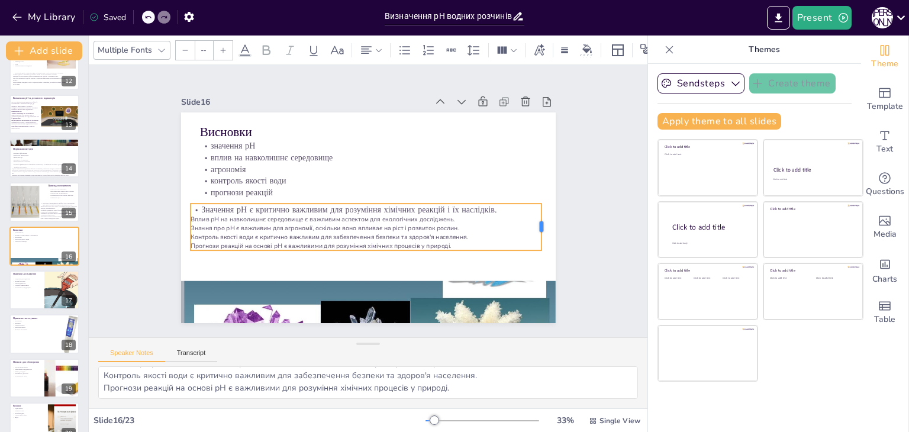
drag, startPoint x: 519, startPoint y: 221, endPoint x: 533, endPoint y: 221, distance: 14.2
click at [535, 222] on div at bounding box center [542, 245] width 14 height 47
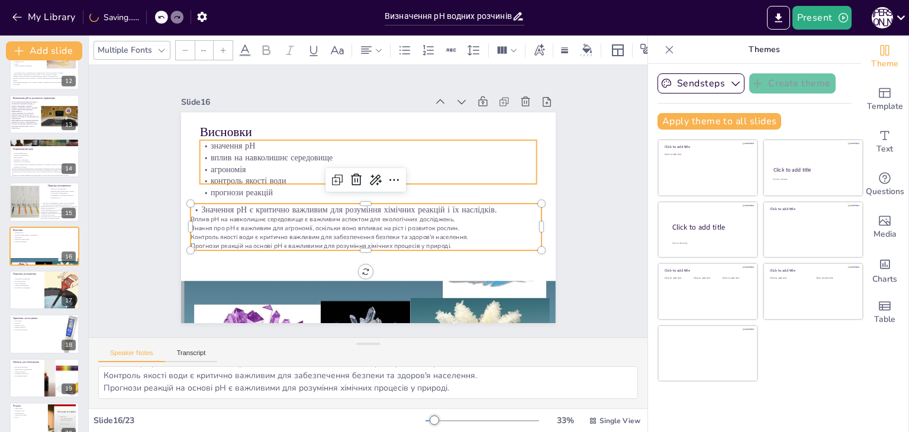
checkbox input "true"
type input "32"
click at [516, 185] on p "прогнози реакцій" at bounding box center [369, 192] width 337 height 47
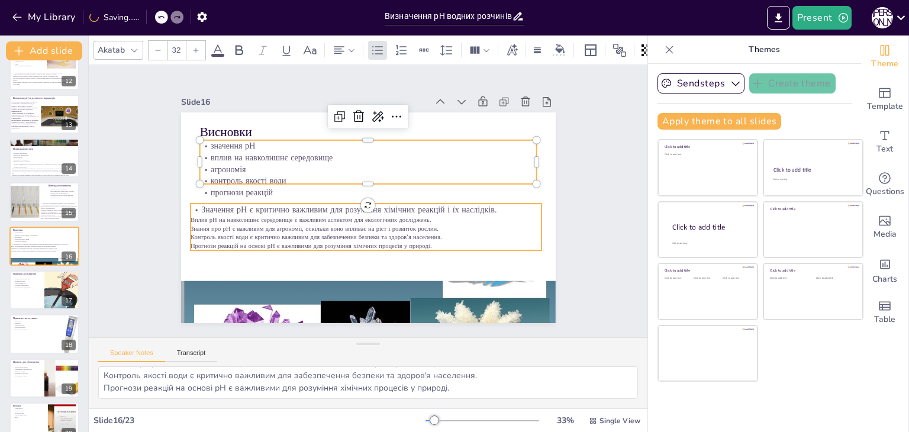
checkbox input "true"
type input "32"
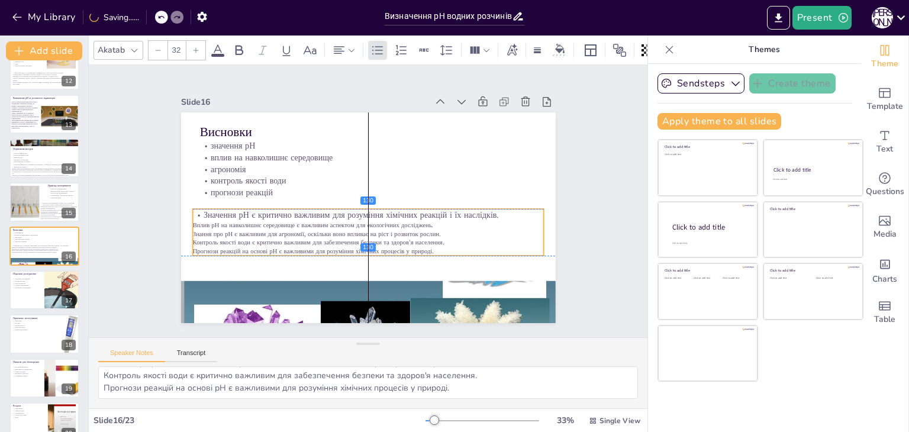
click at [391, 235] on p "Контроль якості води є критично важливим для забезпечення безпеки та здоров'я н…" at bounding box center [364, 243] width 350 height 46
click at [172, 49] on input "32" at bounding box center [176, 50] width 17 height 19
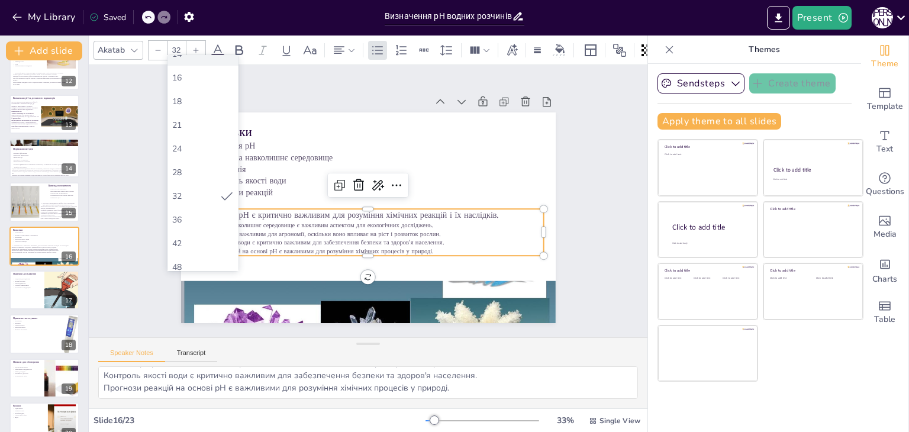
scroll to position [237, 0]
click at [202, 86] on div "36" at bounding box center [203, 90] width 62 height 11
checkbox input "true"
type input "36"
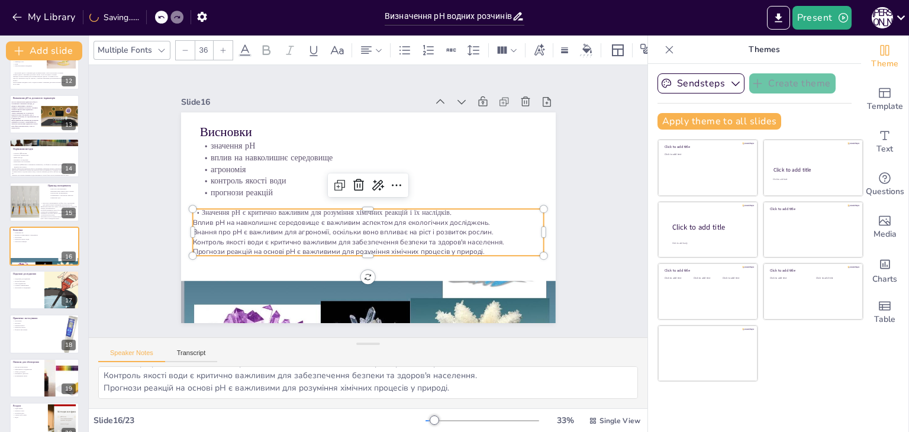
click at [435, 225] on p "Знання про рН є важливим для агрономії, оскільки воно впливає на ріст і розвито…" at bounding box center [364, 232] width 350 height 47
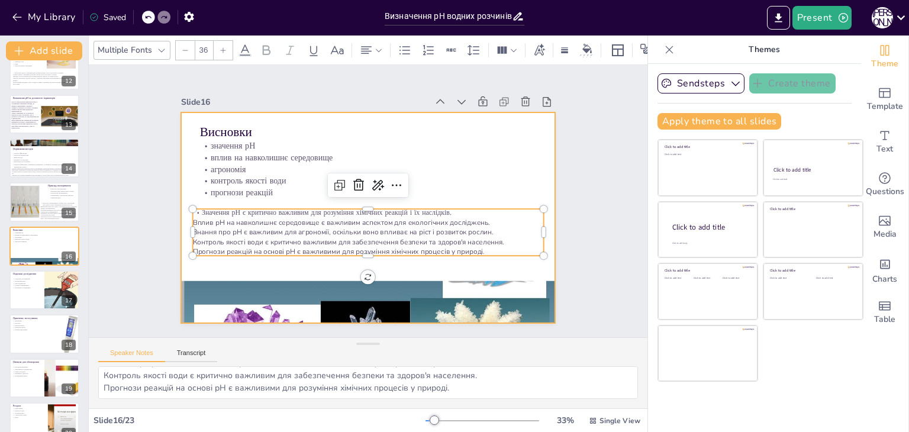
click at [291, 265] on div at bounding box center [366, 217] width 395 height 249
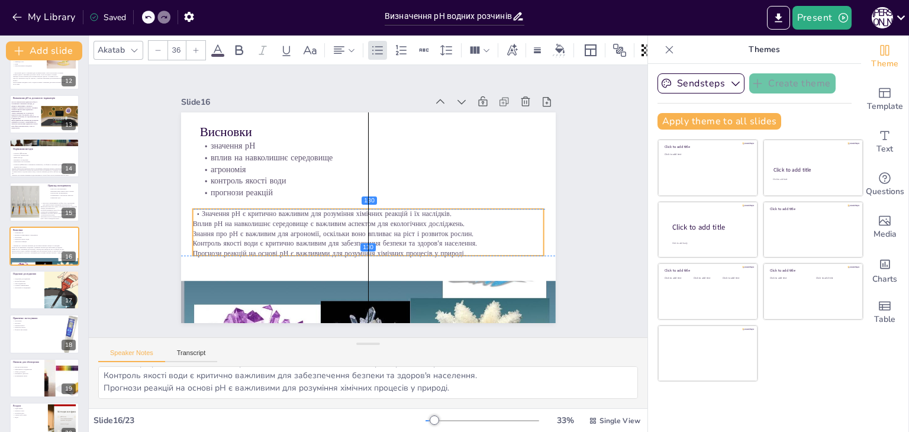
click at [243, 224] on div "Значення рН є критично важливим для розуміння хімічних реакцій і їх наслідків. …" at bounding box center [365, 234] width 354 height 86
click at [565, 157] on div "Slide 1 Go to [DOMAIN_NAME] and login with code Free4586281 Slide 2 Визначення …" at bounding box center [368, 201] width 464 height 289
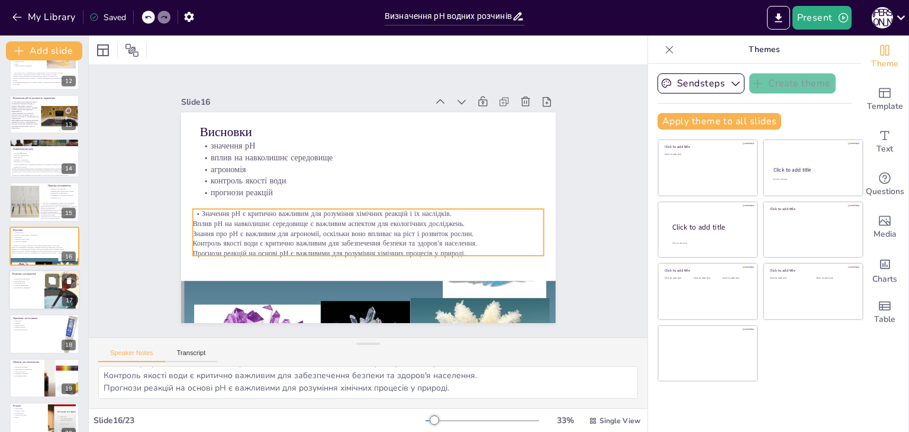
checkbox input "true"
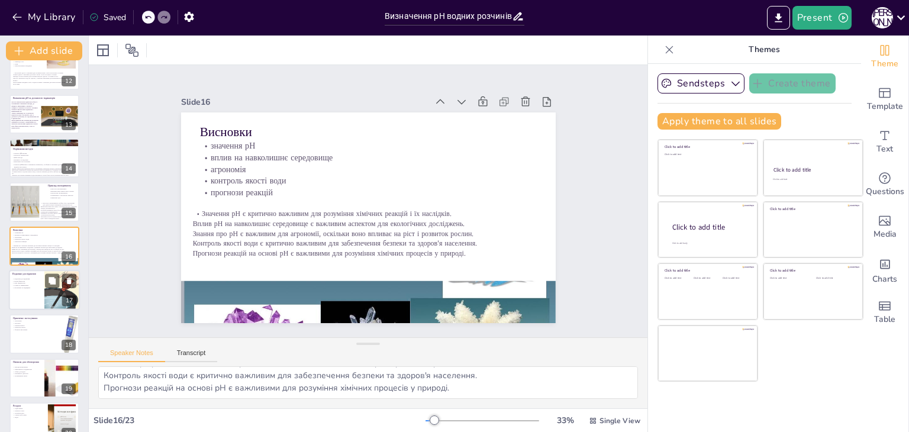
click at [31, 283] on p "нові індикатори" at bounding box center [26, 283] width 28 height 2
type textarea "Подальші дослідження в області рН можуть призвести до нових відкриттів і покращ…"
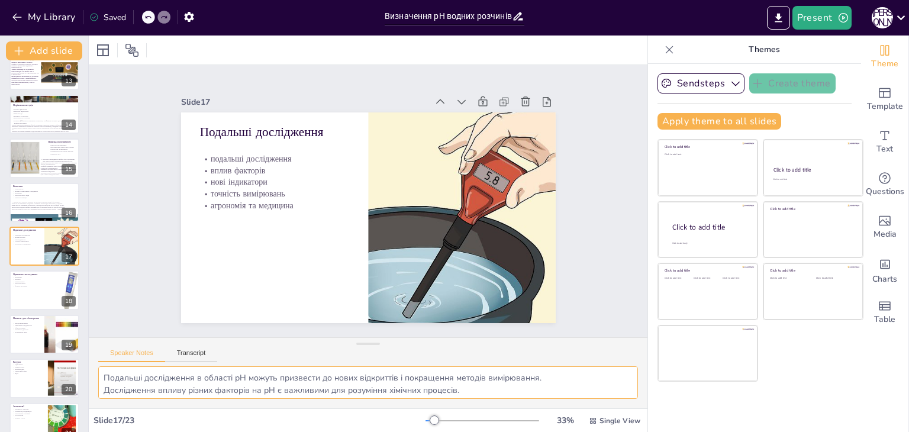
scroll to position [40, 0]
drag, startPoint x: 105, startPoint y: 376, endPoint x: 495, endPoint y: 405, distance: 391.6
click at [495, 405] on div "Подальші дослідження в області рН можуть призвести до нових відкриттів і покращ…" at bounding box center [368, 387] width 559 height 42
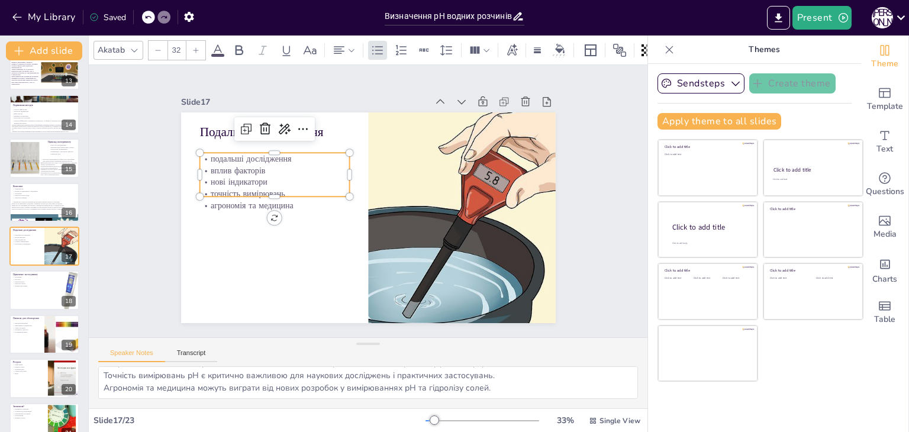
click at [253, 164] on p "вплив факторів" at bounding box center [282, 151] width 149 height 43
click at [246, 122] on icon at bounding box center [253, 116] width 15 height 15
checkbox input "true"
type input "32"
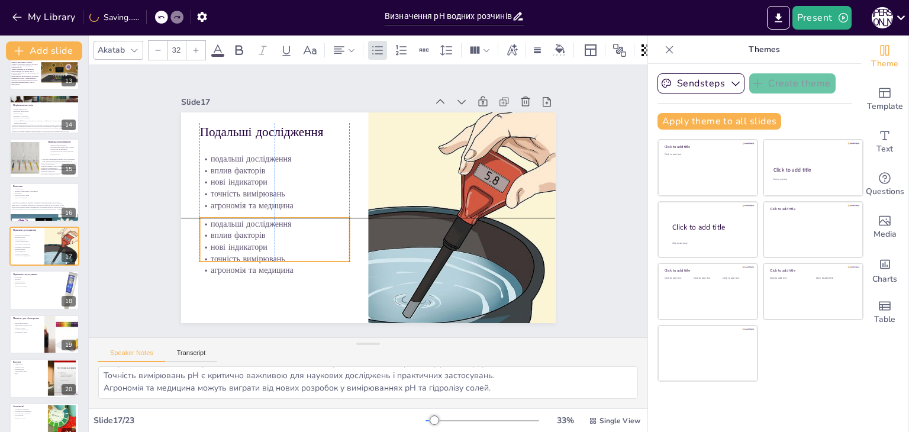
drag, startPoint x: 235, startPoint y: 173, endPoint x: 231, endPoint y: 237, distance: 64.0
click at [231, 237] on p "нові індикатори" at bounding box center [270, 236] width 150 height 27
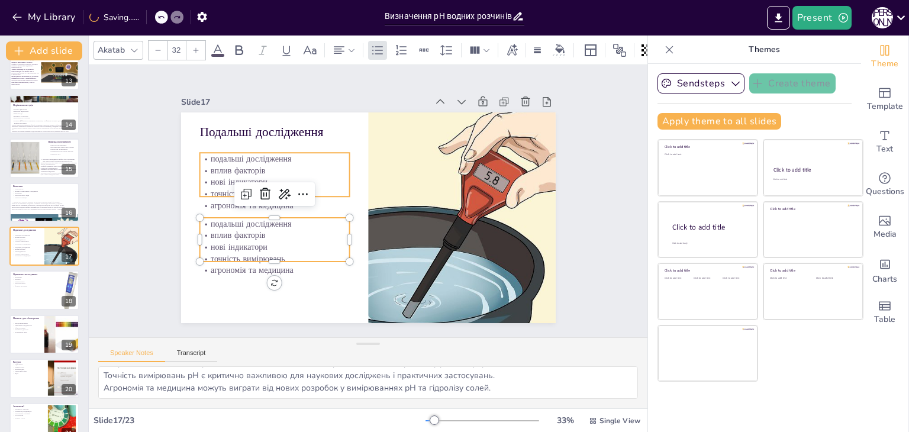
drag, startPoint x: 225, startPoint y: 183, endPoint x: 234, endPoint y: 169, distance: 15.9
click at [234, 169] on div "Подальші дослідження подальші дослідження вплив факторів нові індикатори точніс…" at bounding box center [366, 217] width 394 height 249
checkbox input "true"
type input "--"
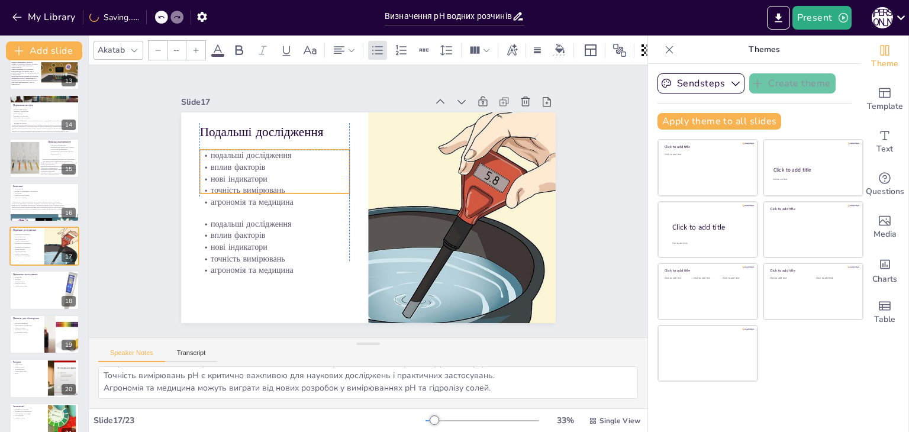
checkbox input "true"
type input "32"
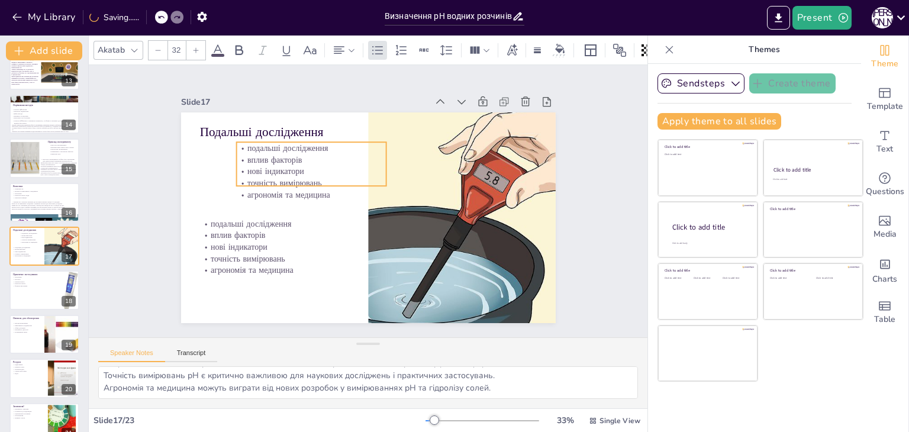
drag, startPoint x: 229, startPoint y: 169, endPoint x: 266, endPoint y: 158, distance: 38.2
click at [266, 158] on p "вплив факторів" at bounding box center [316, 153] width 150 height 27
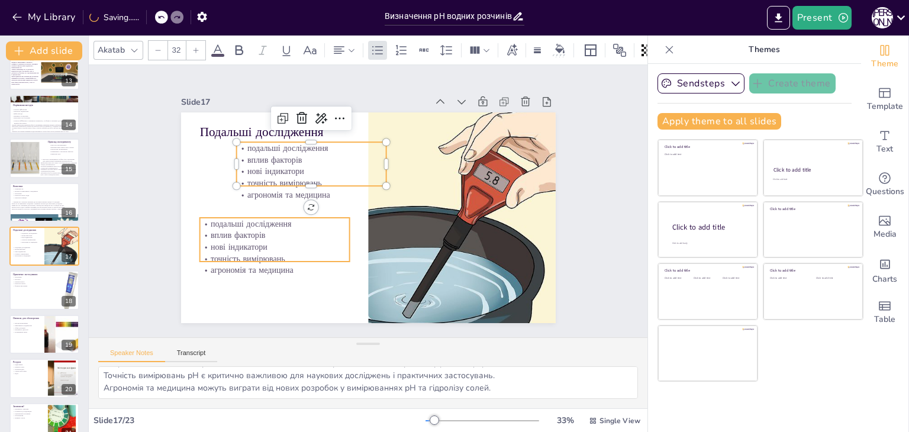
checkbox input "true"
type input "32"
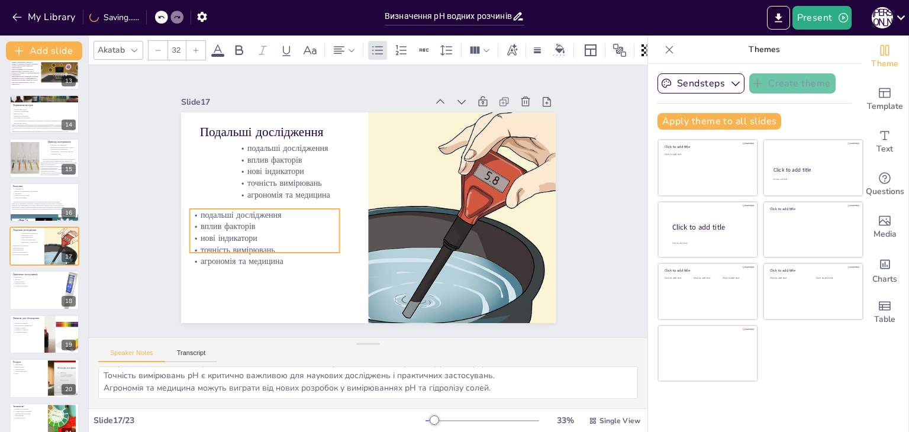
drag, startPoint x: 215, startPoint y: 246, endPoint x: 205, endPoint y: 237, distance: 13.4
click at [205, 237] on p "нові індикатори" at bounding box center [261, 227] width 150 height 27
click at [205, 234] on p "нові індикатори" at bounding box center [259, 215] width 149 height 43
click at [205, 234] on p "нові індикатори" at bounding box center [261, 227] width 150 height 27
click at [205, 234] on p "точність вимірювань" at bounding box center [257, 219] width 149 height 43
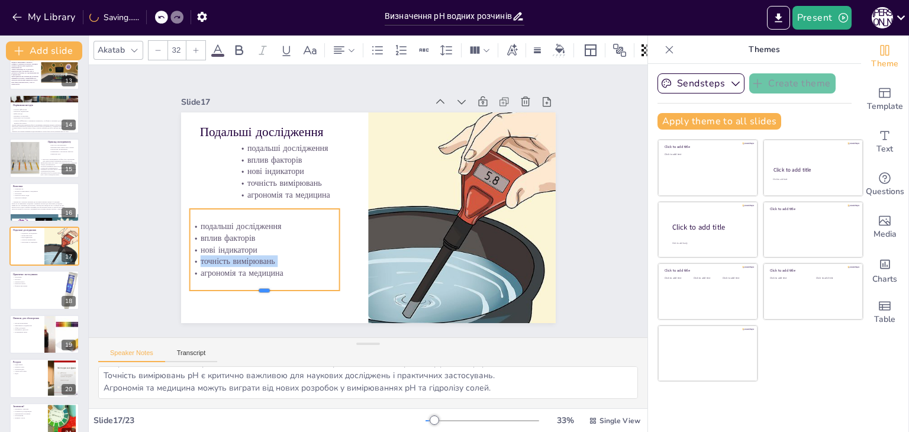
drag, startPoint x: 261, startPoint y: 250, endPoint x: 263, endPoint y: 288, distance: 37.9
click at [263, 288] on div at bounding box center [255, 283] width 150 height 25
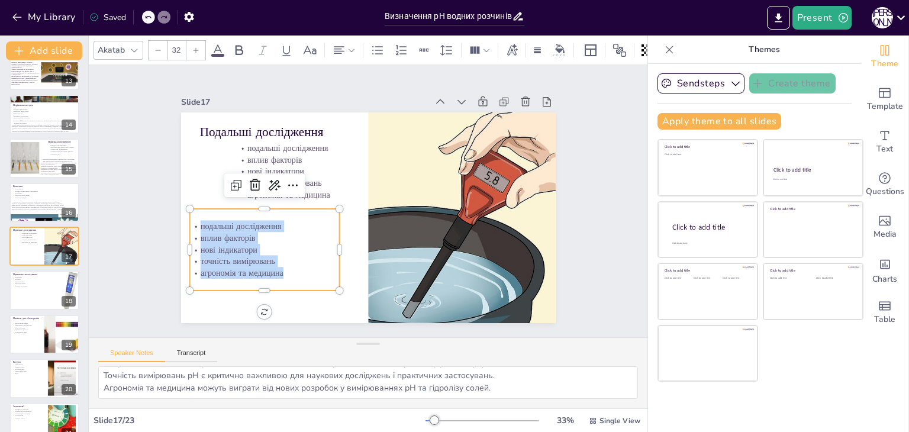
drag, startPoint x: 285, startPoint y: 267, endPoint x: 188, endPoint y: 213, distance: 110.7
click at [321, 175] on div "подальші дослідження вплив факторів нові індикатори точність вимірювань агроном…" at bounding box center [401, 92] width 161 height 166
checkbox input "true"
type input "--"
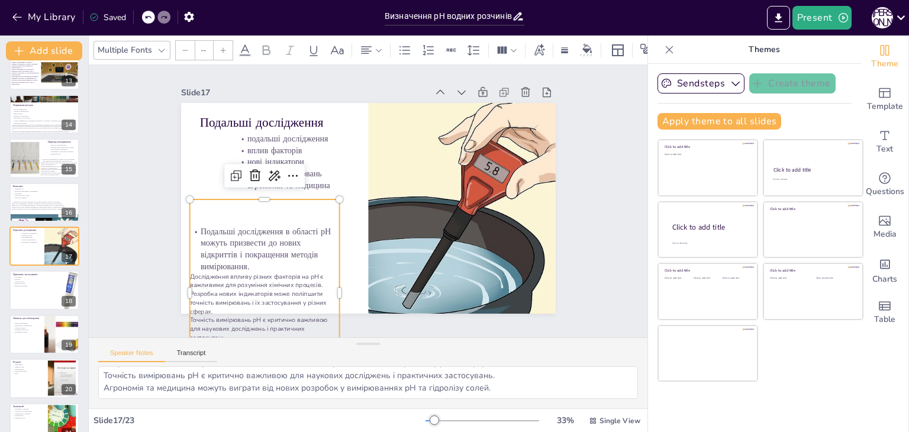
click at [259, 233] on div "Подальші дослідження в області рН можуть призвести до нових відкриттів і покращ…" at bounding box center [255, 281] width 169 height 201
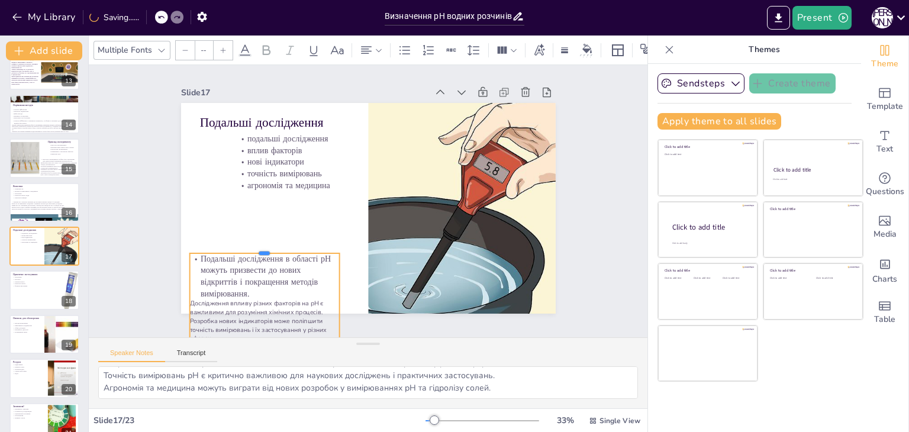
drag, startPoint x: 251, startPoint y: 194, endPoint x: 256, endPoint y: 248, distance: 54.1
click at [256, 248] on div "Подальші дослідження подальші дослідження вплив факторів нові індикатори точніс…" at bounding box center [367, 208] width 395 height 249
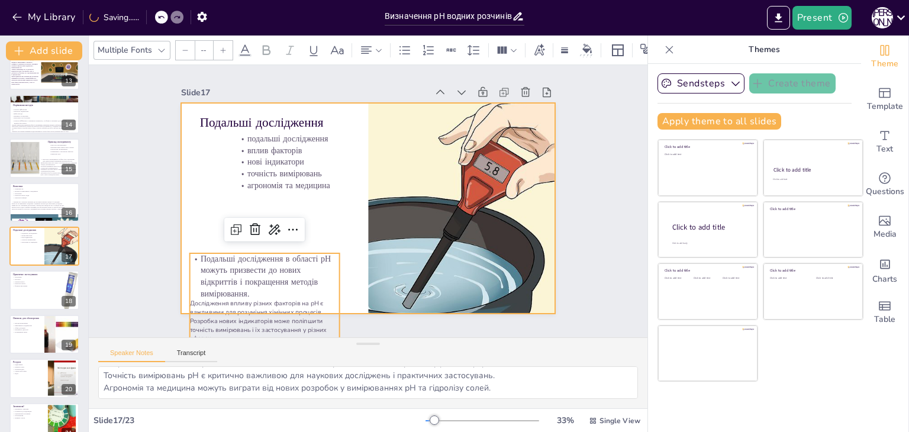
drag, startPoint x: 339, startPoint y: 207, endPoint x: 327, endPoint y: 216, distance: 15.2
click at [338, 207] on div at bounding box center [367, 208] width 395 height 249
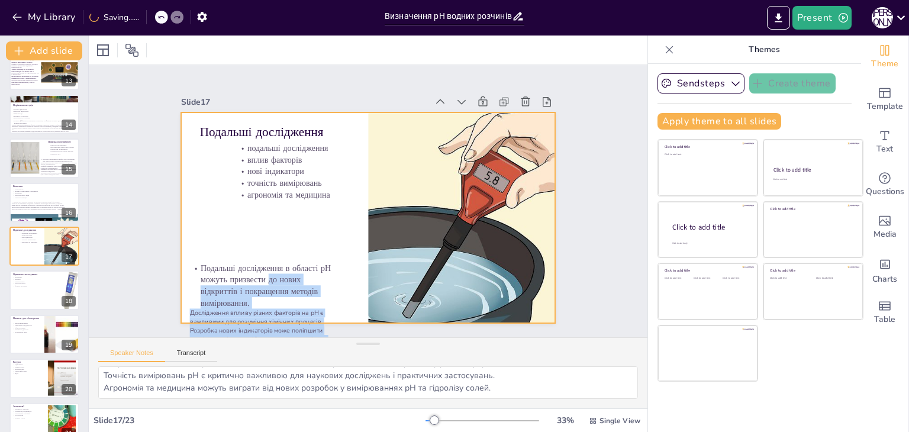
drag, startPoint x: 258, startPoint y: 280, endPoint x: 259, endPoint y: 231, distance: 48.5
click at [259, 231] on div "Подальші дослідження подальші дослідження вплив факторів нові індикатори точніс…" at bounding box center [368, 217] width 375 height 211
click at [353, 212] on div at bounding box center [368, 217] width 375 height 211
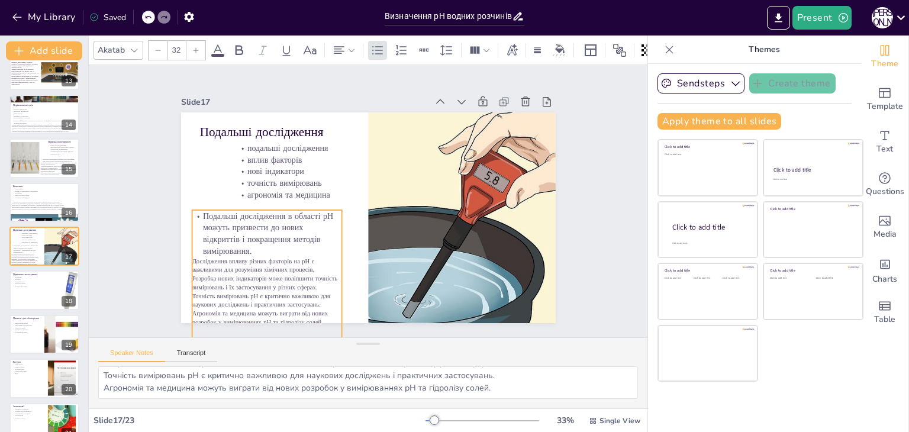
drag, startPoint x: 252, startPoint y: 269, endPoint x: 254, endPoint y: 216, distance: 52.7
click at [254, 216] on p "Подальші дослідження в області рН можуть призвести до нових відкриттів і покращ…" at bounding box center [264, 223] width 154 height 62
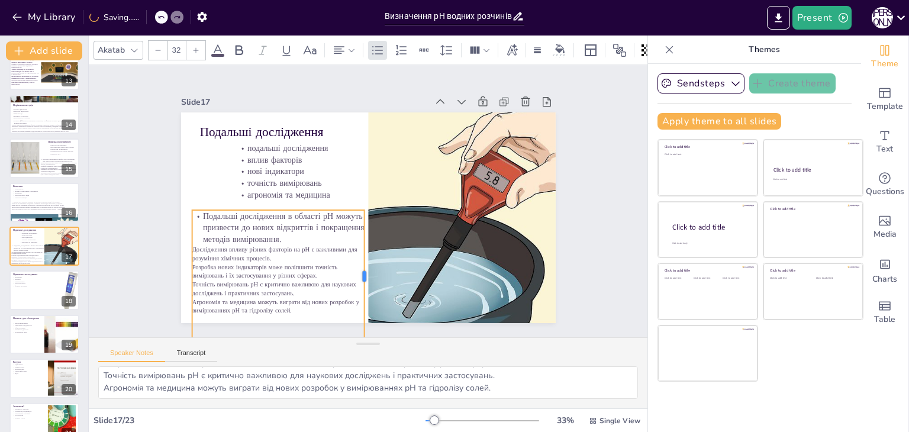
drag, startPoint x: 332, startPoint y: 273, endPoint x: 354, endPoint y: 266, distance: 23.6
click at [354, 266] on div "Подальші дослідження подальші дослідження вплив факторів нові індикатори точніс…" at bounding box center [366, 217] width 395 height 249
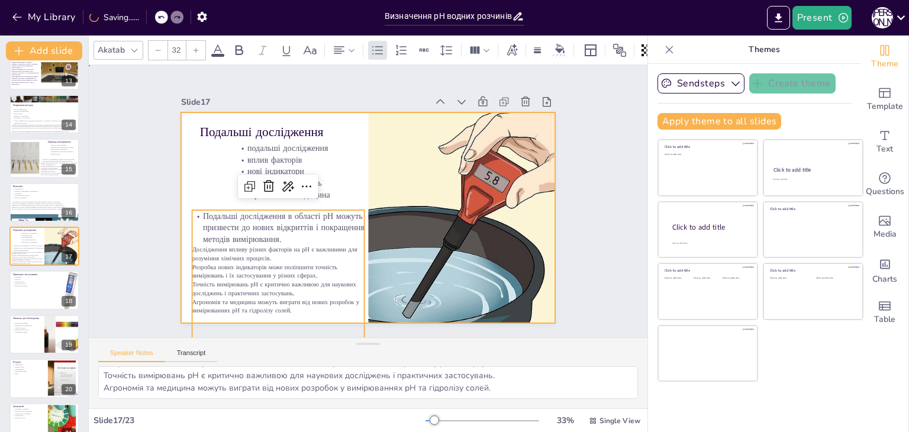
click at [200, 162] on div at bounding box center [366, 217] width 395 height 249
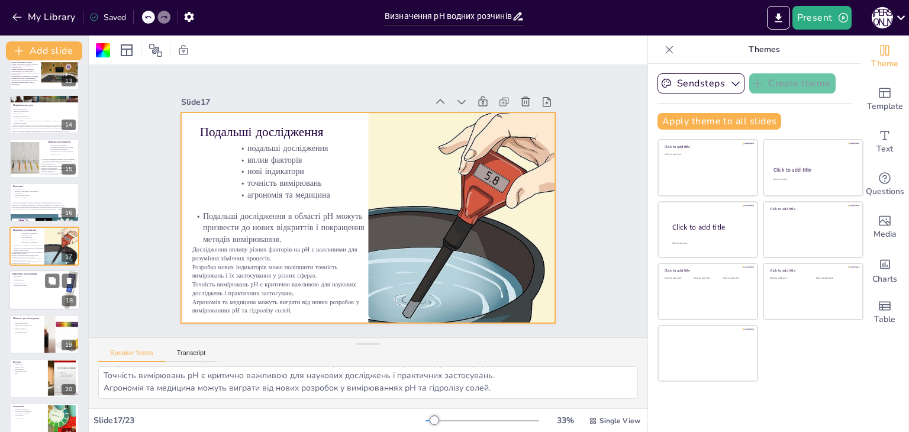
checkbox input "true"
click at [23, 282] on p "контроль якості" at bounding box center [36, 283] width 46 height 2
type textarea "Агрономія є однією з галузей, де знання про рН є критично важливими для успішно…"
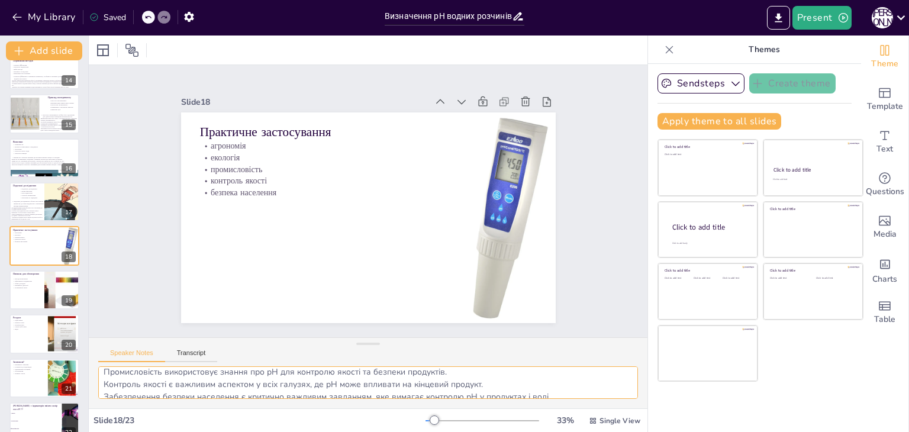
scroll to position [40, 0]
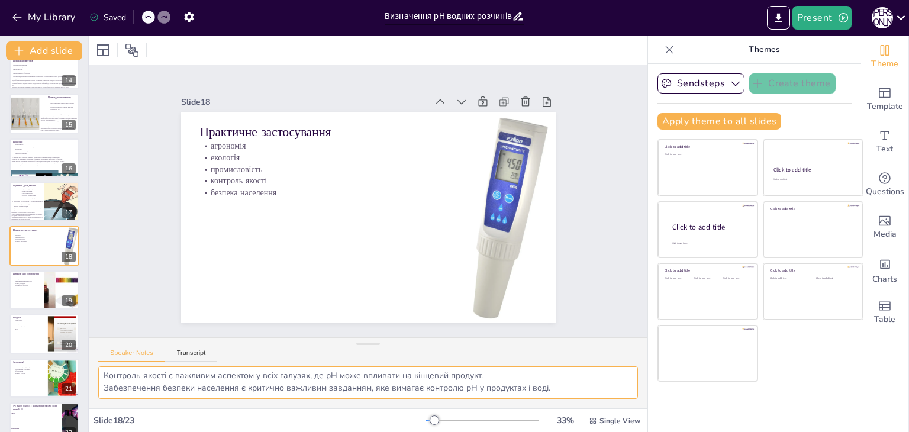
drag, startPoint x: 104, startPoint y: 378, endPoint x: 617, endPoint y: 392, distance: 513.2
click at [624, 393] on textarea "Агрономія є однією з галузей, де знання про рН є критично важливими для успішно…" at bounding box center [368, 382] width 540 height 33
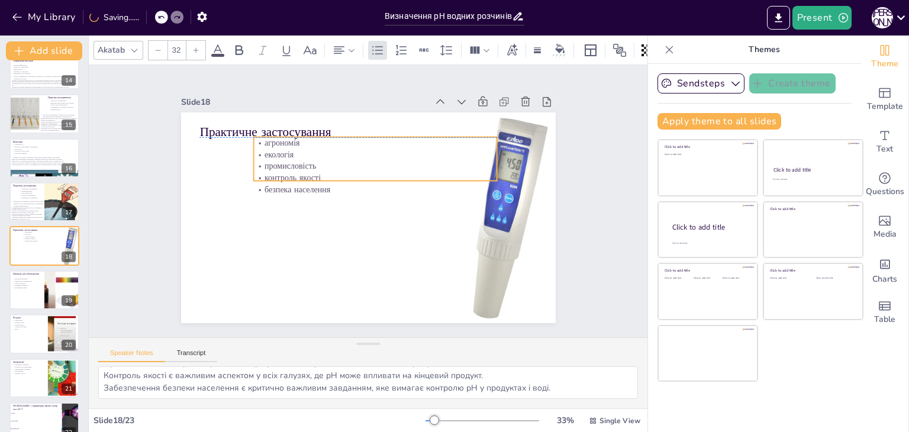
drag, startPoint x: 208, startPoint y: 163, endPoint x: 262, endPoint y: 164, distance: 53.8
click at [262, 164] on p "промисловість" at bounding box center [374, 166] width 243 height 12
click at [354, 107] on icon at bounding box center [358, 111] width 8 height 8
checkbox input "true"
type input "32"
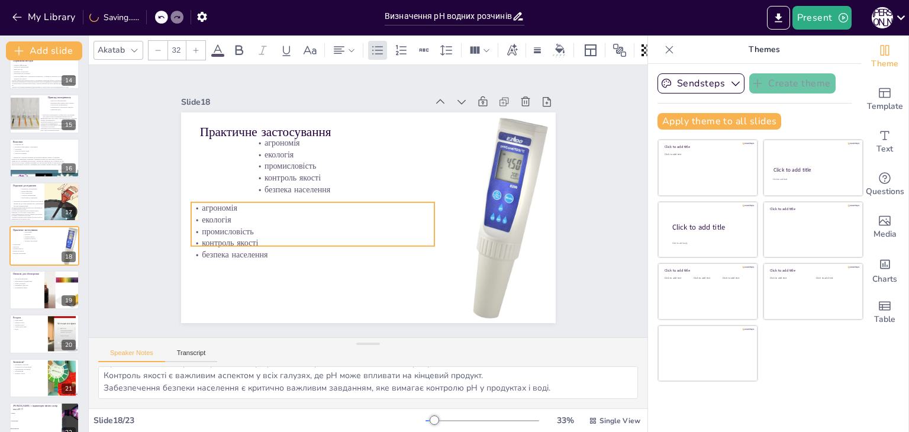
drag, startPoint x: 300, startPoint y: 154, endPoint x: 235, endPoint y: 218, distance: 90.4
click at [235, 218] on p "екологія" at bounding box center [310, 213] width 243 height 37
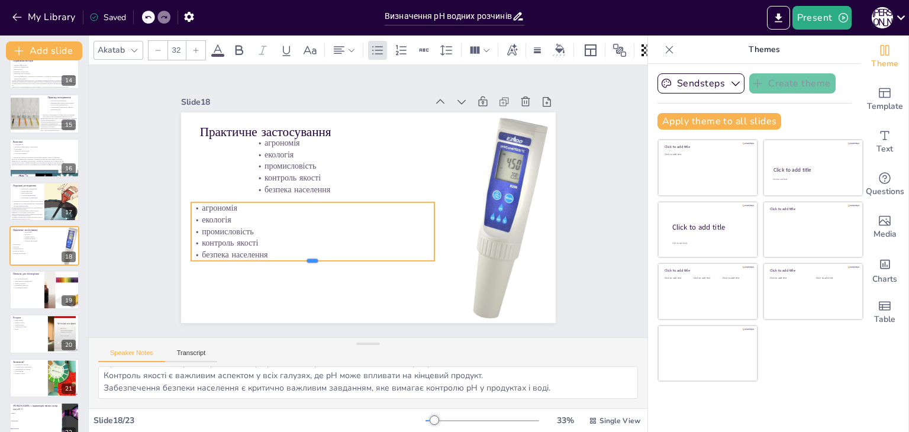
drag, startPoint x: 302, startPoint y: 243, endPoint x: 302, endPoint y: 252, distance: 8.9
click at [302, 252] on div "Практичне застосування агрономія екологія промисловість контроль якості безпека…" at bounding box center [366, 217] width 395 height 249
click at [243, 240] on p "контроль якості" at bounding box center [312, 243] width 243 height 12
click at [241, 238] on p "контроль якості" at bounding box center [312, 243] width 243 height 12
click at [232, 240] on p "контроль якості" at bounding box center [308, 236] width 243 height 37
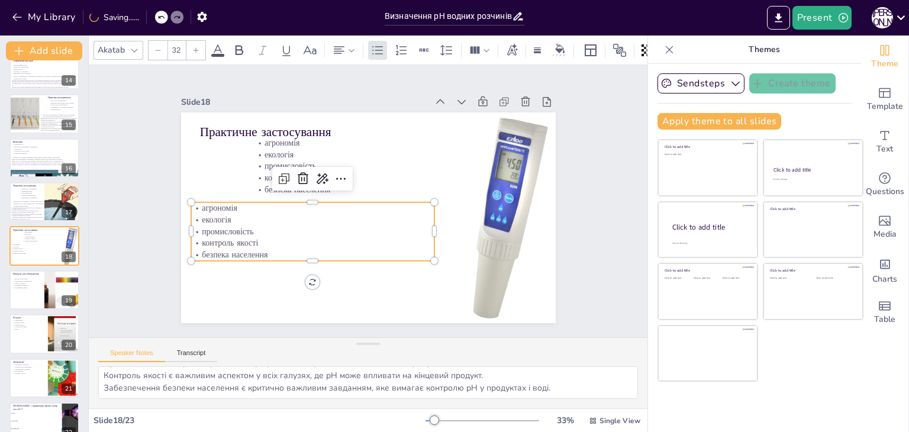
click at [232, 240] on p "контроль якості" at bounding box center [312, 243] width 243 height 12
click at [236, 240] on p "контроль якості" at bounding box center [308, 236] width 243 height 37
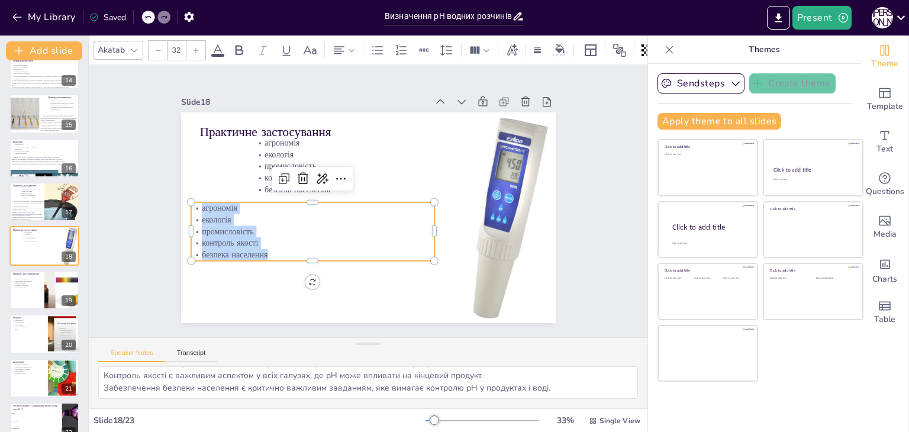
drag, startPoint x: 260, startPoint y: 251, endPoint x: 192, endPoint y: 199, distance: 86.2
click at [192, 202] on div "агрономія екологія промисловість контроль якості безпека населення" at bounding box center [312, 231] width 243 height 58
checkbox input "true"
type input "--"
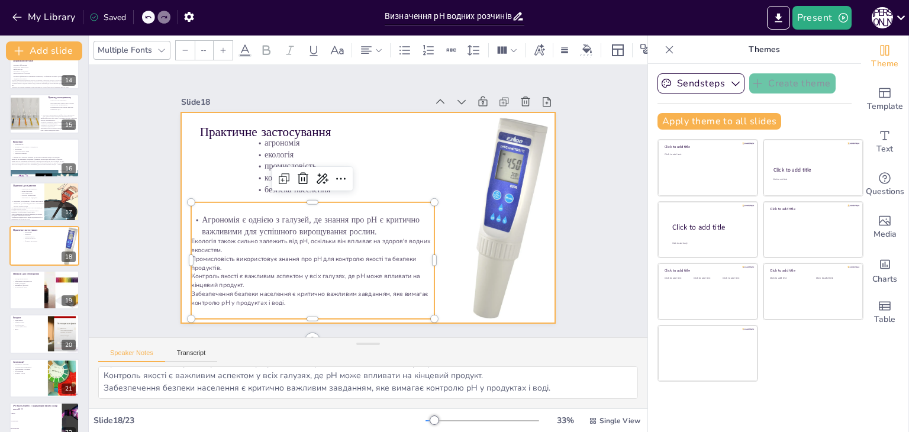
click at [194, 166] on div at bounding box center [368, 217] width 375 height 211
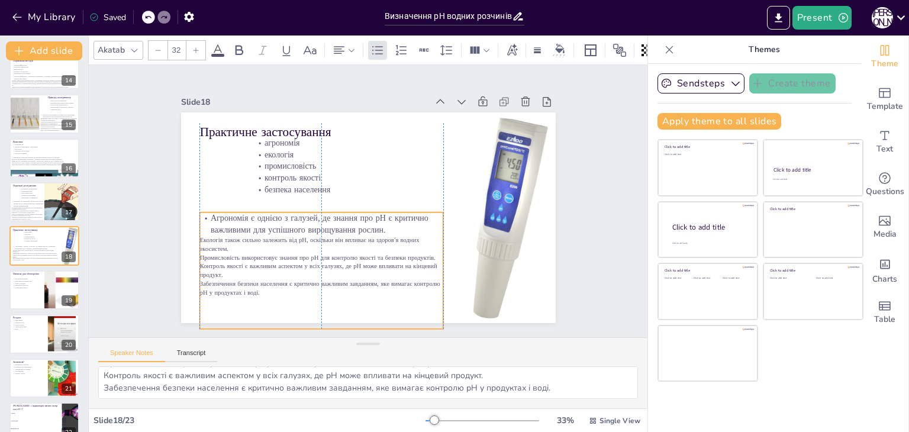
drag, startPoint x: 243, startPoint y: 227, endPoint x: 248, endPoint y: 237, distance: 11.1
click at [284, 183] on p "Екологія також сильно залежить від рН, оскільки він впливає на здоров'я водних …" at bounding box center [405, 148] width 242 height 67
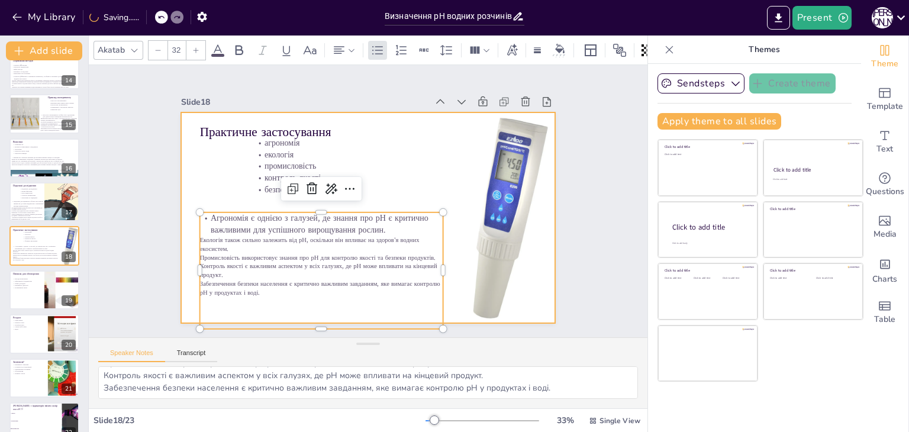
click at [201, 185] on div at bounding box center [366, 217] width 395 height 249
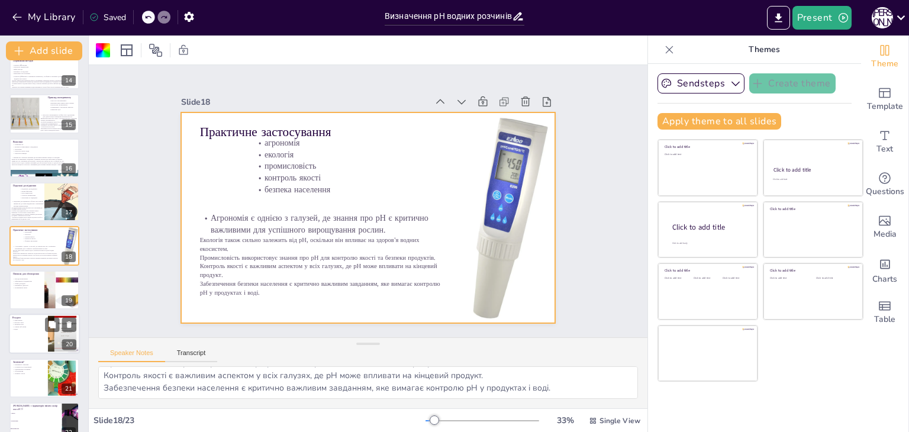
checkbox input "true"
click at [21, 286] on div "методи визначення ефективність індикаторів обмін досвідом важливість дискусії р…" at bounding box center [27, 283] width 28 height 11
type textarea "Обговорення різних методів визначення рН може допомогти розширити наше розумінн…"
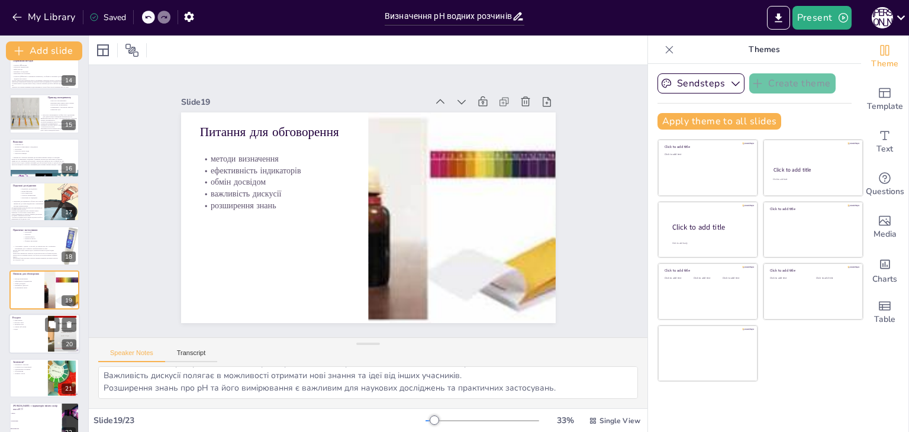
scroll to position [635, 0]
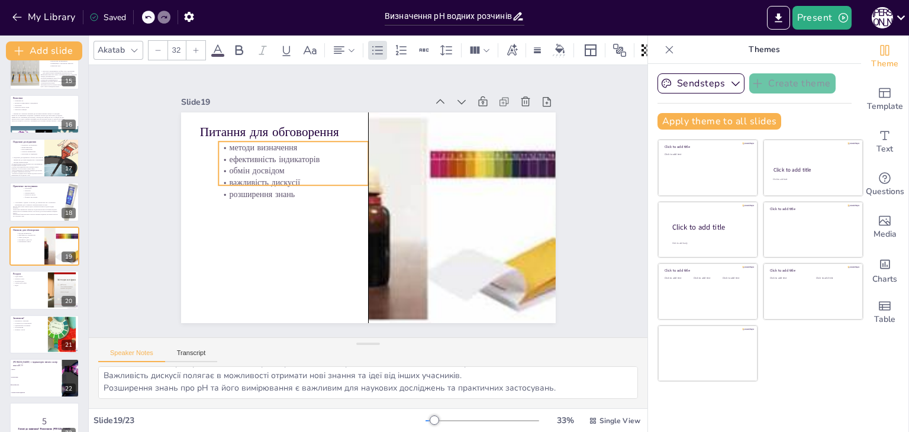
drag, startPoint x: 224, startPoint y: 163, endPoint x: 246, endPoint y: 151, distance: 25.1
click at [246, 153] on p "ефективність індикаторів" at bounding box center [293, 159] width 150 height 12
click at [257, 111] on icon at bounding box center [264, 118] width 14 height 14
checkbox input "true"
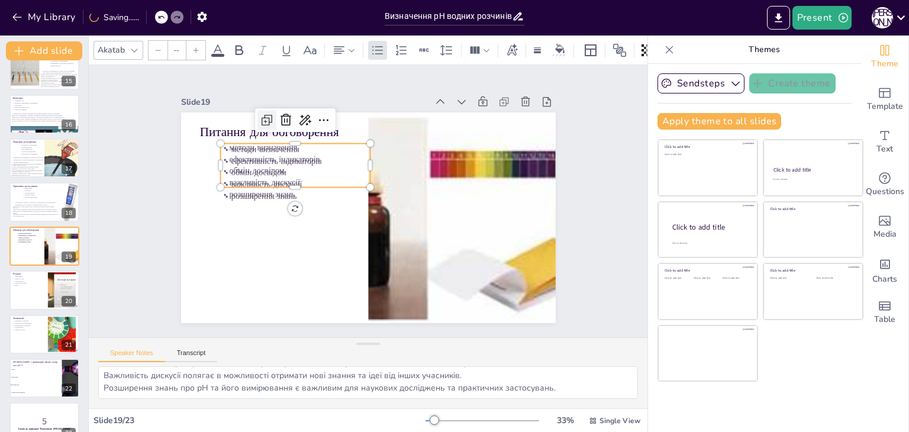
type input "32"
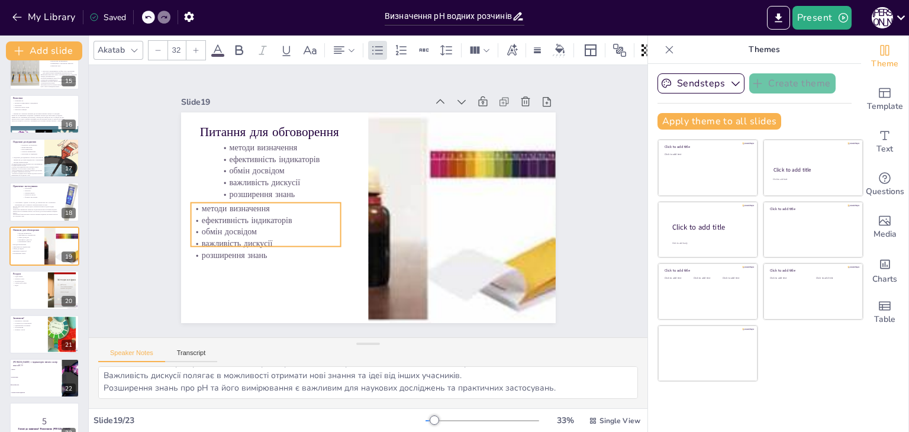
drag, startPoint x: 260, startPoint y: 157, endPoint x: 230, endPoint y: 216, distance: 66.2
click at [230, 216] on p "ефективність індикаторів" at bounding box center [264, 209] width 150 height 27
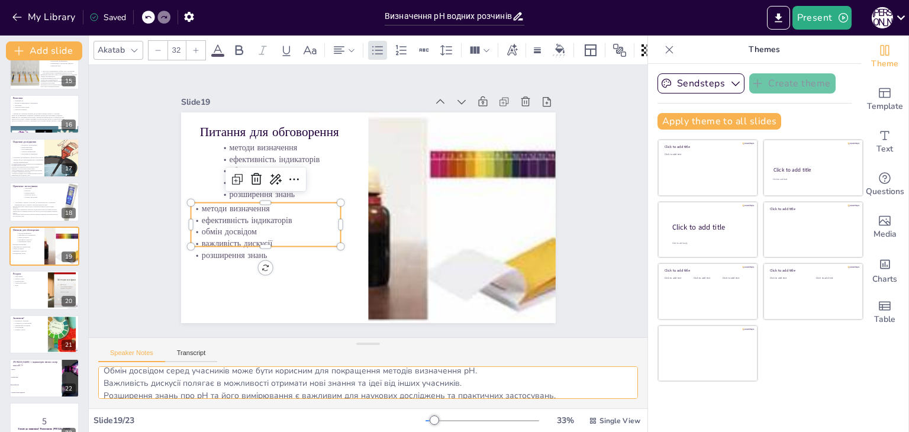
scroll to position [40, 0]
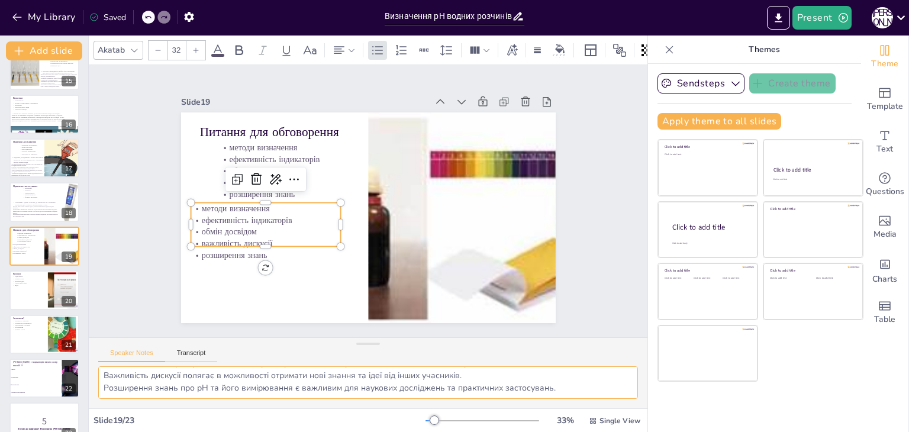
drag, startPoint x: 103, startPoint y: 375, endPoint x: 747, endPoint y: 408, distance: 645.2
click at [747, 408] on div "Document fonts Akatab Recently used Mulish Popular fonts Lato Montserrat Open S…" at bounding box center [454, 234] width 909 height 396
click at [241, 229] on p "обмін досвідом" at bounding box center [266, 231] width 150 height 12
drag, startPoint x: 258, startPoint y: 240, endPoint x: 259, endPoint y: 252, distance: 12.5
click at [259, 252] on div "Питання для обговорення методи визначення ефективність індикаторів обмін досвід…" at bounding box center [366, 217] width 395 height 249
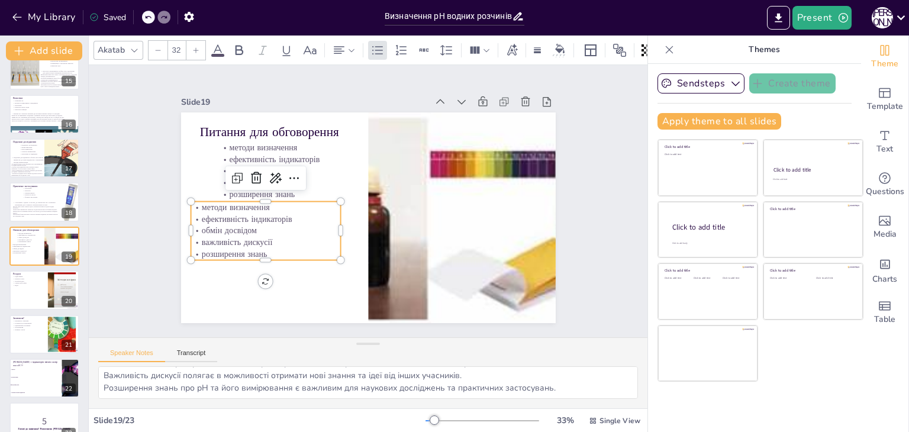
click at [238, 222] on p "обмін досвідом" at bounding box center [261, 209] width 149 height 43
click at [238, 218] on p "важливість дискусії" at bounding box center [264, 163] width 119 height 109
click at [238, 236] on p "важливість дискусії" at bounding box center [259, 220] width 149 height 43
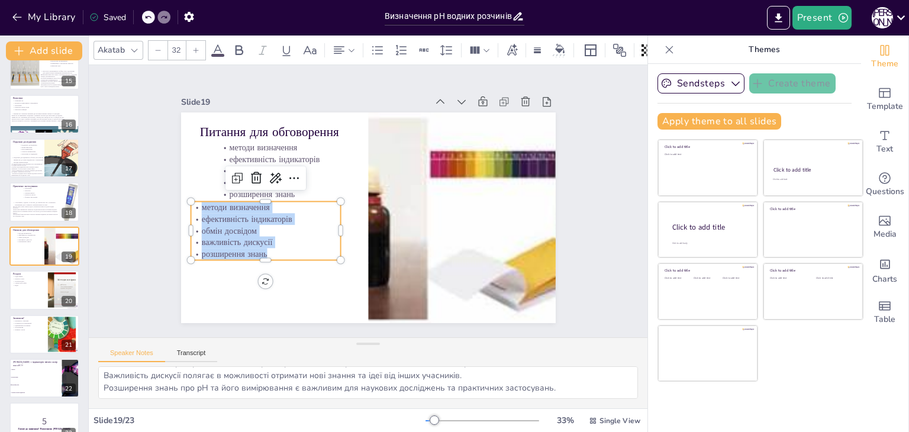
drag, startPoint x: 264, startPoint y: 251, endPoint x: 192, endPoint y: 193, distance: 92.5
click at [192, 193] on div "Питання для обговорення методи визначення ефективність індикаторів обмін досвід…" at bounding box center [368, 217] width 375 height 211
checkbox input "true"
type input "--"
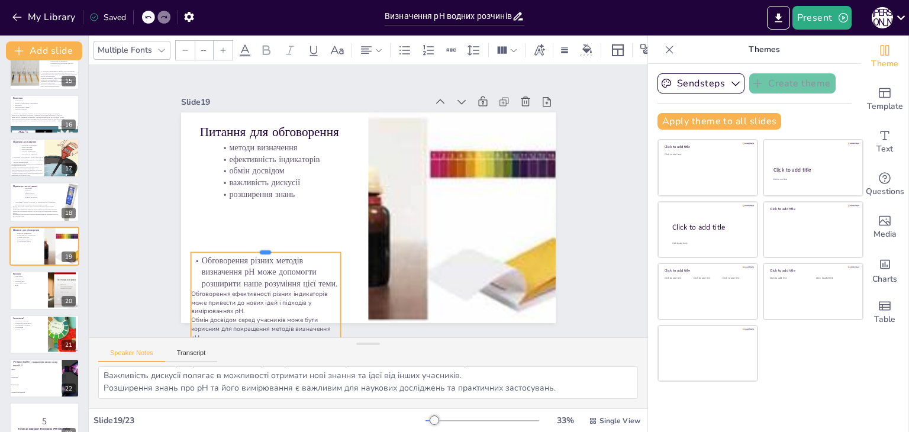
drag, startPoint x: 258, startPoint y: 192, endPoint x: 258, endPoint y: 243, distance: 50.9
click at [258, 243] on div at bounding box center [258, 225] width 149 height 40
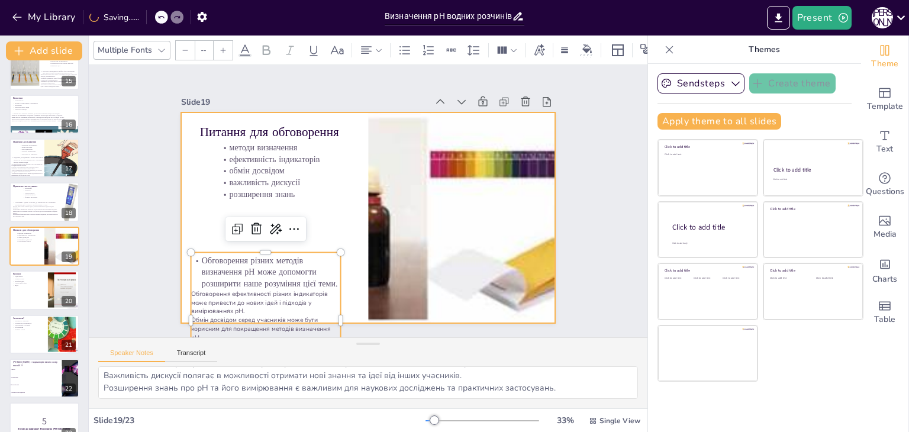
click at [317, 215] on div at bounding box center [366, 217] width 395 height 249
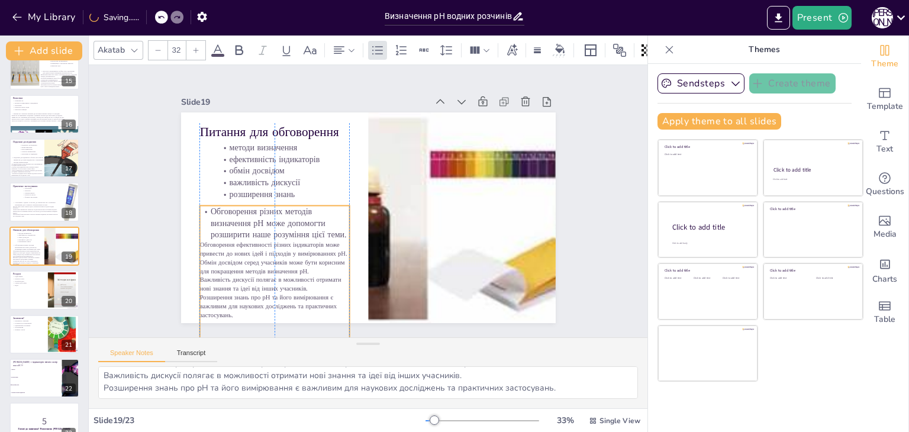
drag, startPoint x: 270, startPoint y: 279, endPoint x: 279, endPoint y: 233, distance: 47.7
click at [279, 195] on p "Обговорення різних методів визначення рН може допомогти розширити наше розумінн…" at bounding box center [318, 118] width 79 height 153
drag, startPoint x: 190, startPoint y: 271, endPoint x: 182, endPoint y: 271, distance: 8.3
click at [182, 271] on div at bounding box center [186, 273] width 9 height 135
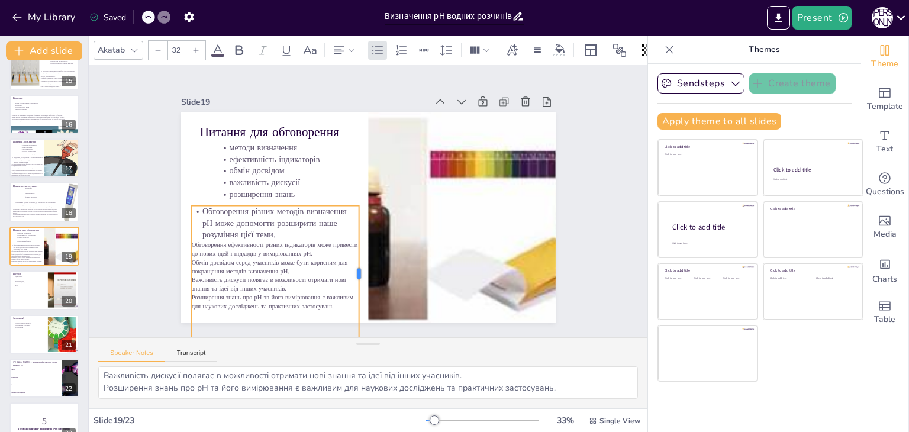
drag, startPoint x: 341, startPoint y: 266, endPoint x: 350, endPoint y: 262, distance: 10.3
click at [350, 262] on div at bounding box center [356, 273] width 24 height 136
click at [150, 228] on div "Slide 1 Go to [DOMAIN_NAME] and login with code Free4586281 Slide 2 Визначення …" at bounding box center [368, 201] width 464 height 289
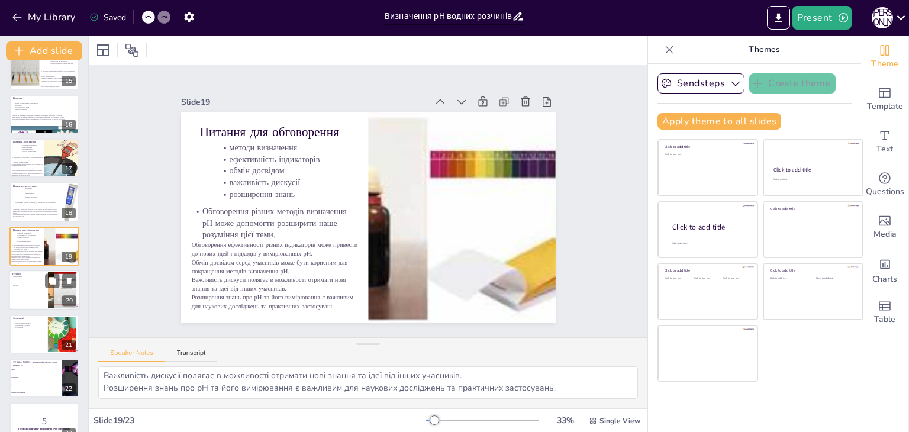
checkbox input "true"
click at [28, 289] on div at bounding box center [44, 290] width 71 height 40
type textarea "Підручники є важливими ресурсами для вивчення основ рН та гідролізу солей. Наук…"
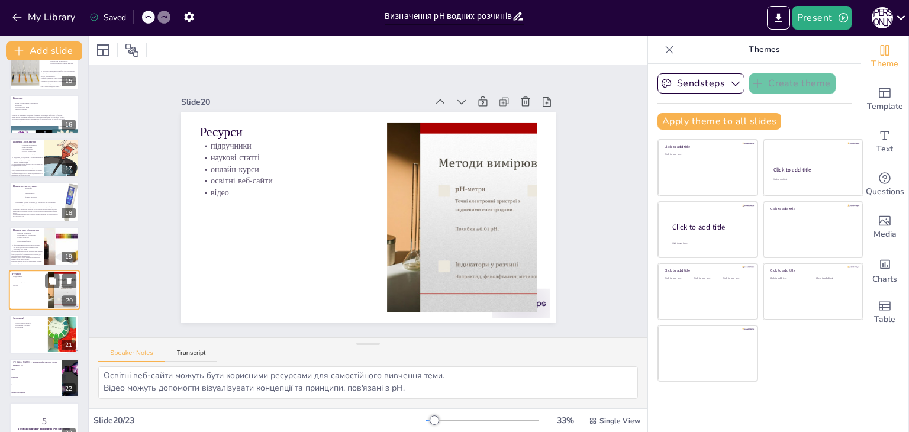
scroll to position [654, 0]
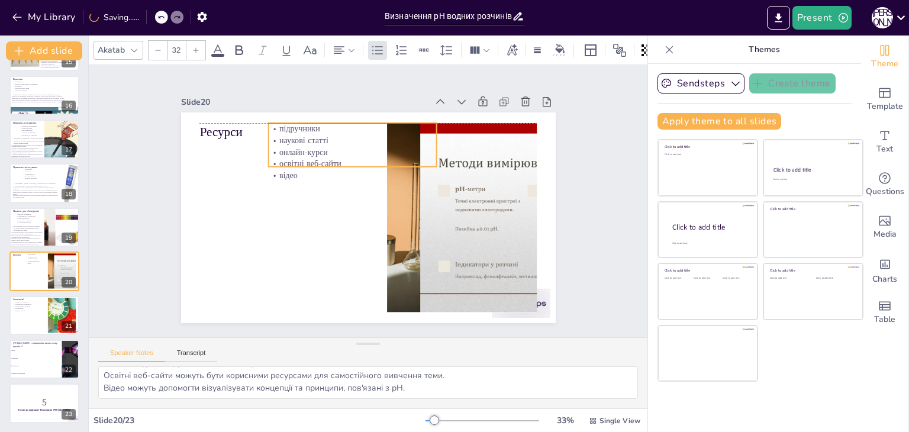
drag, startPoint x: 244, startPoint y: 151, endPoint x: 312, endPoint y: 134, distance: 70.7
click at [312, 134] on p "наукові статті" at bounding box center [352, 140] width 169 height 12
click at [368, 102] on div at bounding box center [381, 91] width 26 height 26
checkbox input "true"
type input "32"
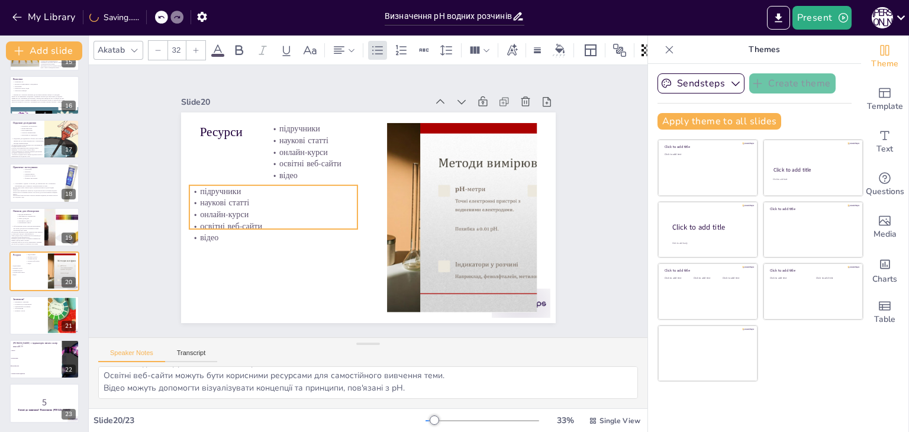
drag, startPoint x: 291, startPoint y: 147, endPoint x: 210, endPoint y: 208, distance: 101.1
click at [210, 208] on p "онлайн-курси" at bounding box center [272, 204] width 169 height 29
click at [269, 223] on p "освітні веб-сайти" at bounding box center [271, 215] width 169 height 29
drag, startPoint x: 261, startPoint y: 225, endPoint x: 265, endPoint y: 240, distance: 14.8
click at [265, 244] on div at bounding box center [273, 248] width 169 height 9
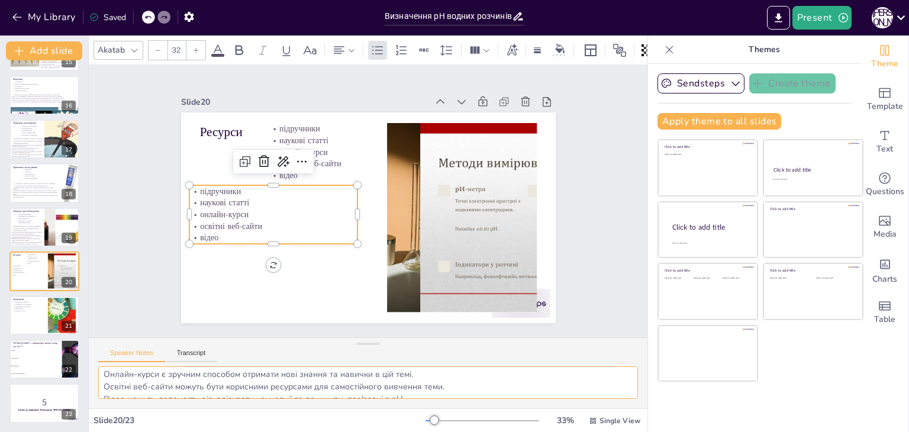
scroll to position [40, 0]
drag, startPoint x: 104, startPoint y: 380, endPoint x: 451, endPoint y: 404, distance: 348.1
click at [451, 404] on div "Підручники є важливими ресурсами для вивчення основ рН та гідролізу солей. Наук…" at bounding box center [368, 387] width 559 height 42
click at [214, 220] on p "освітні веб-сайти" at bounding box center [273, 226] width 169 height 12
click at [214, 216] on p "освітні веб-сайти" at bounding box center [269, 206] width 167 height 46
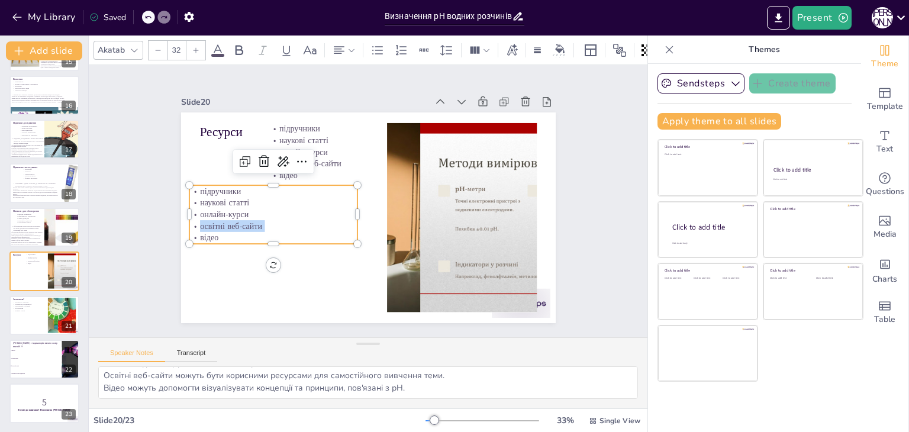
click at [214, 216] on p "освітні веб-сайти" at bounding box center [271, 215] width 169 height 29
drag, startPoint x: 218, startPoint y: 234, endPoint x: 191, endPoint y: 186, distance: 55.3
click at [191, 186] on div "підручники наукові статті онлайн-курси освітні веб-сайти відео" at bounding box center [273, 205] width 174 height 76
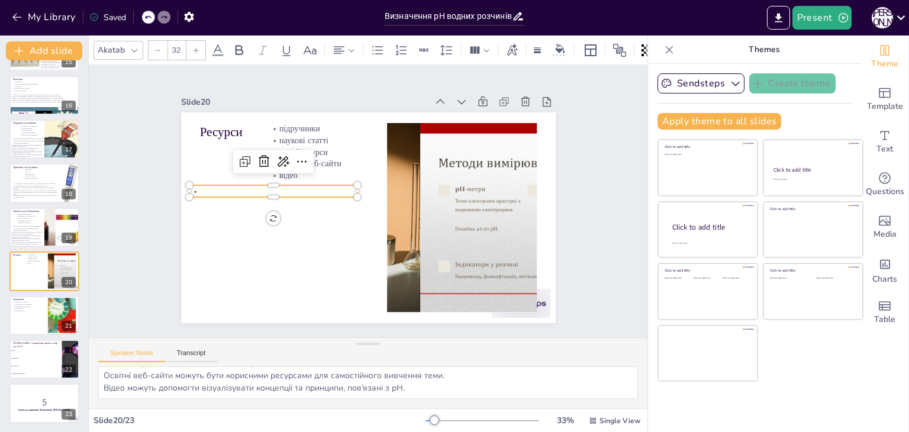
checkbox input "true"
type input "--"
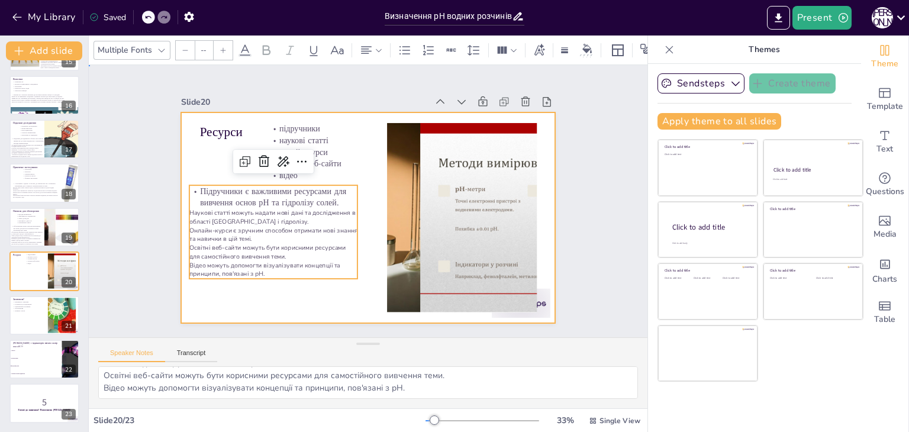
click at [332, 287] on div at bounding box center [366, 217] width 395 height 249
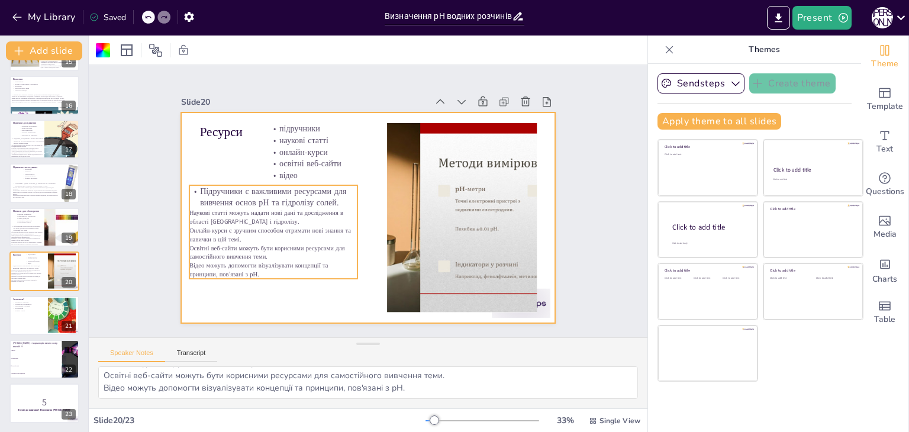
click at [285, 226] on p "Онлайн-курси є зручним способом отримати нові знання та навички в цій темі." at bounding box center [273, 235] width 169 height 18
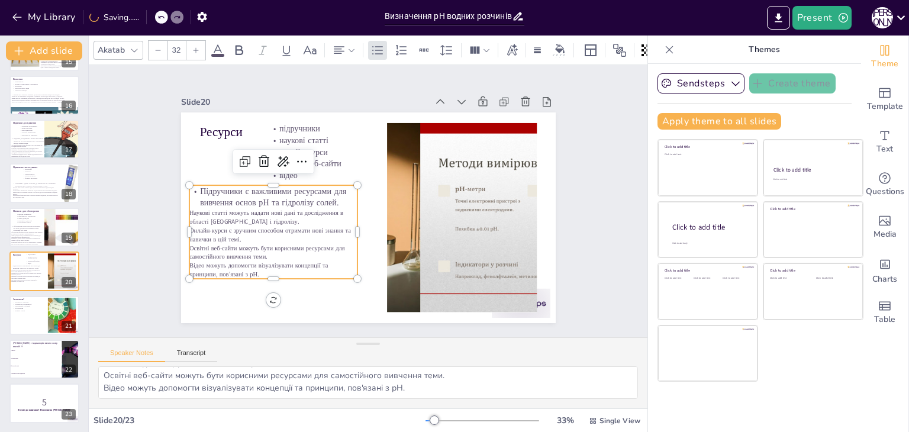
click at [175, 41] on input "32" at bounding box center [176, 50] width 17 height 19
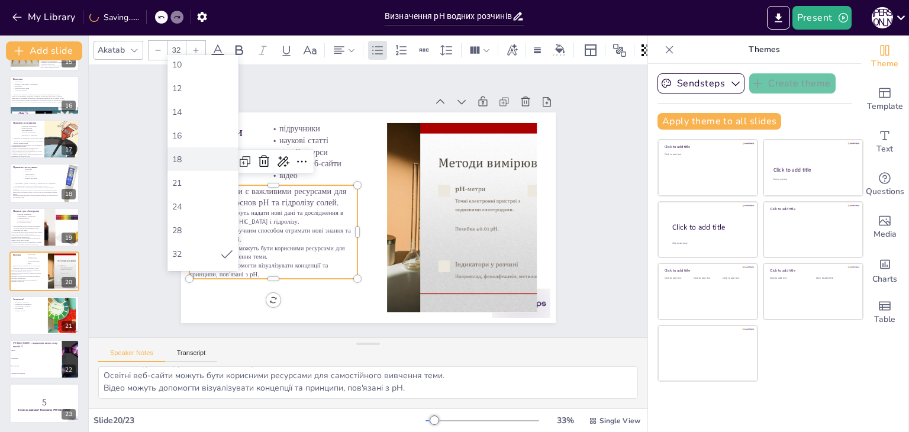
scroll to position [118, 0]
click at [203, 201] on div "36" at bounding box center [202, 209] width 71 height 24
checkbox input "true"
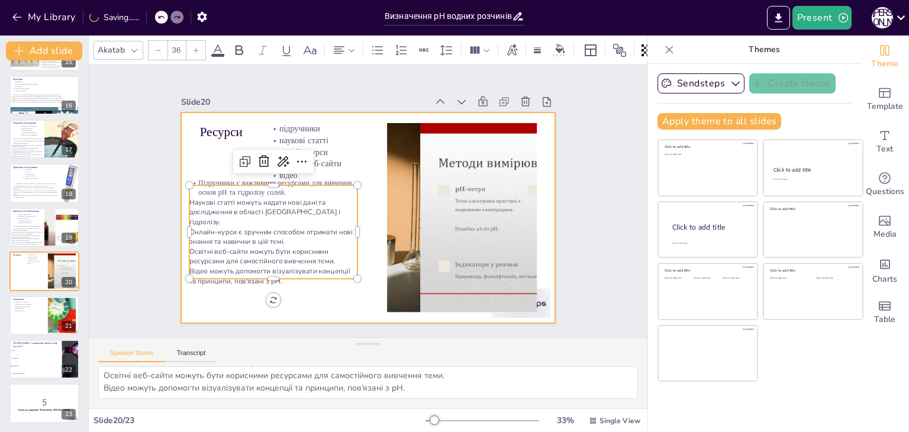
click at [369, 204] on div at bounding box center [368, 217] width 375 height 211
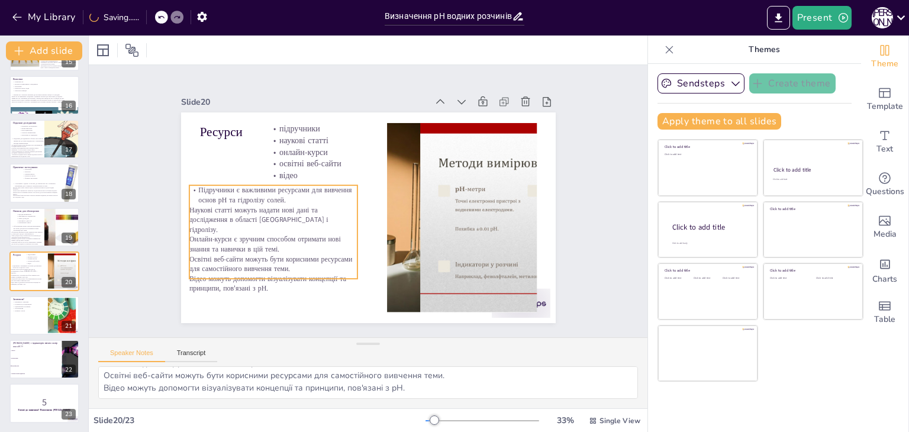
click at [339, 205] on p "Наукові статті можуть надати нові дані та дослідження в області [GEOGRAPHIC_DAT…" at bounding box center [273, 220] width 169 height 30
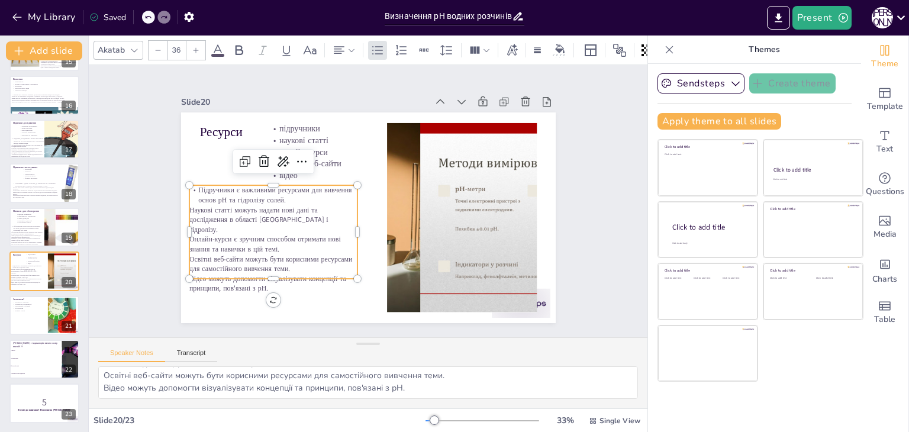
click at [260, 178] on div at bounding box center [273, 180] width 169 height 9
click at [173, 41] on input "36" at bounding box center [176, 50] width 17 height 19
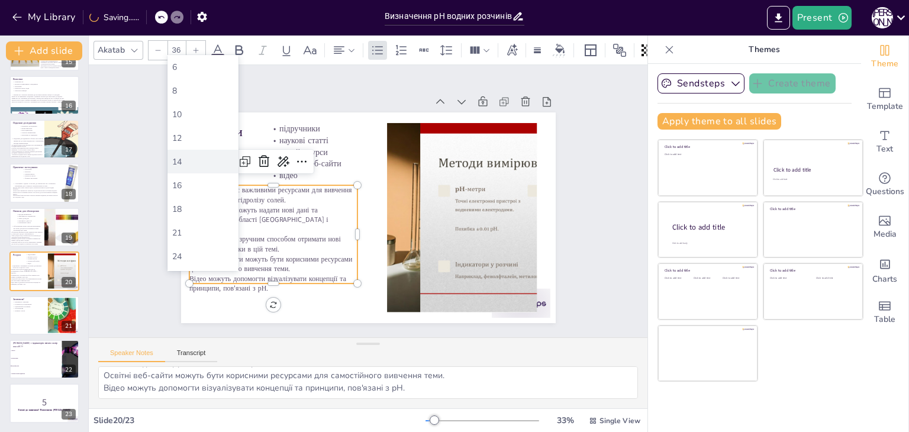
scroll to position [237, 0]
click at [202, 82] on div "36" at bounding box center [202, 91] width 71 height 24
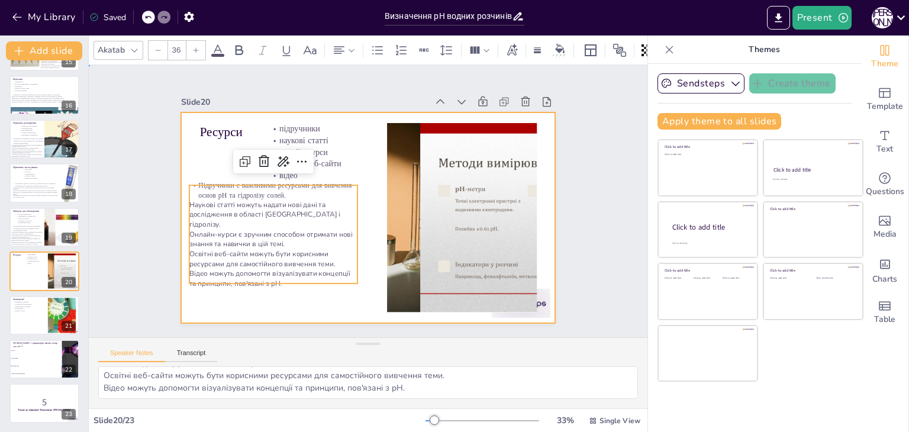
click at [360, 197] on div at bounding box center [368, 217] width 375 height 211
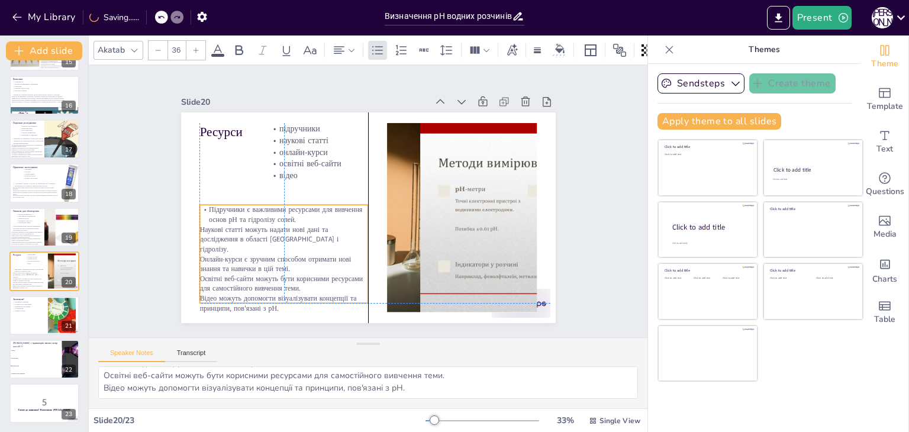
drag, startPoint x: 238, startPoint y: 207, endPoint x: 250, endPoint y: 223, distance: 20.4
click at [250, 223] on p "Наукові статті можуть надати нові дані та дослідження в області [GEOGRAPHIC_DAT…" at bounding box center [280, 230] width 170 height 47
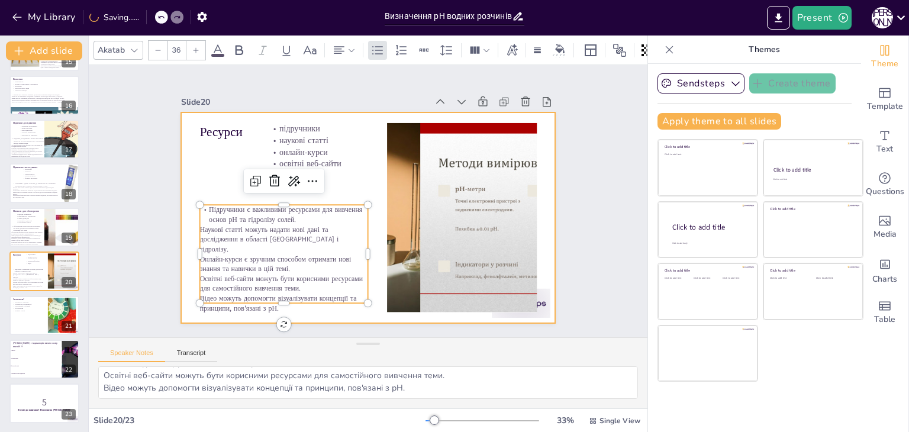
click at [177, 229] on div at bounding box center [366, 217] width 395 height 249
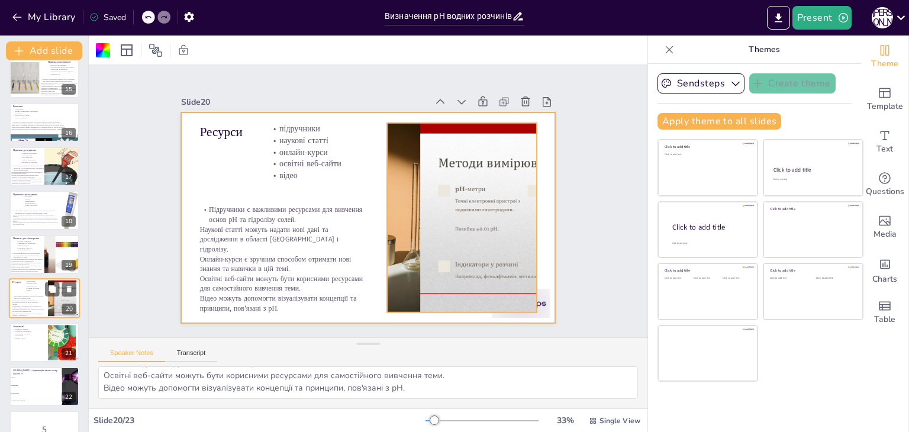
scroll to position [654, 0]
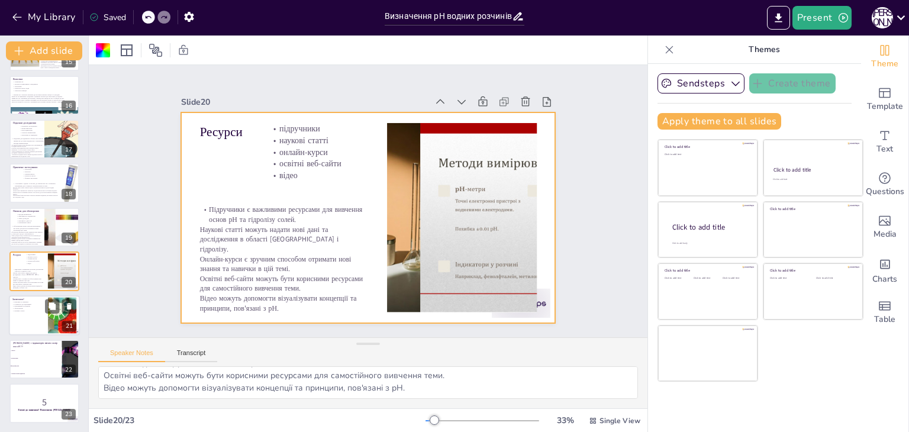
click at [29, 309] on p "активна участь" at bounding box center [28, 310] width 32 height 2
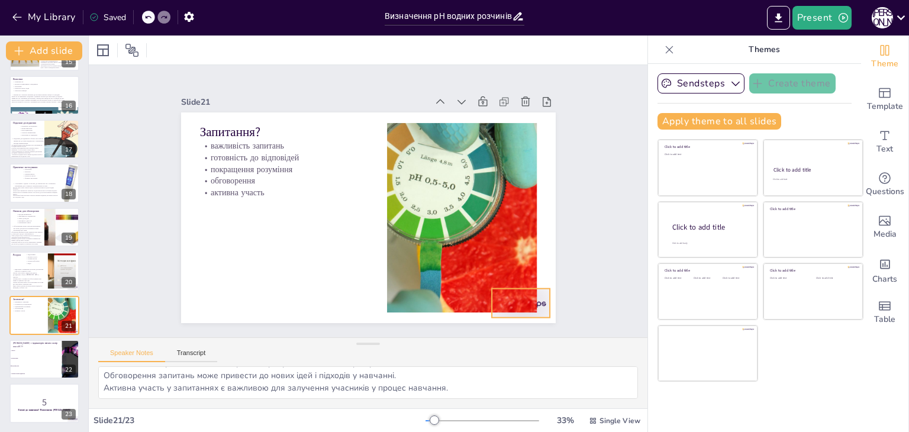
click at [531, 291] on div at bounding box center [521, 303] width 59 height 29
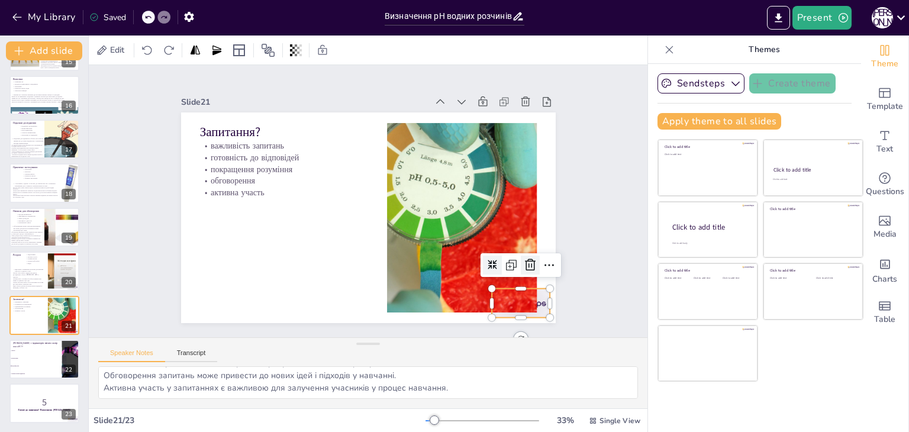
click at [524, 258] on icon at bounding box center [530, 265] width 14 height 14
